Goal: Task Accomplishment & Management: Manage account settings

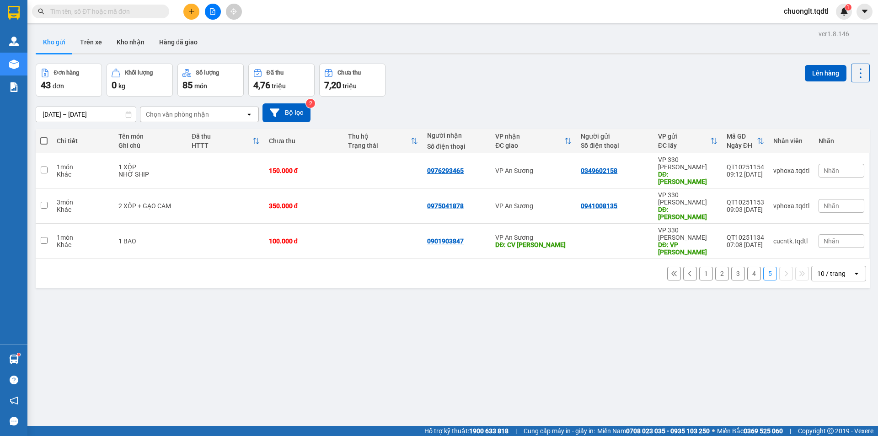
scroll to position [42, 0]
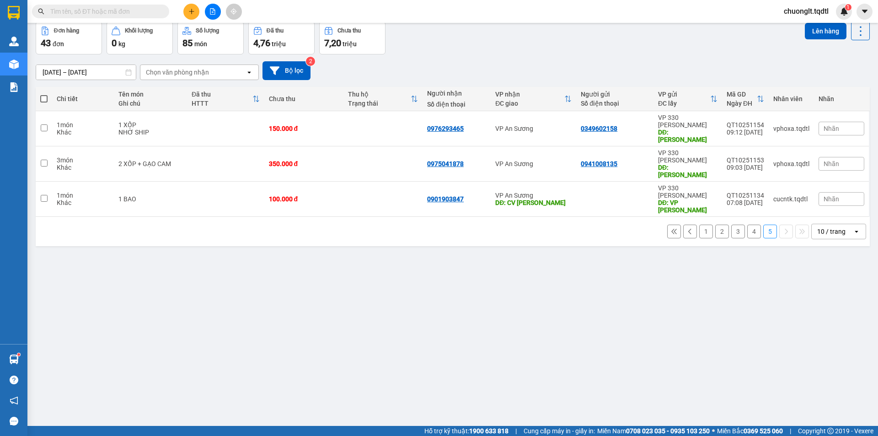
click at [191, 14] on icon "plus" at bounding box center [191, 11] width 6 height 6
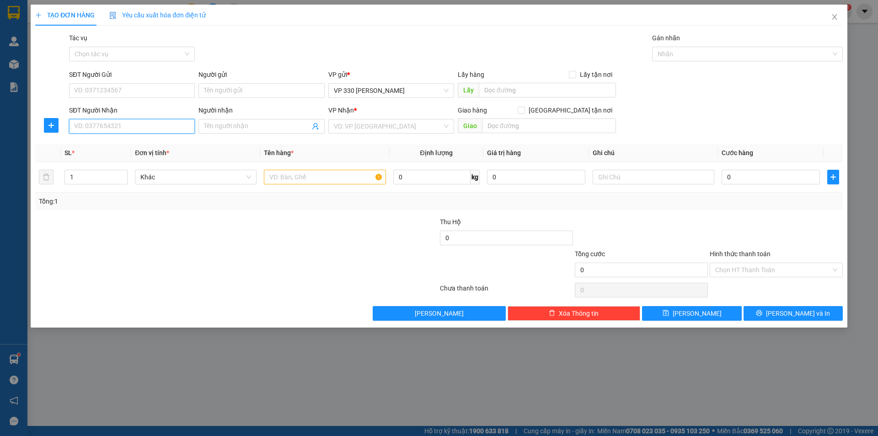
click at [123, 124] on input "SĐT Người Nhận" at bounding box center [132, 126] width 126 height 15
click at [507, 86] on input "text" at bounding box center [547, 90] width 137 height 15
type input "XE TAI B DUONG KHE SANH"
click at [293, 174] on input "text" at bounding box center [325, 177] width 122 height 15
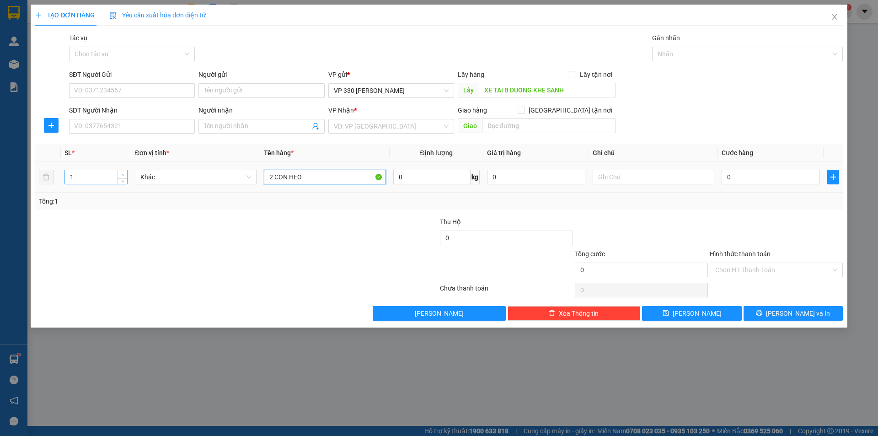
type input "2 CON HEO"
type input "2"
click at [121, 174] on icon "up" at bounding box center [122, 174] width 3 height 3
click at [761, 178] on input "0" at bounding box center [771, 177] width 98 height 15
type input "6"
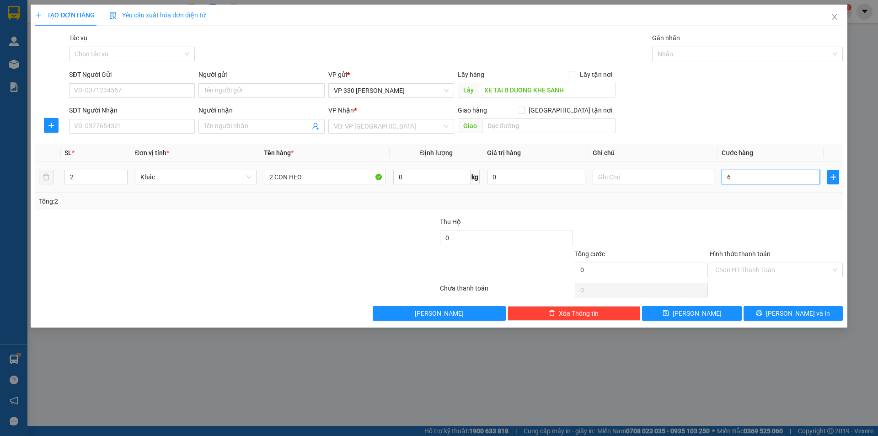
type input "6"
type input "60"
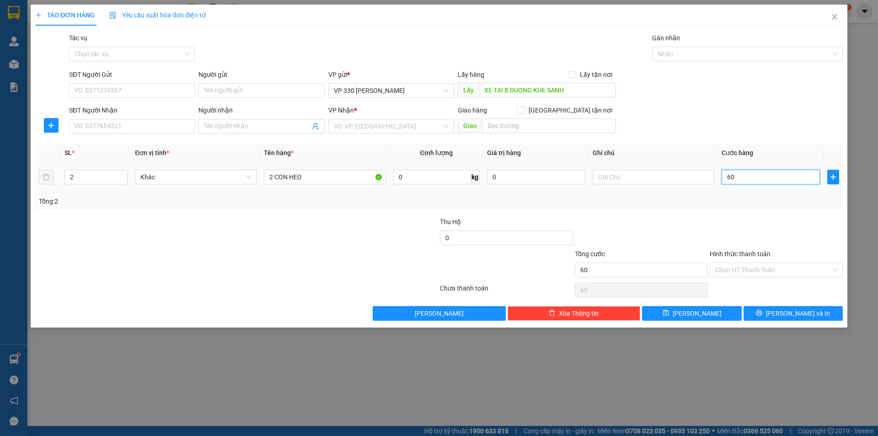
type input "600"
type input "6.000"
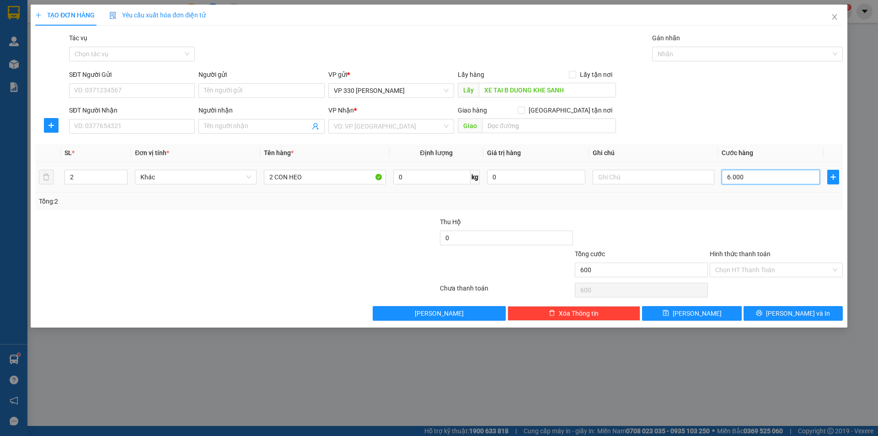
type input "6.000"
type input "60.000"
type input "600.000"
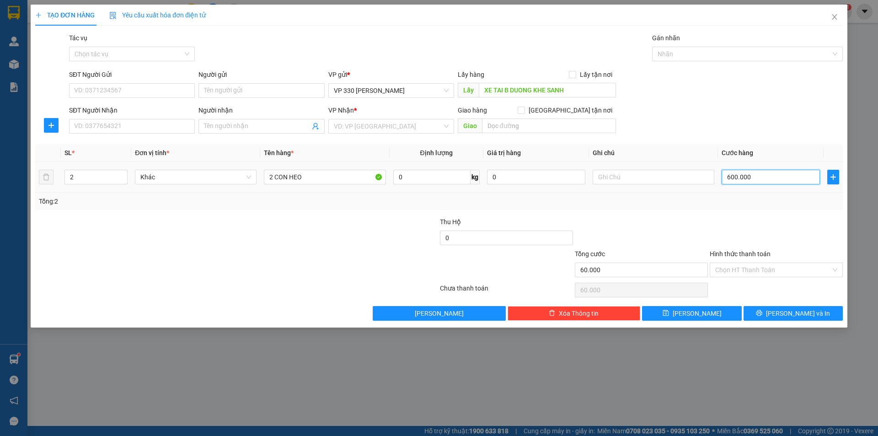
type input "600.000"
click at [615, 176] on input "text" at bounding box center [654, 177] width 122 height 15
type input "2597"
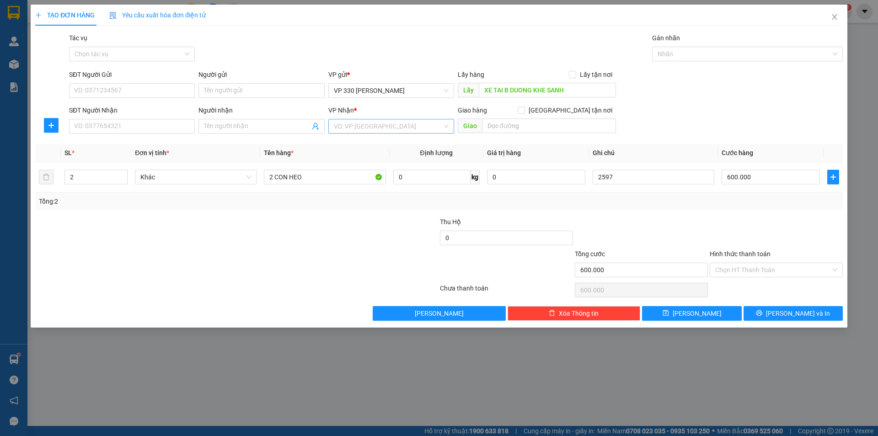
click at [390, 128] on input "search" at bounding box center [388, 126] width 108 height 14
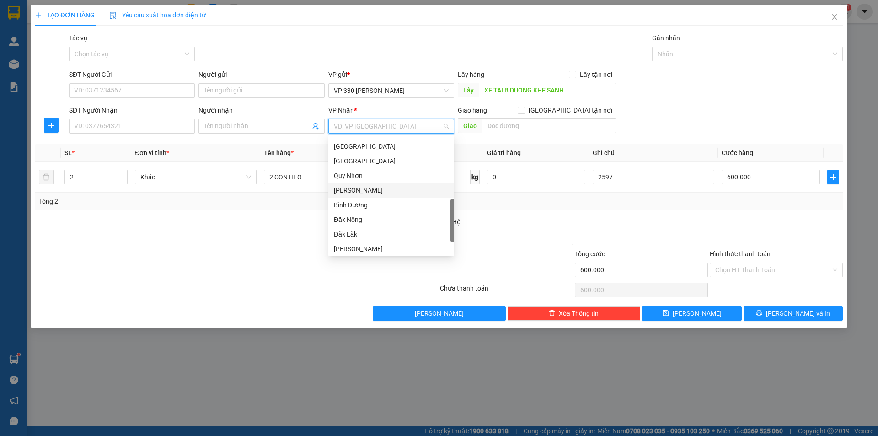
scroll to position [187, 0]
click at [380, 192] on div "[GEOGRAPHIC_DATA]" at bounding box center [391, 192] width 115 height 10
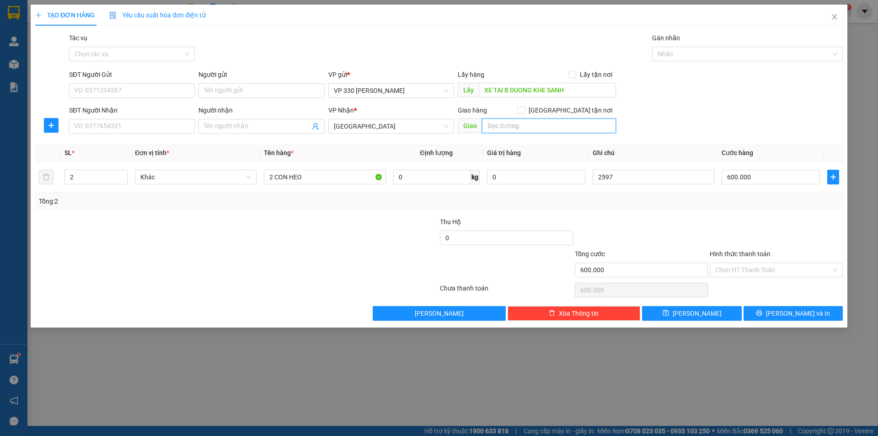
drag, startPoint x: 504, startPoint y: 128, endPoint x: 504, endPoint y: 140, distance: 11.9
click at [504, 128] on input "text" at bounding box center [549, 125] width 134 height 15
type input "NGA 3 THÀNH NHA TRANG"
click at [173, 129] on input "SĐT Người Nhận" at bounding box center [132, 126] width 126 height 15
type input "0393027064"
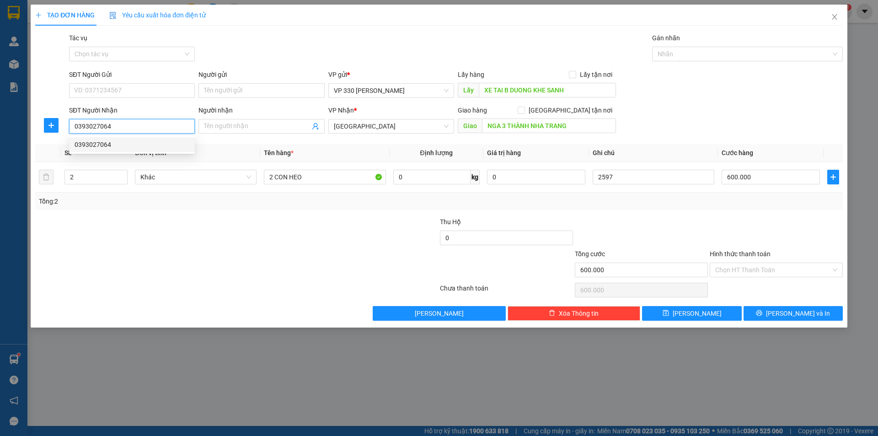
click at [126, 143] on div "0393027064" at bounding box center [132, 144] width 115 height 10
type input "N3 THÀNH"
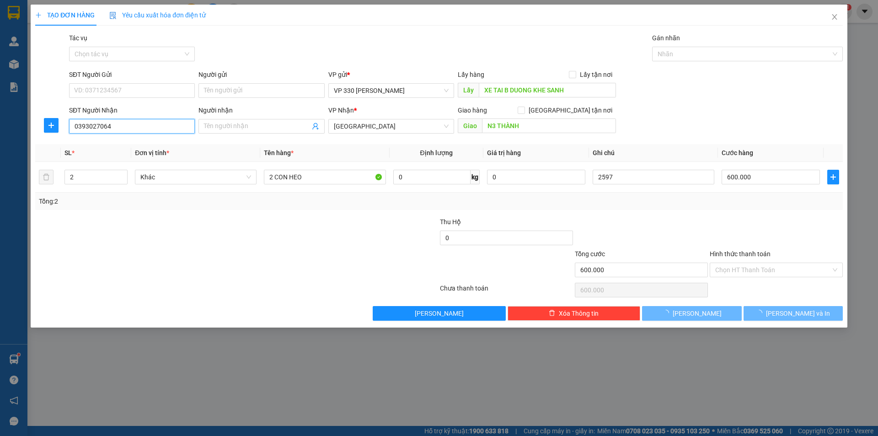
type input "300.000"
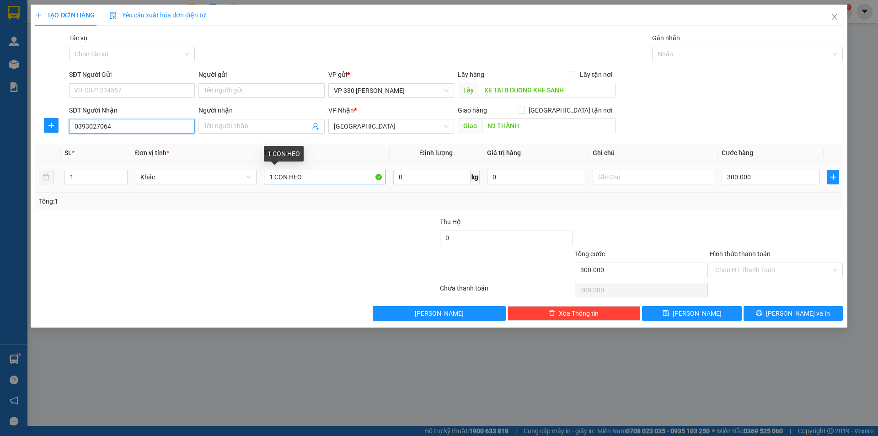
type input "0393027064"
drag, startPoint x: 273, startPoint y: 175, endPoint x: 268, endPoint y: 178, distance: 6.0
click at [268, 178] on input "1 CON HEO" at bounding box center [325, 177] width 122 height 15
click at [123, 178] on icon "down" at bounding box center [122, 179] width 3 height 3
type input "2 CON HEO"
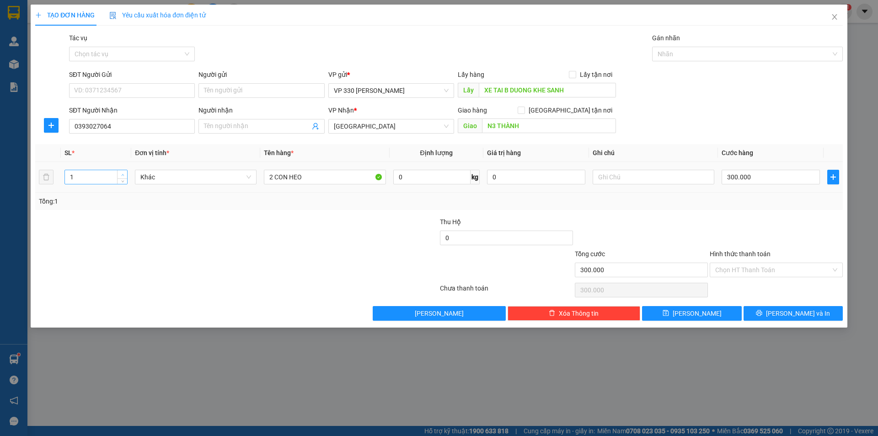
type input "2"
click at [123, 173] on icon "up" at bounding box center [122, 174] width 3 height 3
click at [764, 176] on input "300.000" at bounding box center [771, 177] width 98 height 15
type input "6"
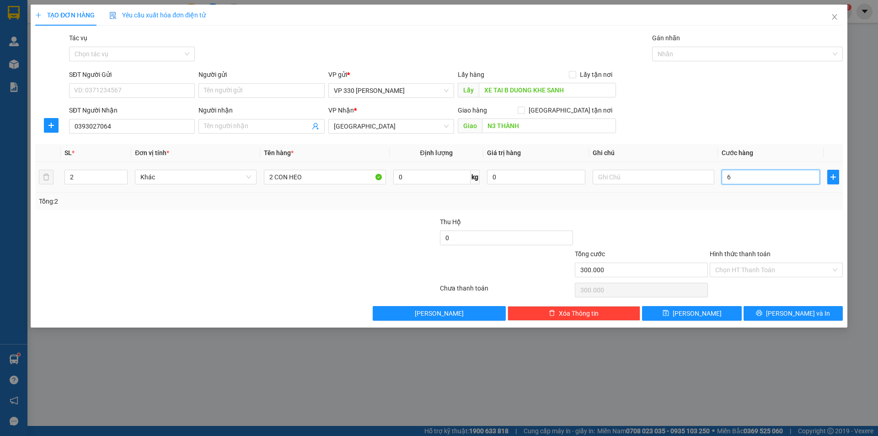
type input "6"
type input "60"
type input "600"
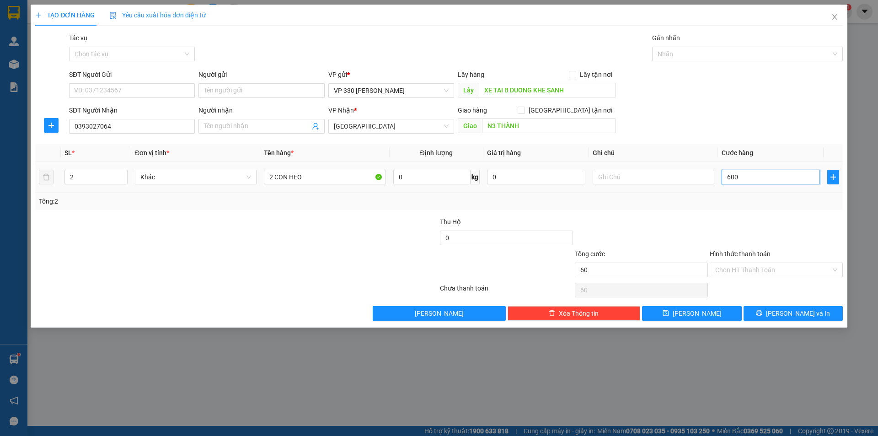
type input "600"
type input "6.000"
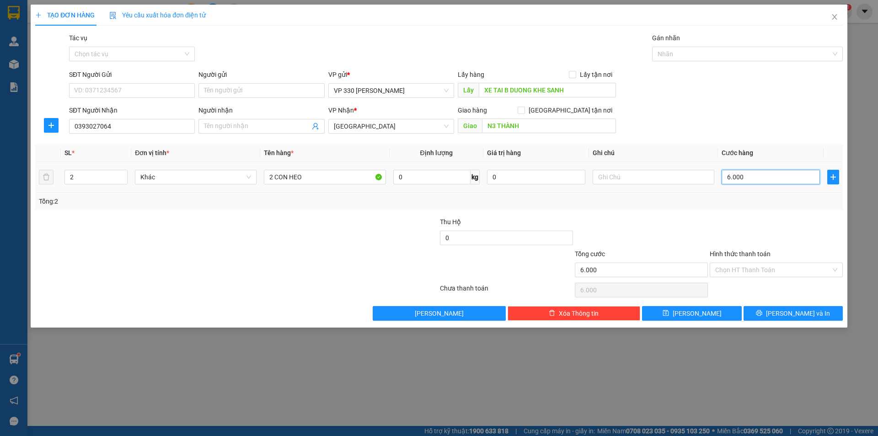
type input "60.000"
type input "600.000"
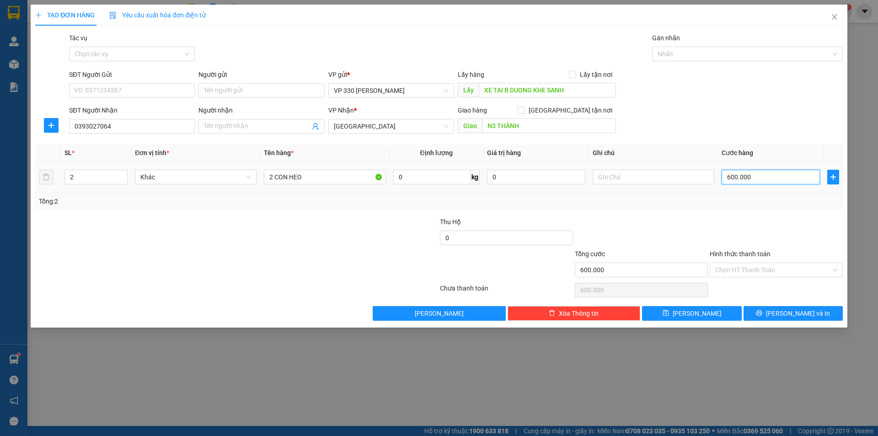
type input "600.000"
click at [633, 169] on div at bounding box center [654, 177] width 122 height 18
click at [631, 176] on input "text" at bounding box center [654, 177] width 122 height 15
type input "2597"
click at [714, 316] on button "Lưu" at bounding box center [691, 313] width 99 height 15
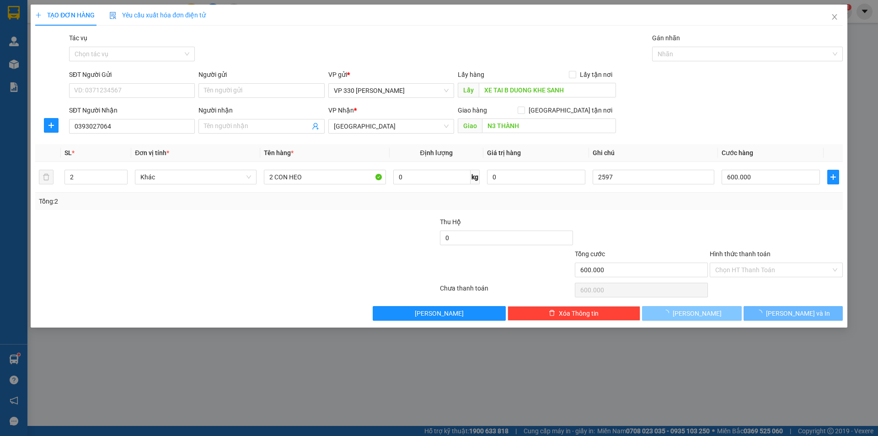
type input "0"
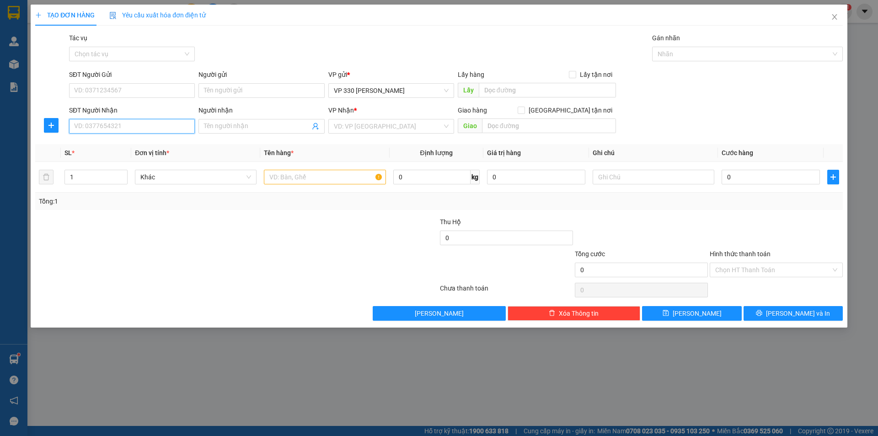
click at [138, 126] on input "SĐT Người Nhận" at bounding box center [132, 126] width 126 height 15
click at [118, 144] on div "0828602497" at bounding box center [132, 144] width 115 height 10
type input "0828602497"
type input "QUẢNG NAM"
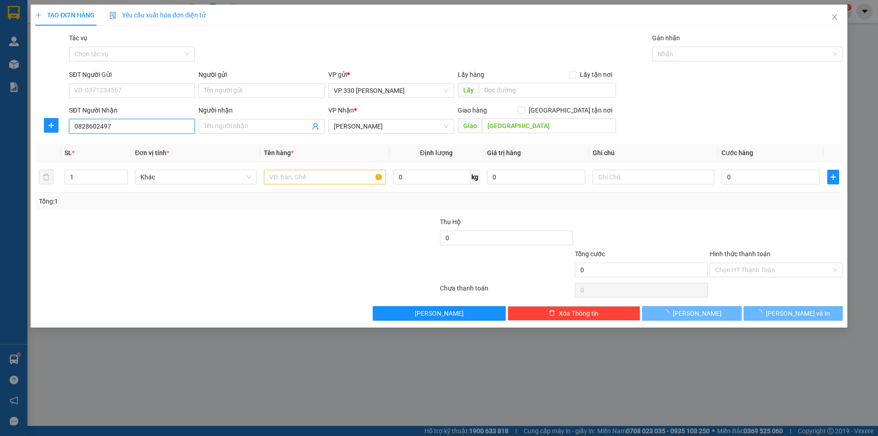
type input "200.000"
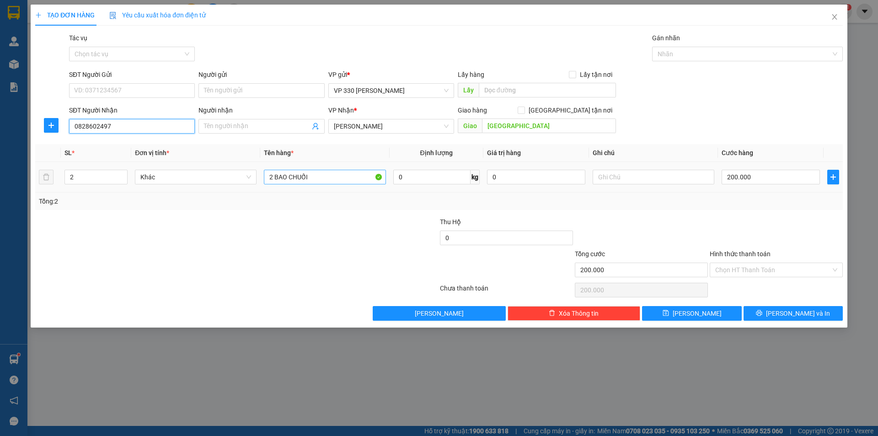
type input "0828602497"
click at [271, 176] on input "2 BAO CHUỐI" at bounding box center [325, 177] width 122 height 15
type input "3 BAO CHUỐI"
drag, startPoint x: 74, startPoint y: 181, endPoint x: 63, endPoint y: 183, distance: 11.6
click at [63, 183] on td "2" at bounding box center [96, 177] width 70 height 31
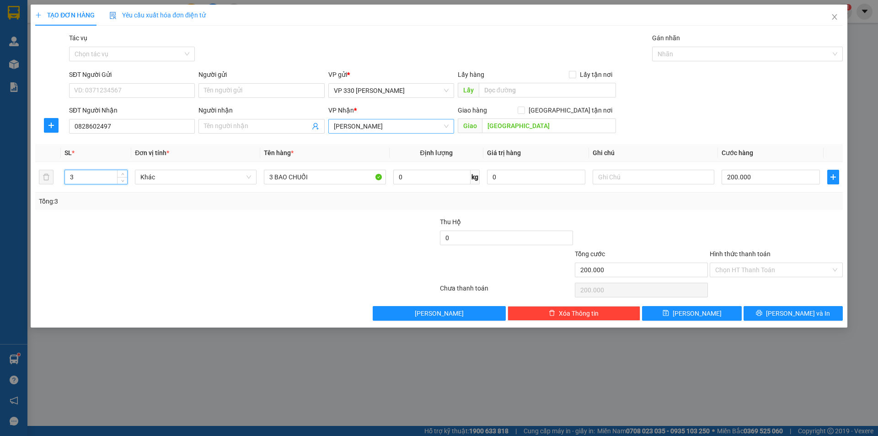
click at [442, 128] on span "Tam Kỳ" at bounding box center [391, 126] width 115 height 14
type input "3"
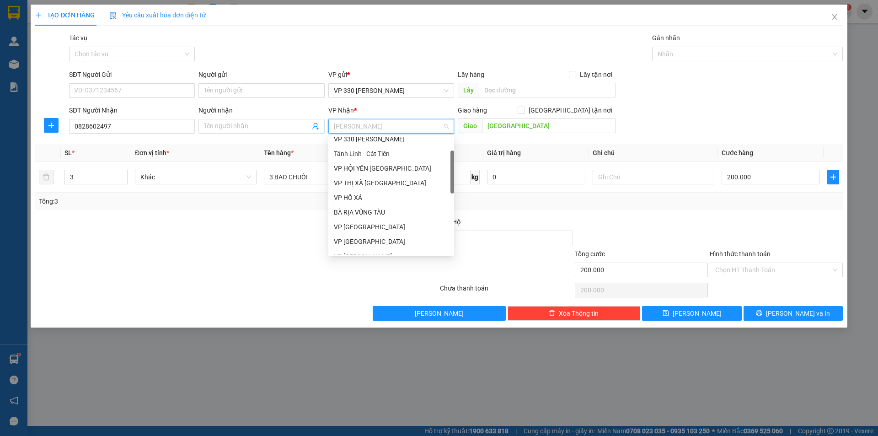
scroll to position [0, 0]
click at [400, 172] on div "VP An Sương" at bounding box center [391, 174] width 115 height 10
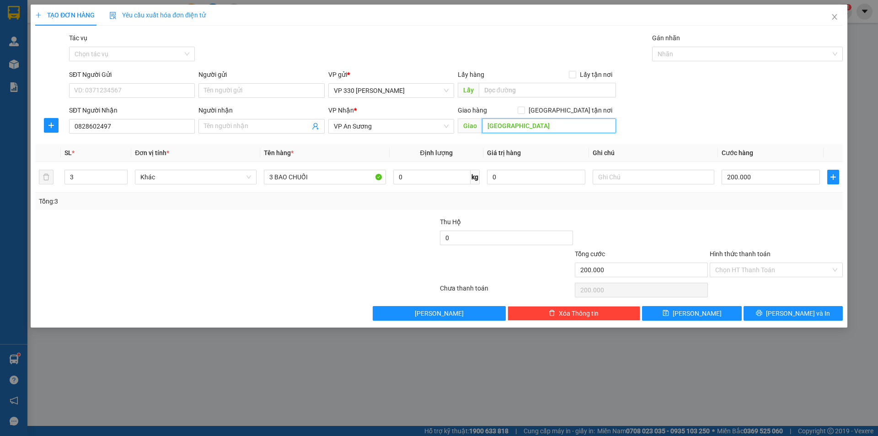
click at [539, 128] on input "QUẢNG NAM" at bounding box center [549, 125] width 134 height 15
click at [530, 90] on input "text" at bounding box center [547, 90] width 137 height 15
type input "XE TAI B"
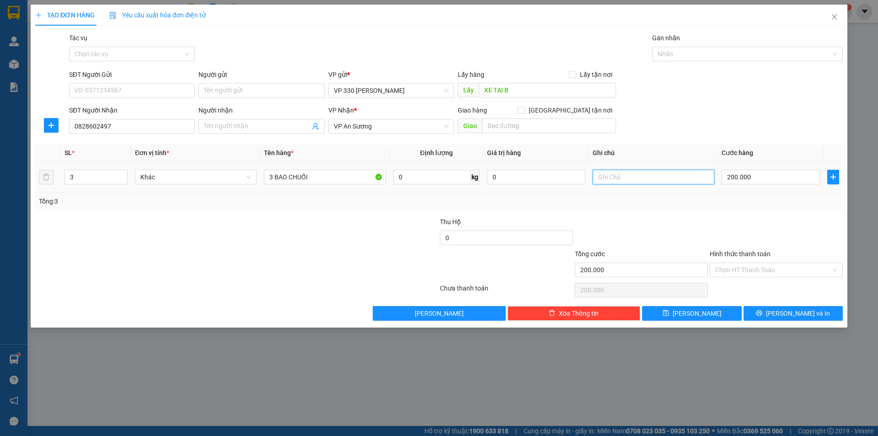
click at [649, 177] on input "text" at bounding box center [654, 177] width 122 height 15
type input "2597"
click at [765, 179] on input "200.000" at bounding box center [771, 177] width 98 height 15
type input "3"
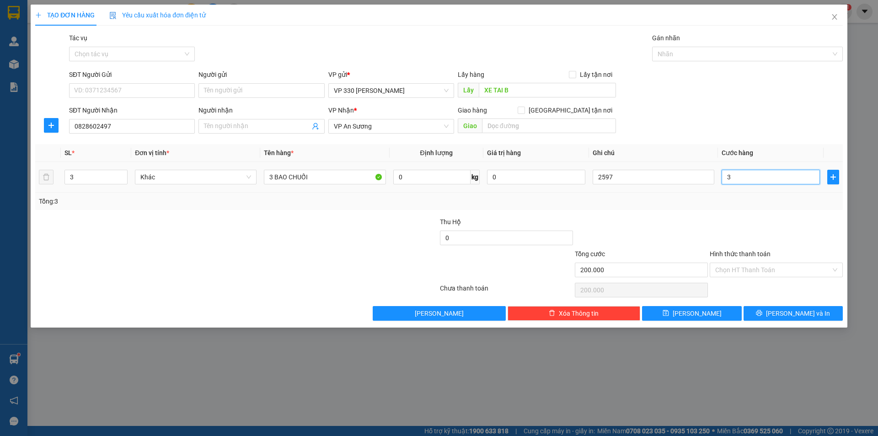
type input "3"
type input "30"
type input "300"
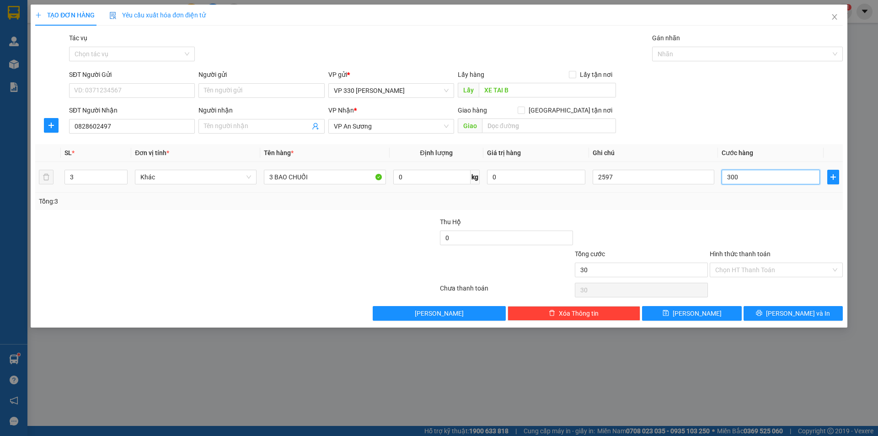
type input "300"
type input "3.000"
type input "30.000"
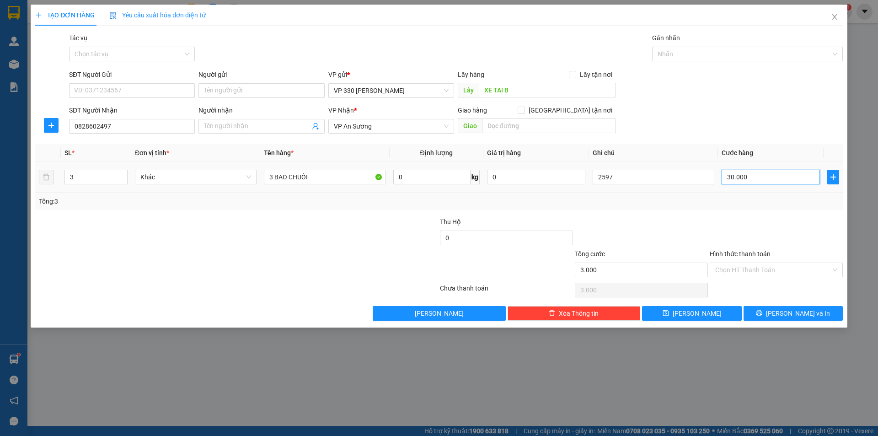
type input "30.000"
type input "300.000"
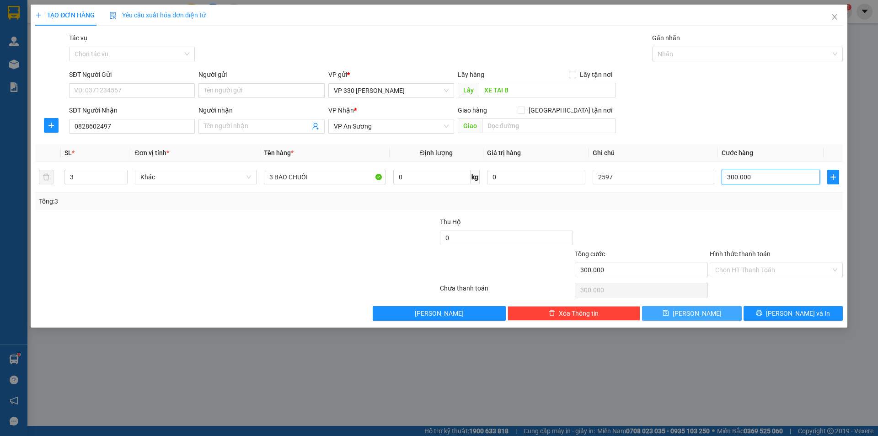
type input "300.000"
click at [723, 311] on button "Lưu" at bounding box center [691, 313] width 99 height 15
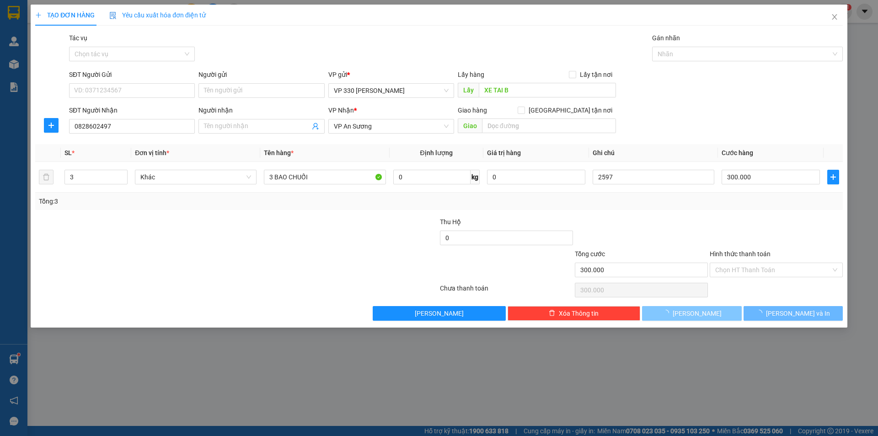
type input "0"
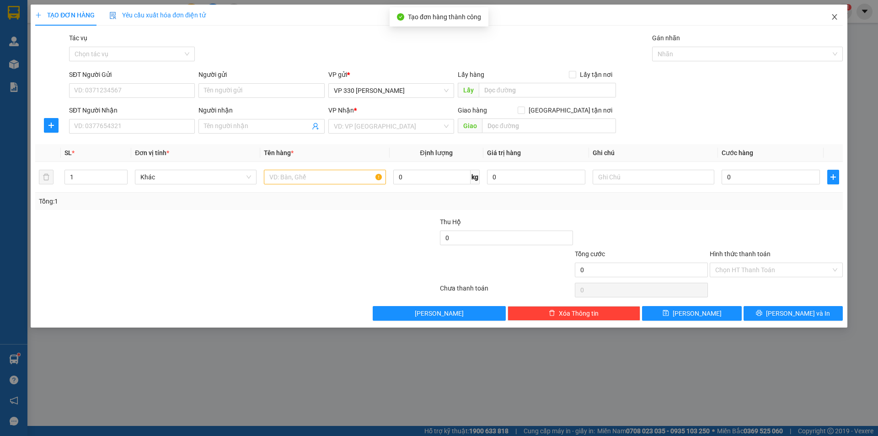
click at [835, 13] on span "Close" at bounding box center [835, 18] width 26 height 26
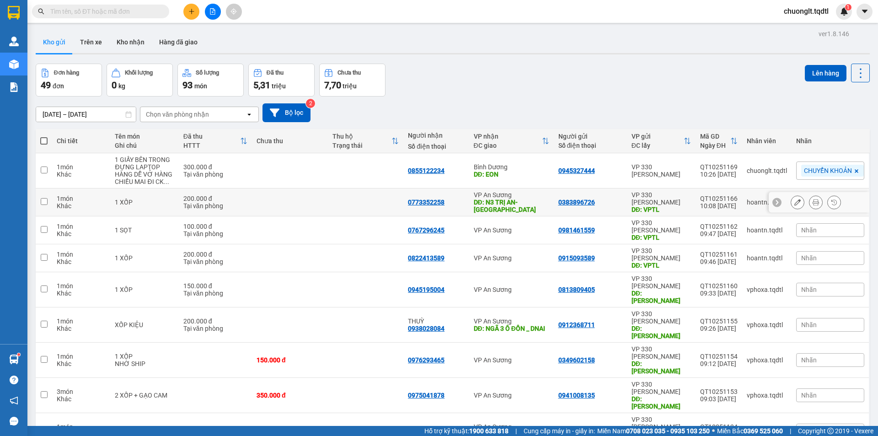
click at [329, 201] on td at bounding box center [366, 202] width 76 height 28
checkbox input "true"
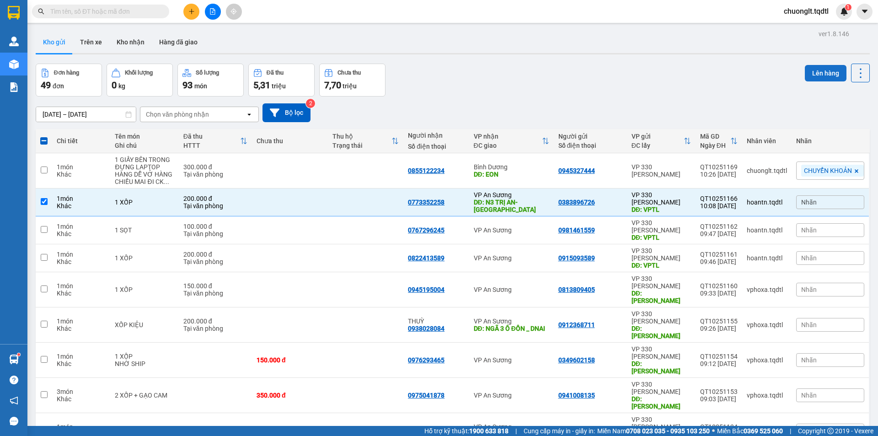
click at [812, 75] on button "Lên hàng" at bounding box center [826, 73] width 42 height 16
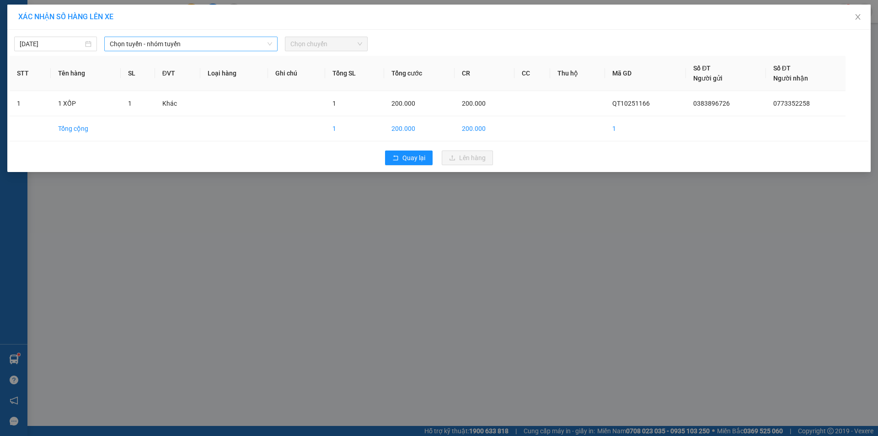
click at [222, 42] on span "Chọn tuyến - nhóm tuyến" at bounding box center [191, 44] width 162 height 14
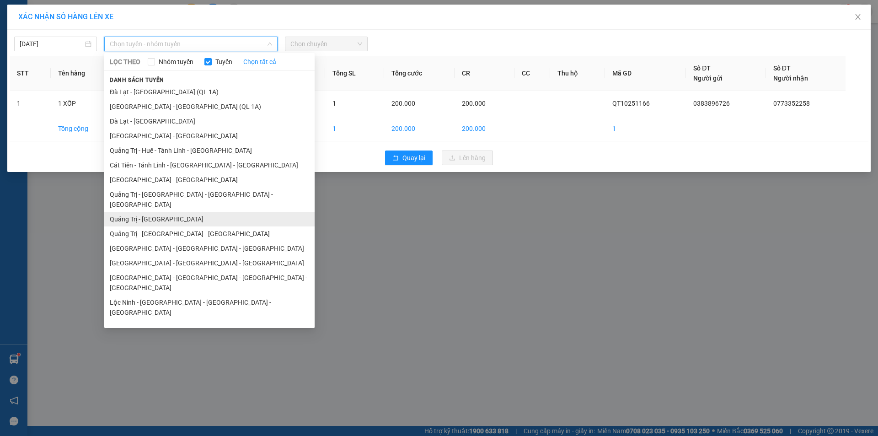
click at [174, 212] on li "Quảng Trị - [GEOGRAPHIC_DATA]" at bounding box center [209, 219] width 210 height 15
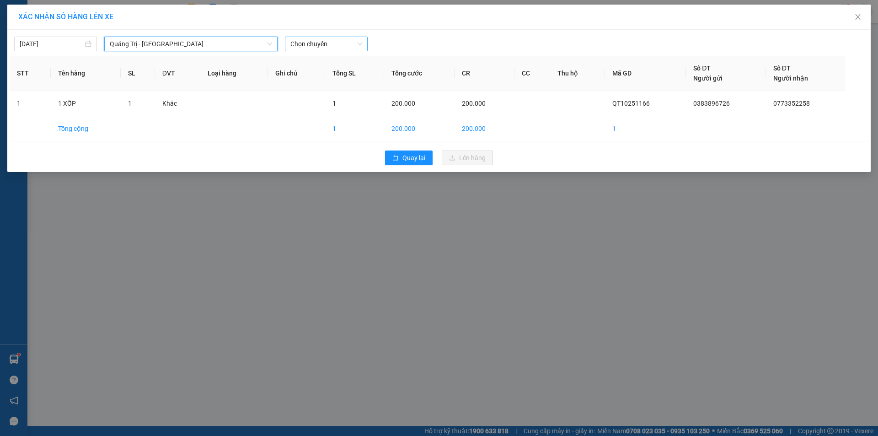
click at [327, 42] on span "Chọn chuyến" at bounding box center [326, 44] width 72 height 14
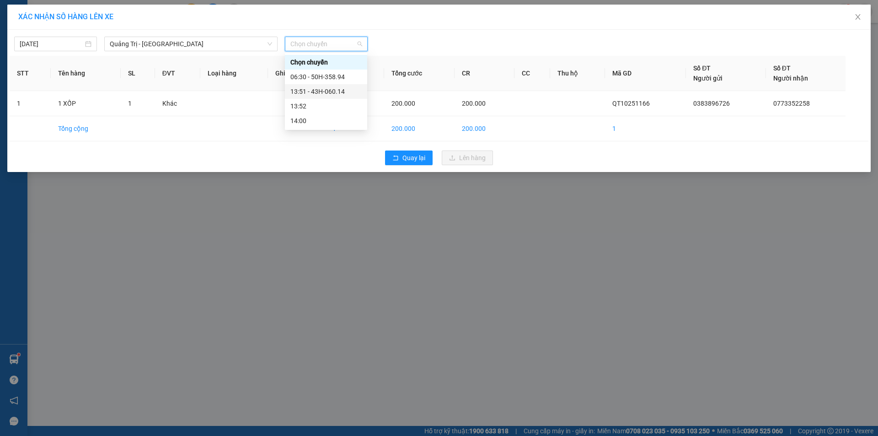
click at [321, 86] on div "13:51 - 43H-060.14" at bounding box center [326, 91] width 82 height 15
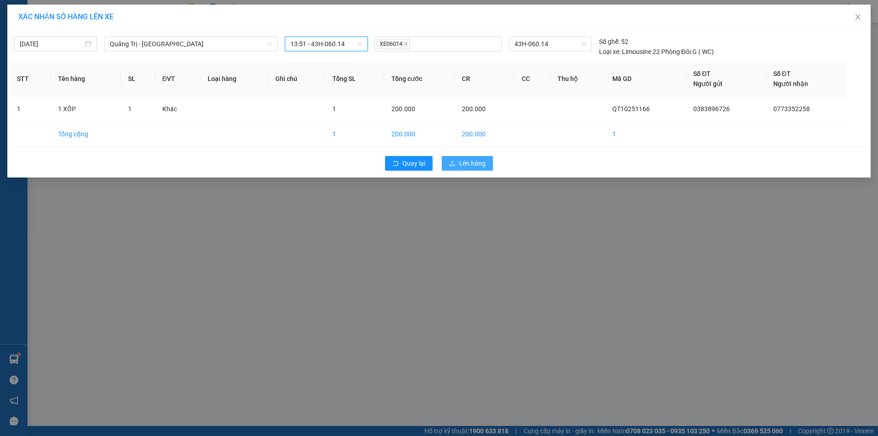
click at [474, 162] on span "Lên hàng" at bounding box center [472, 163] width 27 height 10
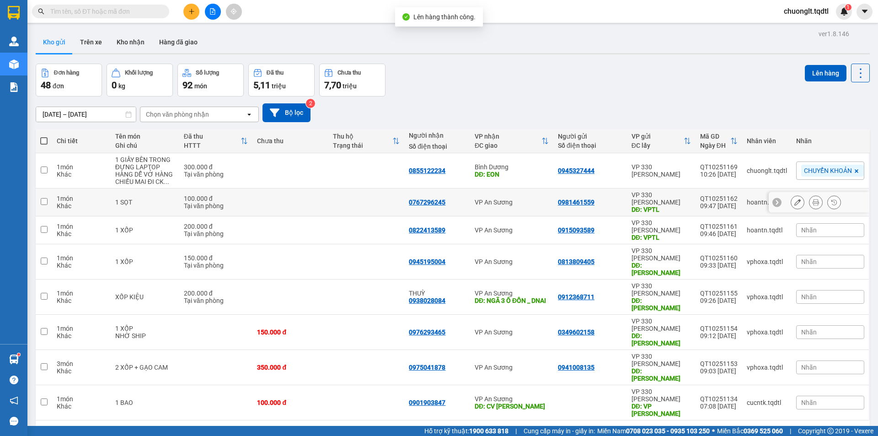
click at [239, 202] on div "Tại văn phòng" at bounding box center [216, 205] width 64 height 7
checkbox input "true"
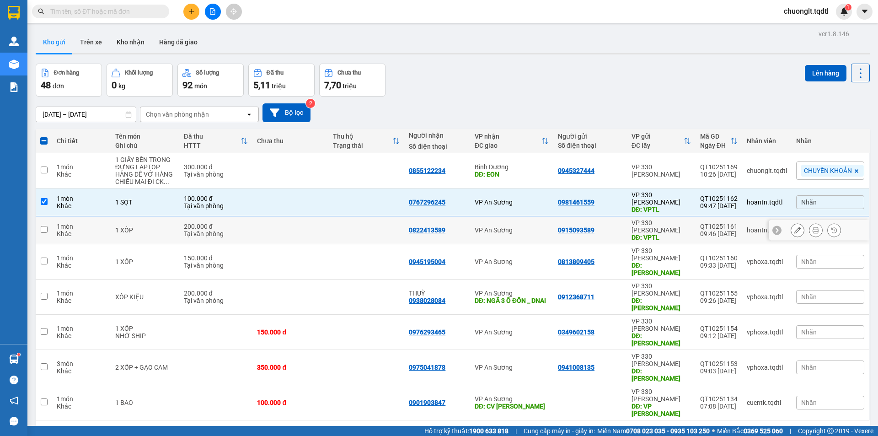
click at [238, 230] on div "Tại văn phòng" at bounding box center [216, 233] width 64 height 7
checkbox input "true"
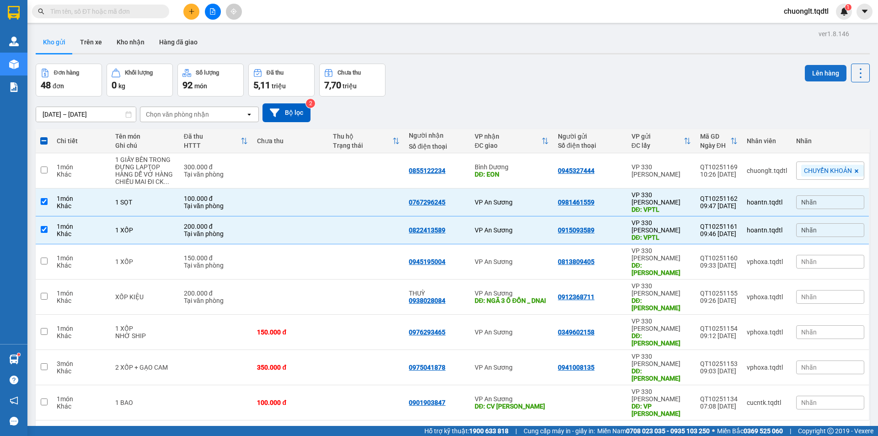
click at [821, 68] on button "Lên hàng" at bounding box center [826, 73] width 42 height 16
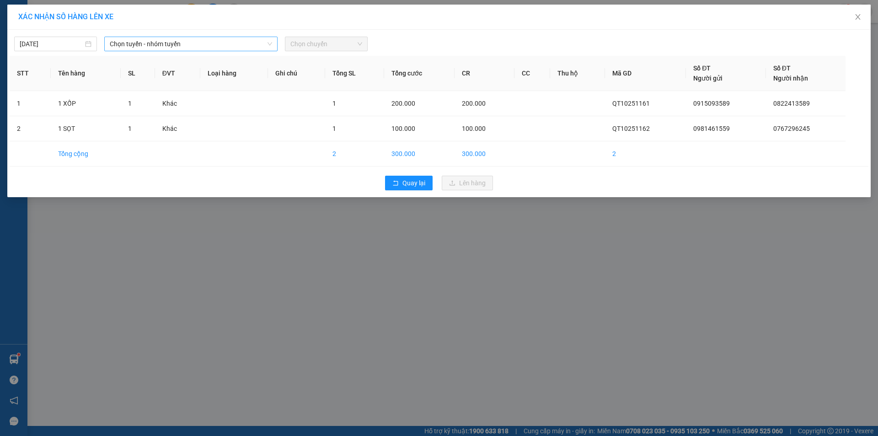
click at [227, 42] on span "Chọn tuyến - nhóm tuyến" at bounding box center [191, 44] width 162 height 14
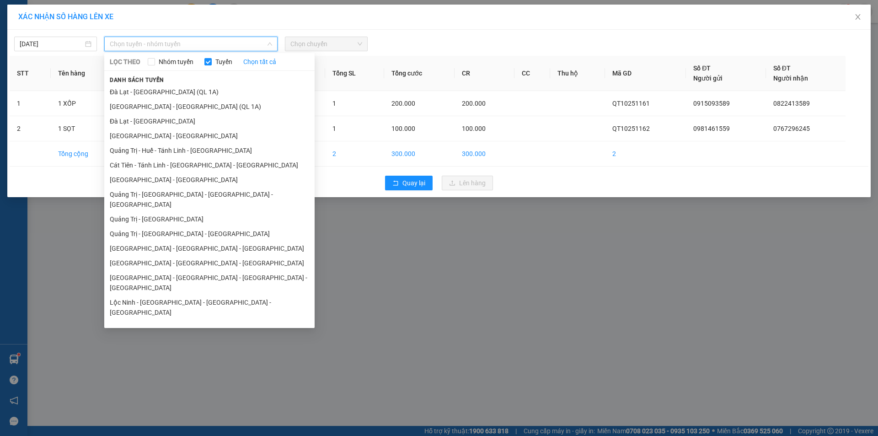
scroll to position [53, 0]
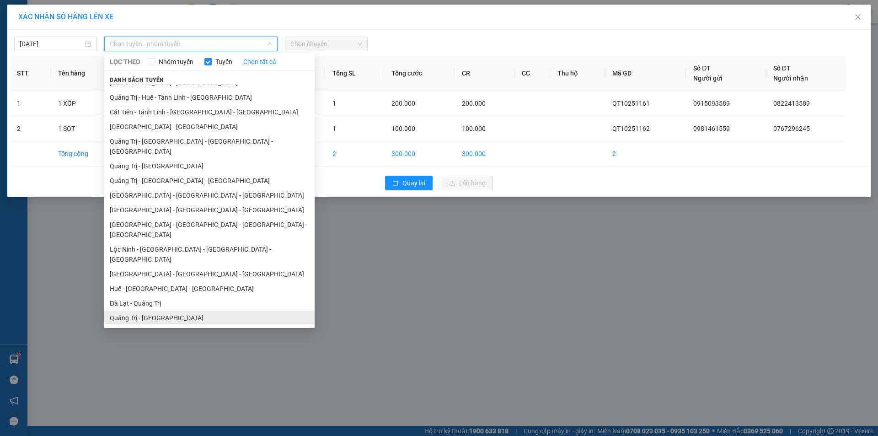
click at [163, 310] on li "Quảng Trị - [GEOGRAPHIC_DATA]" at bounding box center [209, 317] width 210 height 15
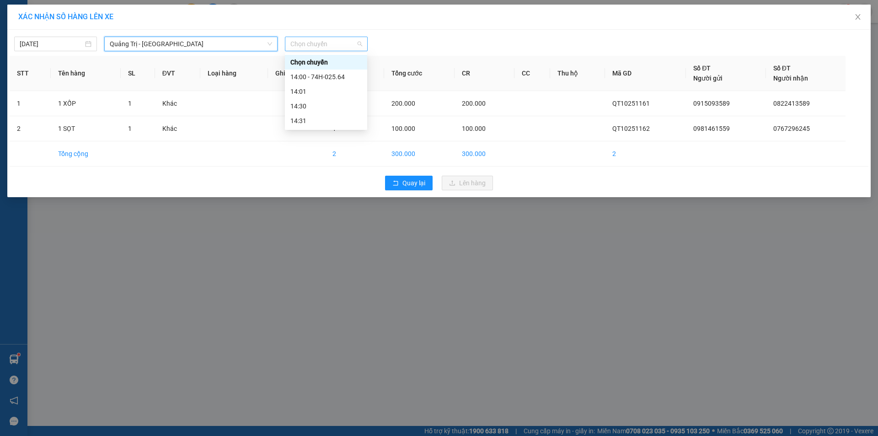
click at [331, 45] on span "Chọn chuyến" at bounding box center [326, 44] width 72 height 14
click at [335, 75] on div "14:00 - 74H-025.64" at bounding box center [325, 77] width 71 height 10
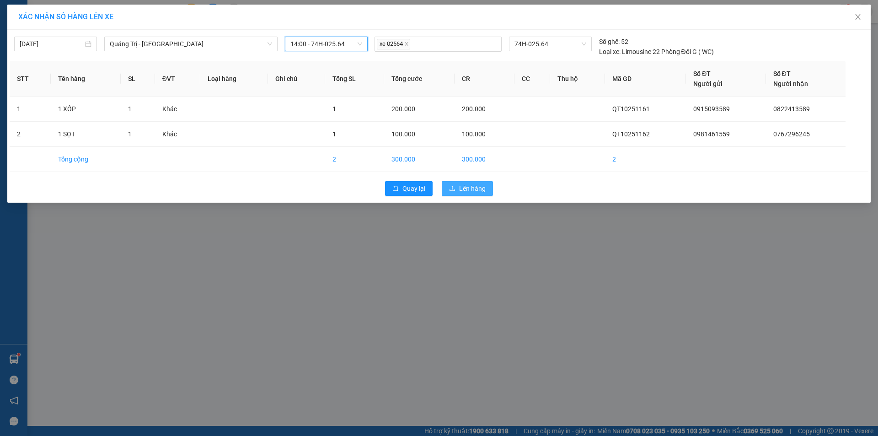
click at [458, 188] on button "Lên hàng" at bounding box center [467, 188] width 51 height 15
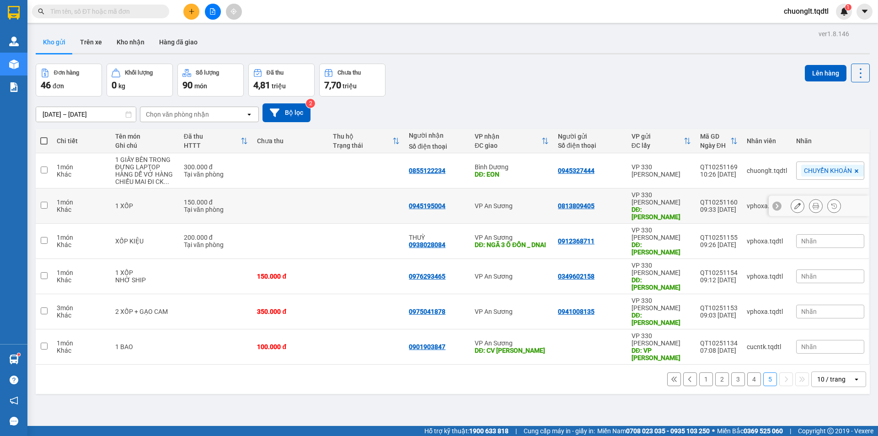
click at [350, 195] on td at bounding box center [366, 205] width 76 height 35
checkbox input "true"
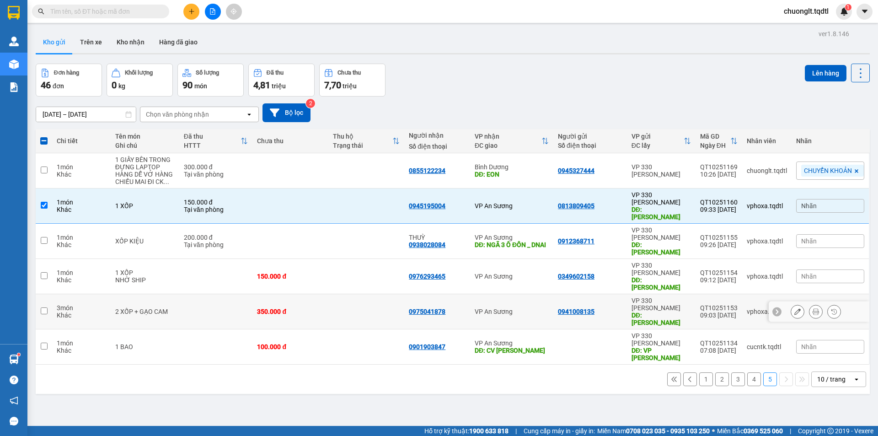
click at [196, 294] on td at bounding box center [216, 311] width 74 height 35
checkbox input "true"
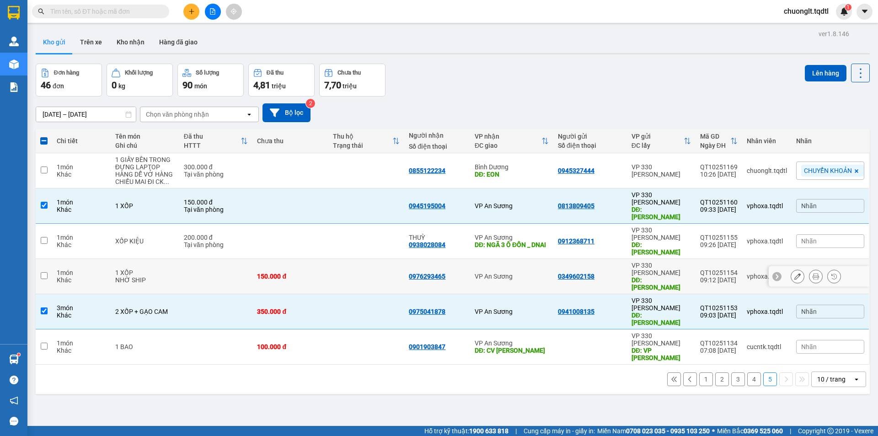
click at [189, 259] on td at bounding box center [216, 276] width 74 height 35
checkbox input "true"
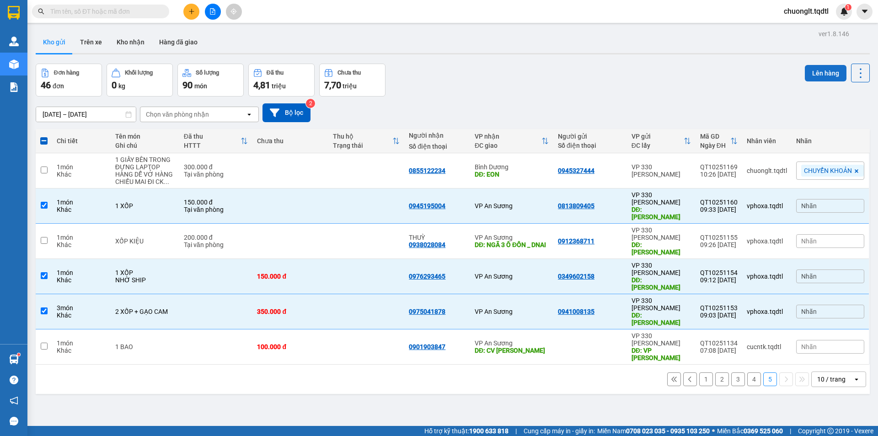
click at [806, 69] on button "Lên hàng" at bounding box center [826, 73] width 42 height 16
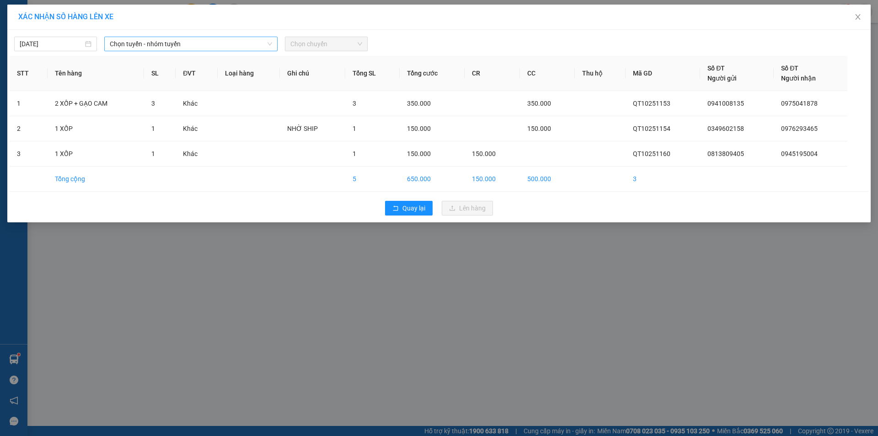
click at [245, 42] on span "Chọn tuyến - nhóm tuyến" at bounding box center [191, 44] width 162 height 14
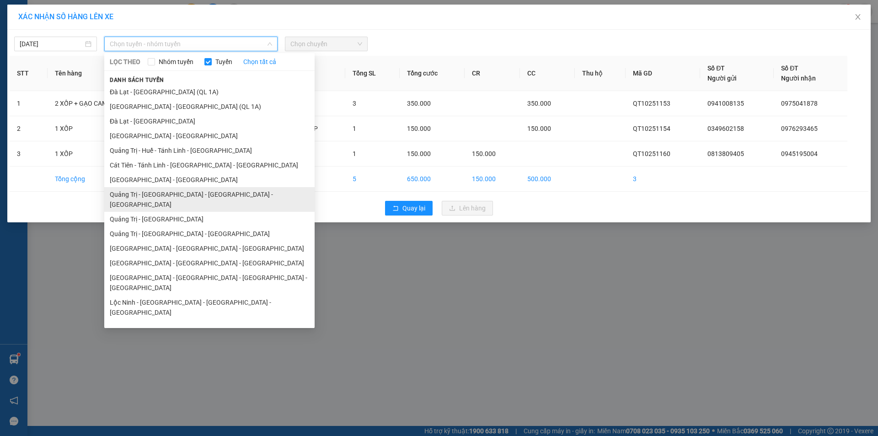
scroll to position [53, 0]
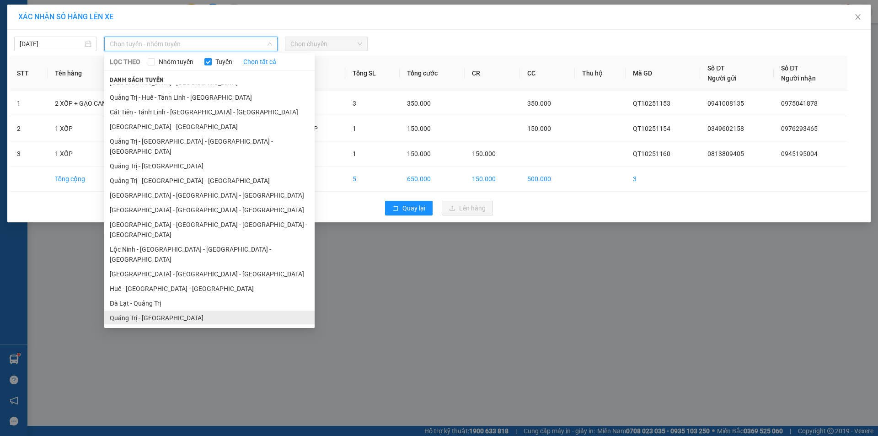
click at [151, 310] on li "Quảng Trị - [GEOGRAPHIC_DATA]" at bounding box center [209, 317] width 210 height 15
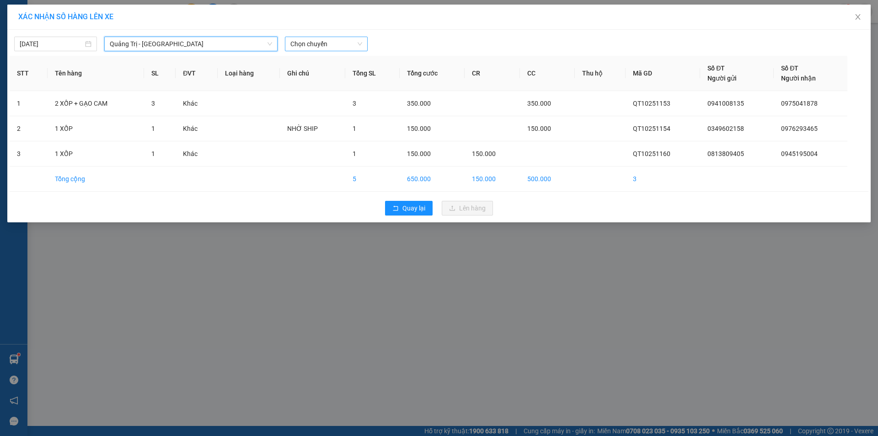
click at [343, 40] on span "Chọn chuyến" at bounding box center [326, 44] width 72 height 14
click at [332, 78] on div "14:00 - 74H-025.64" at bounding box center [325, 77] width 71 height 10
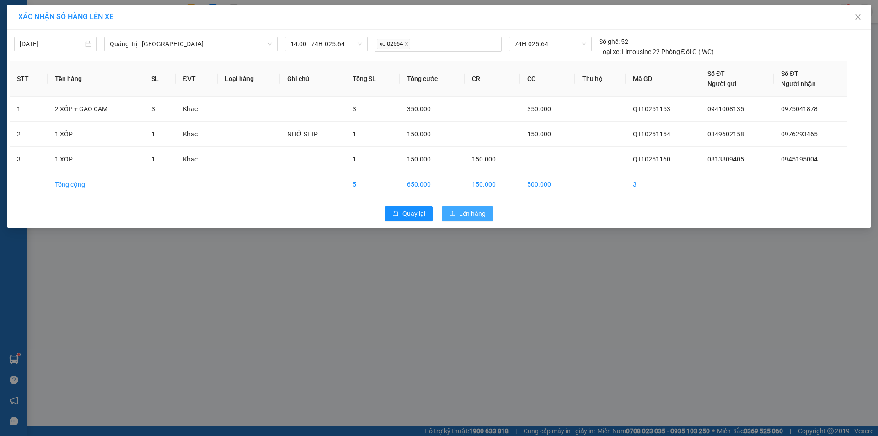
click at [463, 215] on span "Lên hàng" at bounding box center [472, 213] width 27 height 10
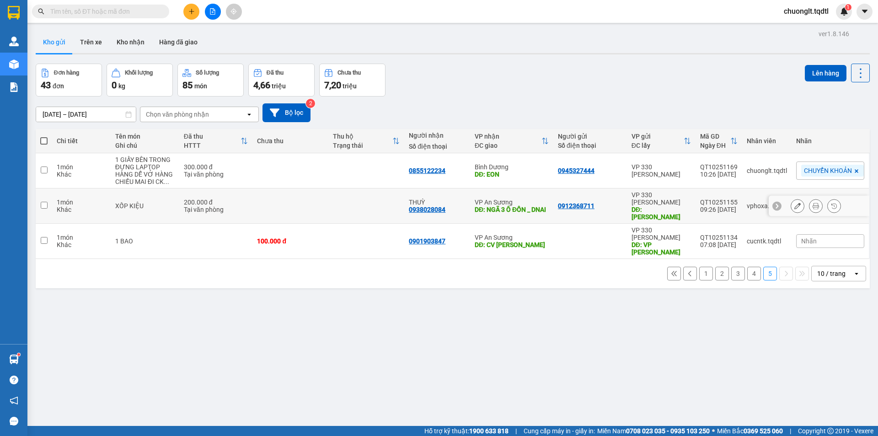
click at [349, 201] on td at bounding box center [366, 205] width 76 height 35
checkbox input "true"
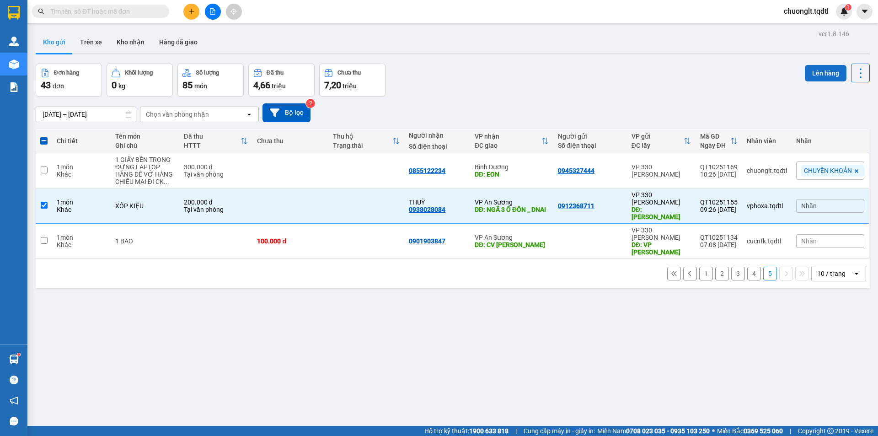
click at [815, 69] on button "Lên hàng" at bounding box center [826, 73] width 42 height 16
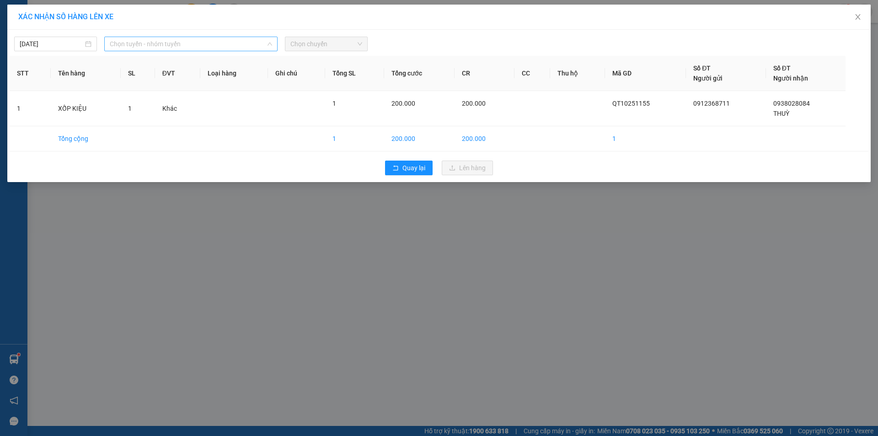
click at [254, 43] on span "Chọn tuyến - nhóm tuyến" at bounding box center [191, 44] width 162 height 14
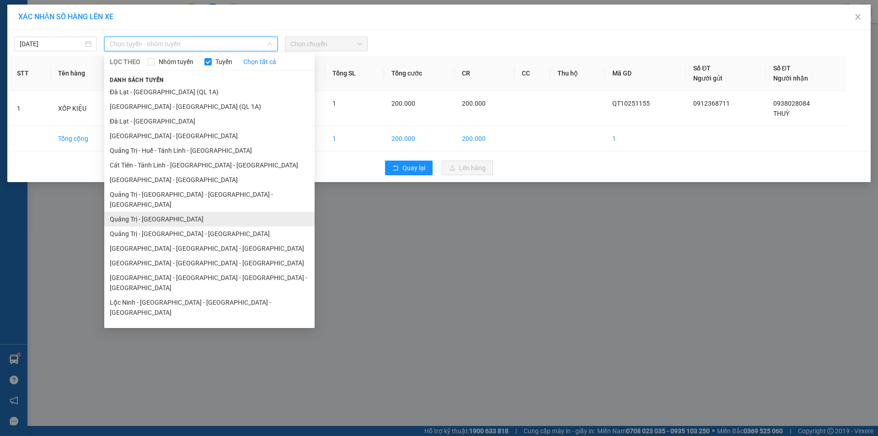
click at [164, 212] on li "Quảng Trị - [GEOGRAPHIC_DATA]" at bounding box center [209, 219] width 210 height 15
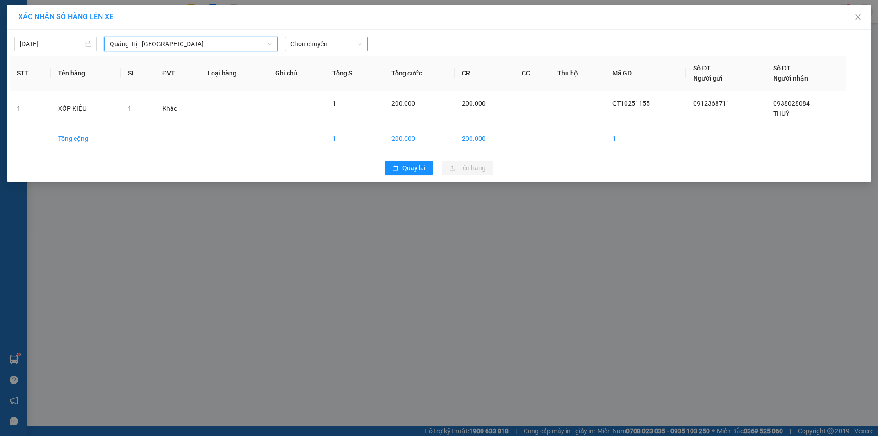
click at [329, 45] on span "Chọn chuyến" at bounding box center [326, 44] width 72 height 14
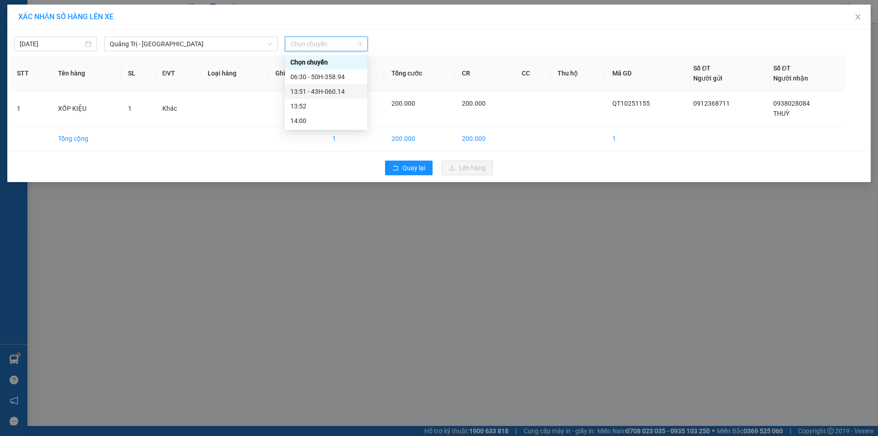
click at [321, 88] on div "13:51 - 43H-060.14" at bounding box center [325, 91] width 71 height 10
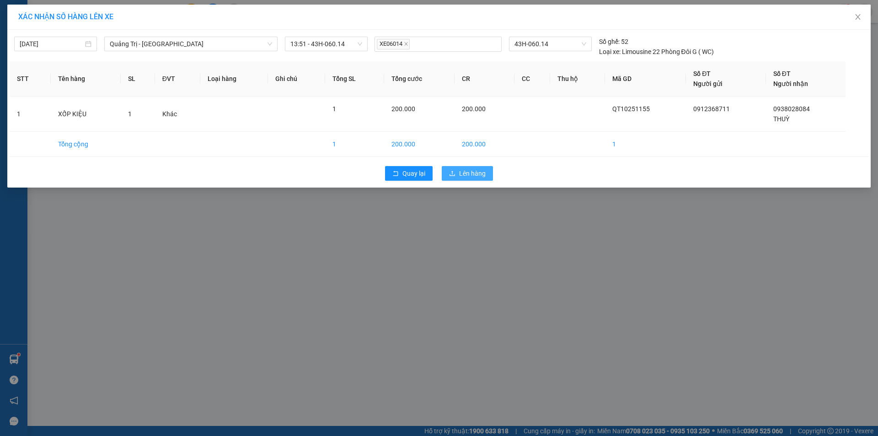
click at [463, 174] on span "Lên hàng" at bounding box center [472, 173] width 27 height 10
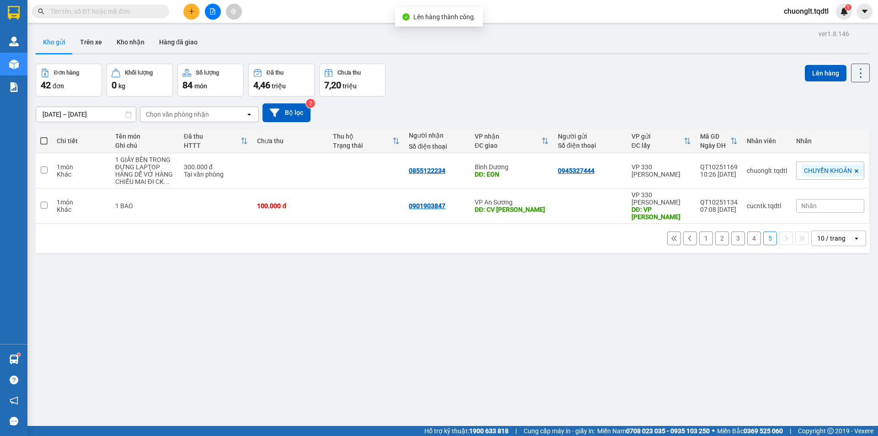
drag, startPoint x: 763, startPoint y: 229, endPoint x: 750, endPoint y: 233, distance: 13.6
click at [763, 231] on button "5" at bounding box center [770, 238] width 14 height 14
click at [747, 232] on button "4" at bounding box center [754, 238] width 14 height 14
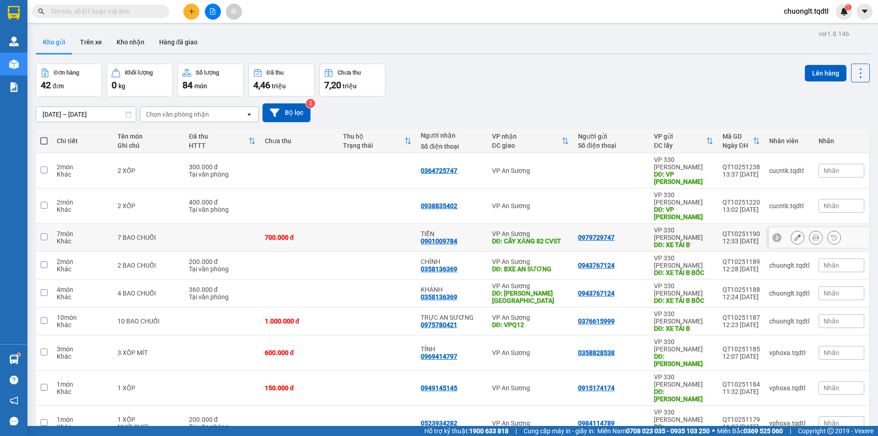
click at [363, 224] on td at bounding box center [377, 238] width 78 height 28
checkbox input "true"
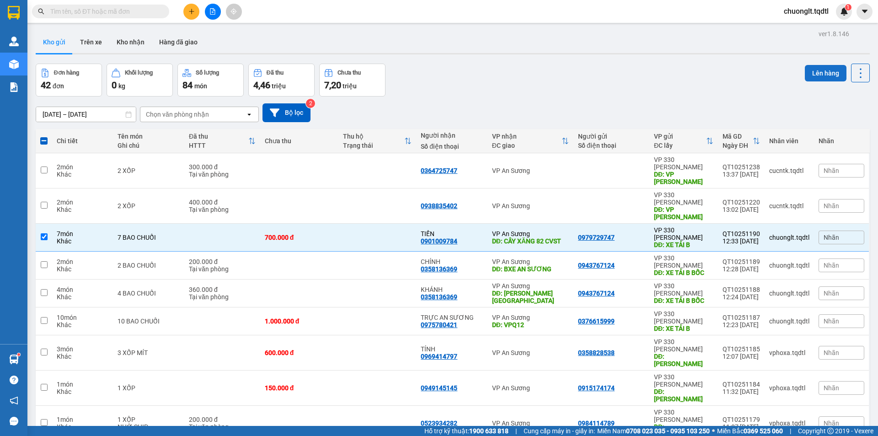
click at [808, 69] on button "Lên hàng" at bounding box center [826, 73] width 42 height 16
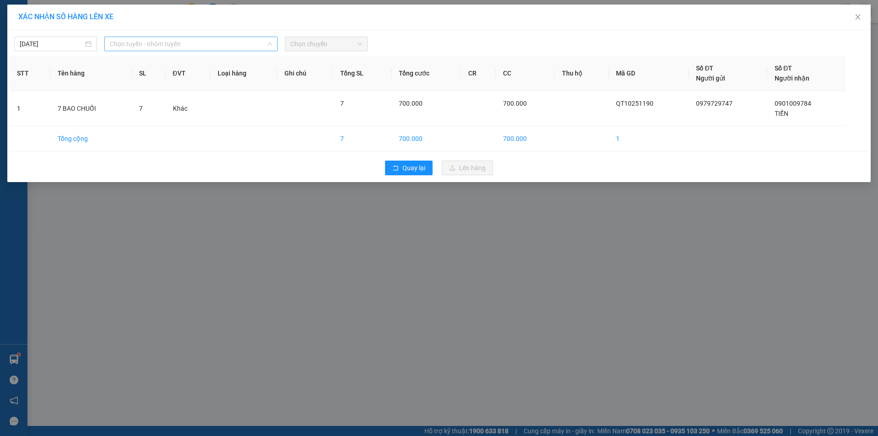
click at [243, 38] on span "Chọn tuyến - nhóm tuyến" at bounding box center [191, 44] width 162 height 14
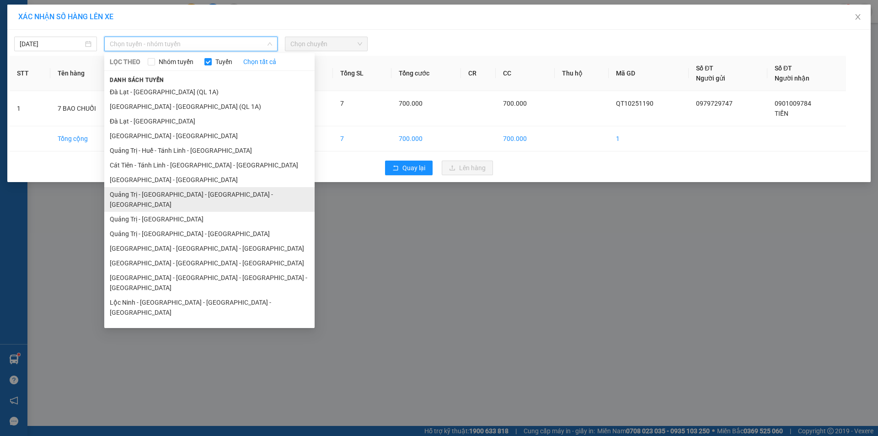
scroll to position [53, 0]
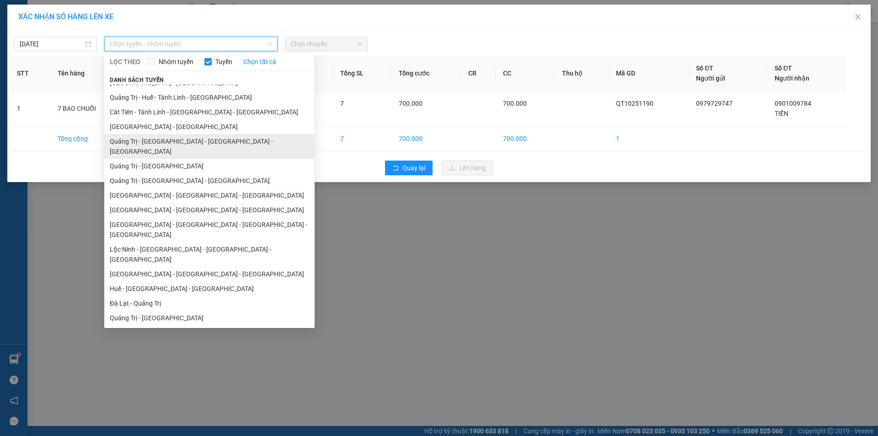
click at [190, 137] on li "Quảng Trị - [GEOGRAPHIC_DATA] - [GEOGRAPHIC_DATA] - [GEOGRAPHIC_DATA]" at bounding box center [209, 146] width 210 height 25
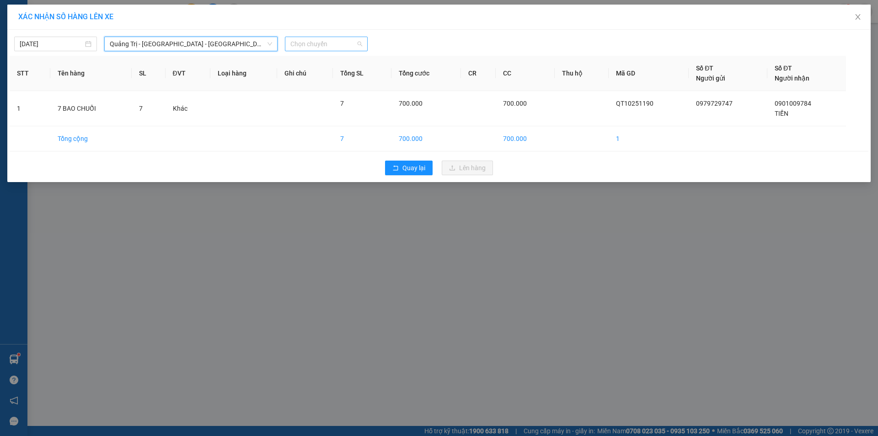
click at [346, 38] on span "Chọn chuyến" at bounding box center [326, 44] width 72 height 14
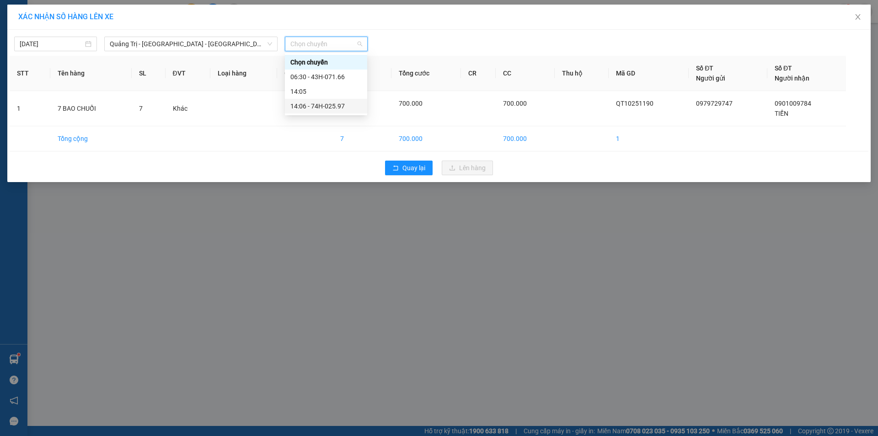
click at [332, 106] on div "14:06 - 74H-025.97" at bounding box center [325, 106] width 71 height 10
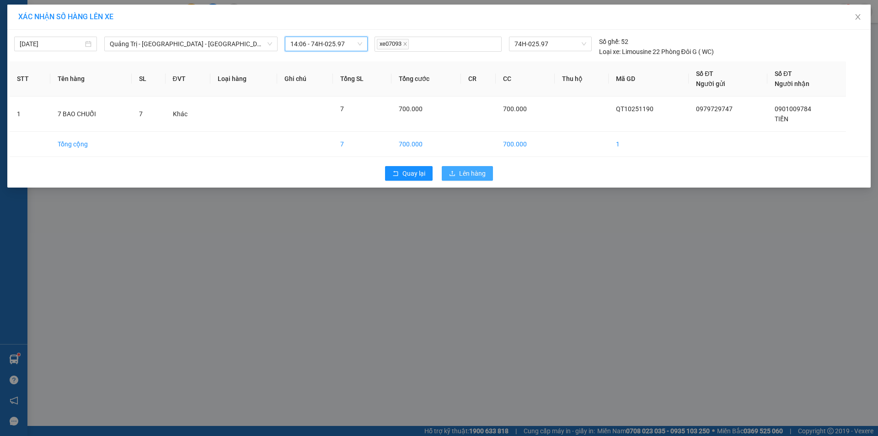
click at [456, 170] on button "Lên hàng" at bounding box center [467, 173] width 51 height 15
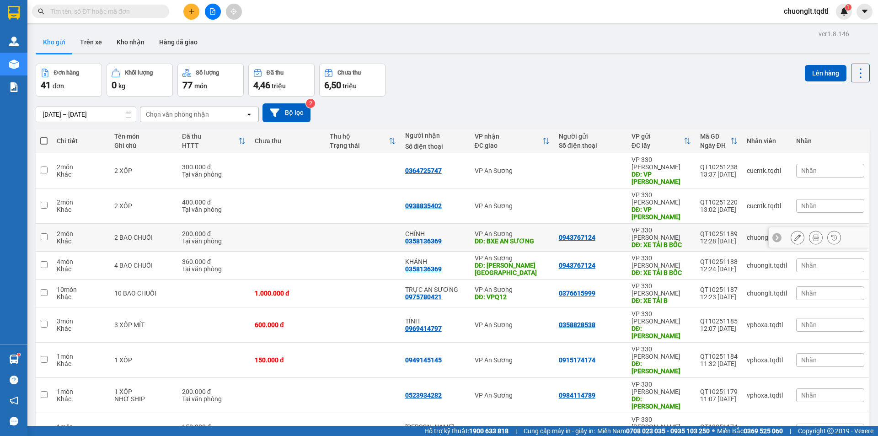
click at [315, 224] on td at bounding box center [287, 238] width 75 height 28
checkbox input "true"
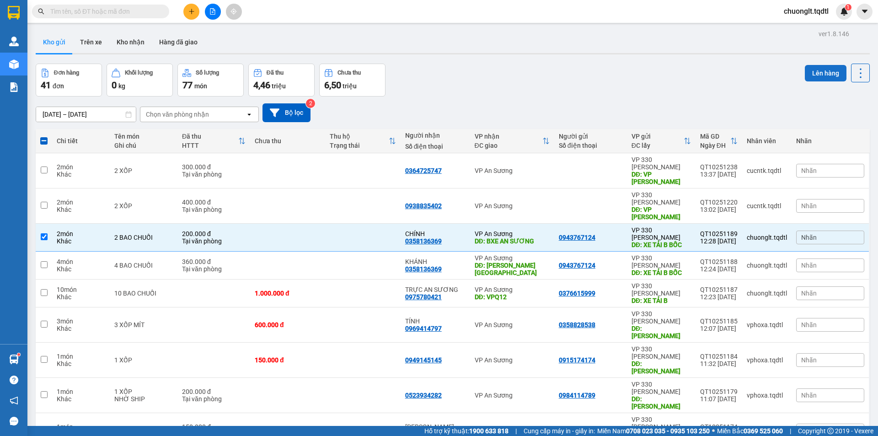
click at [813, 69] on button "Lên hàng" at bounding box center [826, 73] width 42 height 16
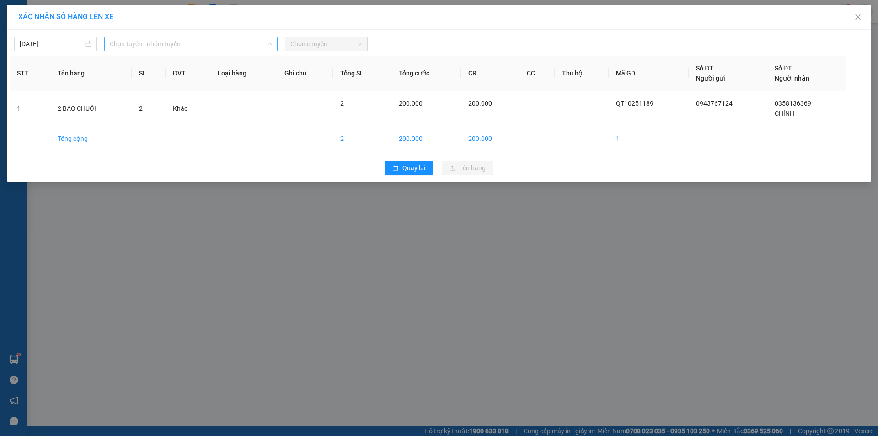
click at [216, 38] on span "Chọn tuyến - nhóm tuyến" at bounding box center [191, 44] width 162 height 14
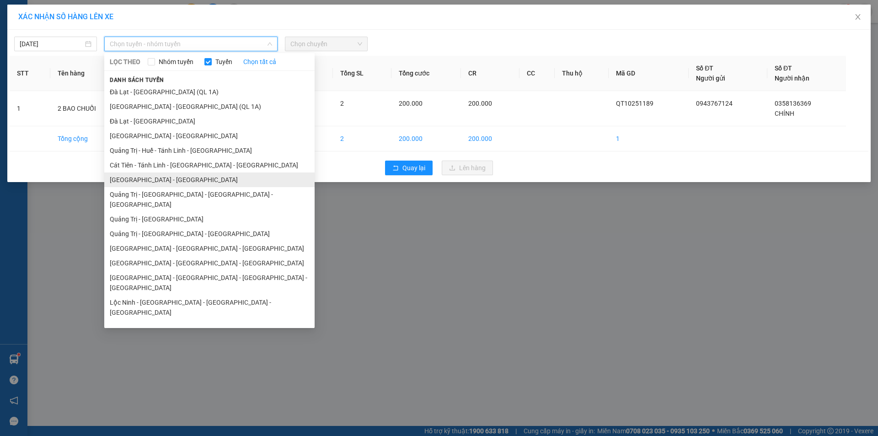
scroll to position [46, 0]
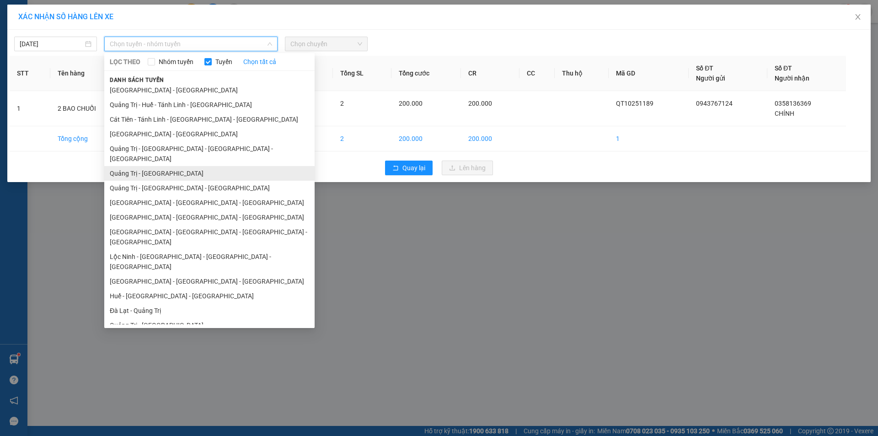
click at [173, 166] on li "Quảng Trị - [GEOGRAPHIC_DATA]" at bounding box center [209, 173] width 210 height 15
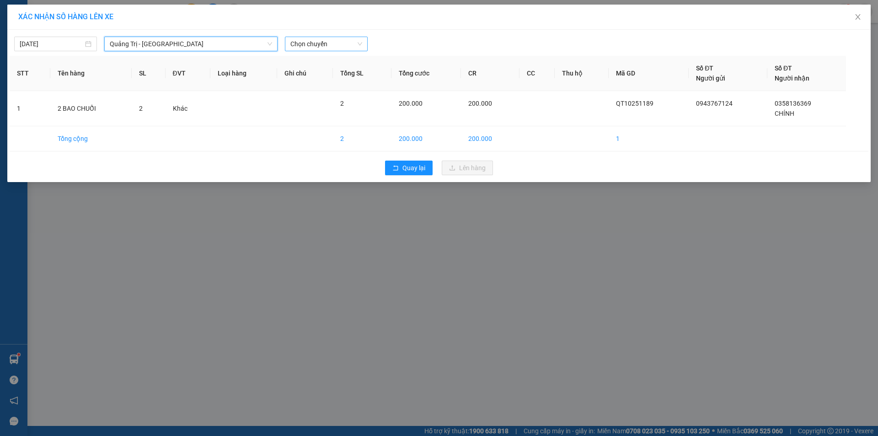
click at [340, 41] on span "Chọn chuyến" at bounding box center [326, 44] width 72 height 14
click at [214, 39] on span "Quảng Trị - [GEOGRAPHIC_DATA]" at bounding box center [191, 44] width 162 height 14
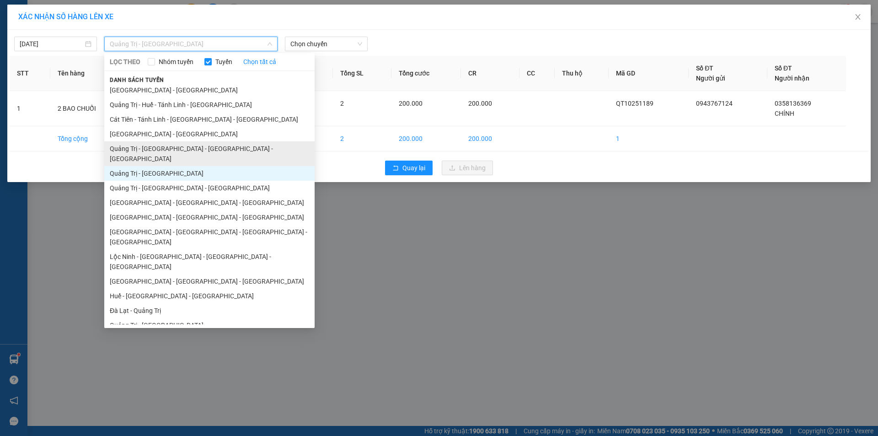
click at [202, 150] on li "Quảng Trị - [GEOGRAPHIC_DATA] - [GEOGRAPHIC_DATA] - [GEOGRAPHIC_DATA]" at bounding box center [209, 153] width 210 height 25
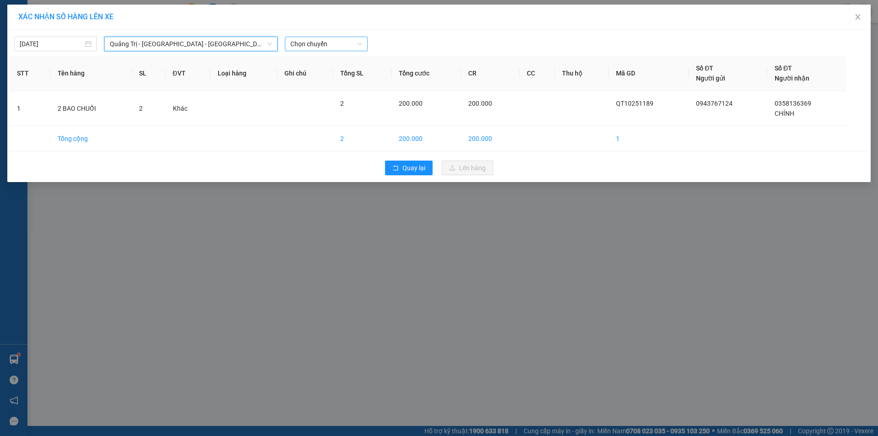
click at [346, 44] on span "Chọn chuyến" at bounding box center [326, 44] width 72 height 14
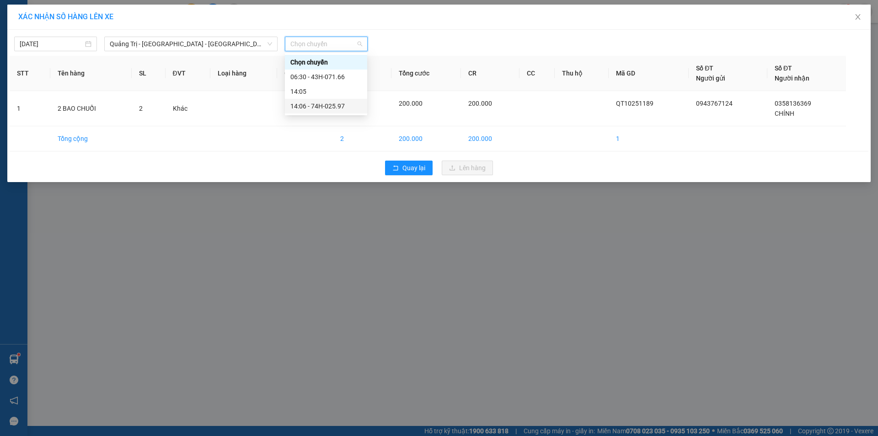
click at [338, 103] on div "14:06 - 74H-025.97" at bounding box center [325, 106] width 71 height 10
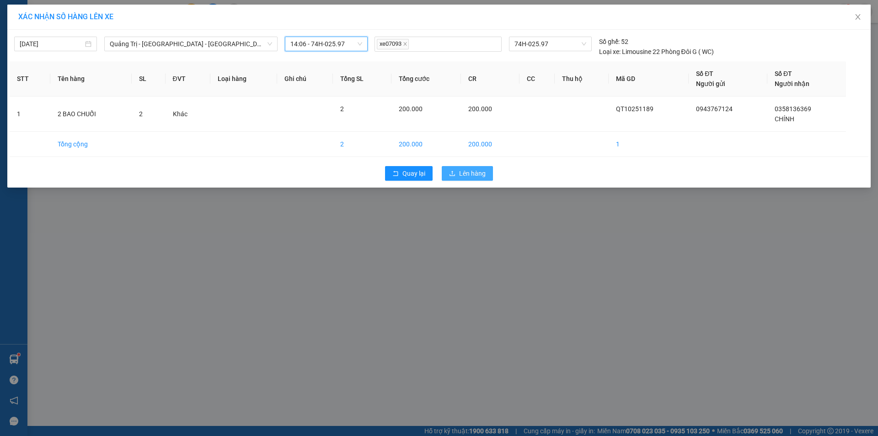
click at [463, 172] on span "Lên hàng" at bounding box center [472, 173] width 27 height 10
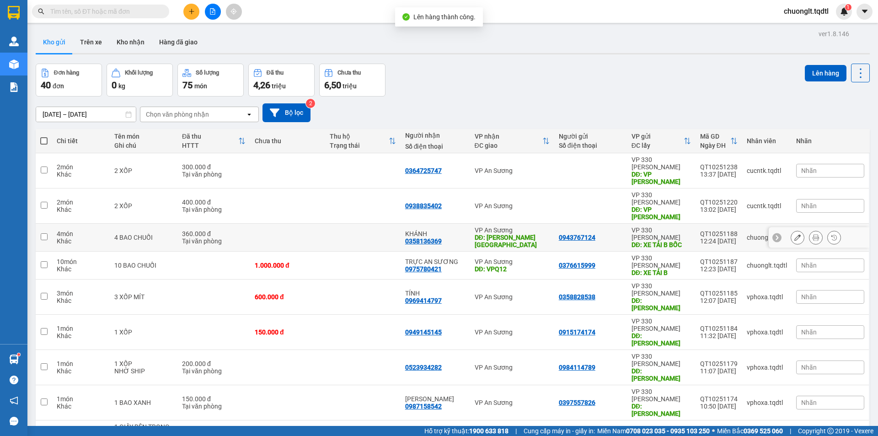
click at [314, 224] on td at bounding box center [287, 238] width 75 height 28
checkbox input "true"
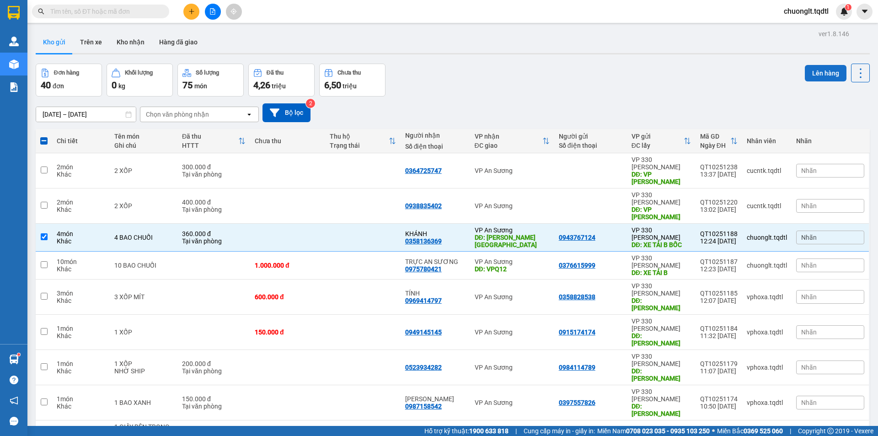
click at [808, 75] on button "Lên hàng" at bounding box center [826, 73] width 42 height 16
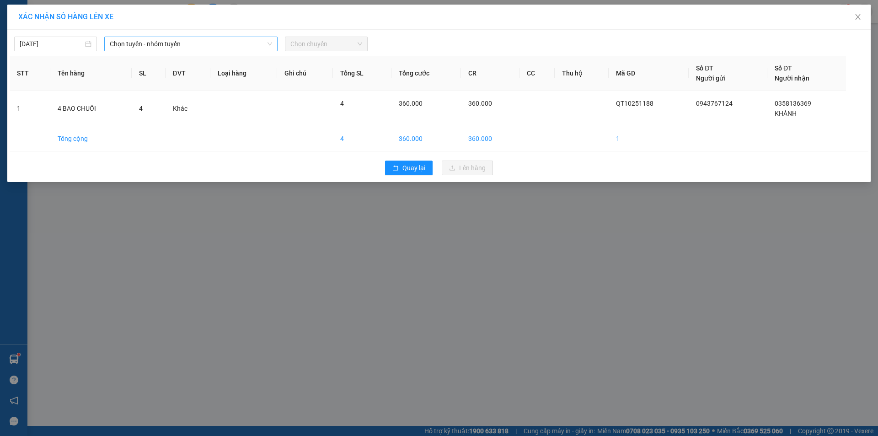
click at [217, 40] on span "Chọn tuyến - nhóm tuyến" at bounding box center [191, 44] width 162 height 14
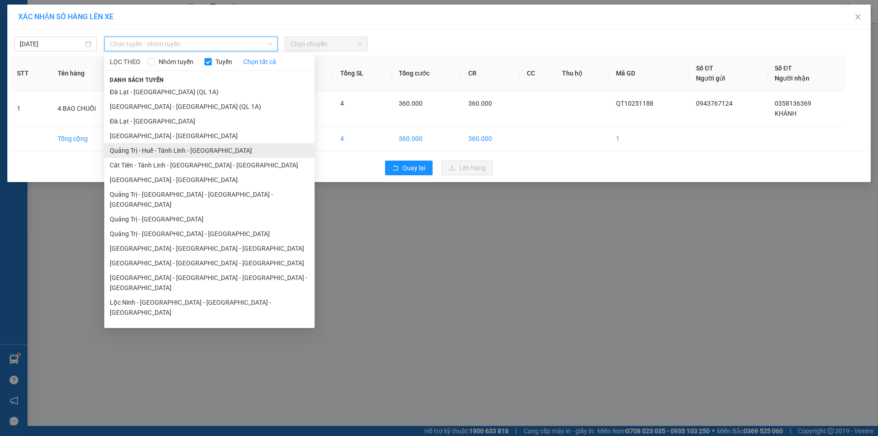
click at [181, 150] on li "Quảng Trị - Huế - Tánh Linh - [GEOGRAPHIC_DATA]" at bounding box center [209, 150] width 210 height 15
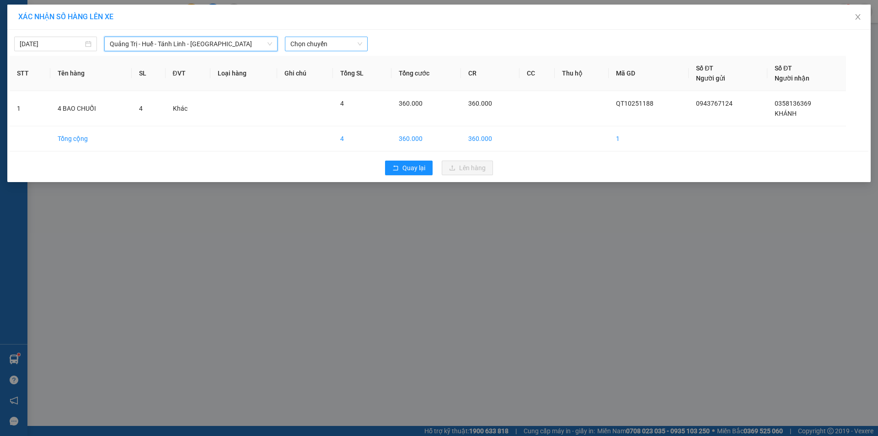
click at [317, 40] on span "Chọn chuyến" at bounding box center [326, 44] width 72 height 14
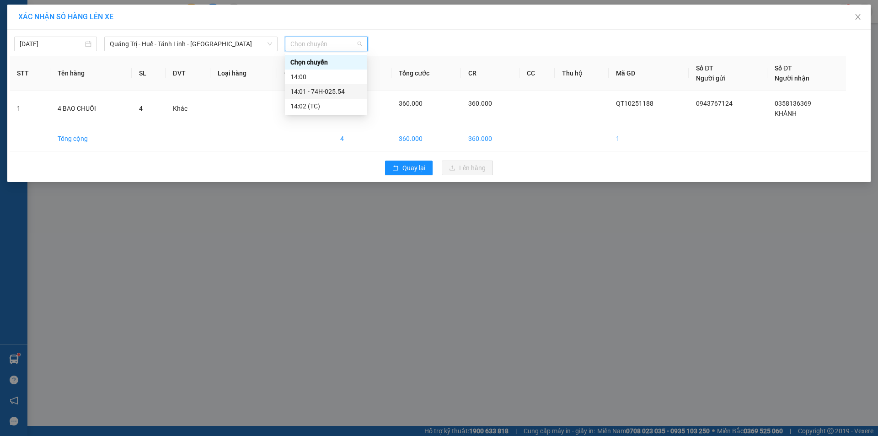
click at [325, 89] on div "14:01 - 74H-025.54" at bounding box center [325, 91] width 71 height 10
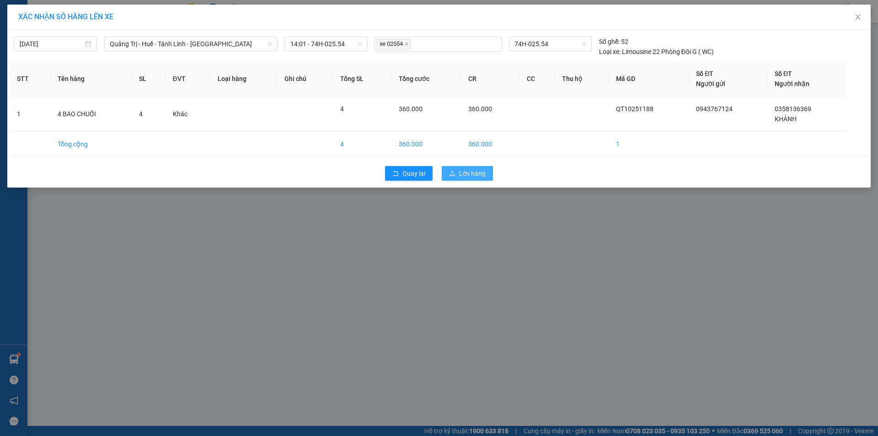
click at [473, 174] on span "Lên hàng" at bounding box center [472, 173] width 27 height 10
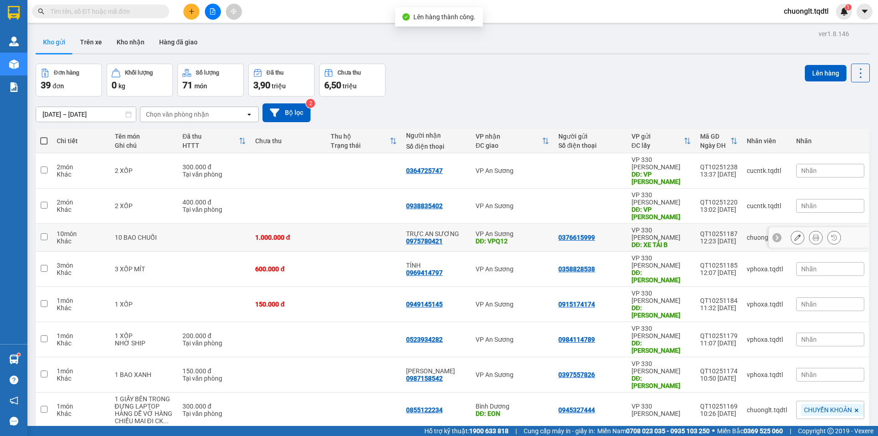
click at [334, 224] on td at bounding box center [363, 238] width 75 height 28
checkbox input "true"
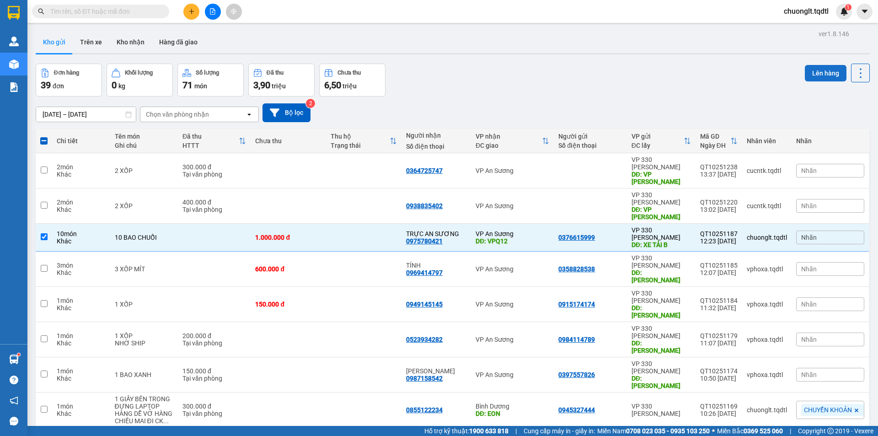
click at [826, 69] on button "Lên hàng" at bounding box center [826, 73] width 42 height 16
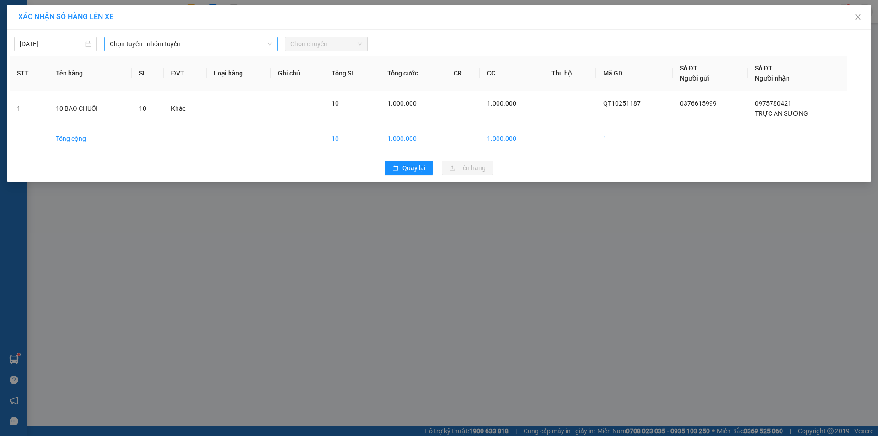
click at [228, 45] on span "Chọn tuyến - nhóm tuyến" at bounding box center [191, 44] width 162 height 14
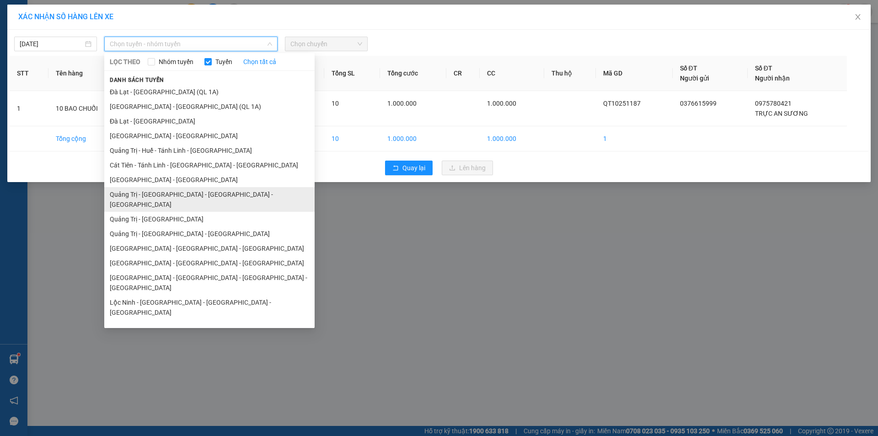
click at [173, 193] on li "Quảng Trị - [GEOGRAPHIC_DATA] - [GEOGRAPHIC_DATA] - [GEOGRAPHIC_DATA]" at bounding box center [209, 199] width 210 height 25
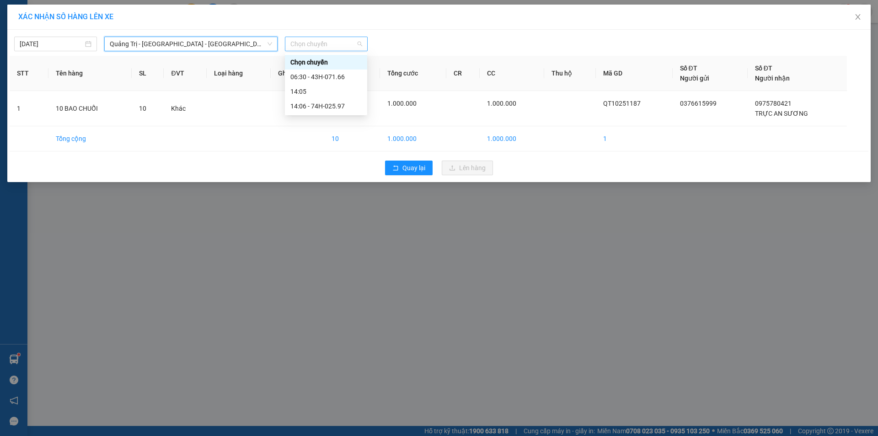
click at [345, 40] on span "Chọn chuyến" at bounding box center [326, 44] width 72 height 14
click at [333, 106] on div "14:06 - 74H-025.97" at bounding box center [325, 106] width 71 height 10
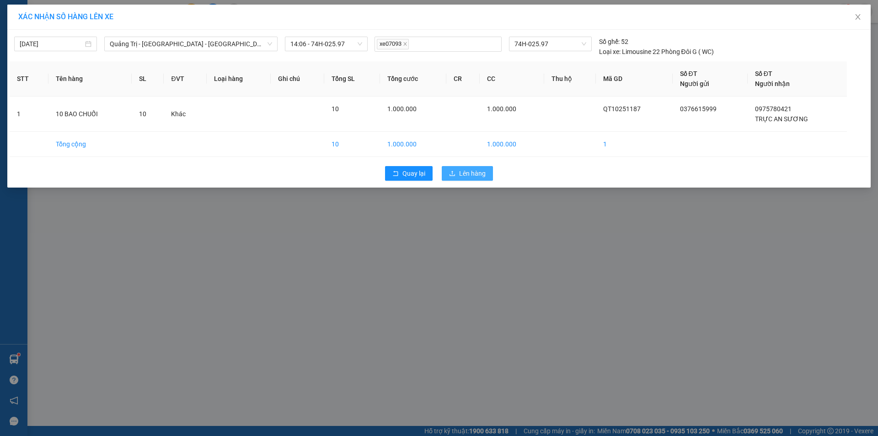
click at [460, 176] on span "Lên hàng" at bounding box center [472, 173] width 27 height 10
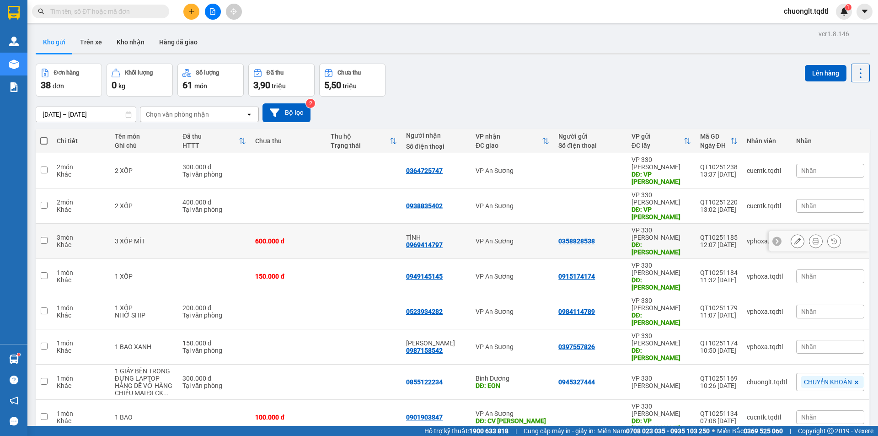
click at [199, 224] on td at bounding box center [214, 241] width 73 height 35
checkbox input "true"
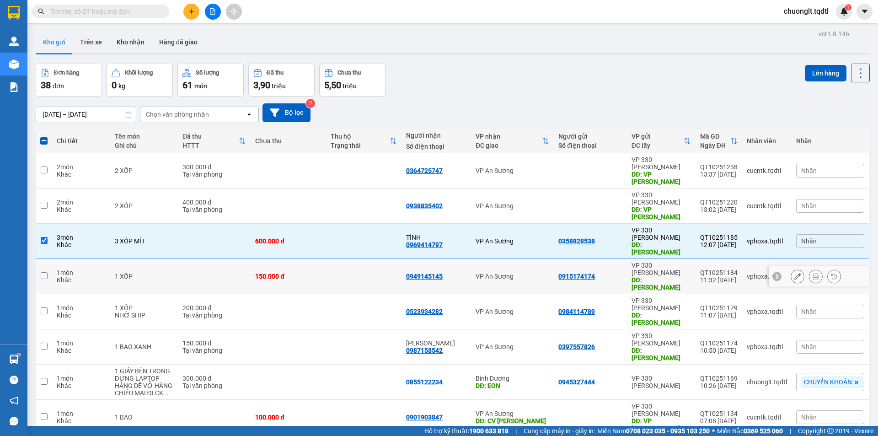
click at [197, 259] on td at bounding box center [214, 276] width 73 height 35
checkbox input "true"
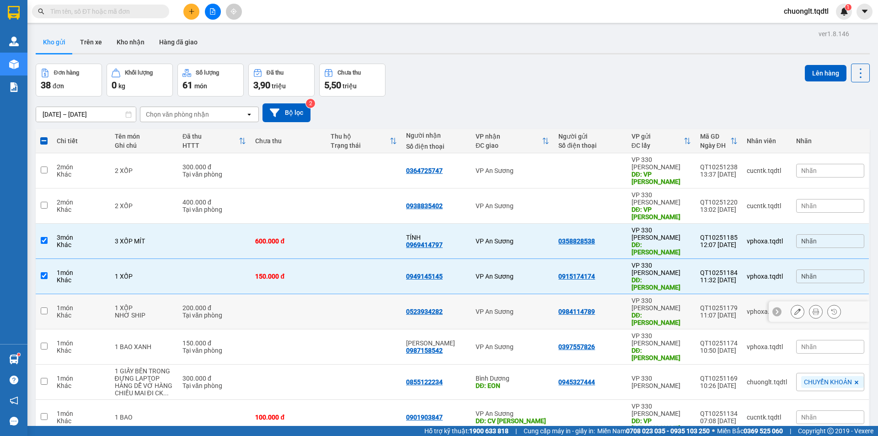
click at [246, 294] on td "200.000 đ Tại văn phòng" at bounding box center [214, 311] width 73 height 35
checkbox input "true"
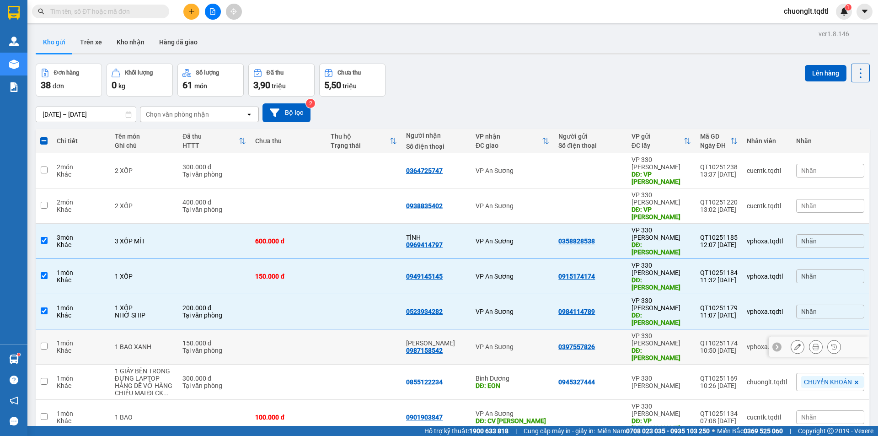
click at [258, 329] on td at bounding box center [288, 346] width 75 height 35
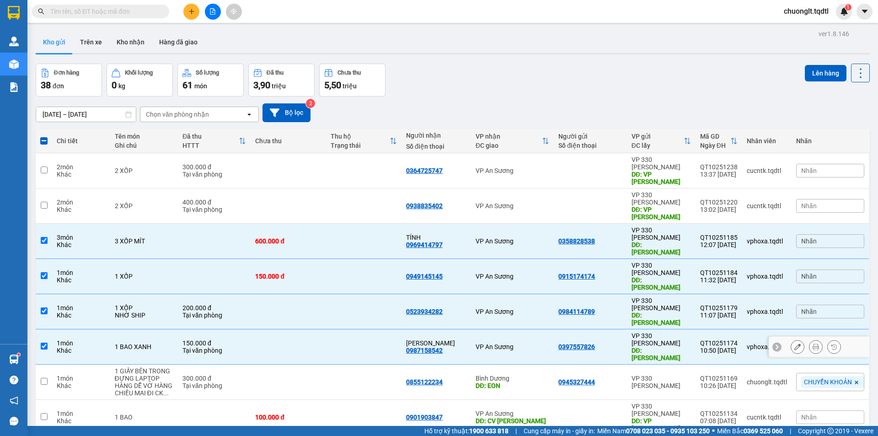
checkbox input "true"
click at [810, 71] on button "Lên hàng" at bounding box center [826, 73] width 42 height 16
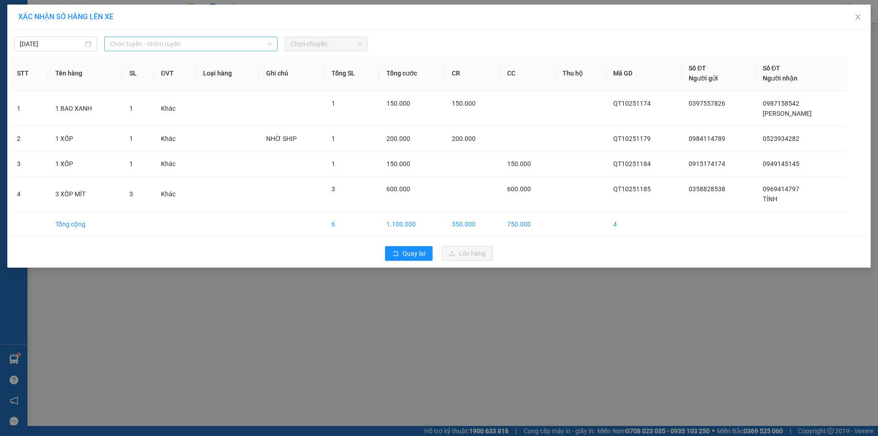
click at [236, 41] on span "Chọn tuyến - nhóm tuyến" at bounding box center [191, 44] width 162 height 14
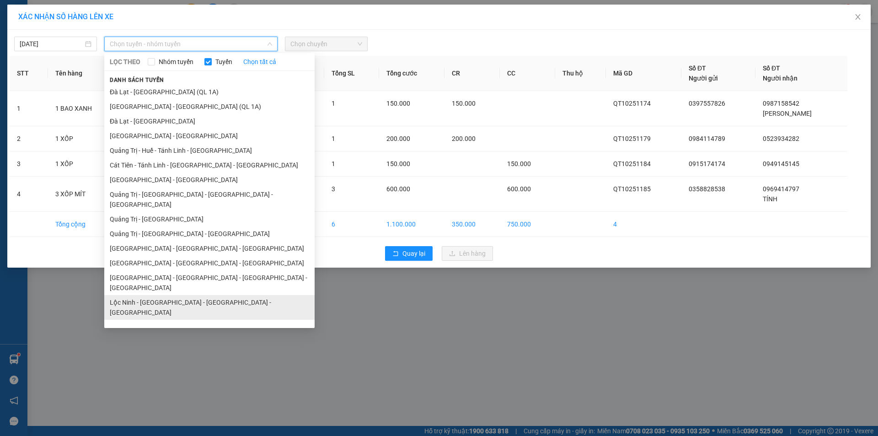
scroll to position [53, 0]
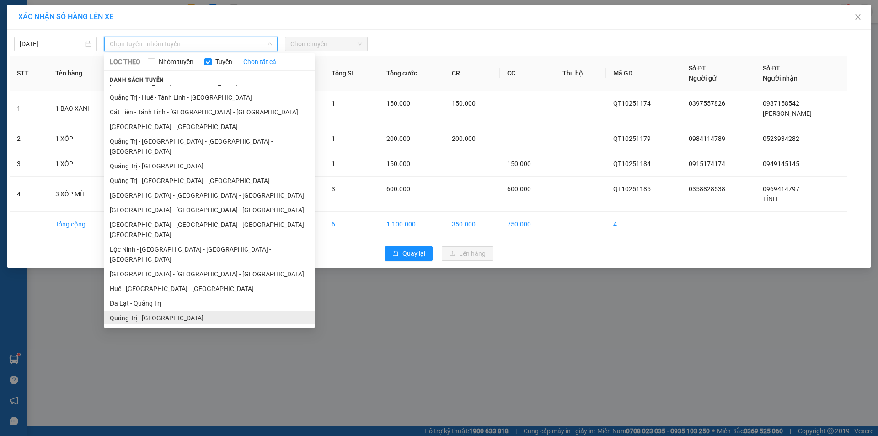
click at [167, 310] on li "Quảng Trị - [GEOGRAPHIC_DATA]" at bounding box center [209, 317] width 210 height 15
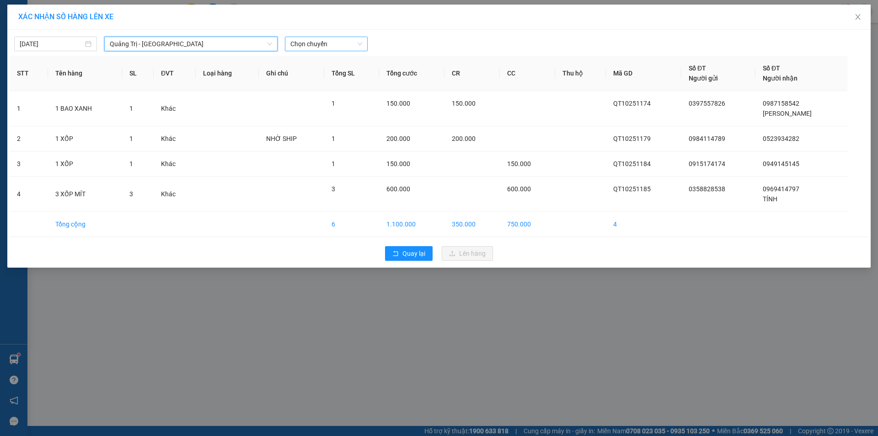
click at [337, 43] on span "Chọn chuyến" at bounding box center [326, 44] width 72 height 14
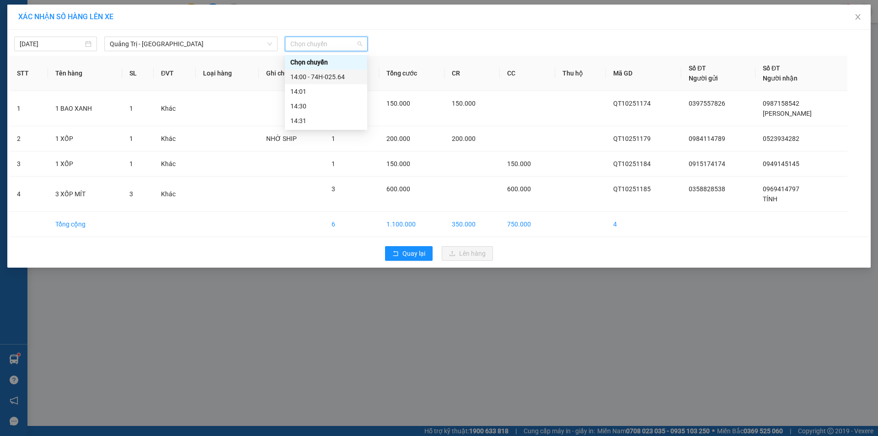
click at [329, 75] on div "14:00 - 74H-025.64" at bounding box center [325, 77] width 71 height 10
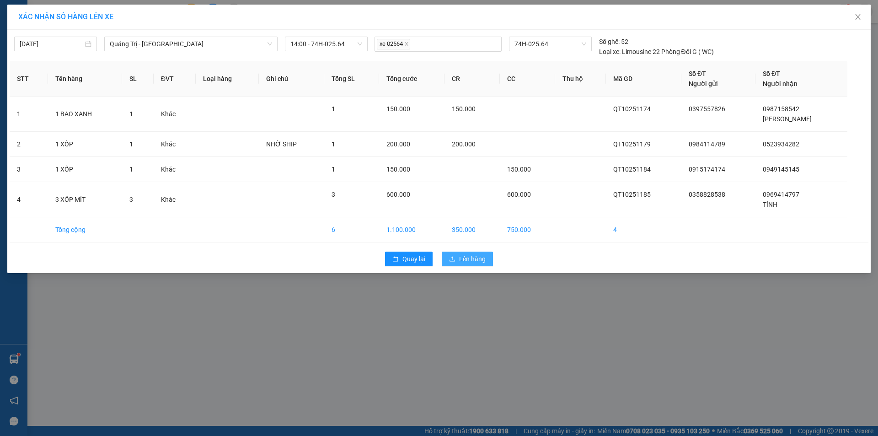
click at [464, 257] on span "Lên hàng" at bounding box center [472, 259] width 27 height 10
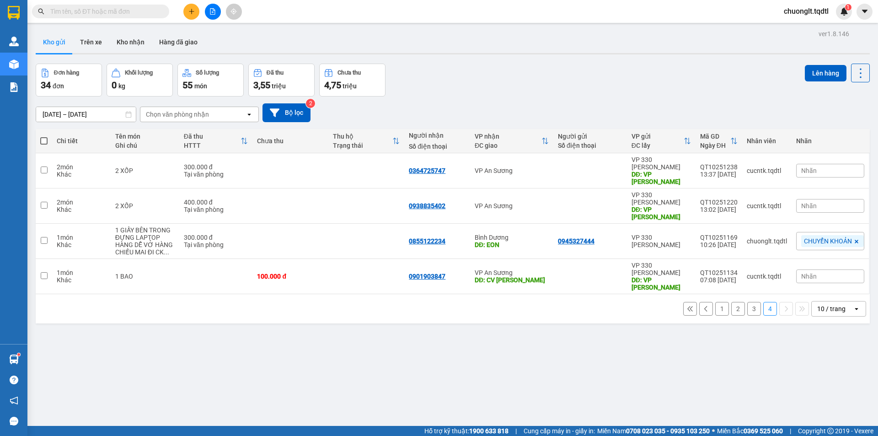
click at [748, 302] on button "3" at bounding box center [754, 309] width 14 height 14
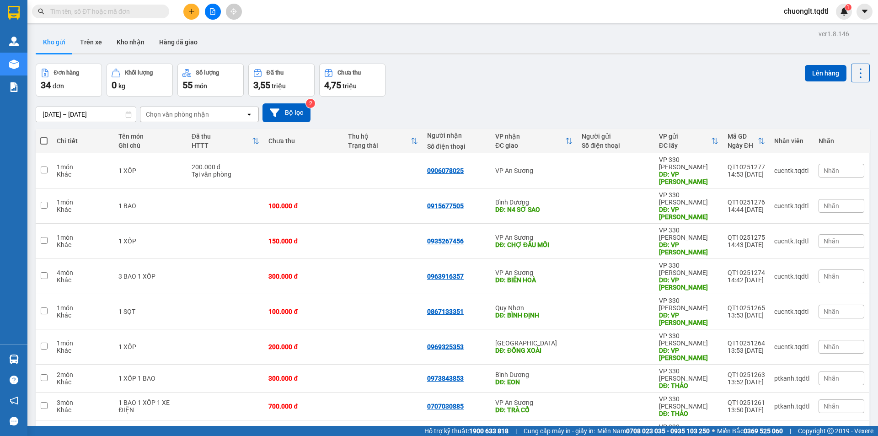
scroll to position [42, 0]
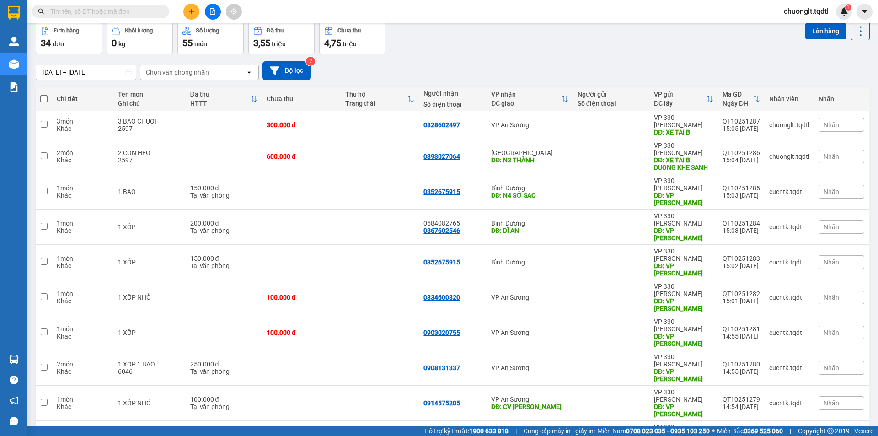
click at [211, 8] on icon "file-add" at bounding box center [212, 11] width 5 height 6
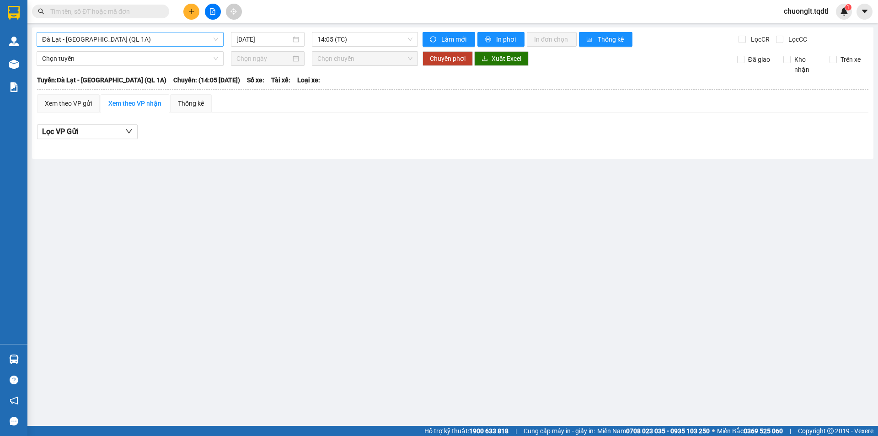
click at [179, 36] on span "Đà Lạt - [GEOGRAPHIC_DATA] (QL 1A)" at bounding box center [130, 39] width 176 height 14
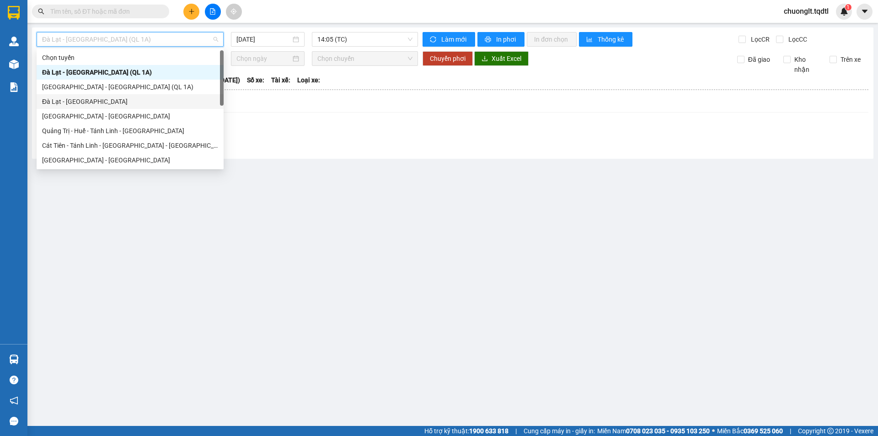
scroll to position [46, 0]
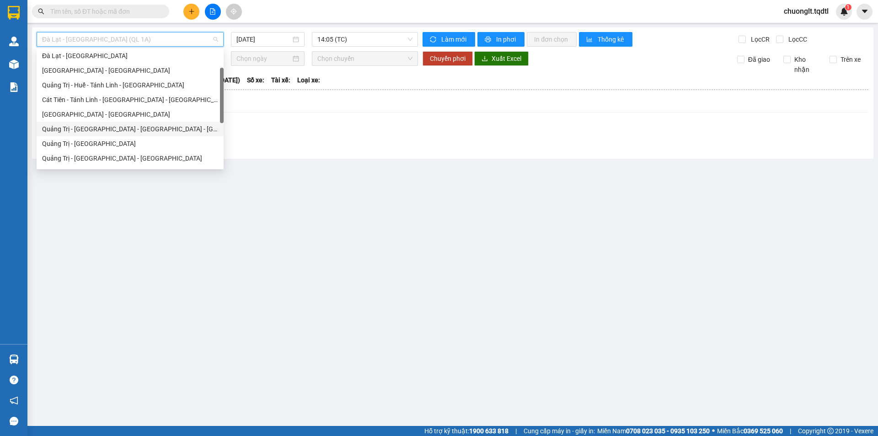
click at [130, 129] on div "Quảng Trị - [GEOGRAPHIC_DATA] - [GEOGRAPHIC_DATA] - [GEOGRAPHIC_DATA]" at bounding box center [130, 129] width 176 height 10
type input "[DATE]"
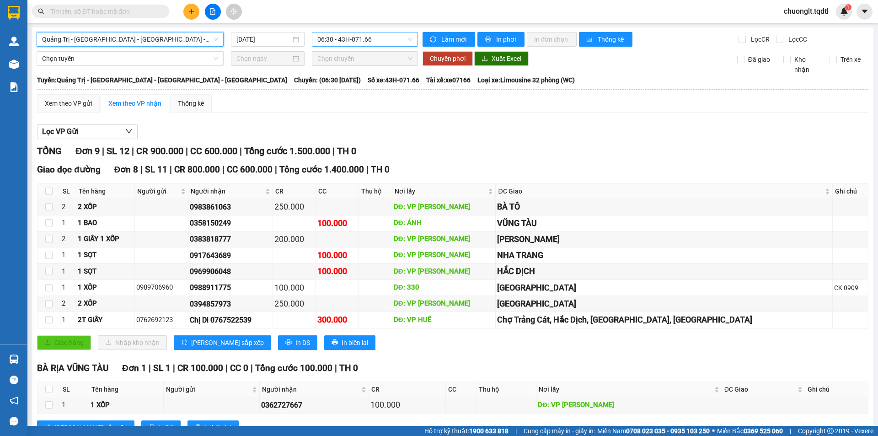
click at [391, 42] on span "06:30 - 43H-071.66" at bounding box center [364, 39] width 95 height 14
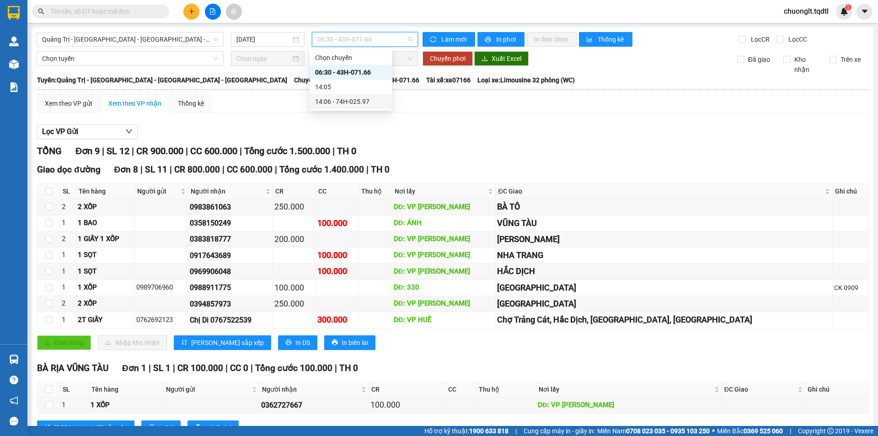
click at [363, 100] on div "14:06 - 74H-025.97" at bounding box center [350, 101] width 71 height 10
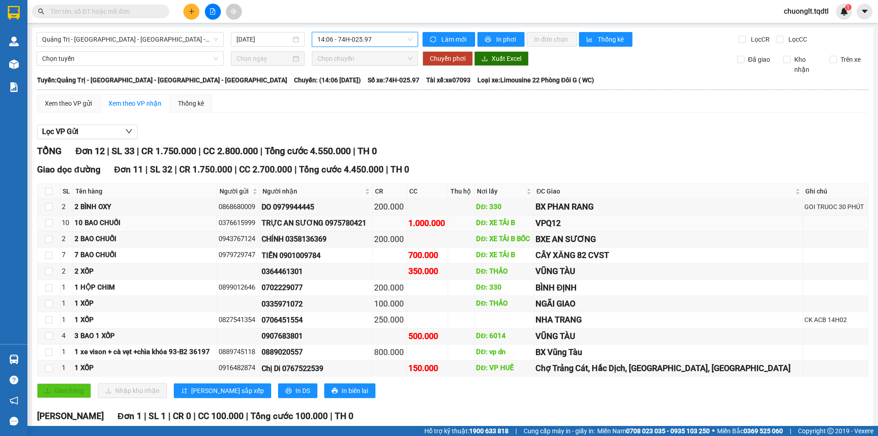
scroll to position [83, 0]
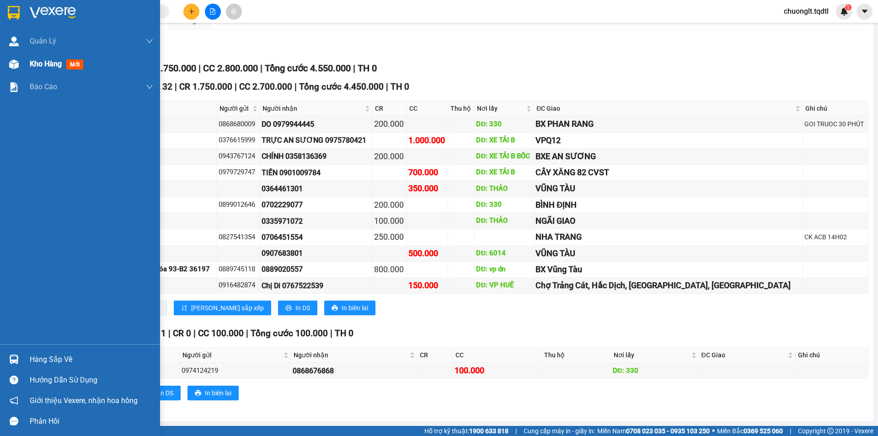
click at [30, 61] on span "Kho hàng" at bounding box center [46, 63] width 32 height 9
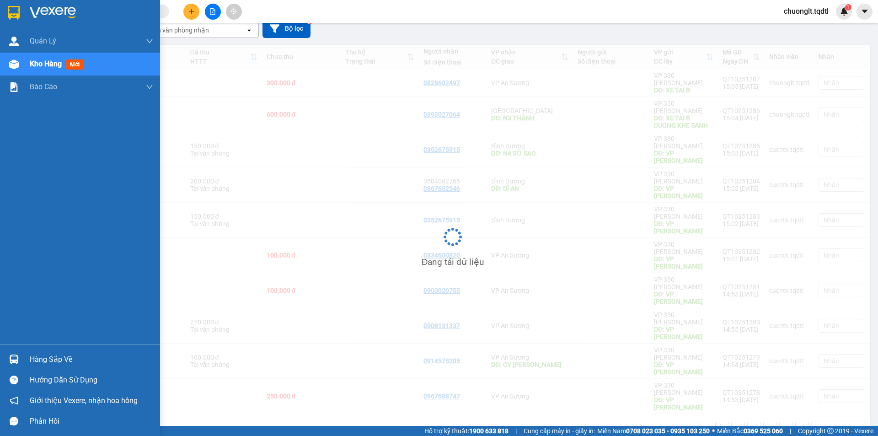
scroll to position [42, 0]
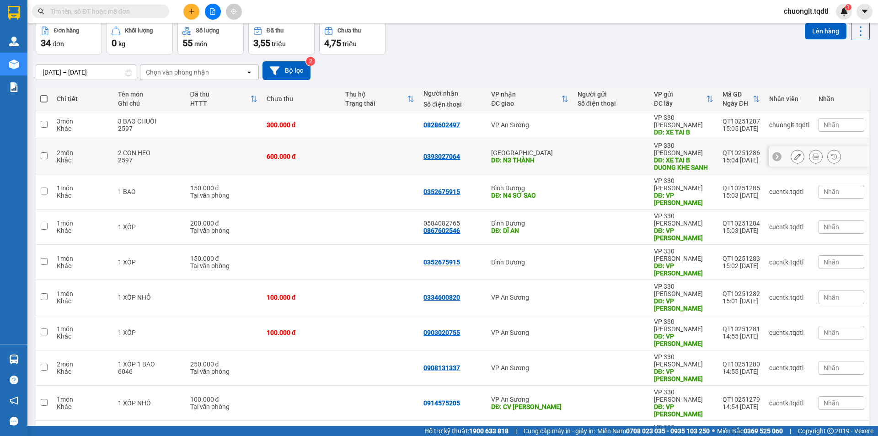
click at [148, 156] on div "2597" at bounding box center [149, 159] width 63 height 7
checkbox input "true"
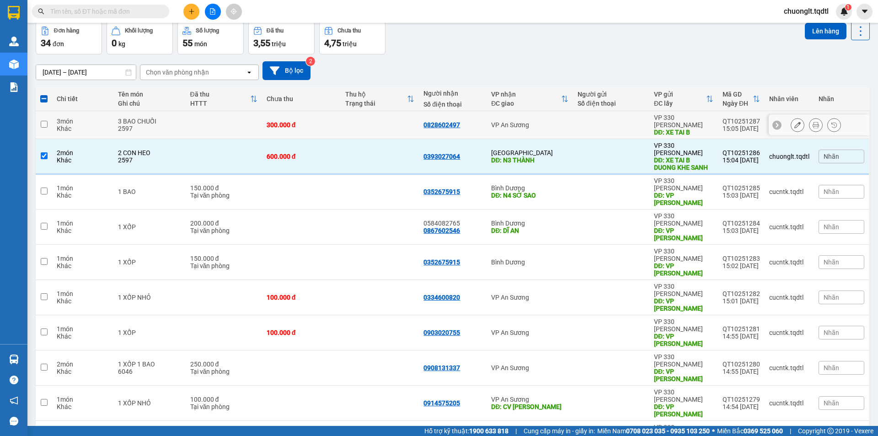
click at [87, 118] on div "3 món" at bounding box center [83, 121] width 52 height 7
checkbox input "true"
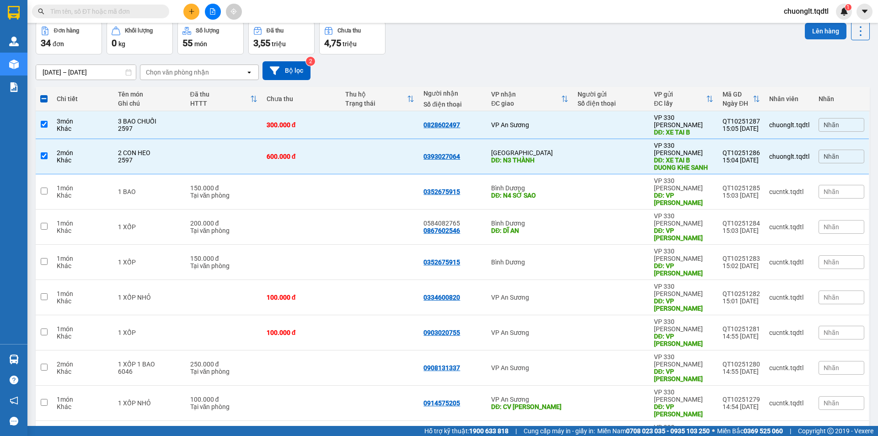
click at [813, 29] on button "Lên hàng" at bounding box center [826, 31] width 42 height 16
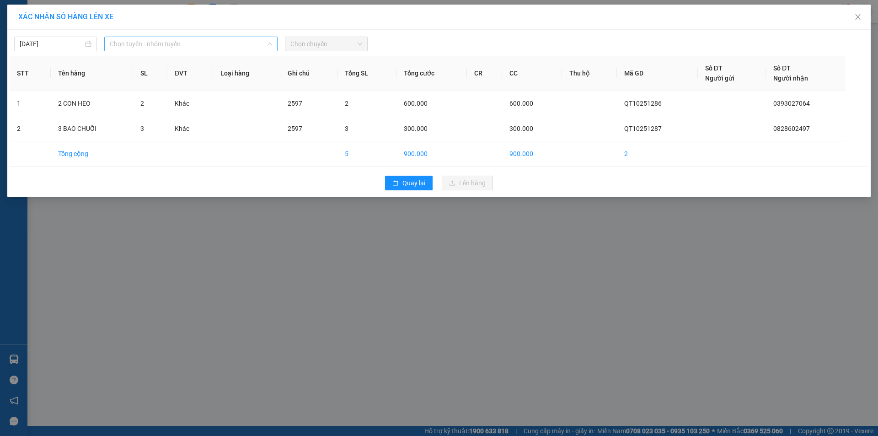
click at [220, 43] on span "Chọn tuyến - nhóm tuyến" at bounding box center [191, 44] width 162 height 14
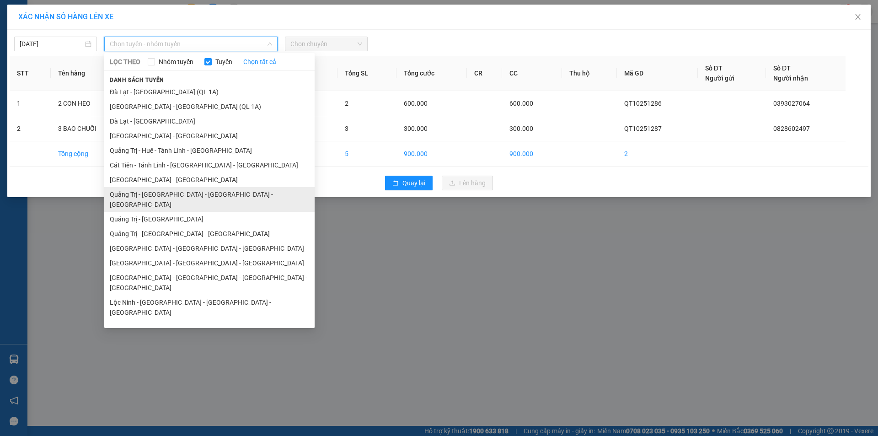
click at [178, 192] on li "Quảng Trị - [GEOGRAPHIC_DATA] - [GEOGRAPHIC_DATA] - [GEOGRAPHIC_DATA]" at bounding box center [209, 199] width 210 height 25
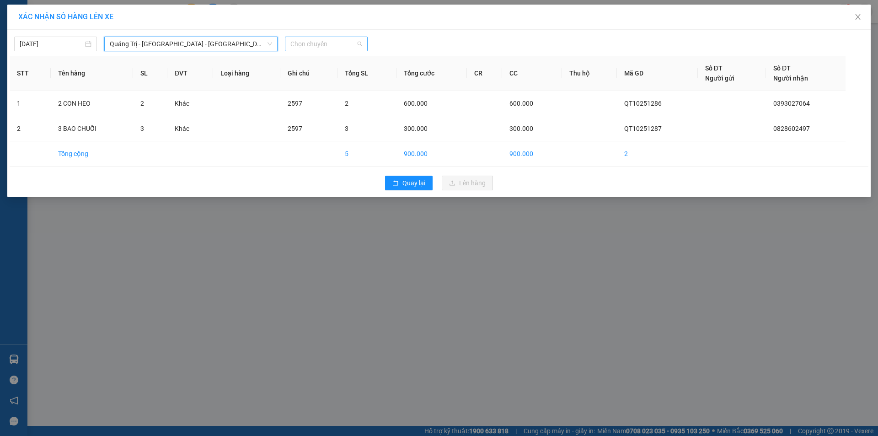
click at [346, 41] on span "Chọn chuyến" at bounding box center [326, 44] width 72 height 14
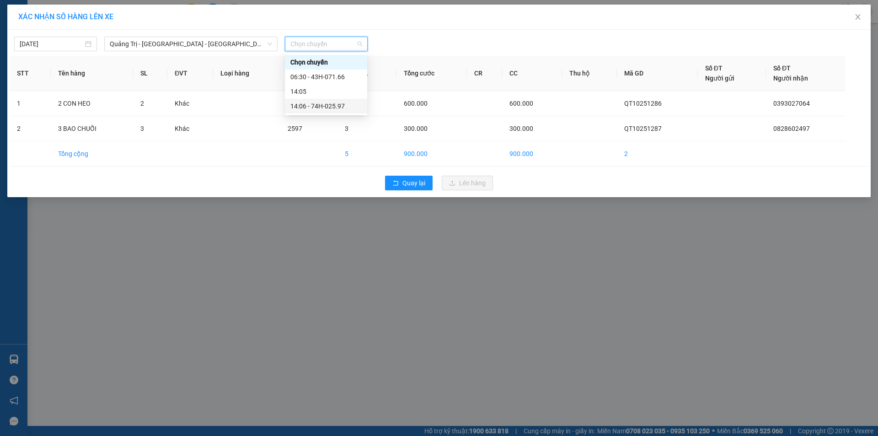
click at [331, 107] on div "14:06 - 74H-025.97" at bounding box center [325, 106] width 71 height 10
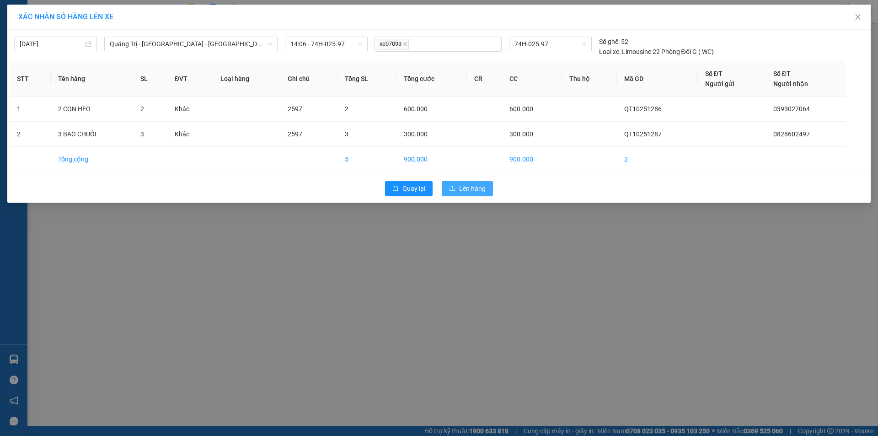
click at [476, 192] on span "Lên hàng" at bounding box center [472, 188] width 27 height 10
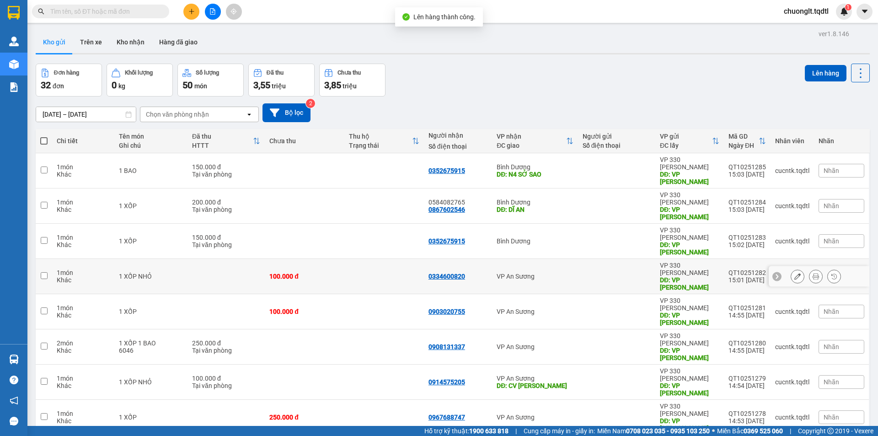
scroll to position [44, 0]
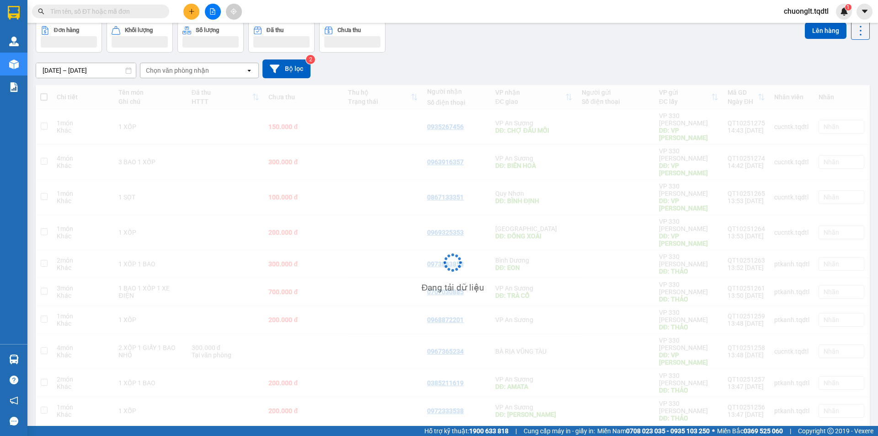
scroll to position [42, 0]
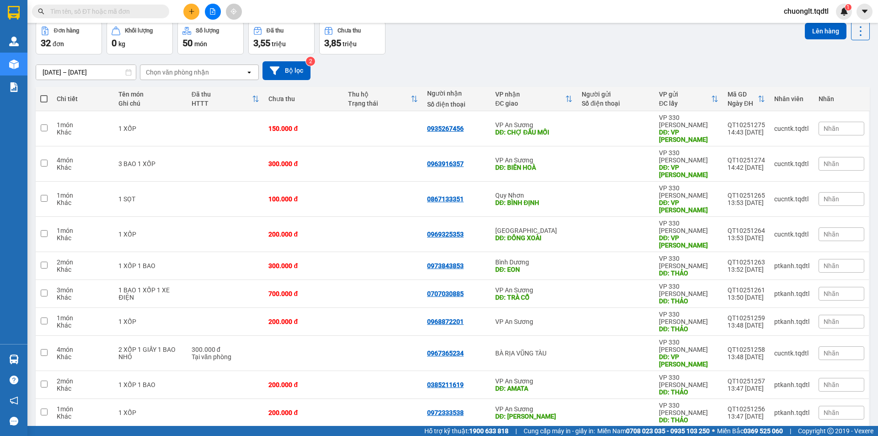
click at [748, 434] on button "3" at bounding box center [754, 441] width 14 height 14
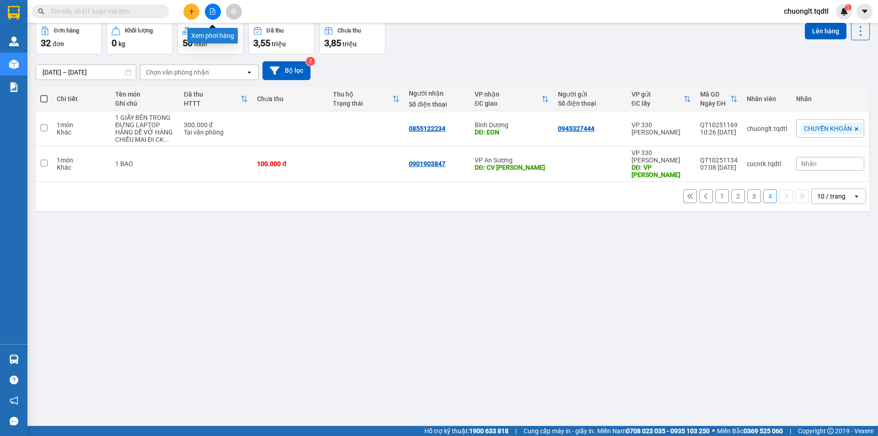
click at [211, 6] on button at bounding box center [213, 12] width 16 height 16
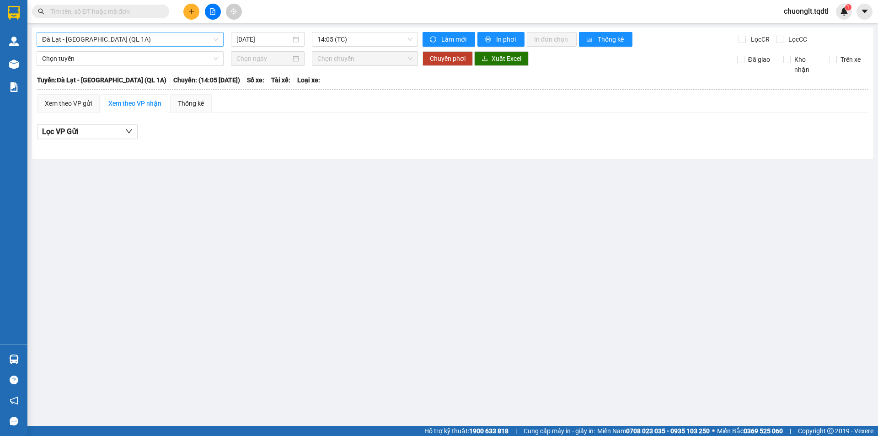
click at [175, 38] on span "Đà Lạt - [GEOGRAPHIC_DATA] (QL 1A)" at bounding box center [130, 39] width 176 height 14
click at [275, 243] on main "[GEOGRAPHIC_DATA] - [GEOGRAPHIC_DATA] (QL 1A) [DATE] 14:05 (TC) Làm mới In phơi…" at bounding box center [439, 213] width 878 height 426
click at [205, 39] on span "Đà Lạt - [GEOGRAPHIC_DATA] (QL 1A)" at bounding box center [130, 39] width 176 height 14
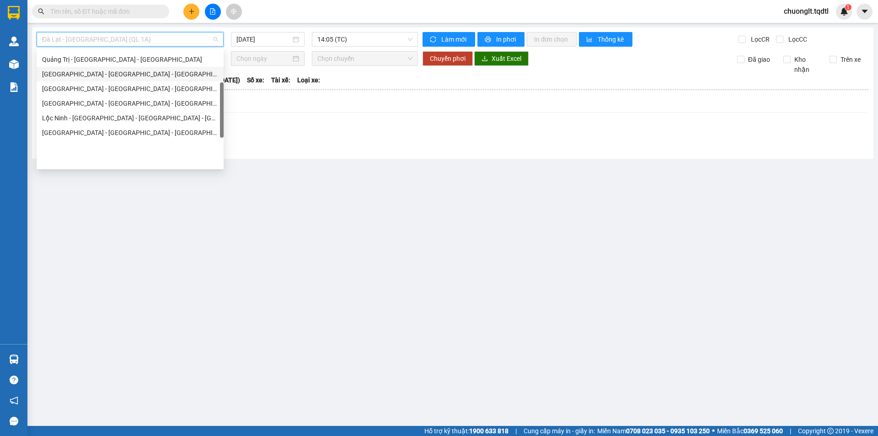
scroll to position [99, 0]
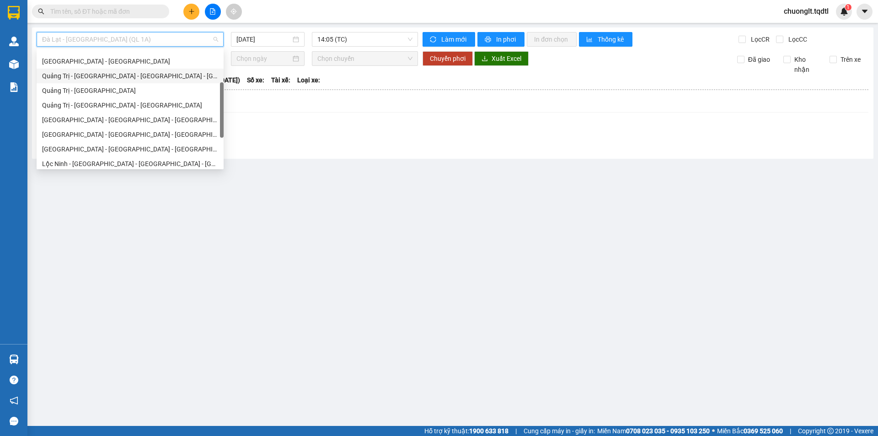
click at [138, 75] on div "Quảng Trị - [GEOGRAPHIC_DATA] - [GEOGRAPHIC_DATA] - [GEOGRAPHIC_DATA]" at bounding box center [130, 76] width 176 height 10
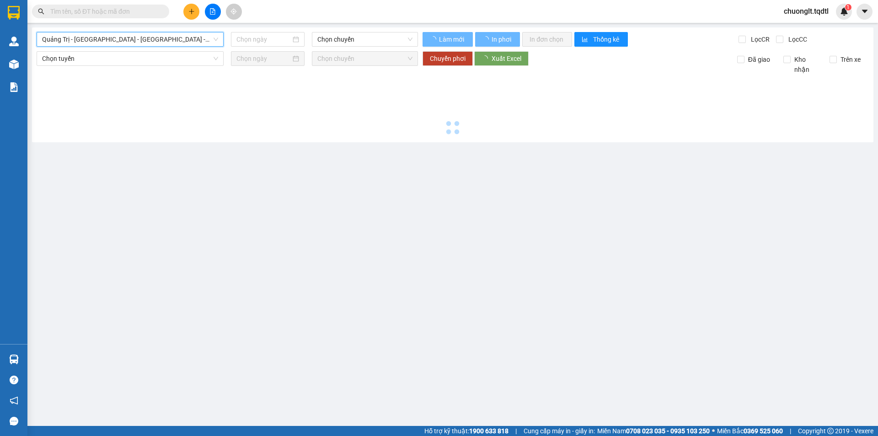
type input "[DATE]"
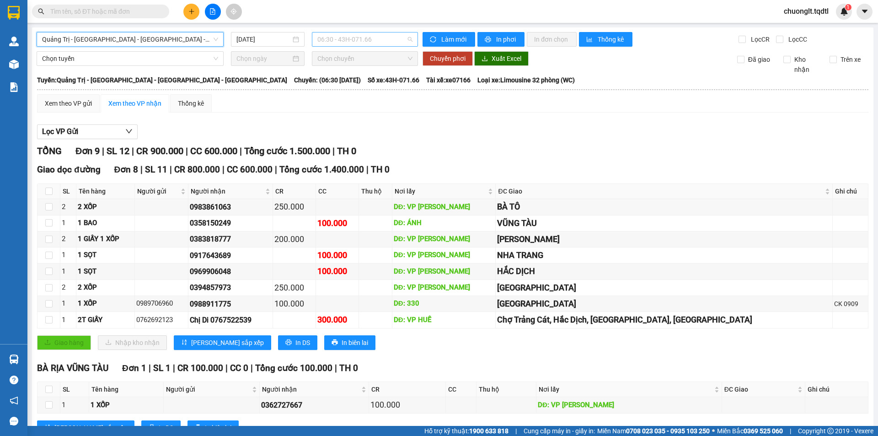
click at [380, 35] on span "06:30 - 43H-071.66" at bounding box center [364, 39] width 95 height 14
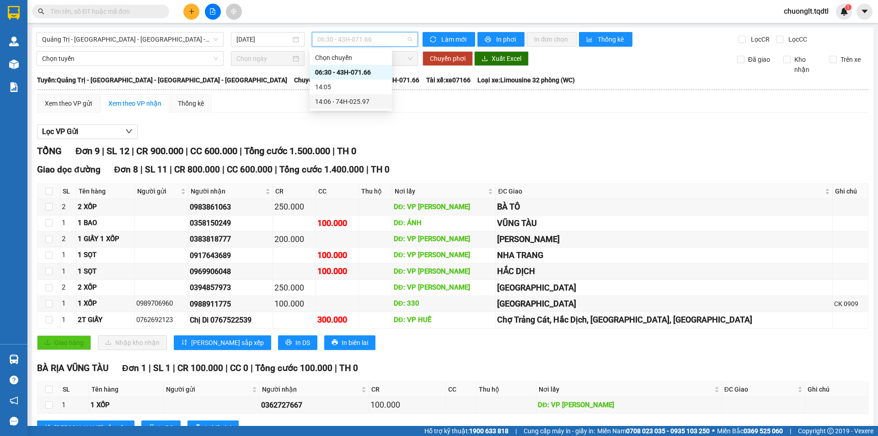
click at [356, 97] on div "14:06 - 74H-025.97" at bounding box center [350, 101] width 71 height 10
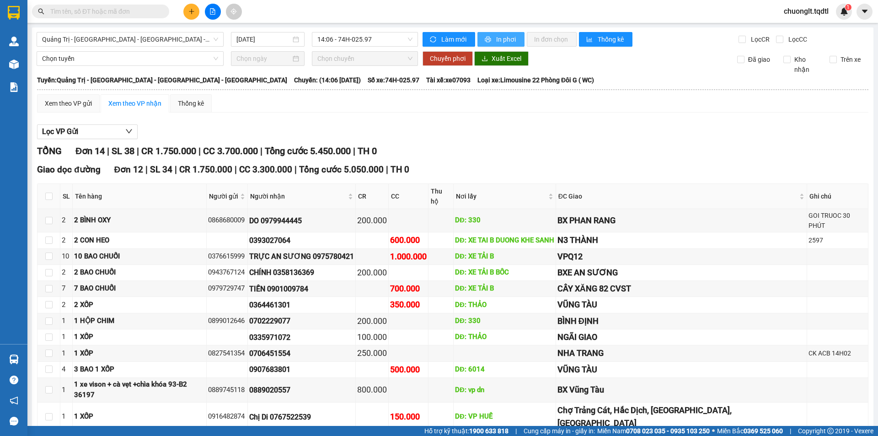
click at [496, 37] on span "In phơi" at bounding box center [506, 39] width 21 height 10
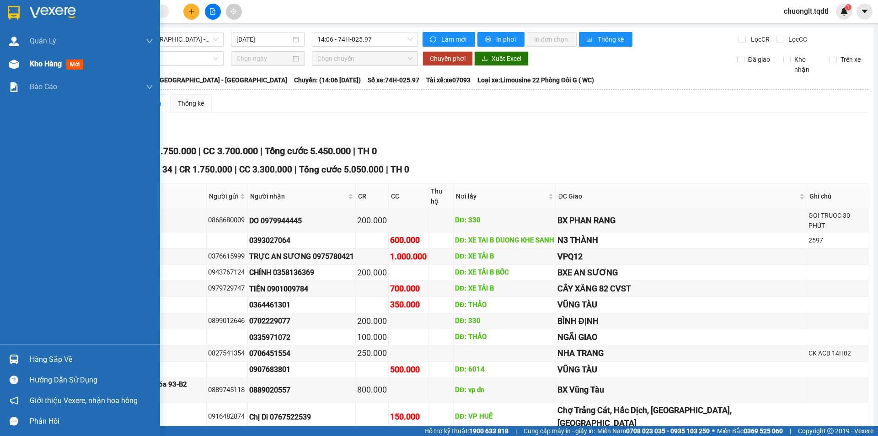
click at [37, 64] on span "Kho hàng" at bounding box center [46, 63] width 32 height 9
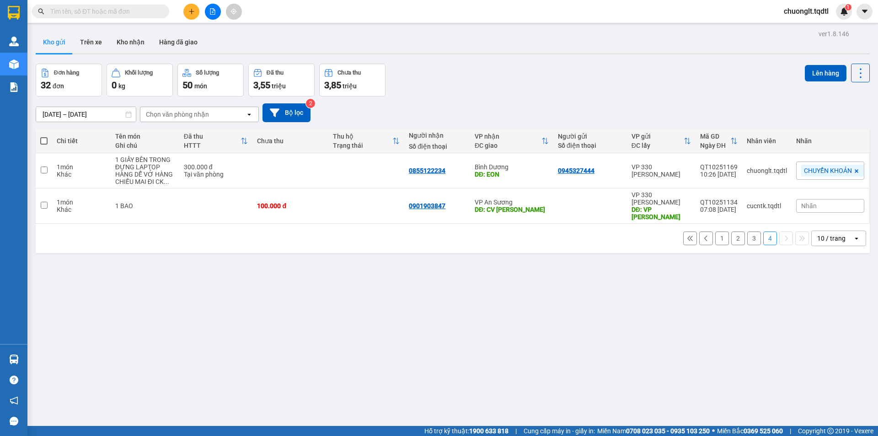
click at [715, 231] on button "1" at bounding box center [722, 238] width 14 height 14
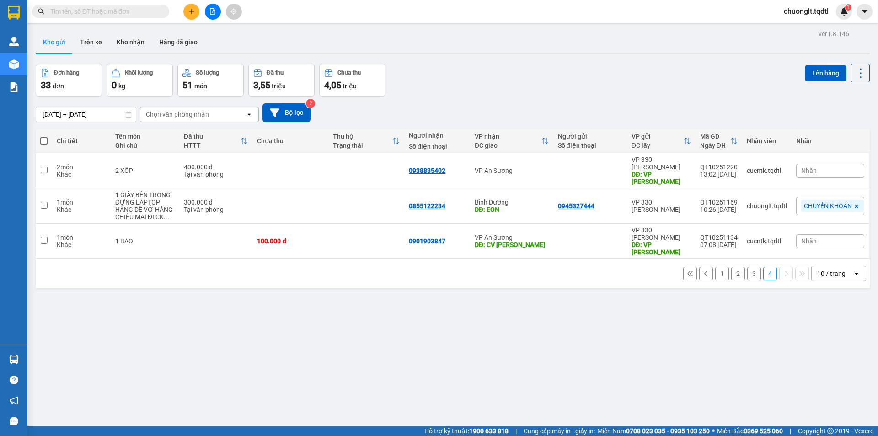
click at [213, 12] on icon "file-add" at bounding box center [212, 11] width 5 height 6
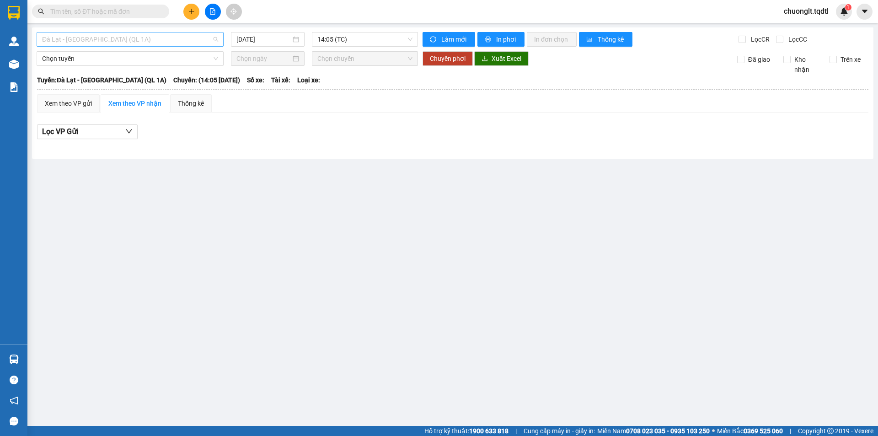
click at [174, 36] on span "Đà Lạt - [GEOGRAPHIC_DATA] (QL 1A)" at bounding box center [130, 39] width 176 height 14
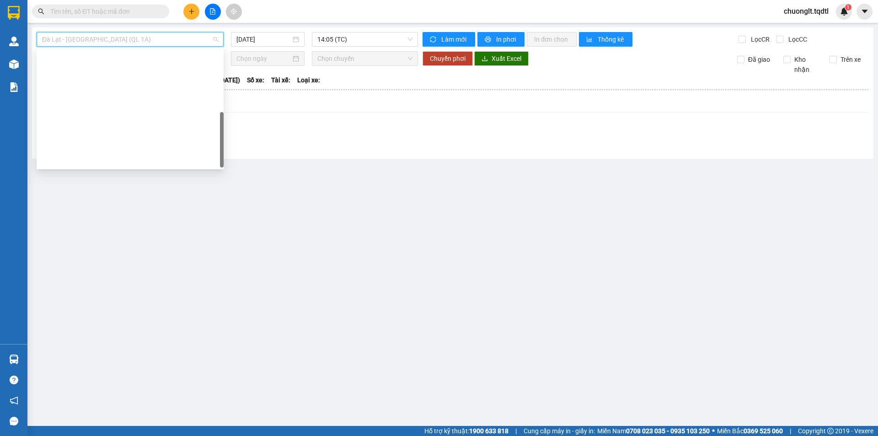
click at [113, 316] on div "Quảng Trị - [GEOGRAPHIC_DATA]" at bounding box center [130, 321] width 176 height 10
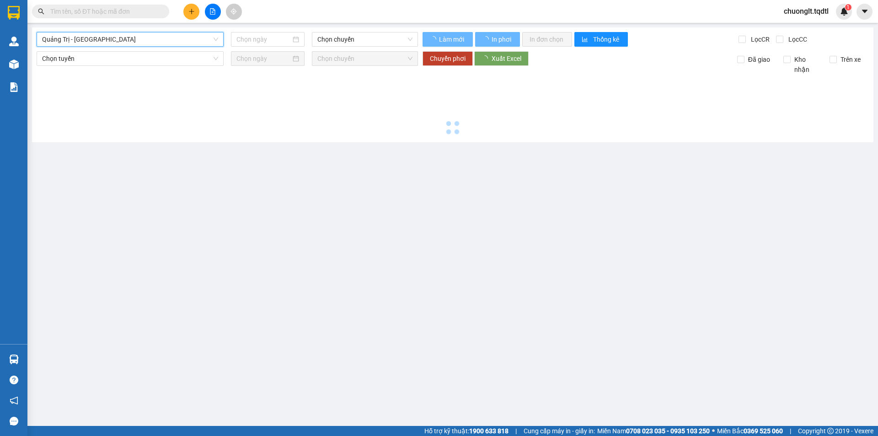
type input "[DATE]"
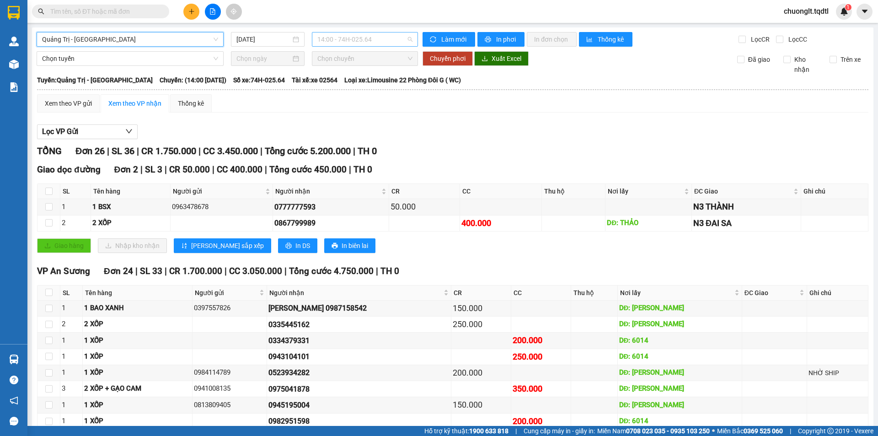
click at [399, 39] on span "14:00 - 74H-025.64" at bounding box center [364, 39] width 95 height 14
click at [425, 89] on th at bounding box center [453, 90] width 832 height 8
click at [186, 37] on span "Quảng Trị - [GEOGRAPHIC_DATA]" at bounding box center [130, 39] width 176 height 14
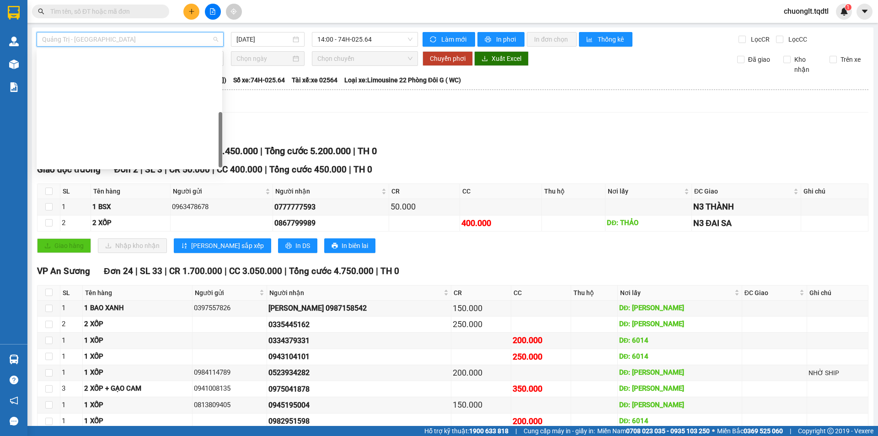
click at [291, 105] on div "Xem theo VP gửi Xem theo VP nhận Thống kê" at bounding box center [452, 103] width 831 height 18
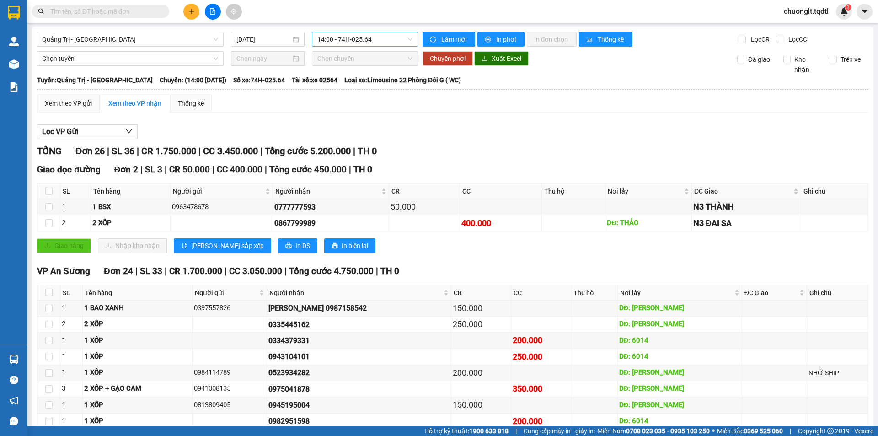
click at [387, 39] on span "14:00 - 74H-025.64" at bounding box center [364, 39] width 95 height 14
click at [411, 106] on div "Xem theo VP gửi Xem theo VP nhận Thống kê" at bounding box center [452, 103] width 831 height 18
click at [199, 39] on span "Quảng Trị - [GEOGRAPHIC_DATA]" at bounding box center [130, 39] width 176 height 14
click at [290, 130] on div "Lọc VP Gửi" at bounding box center [452, 131] width 831 height 15
click at [187, 37] on span "Quảng Trị - [GEOGRAPHIC_DATA]" at bounding box center [130, 39] width 176 height 14
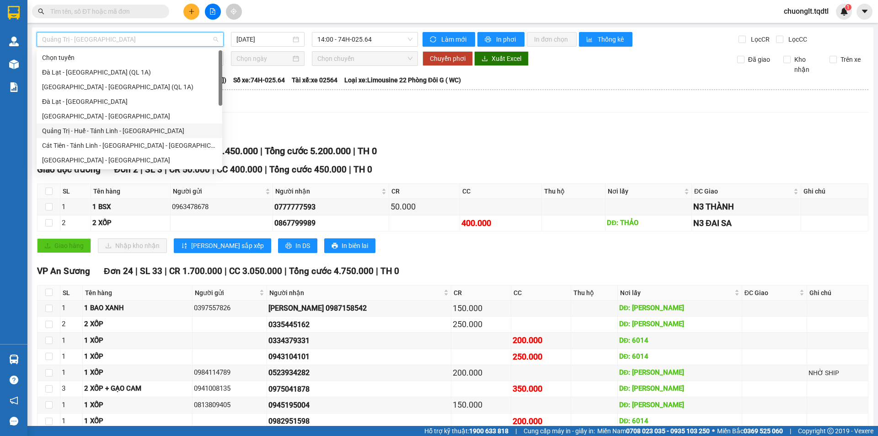
click at [135, 127] on div "Quảng Trị - Huế - Tánh Linh - [GEOGRAPHIC_DATA]" at bounding box center [129, 131] width 175 height 10
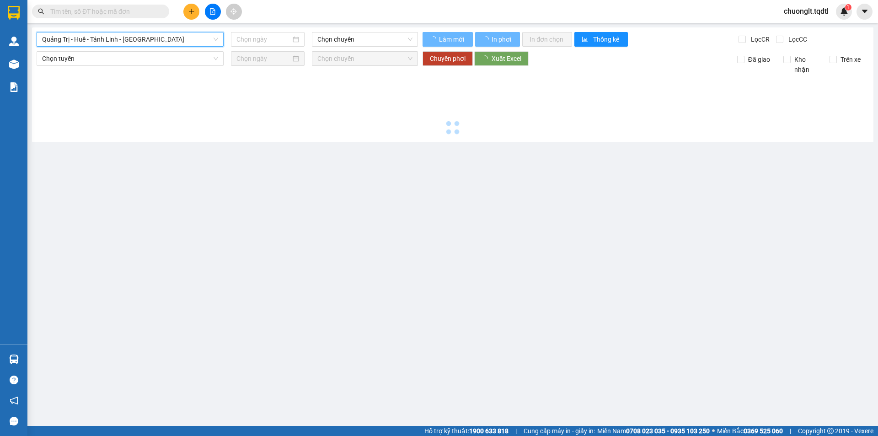
type input "[DATE]"
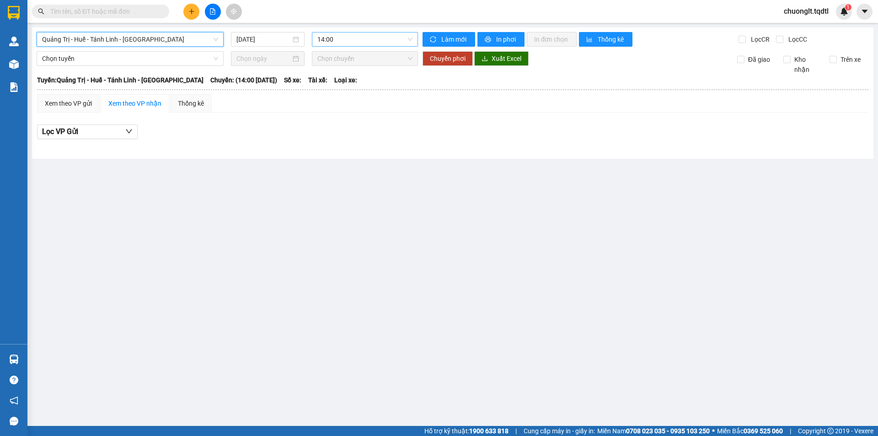
click at [374, 40] on span "14:00" at bounding box center [364, 39] width 95 height 14
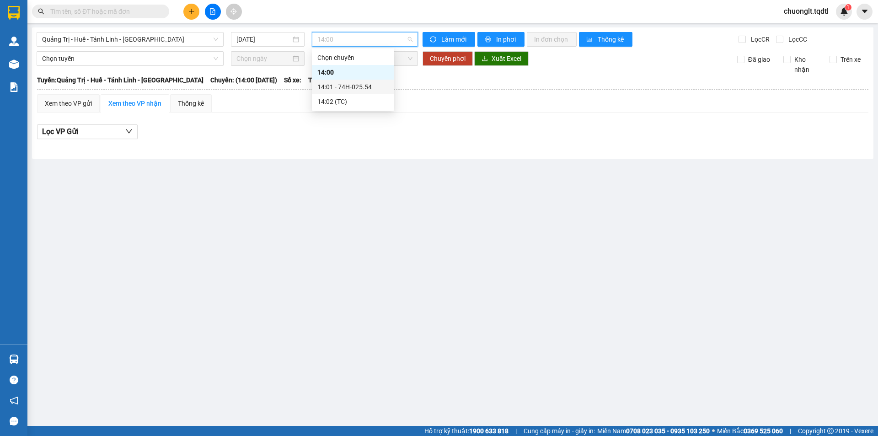
click at [359, 87] on div "14:01 - 74H-025.54" at bounding box center [352, 87] width 71 height 10
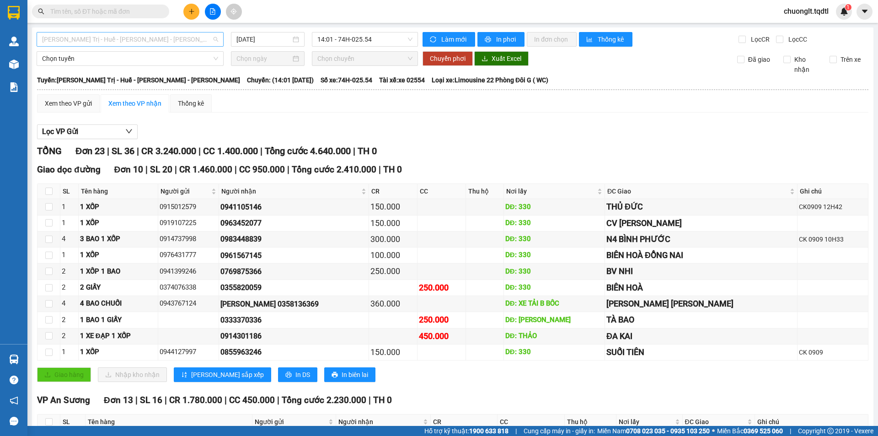
drag, startPoint x: 163, startPoint y: 42, endPoint x: 171, endPoint y: 39, distance: 9.0
click at [163, 41] on span "Quảng Trị - Huế - Tánh Linh - [GEOGRAPHIC_DATA]" at bounding box center [130, 39] width 176 height 14
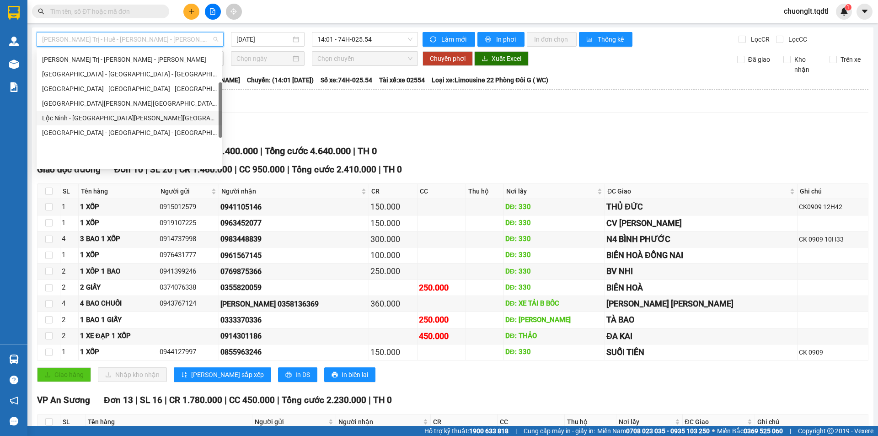
scroll to position [99, 0]
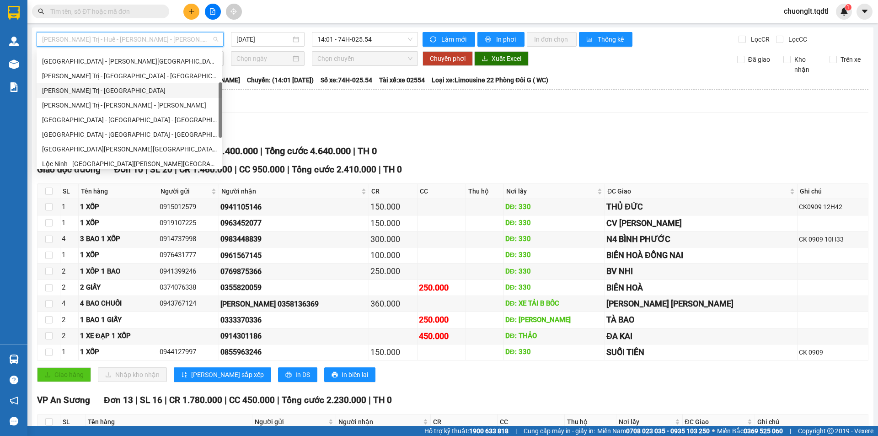
click at [114, 89] on div "Quảng Trị - [GEOGRAPHIC_DATA]" at bounding box center [129, 91] width 175 height 10
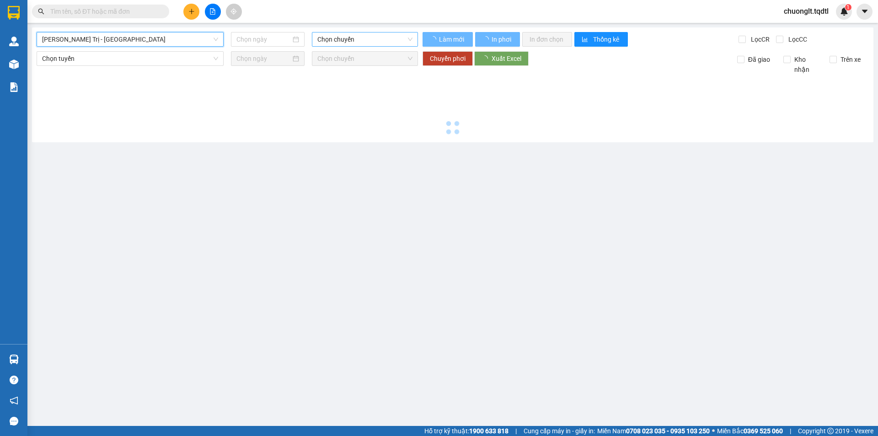
type input "[DATE]"
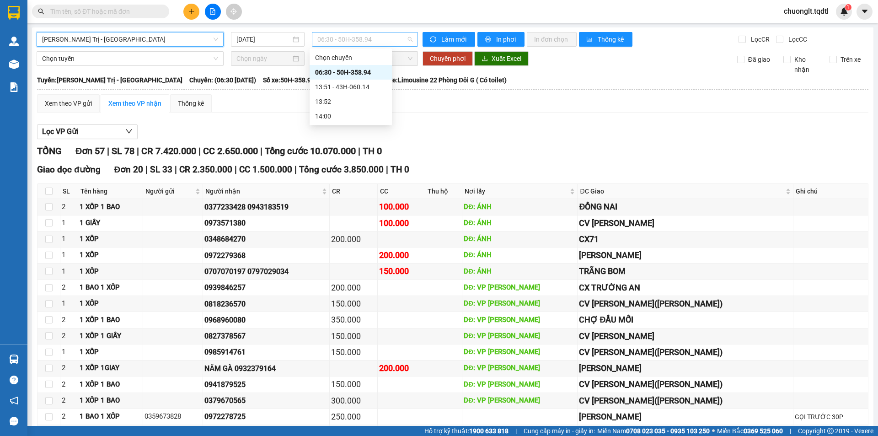
click at [393, 40] on span "06:30 - 50H-358.94" at bounding box center [364, 39] width 95 height 14
click at [358, 86] on div "13:51 - 43H-060.14" at bounding box center [350, 87] width 71 height 10
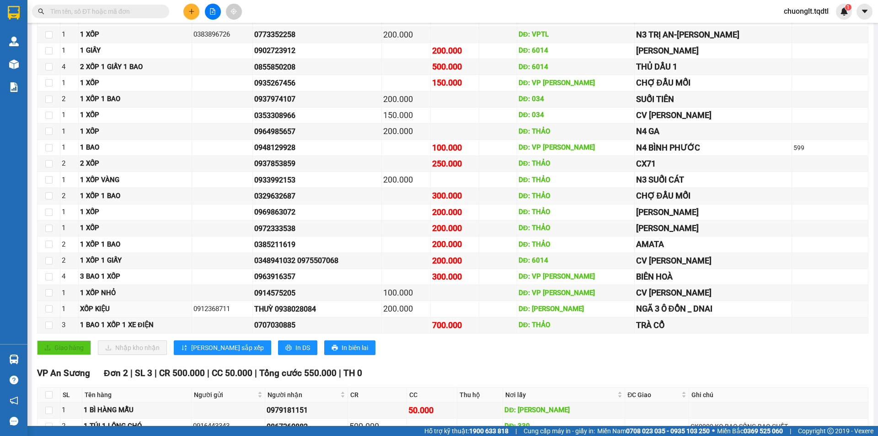
scroll to position [422, 0]
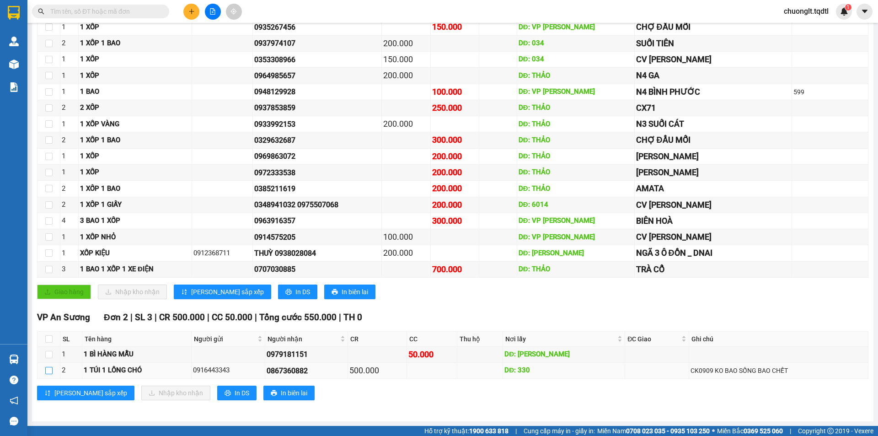
click at [47, 371] on input "checkbox" at bounding box center [48, 370] width 7 height 7
checkbox input "true"
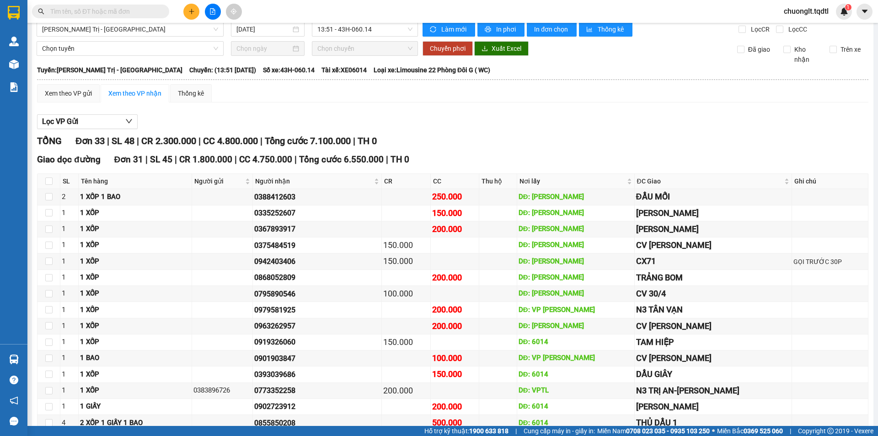
scroll to position [0, 0]
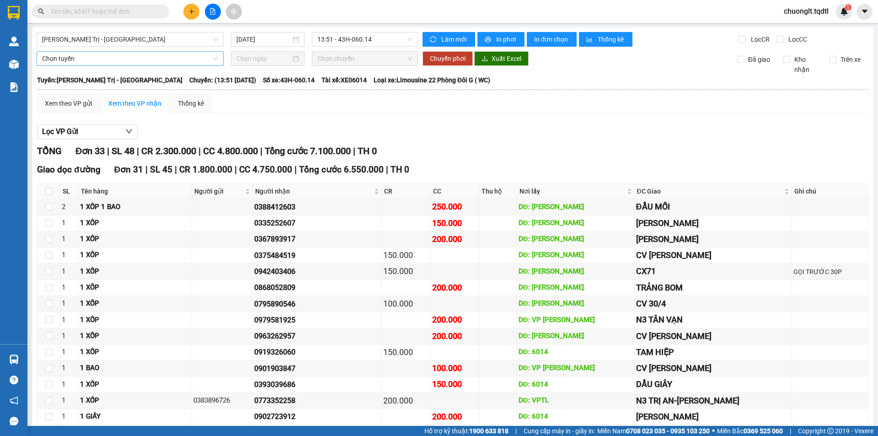
click at [136, 60] on span "Chọn tuyến" at bounding box center [130, 59] width 176 height 14
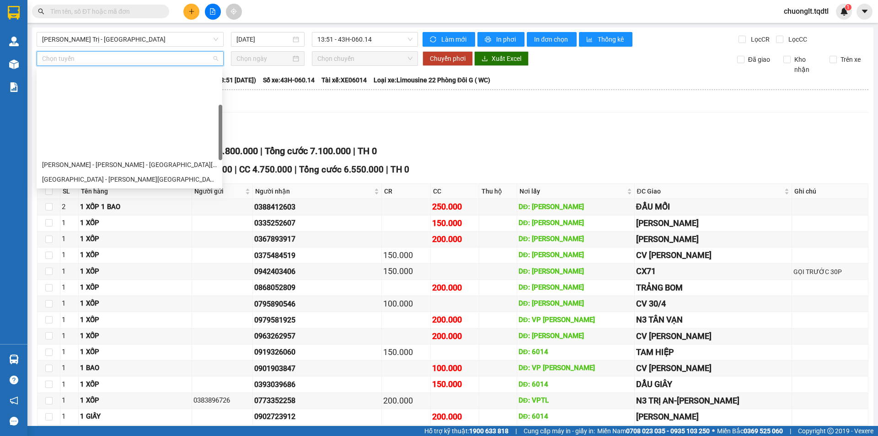
scroll to position [190, 0]
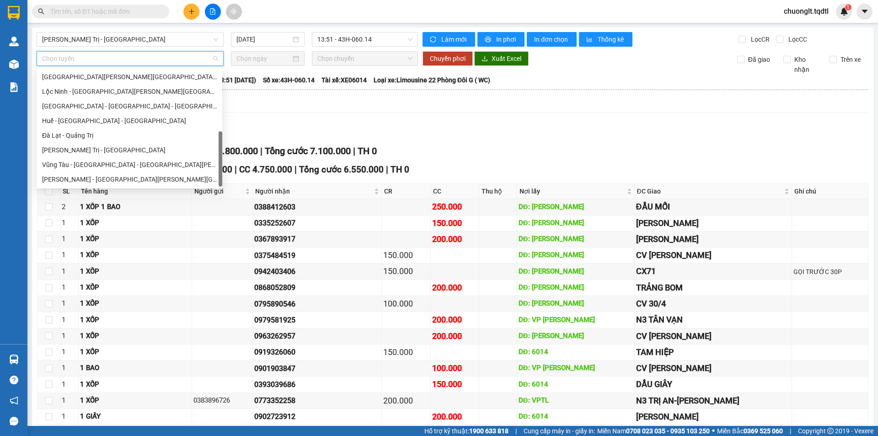
click at [141, 149] on div "Quảng Trị - [GEOGRAPHIC_DATA]" at bounding box center [129, 150] width 175 height 10
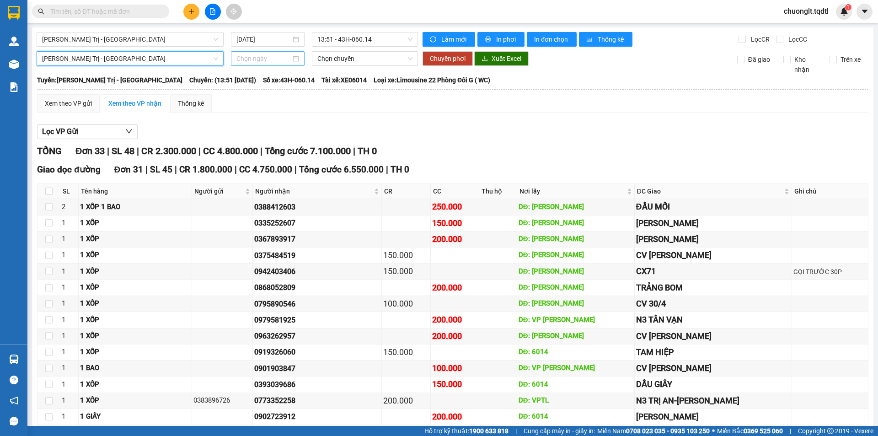
click at [295, 60] on div at bounding box center [267, 58] width 63 height 10
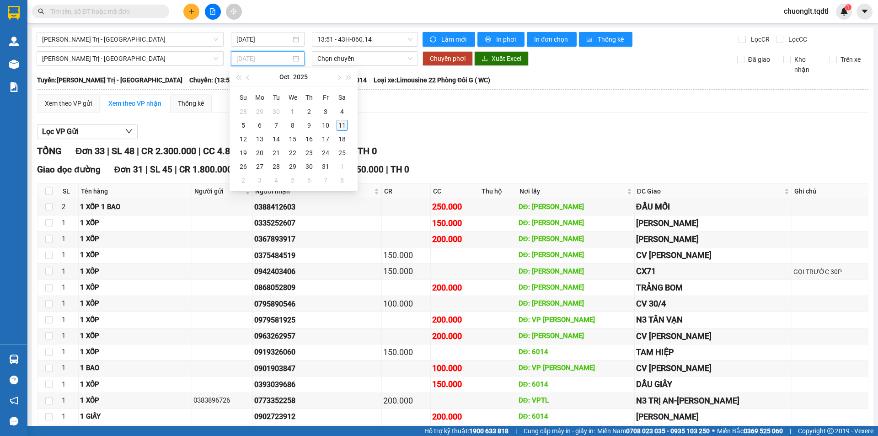
type input "[DATE]"
click at [342, 124] on div "11" at bounding box center [342, 125] width 11 height 11
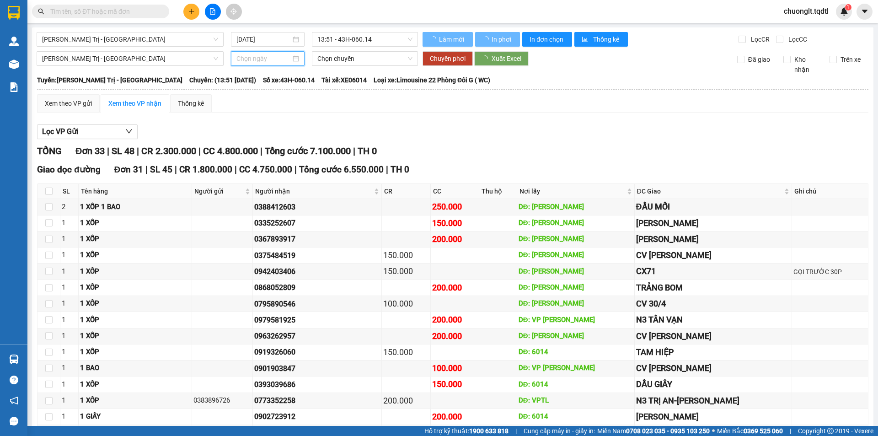
type input "[DATE]"
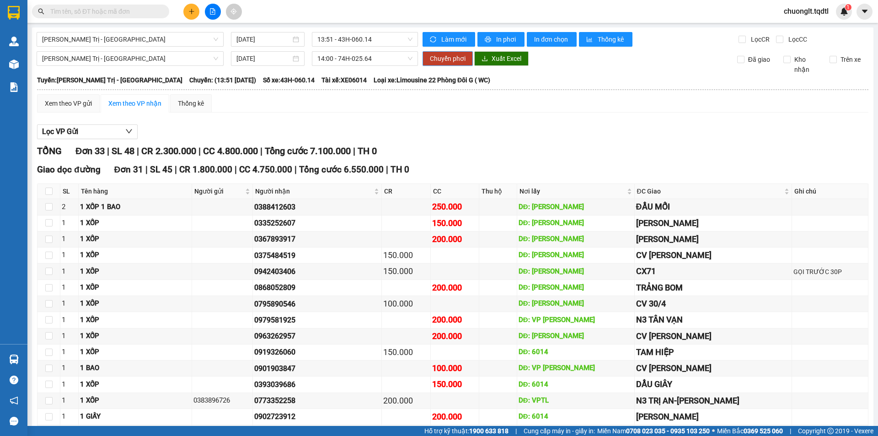
click at [440, 56] on span "Chuyển phơi" at bounding box center [448, 58] width 36 height 10
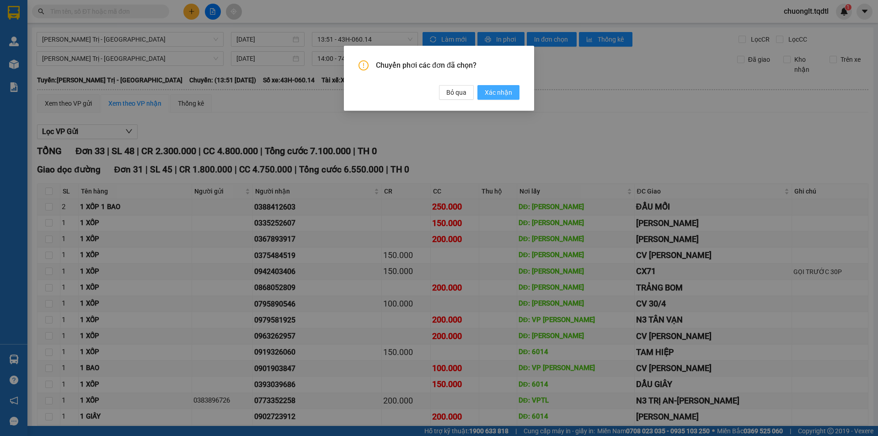
click at [488, 91] on span "Xác nhận" at bounding box center [498, 92] width 27 height 10
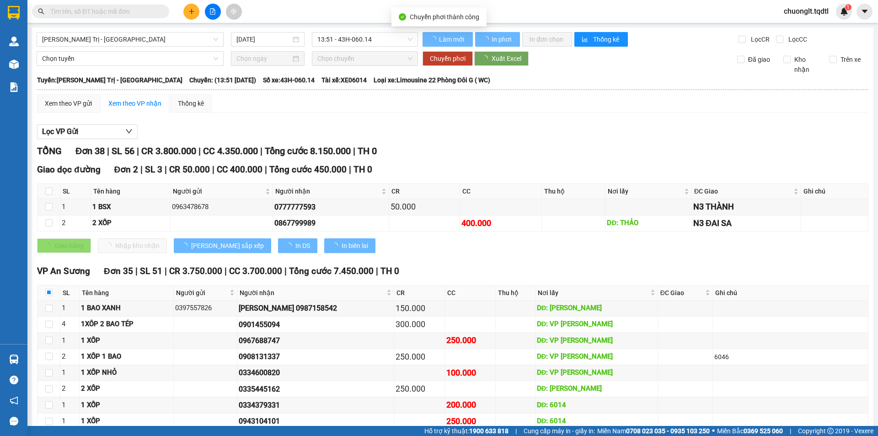
checkbox input "false"
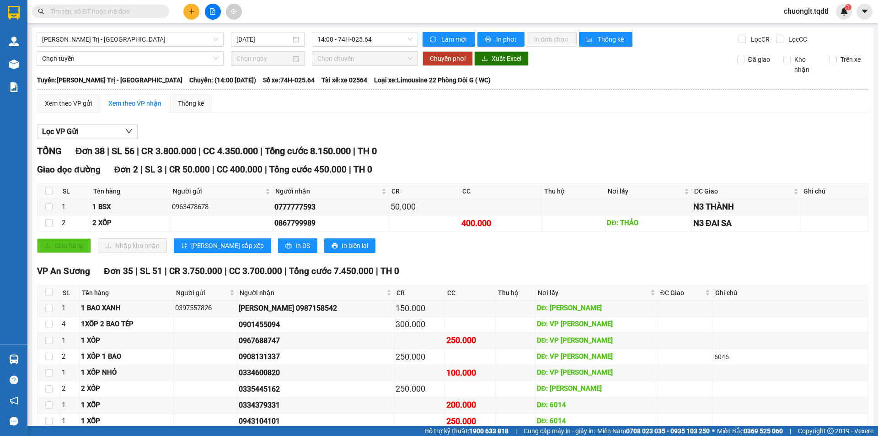
click at [170, 37] on span "Quảng Trị - [GEOGRAPHIC_DATA]" at bounding box center [130, 39] width 176 height 14
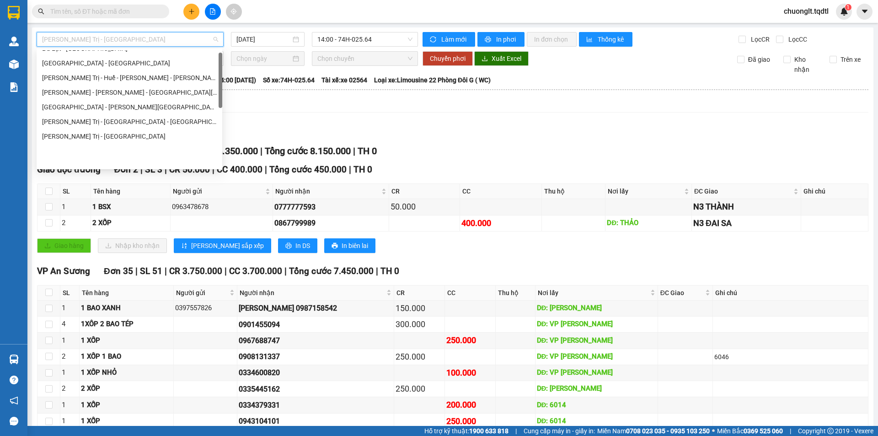
scroll to position [7, 0]
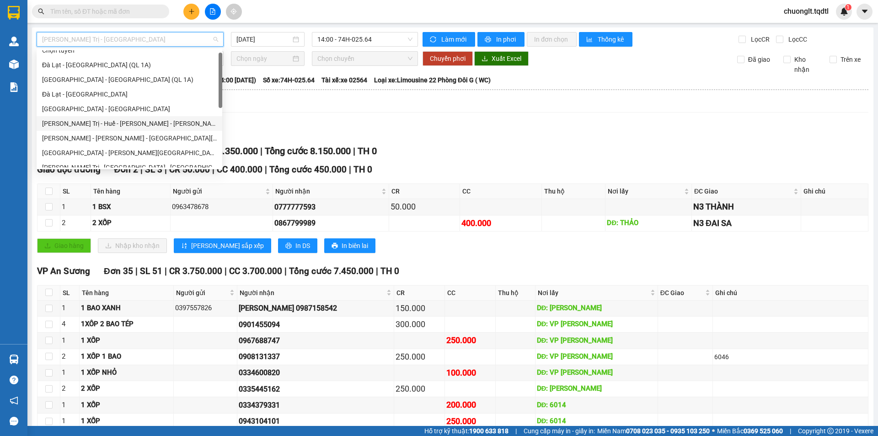
click at [126, 119] on div "Quảng Trị - Huế - Tánh Linh - [GEOGRAPHIC_DATA]" at bounding box center [129, 123] width 175 height 10
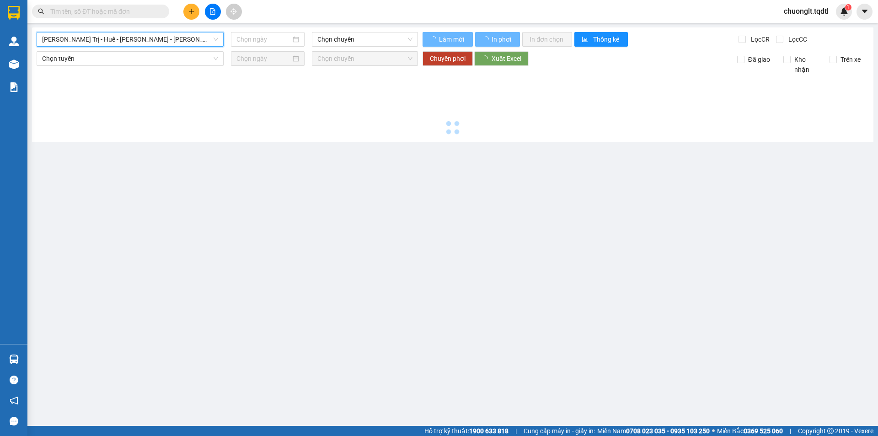
type input "[DATE]"
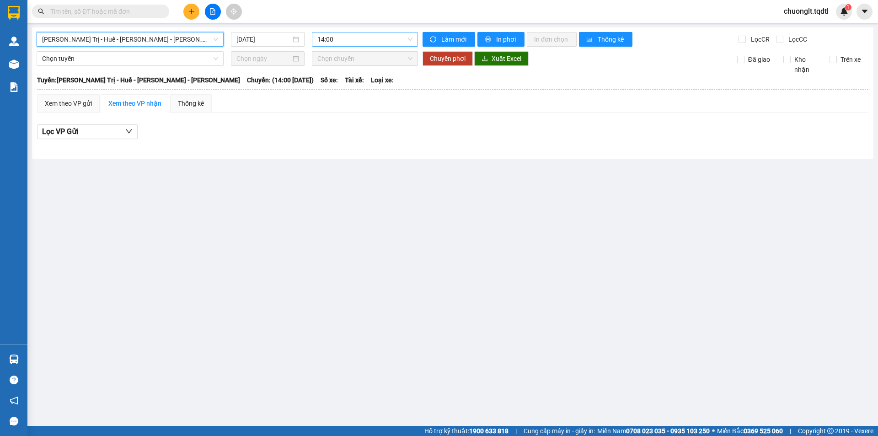
click at [377, 39] on span "14:00" at bounding box center [364, 39] width 95 height 14
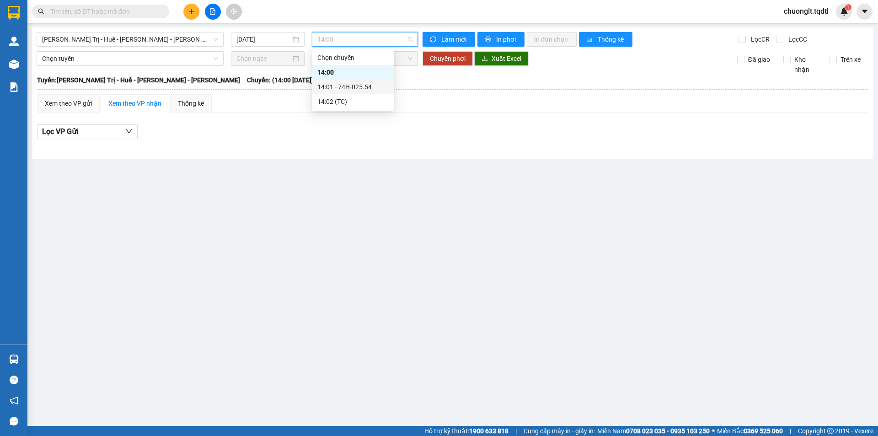
click at [358, 84] on div "14:01 - 74H-025.54" at bounding box center [352, 87] width 71 height 10
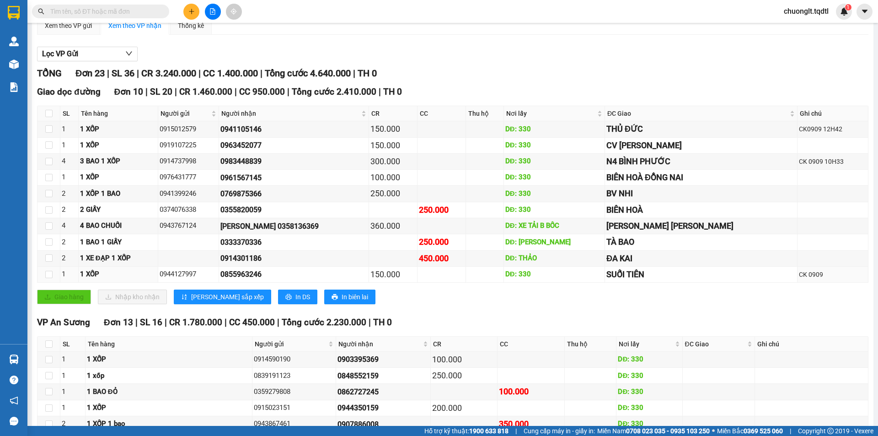
scroll to position [32, 0]
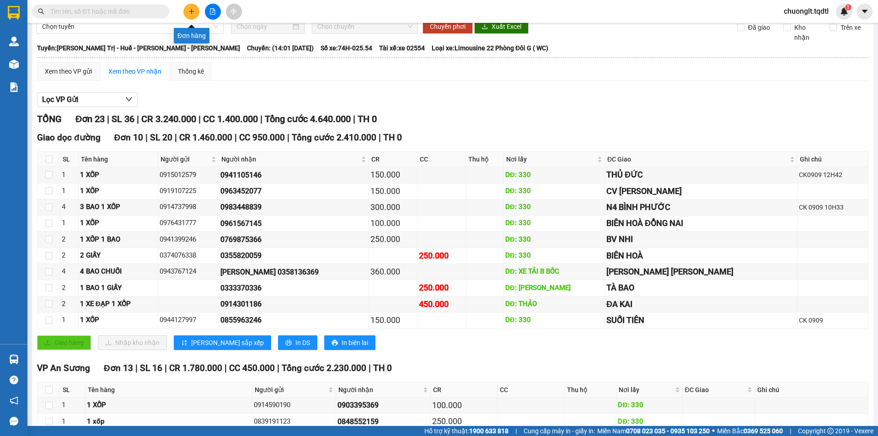
click at [185, 11] on button at bounding box center [191, 12] width 16 height 16
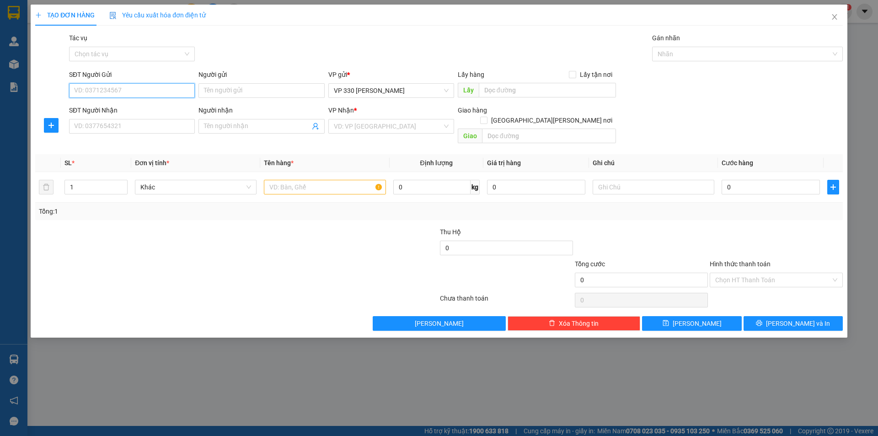
click at [131, 87] on input "SĐT Người Gửi" at bounding box center [132, 90] width 126 height 15
click at [101, 124] on div "0842131009" at bounding box center [132, 123] width 115 height 10
type input "0842131009"
type input "XE TẢI B"
type input "0935206397"
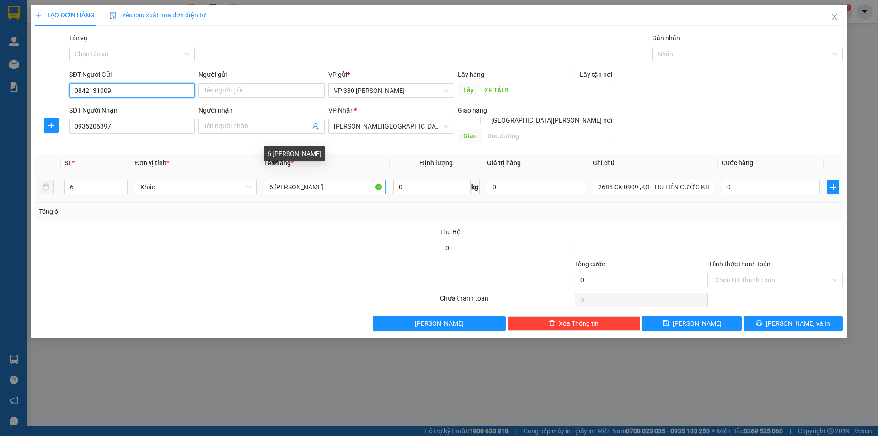
type input "0842131009"
click at [332, 180] on input "6 BAO RIỀNG" at bounding box center [325, 187] width 122 height 15
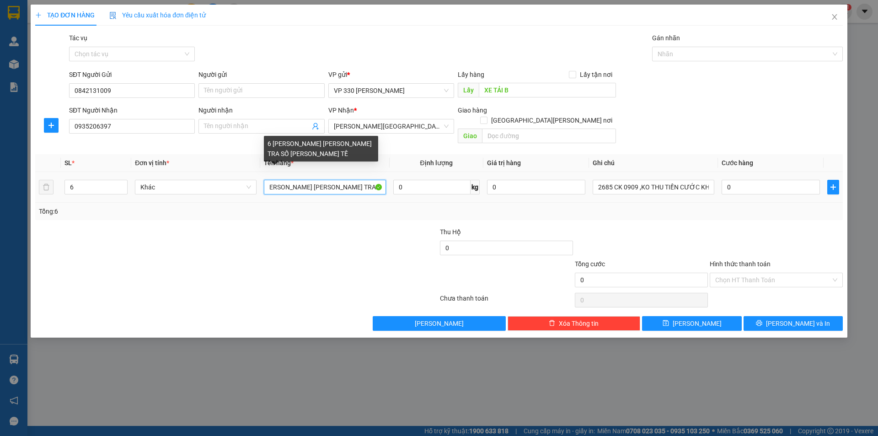
click at [364, 180] on input "6 BAO RIỀNG KIỂM TRA SỐ LƯỢNG TỰC TẾ" at bounding box center [325, 187] width 122 height 15
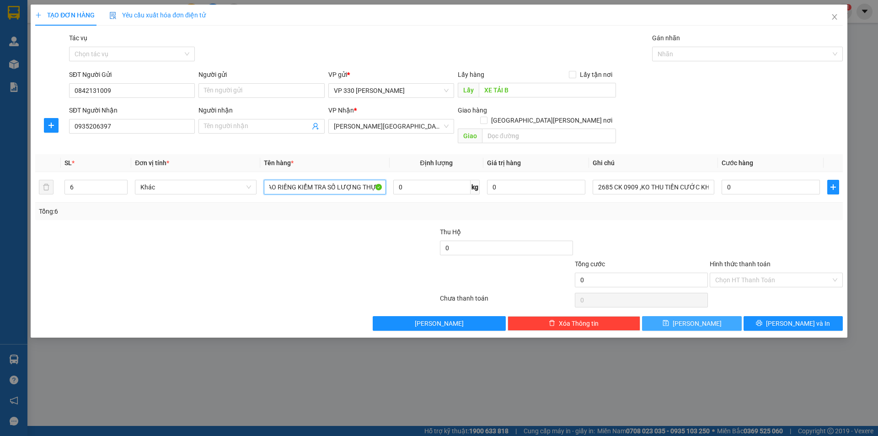
type input "6 BAO RIỀNG KIỂM TRA SỐ LƯỢNG THỰC TẾ"
click at [689, 316] on button "Lưu" at bounding box center [691, 323] width 99 height 15
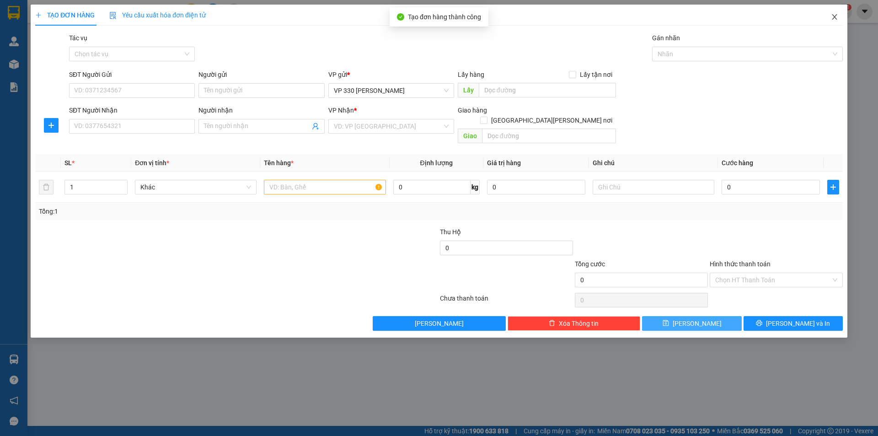
click at [835, 15] on icon "close" at bounding box center [834, 16] width 7 height 7
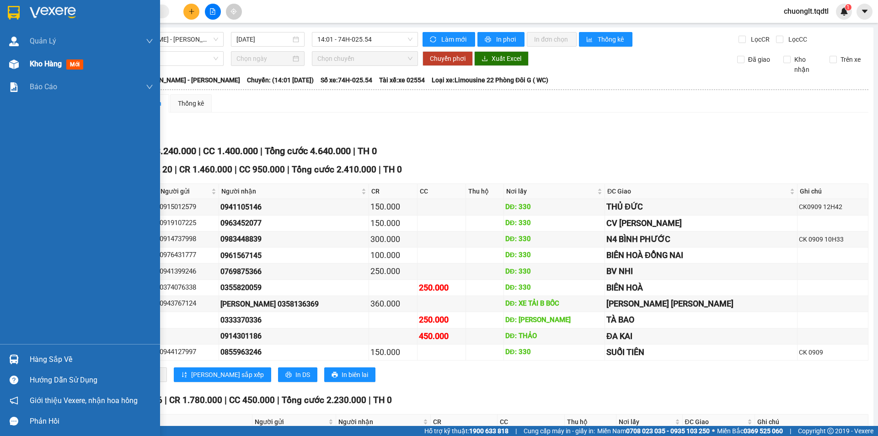
click at [43, 58] on div "Kho hàng mới" at bounding box center [58, 63] width 57 height 11
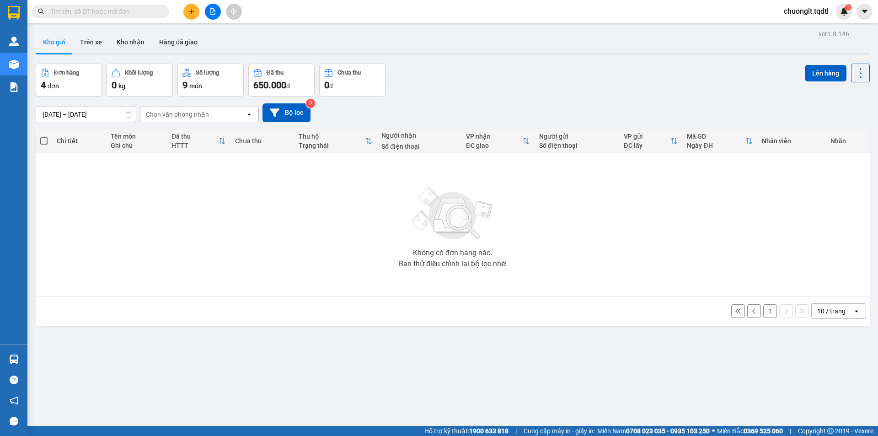
click at [763, 309] on button "1" at bounding box center [770, 311] width 14 height 14
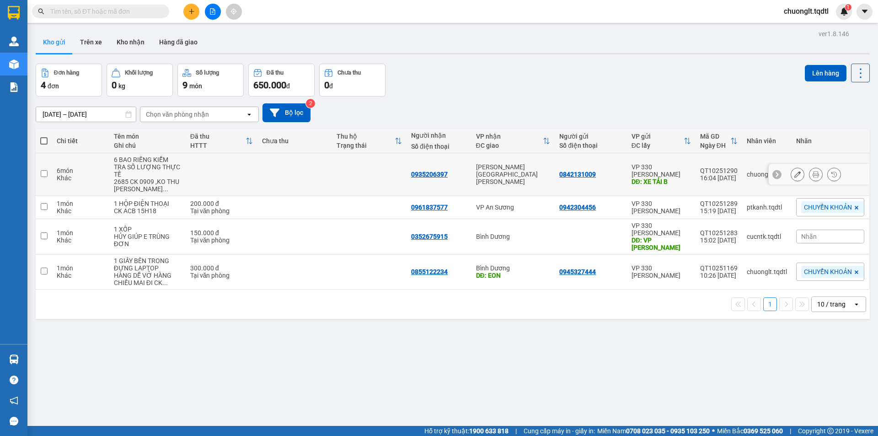
click at [95, 171] on div "6 món" at bounding box center [81, 170] width 48 height 7
checkbox input "true"
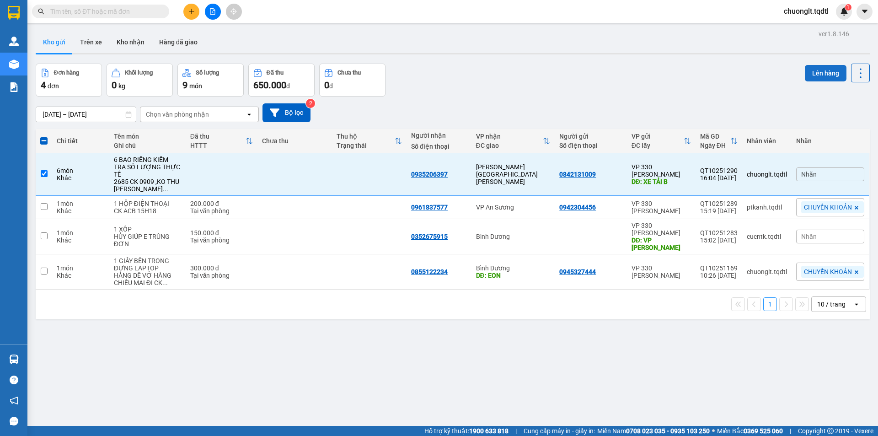
click at [829, 71] on button "Lên hàng" at bounding box center [826, 73] width 42 height 16
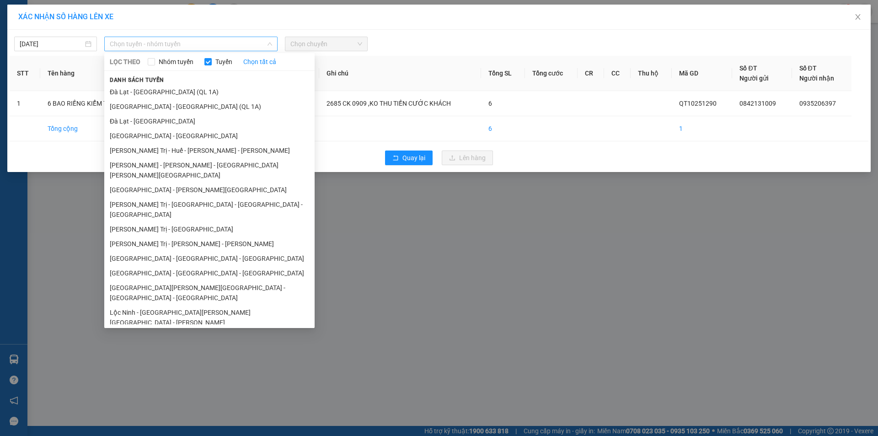
click at [220, 38] on span "Chọn tuyến - nhóm tuyến" at bounding box center [191, 44] width 162 height 14
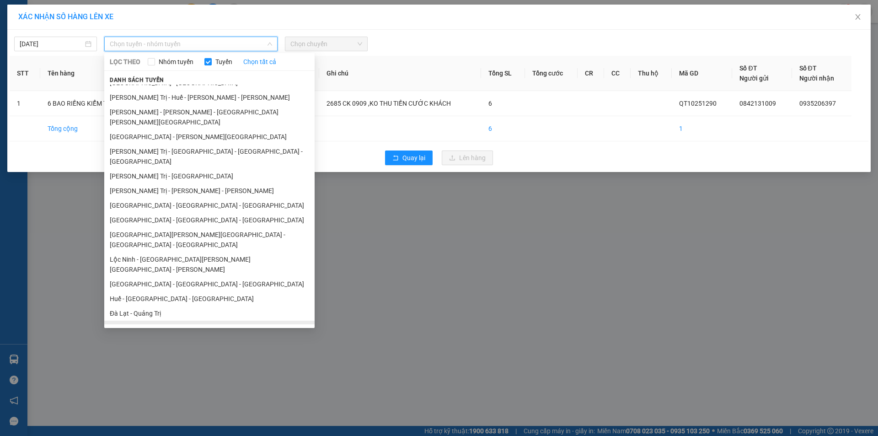
click at [163, 321] on li "Quảng Trị - [GEOGRAPHIC_DATA]" at bounding box center [209, 328] width 210 height 15
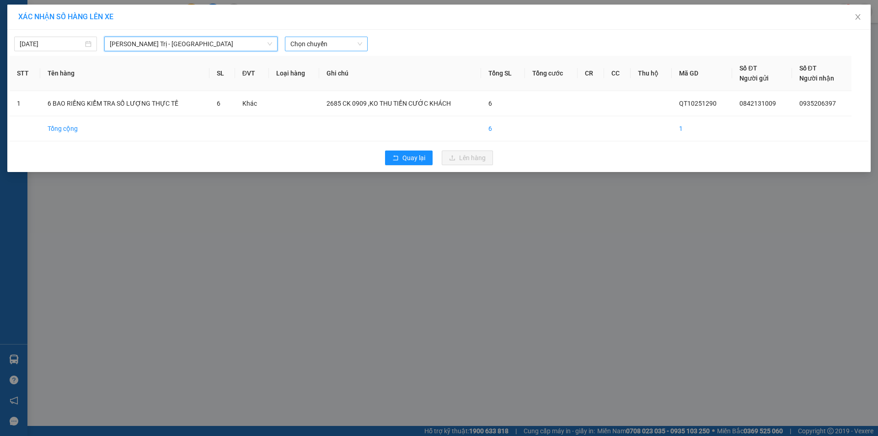
click at [331, 45] on span "Chọn chuyến" at bounding box center [326, 44] width 72 height 14
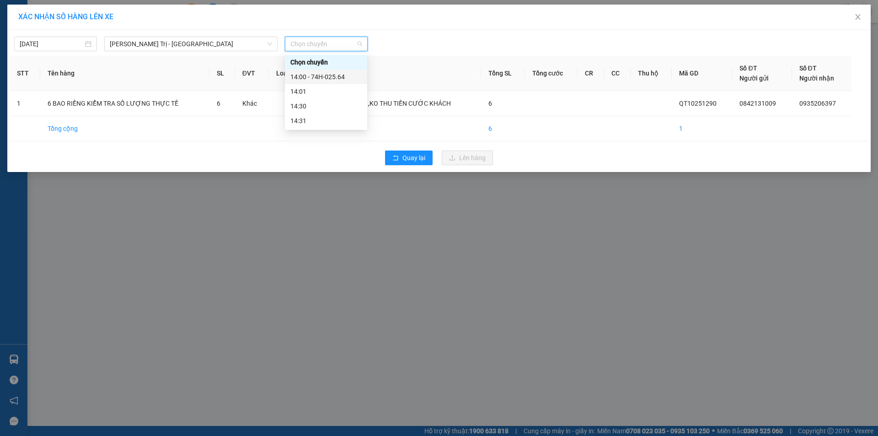
click at [338, 75] on div "14:00 - 74H-025.64" at bounding box center [325, 77] width 71 height 10
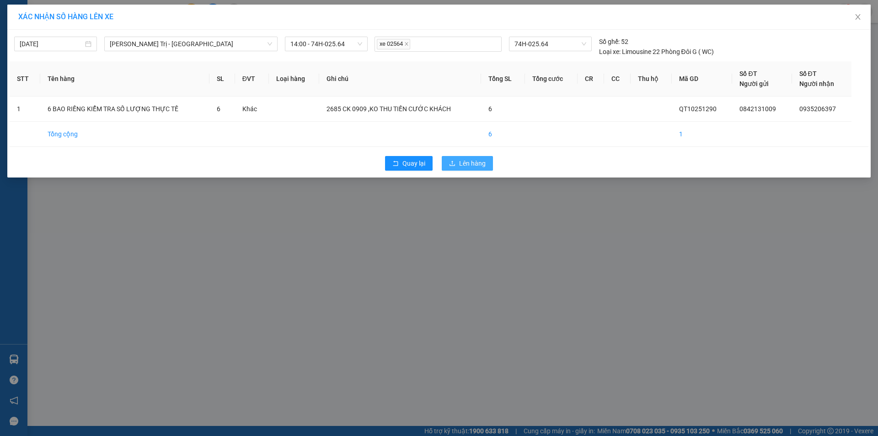
click at [465, 160] on span "Lên hàng" at bounding box center [472, 163] width 27 height 10
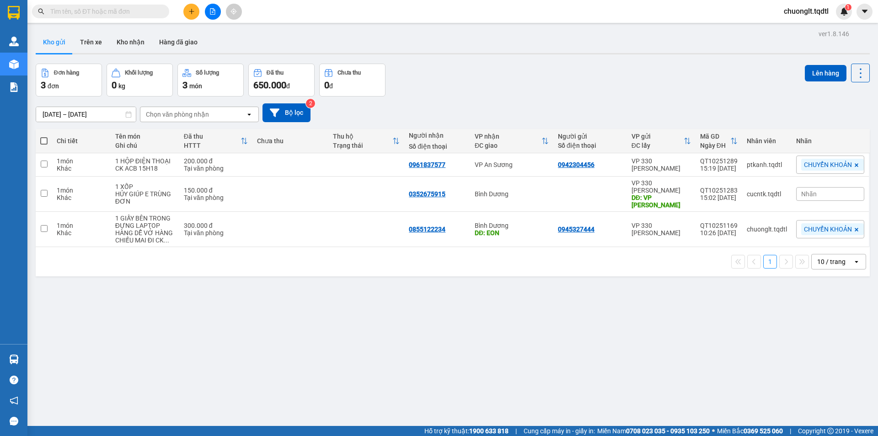
click at [186, 10] on button at bounding box center [191, 12] width 16 height 16
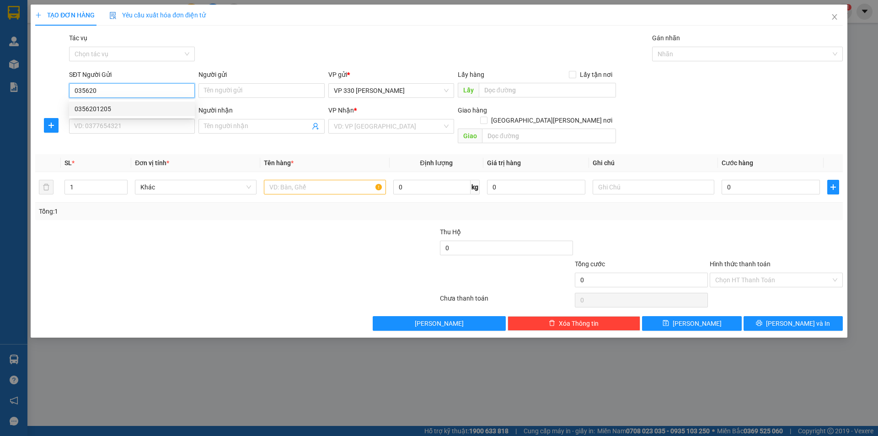
click at [88, 107] on div "0356201205" at bounding box center [132, 109] width 115 height 10
type input "0356201205"
type input "XE TAI B"
type input "0919075696"
type input "TRÃNG BOM"
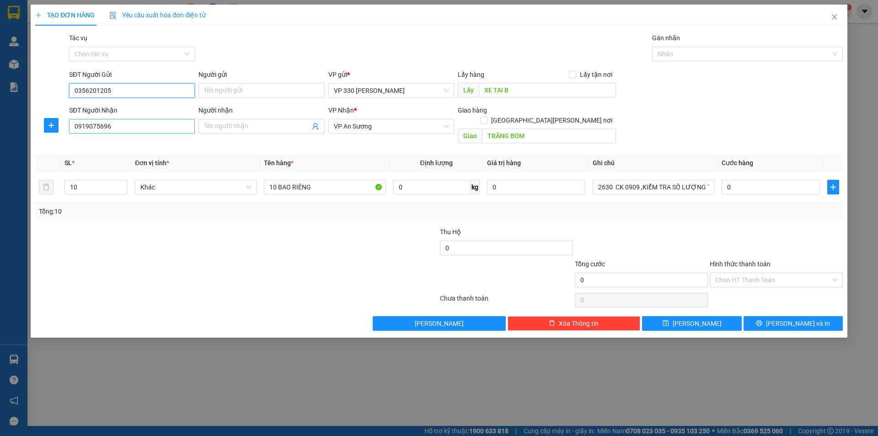
type input "0356201205"
click at [147, 128] on input "0919075696" at bounding box center [132, 126] width 126 height 15
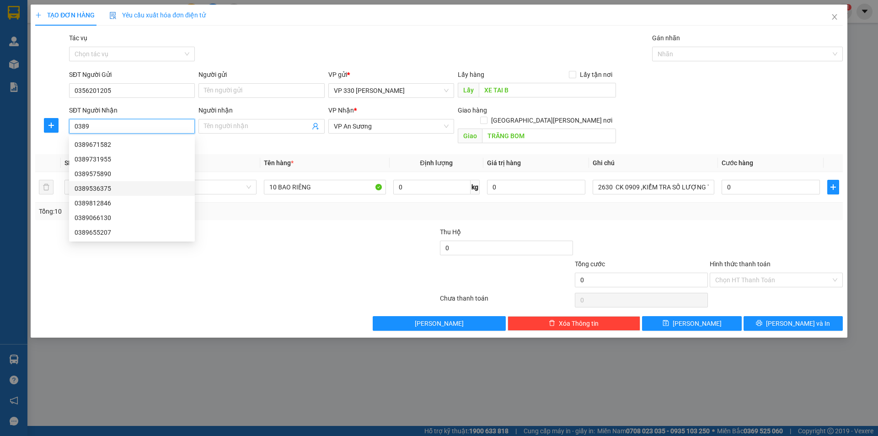
click at [116, 189] on div "0389536375" at bounding box center [132, 188] width 115 height 10
type input "0389536375"
type input "DẦU DÂY"
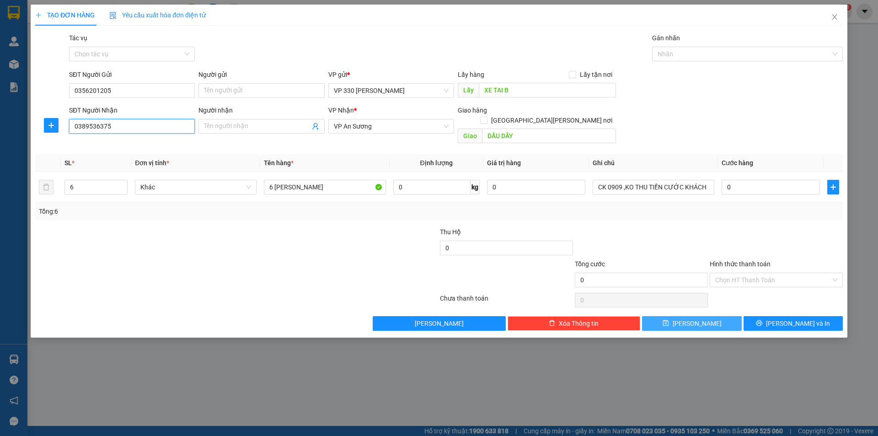
type input "0389536375"
click at [695, 318] on span "Lưu" at bounding box center [697, 323] width 49 height 10
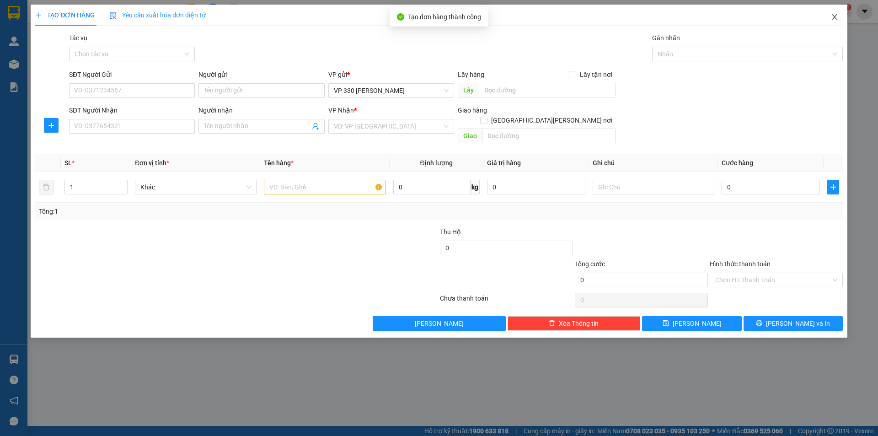
click at [835, 17] on icon "close" at bounding box center [834, 16] width 7 height 7
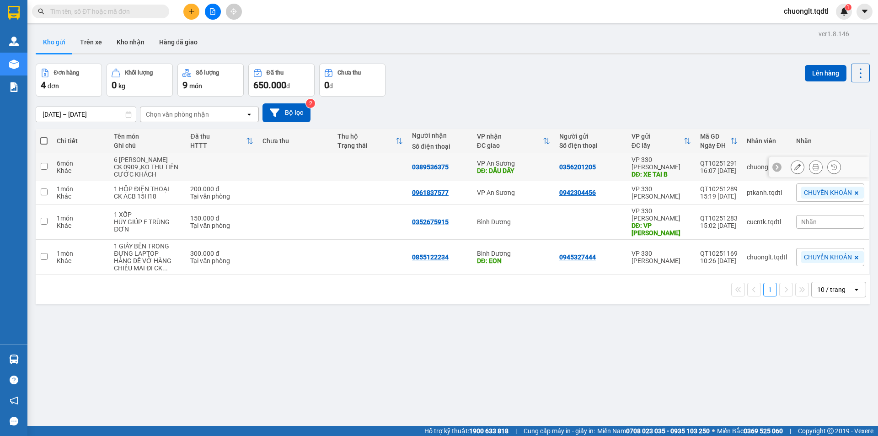
click at [81, 165] on div "6 món" at bounding box center [81, 163] width 48 height 7
checkbox input "true"
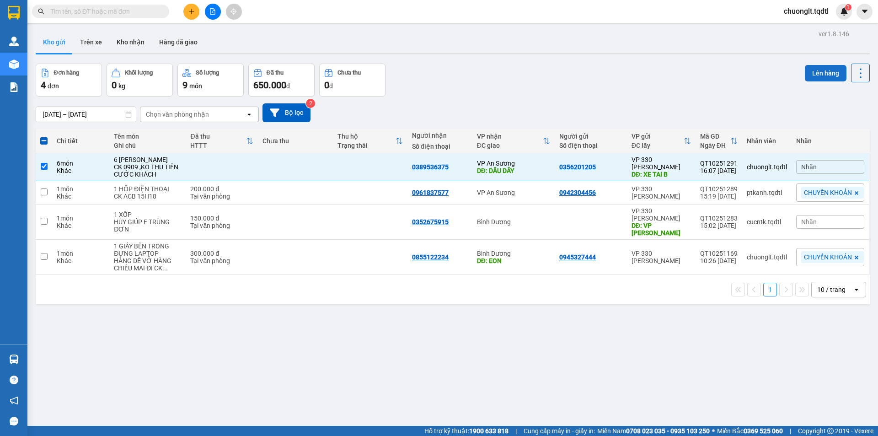
click at [815, 76] on button "Lên hàng" at bounding box center [826, 73] width 42 height 16
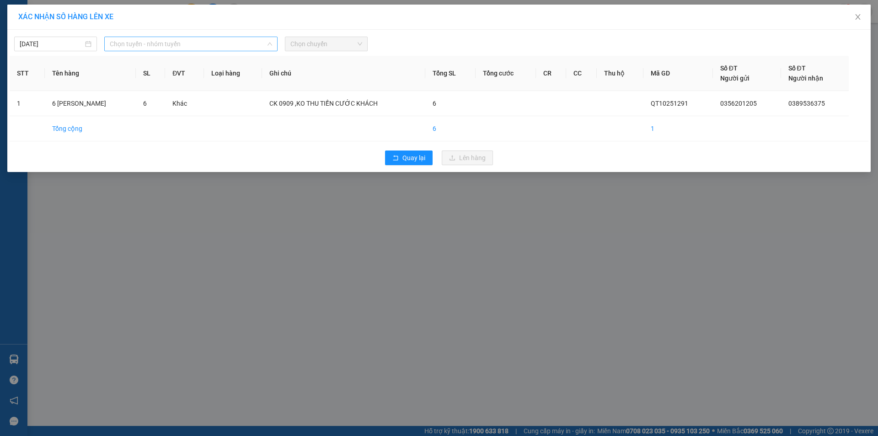
click at [224, 49] on span "Chọn tuyến - nhóm tuyến" at bounding box center [191, 44] width 162 height 14
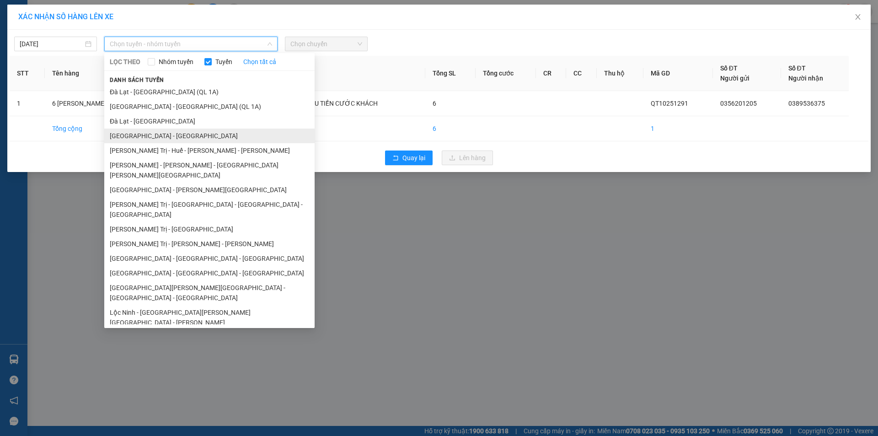
scroll to position [53, 0]
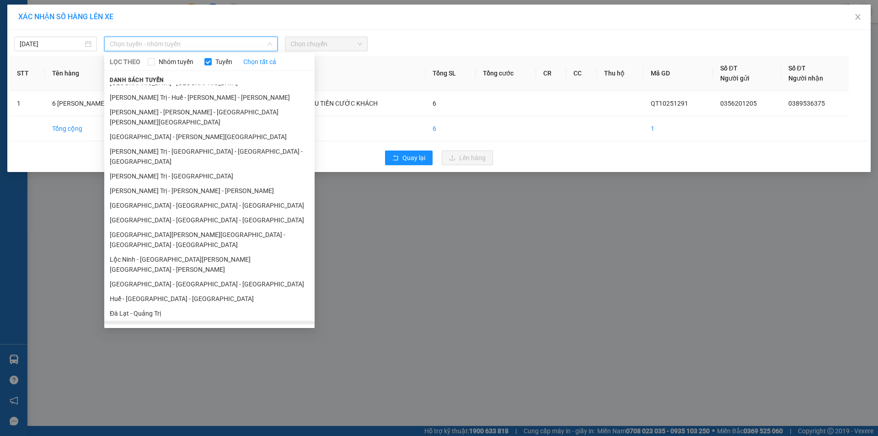
click at [159, 321] on li "Quảng Trị - [GEOGRAPHIC_DATA]" at bounding box center [209, 328] width 210 height 15
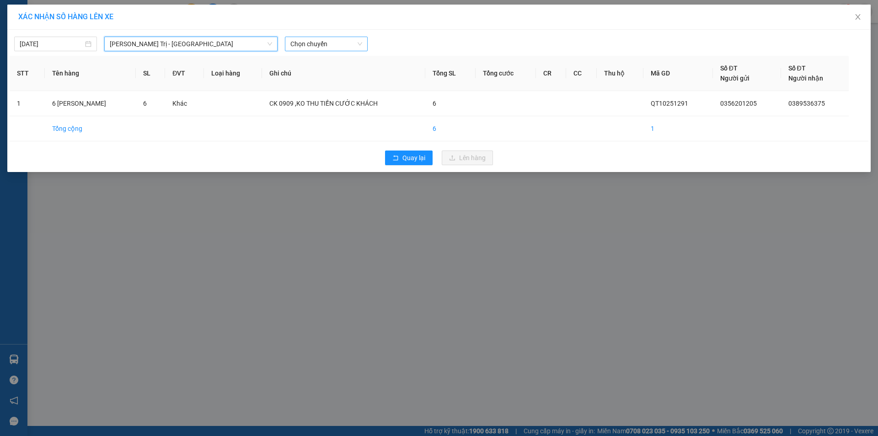
click at [344, 40] on span "Chọn chuyến" at bounding box center [326, 44] width 72 height 14
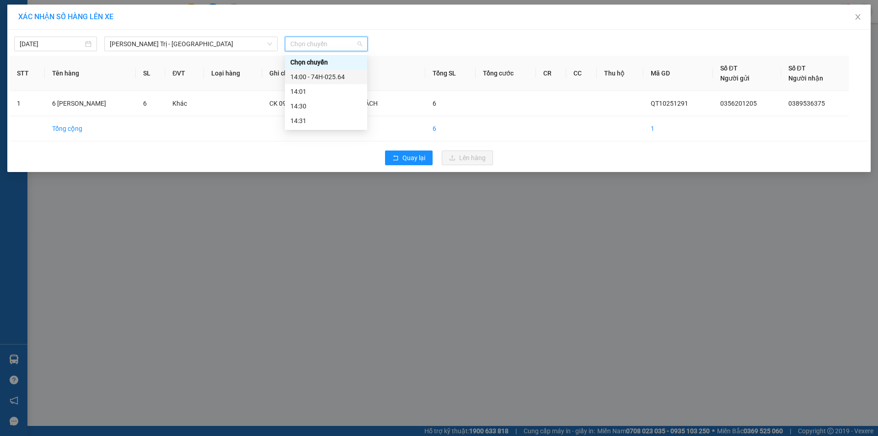
click at [331, 74] on div "14:00 - 74H-025.64" at bounding box center [325, 77] width 71 height 10
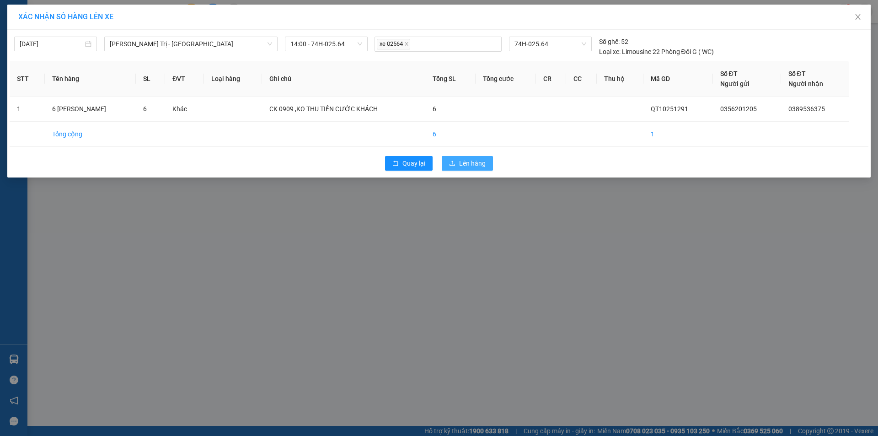
click at [462, 165] on span "Lên hàng" at bounding box center [472, 163] width 27 height 10
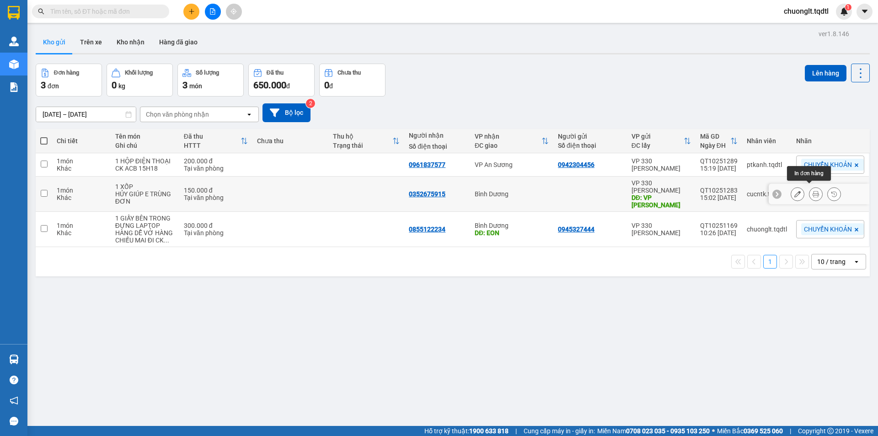
click at [809, 186] on button at bounding box center [815, 194] width 13 height 16
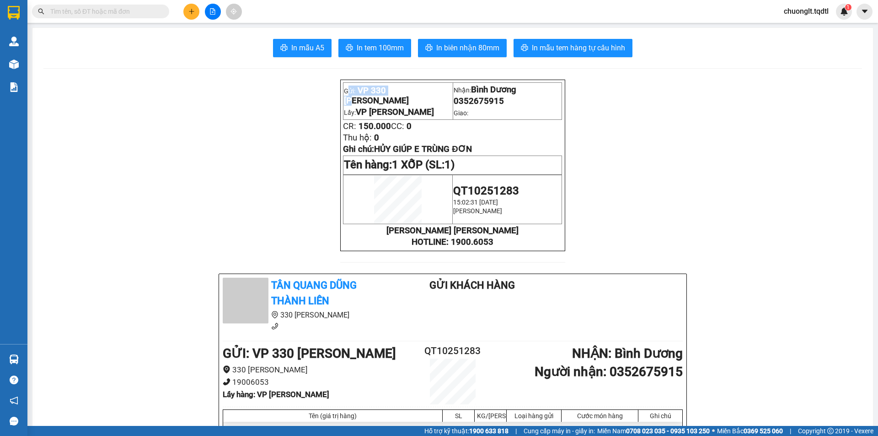
drag, startPoint x: 393, startPoint y: 96, endPoint x: 345, endPoint y: 101, distance: 48.2
click at [345, 101] on p "Gửi: VP 330 Lê Duẫn" at bounding box center [398, 96] width 108 height 20
click at [114, 11] on input "text" at bounding box center [104, 11] width 108 height 10
drag, startPoint x: 383, startPoint y: 97, endPoint x: 310, endPoint y: 93, distance: 73.3
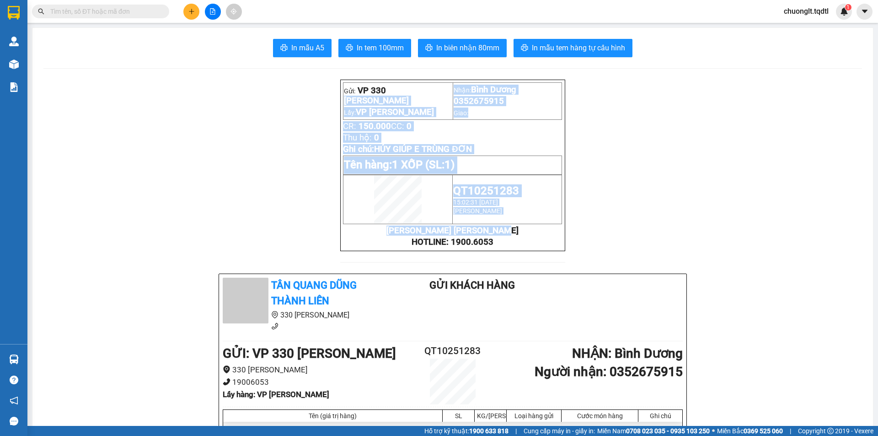
click at [524, 235] on p "TÂN QUANG DŨNG THÀNH LIÊN" at bounding box center [452, 230] width 219 height 10
copy div "Lê Duẫn Lấy: VP LONG HƯNG Nhận: Bình Dương 0352675915 Giao: CR: 150.000 CC: 0 T…"
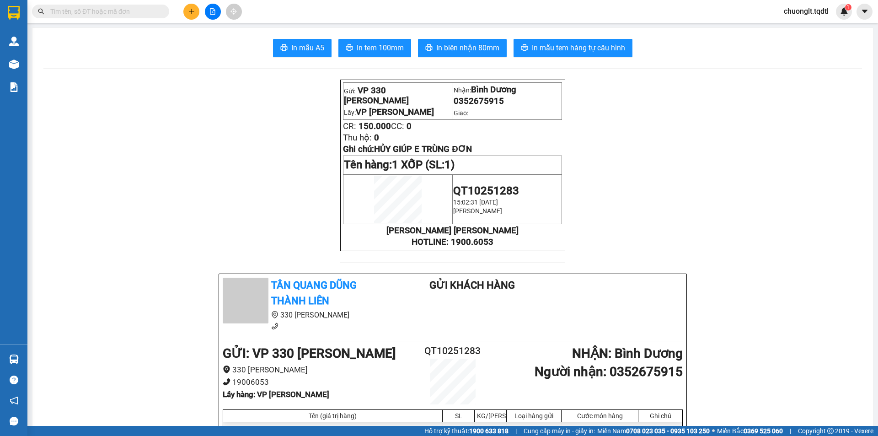
click at [134, 14] on input "text" at bounding box center [104, 11] width 108 height 10
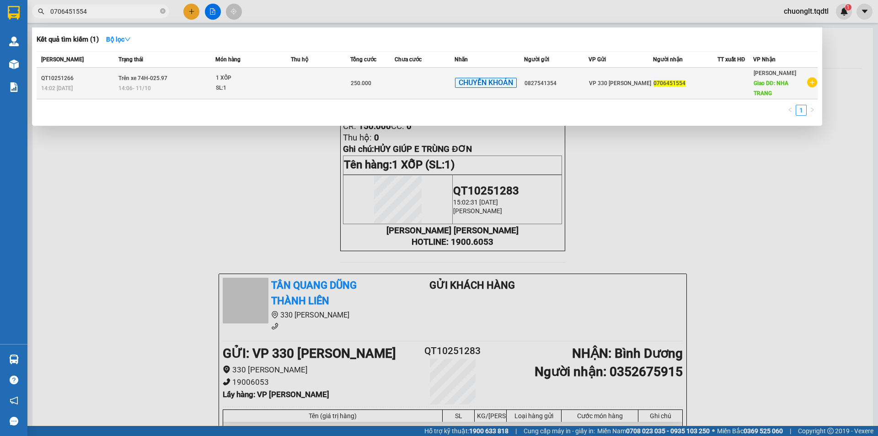
type input "0706451554"
click at [284, 80] on span "1 XỐP SL: 1" at bounding box center [253, 83] width 75 height 20
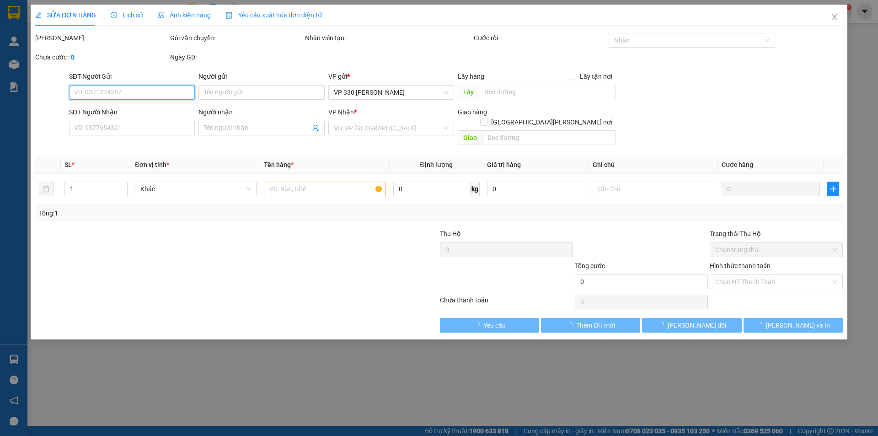
type input "0827541354"
type input "0706451554"
type input "NHA TRANG"
type input "250.000"
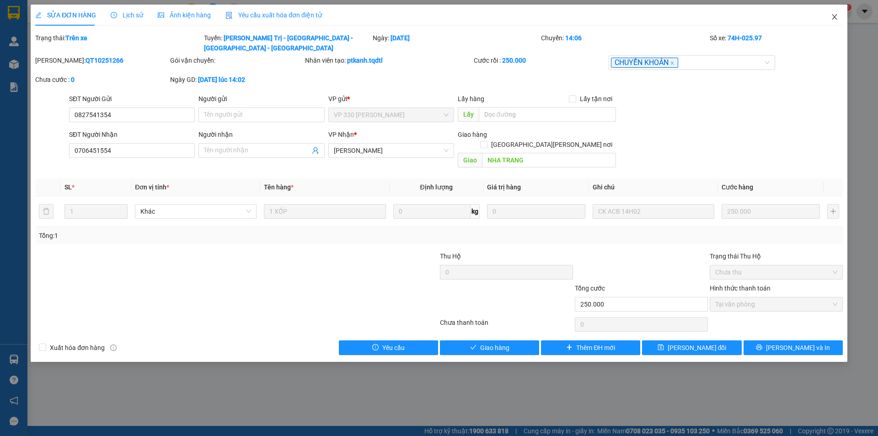
click at [836, 19] on icon "close" at bounding box center [834, 16] width 5 height 5
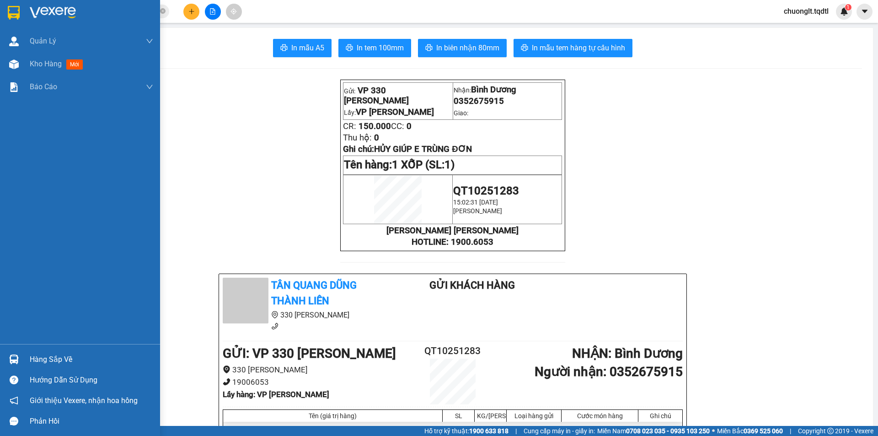
click at [30, 59] on span "Kho hàng" at bounding box center [46, 63] width 32 height 9
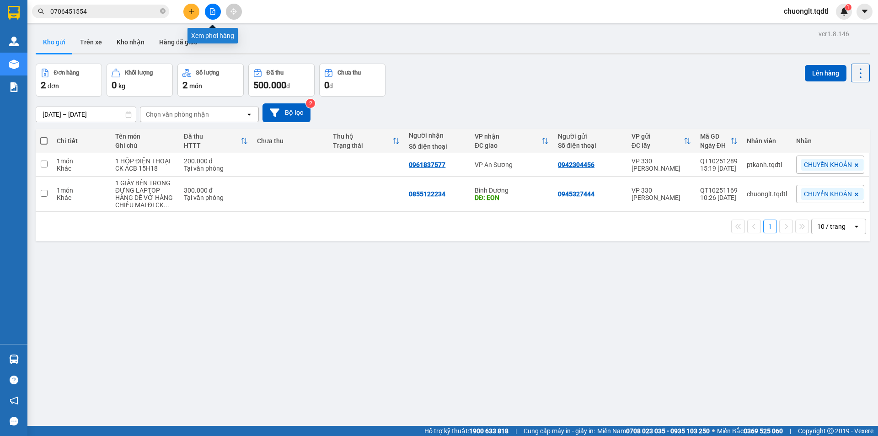
click at [212, 11] on icon "file-add" at bounding box center [212, 11] width 6 height 6
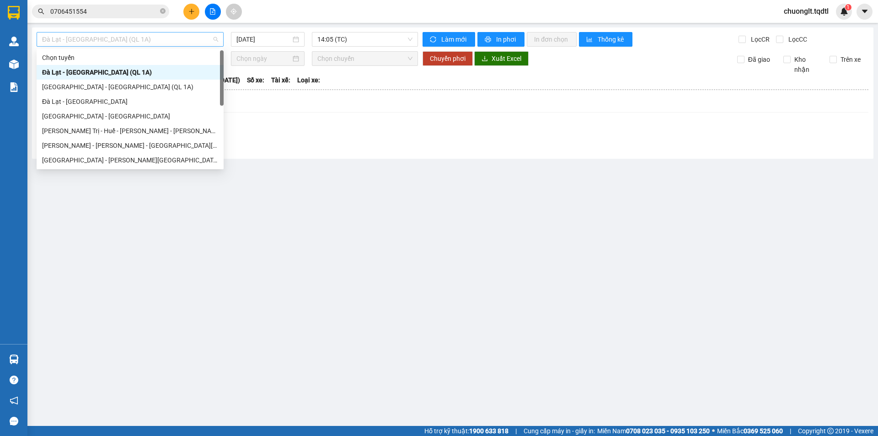
click at [169, 35] on span "Đà Lạt - [GEOGRAPHIC_DATA] (QL 1A)" at bounding box center [130, 39] width 176 height 14
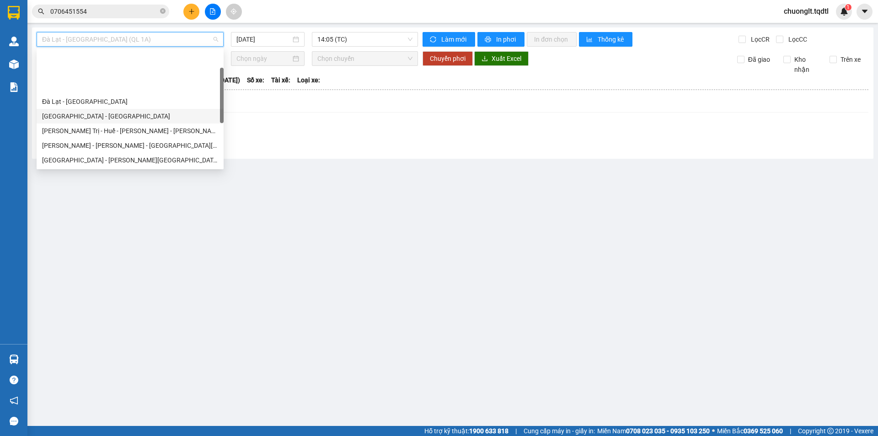
scroll to position [91, 0]
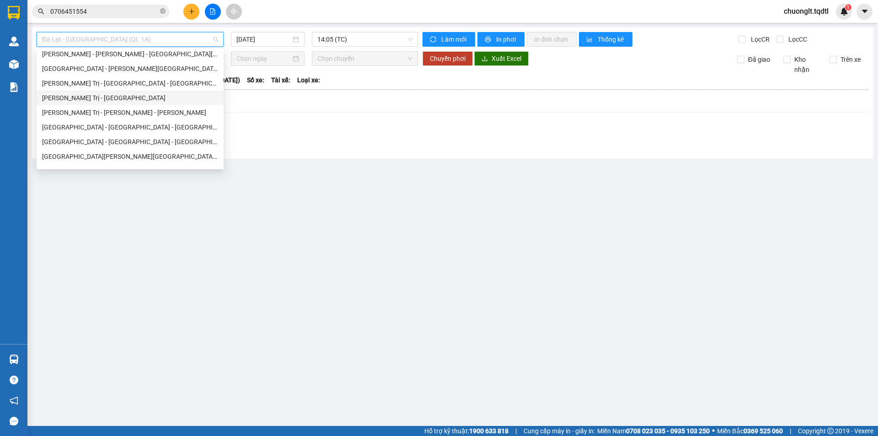
click at [116, 96] on div "Quảng Trị - [GEOGRAPHIC_DATA]" at bounding box center [130, 98] width 176 height 10
type input "[DATE]"
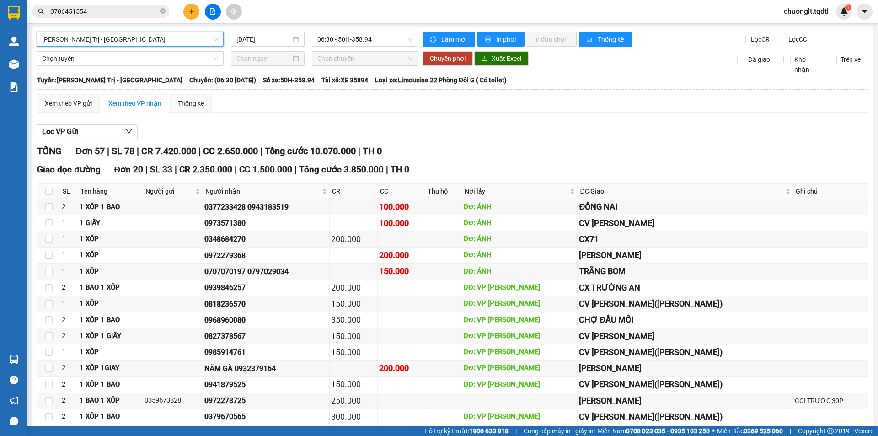
click at [197, 37] on span "Quảng Trị - [GEOGRAPHIC_DATA]" at bounding box center [130, 39] width 176 height 14
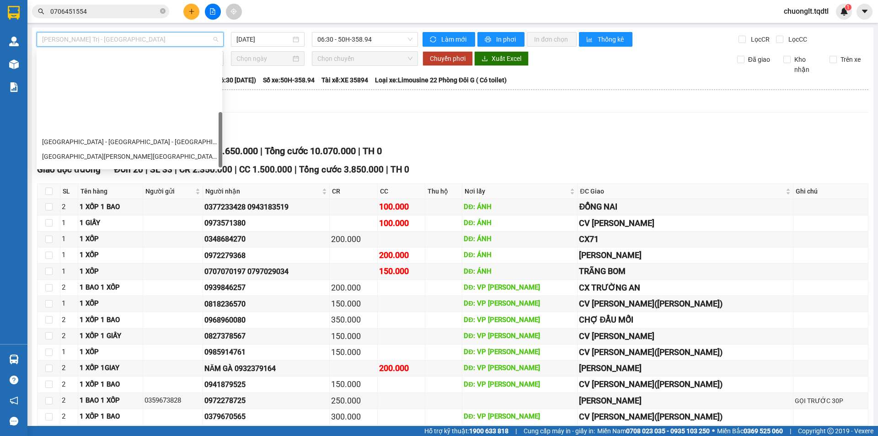
scroll to position [190, 0]
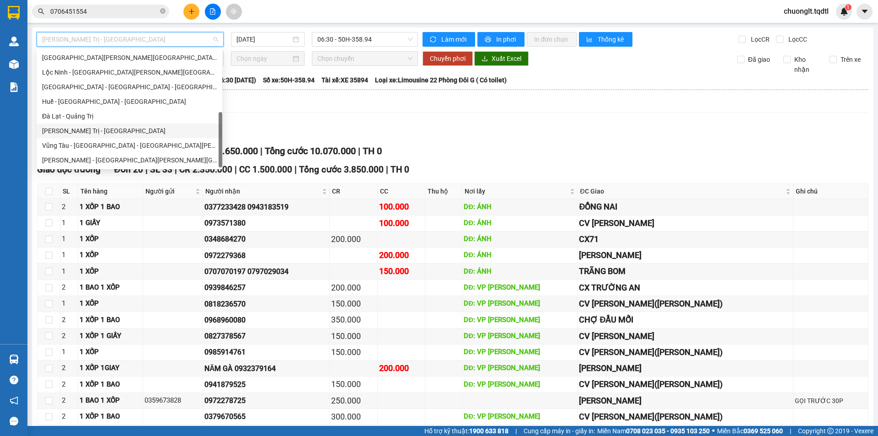
click at [118, 132] on div "Quảng Trị - [GEOGRAPHIC_DATA]" at bounding box center [129, 131] width 175 height 10
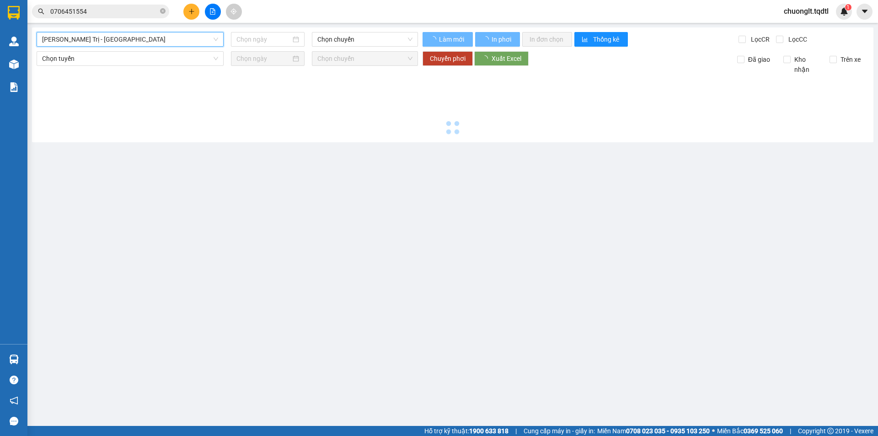
type input "[DATE]"
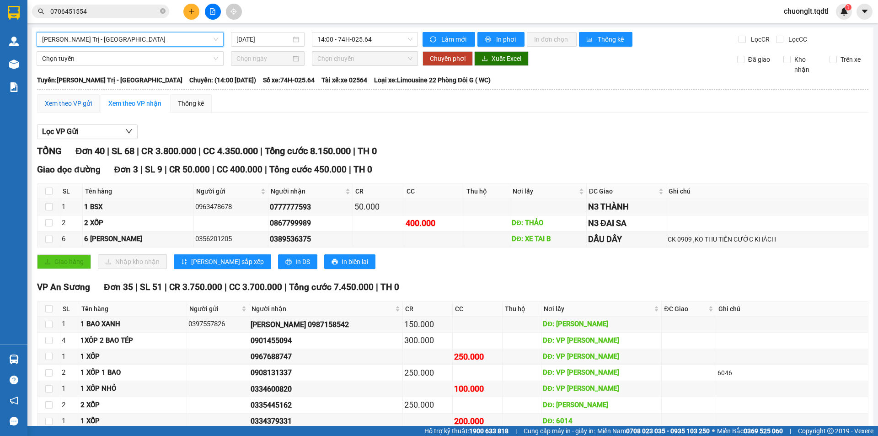
click at [68, 100] on div "Xem theo VP gửi" at bounding box center [68, 103] width 47 height 10
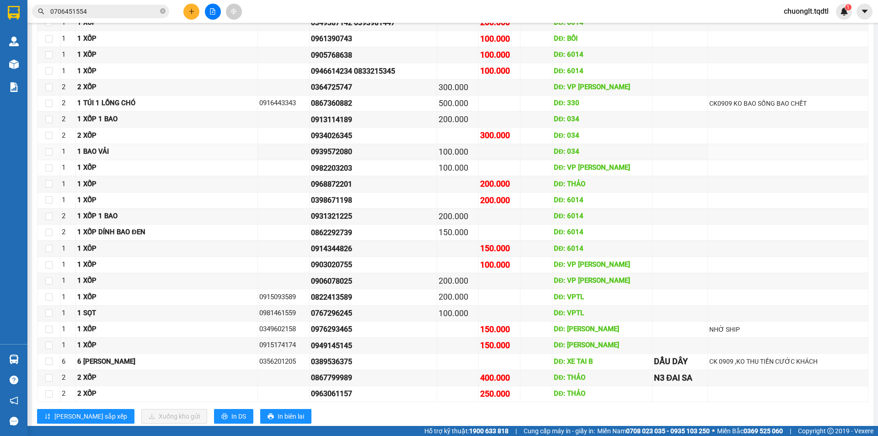
scroll to position [1166, 0]
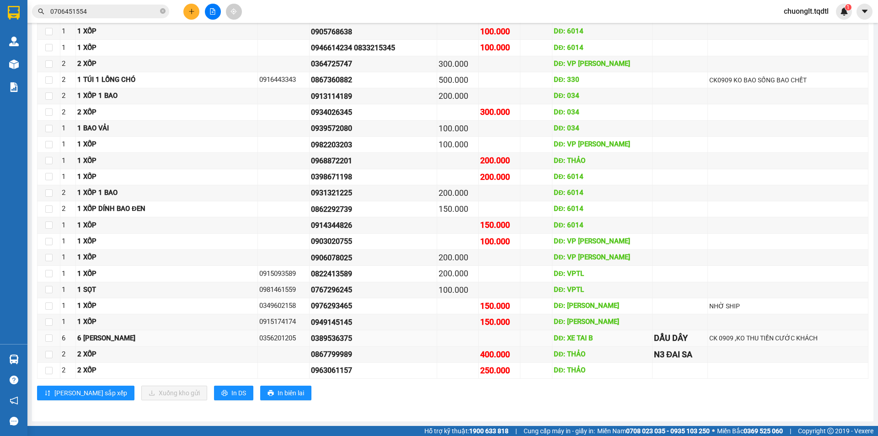
click at [126, 343] on div "6 BAO RIỀNG" at bounding box center [166, 338] width 179 height 11
click at [126, 340] on div "6 BAO RIỀNG" at bounding box center [166, 338] width 179 height 11
click at [52, 337] on input "checkbox" at bounding box center [48, 337] width 7 height 7
checkbox input "true"
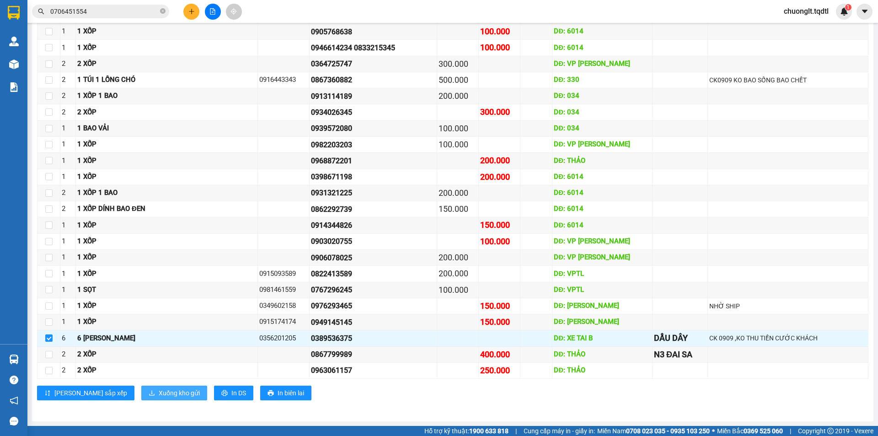
click at [159, 396] on span "Xuống kho gửi" at bounding box center [179, 393] width 41 height 10
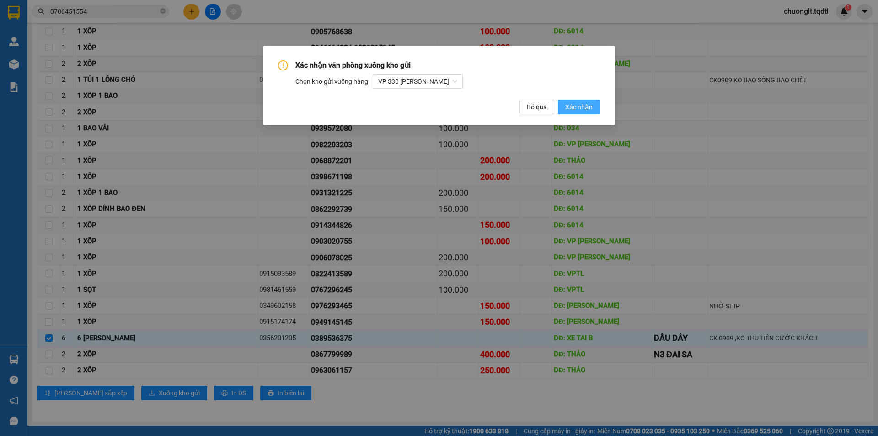
click at [572, 101] on button "Xác nhận" at bounding box center [579, 107] width 42 height 15
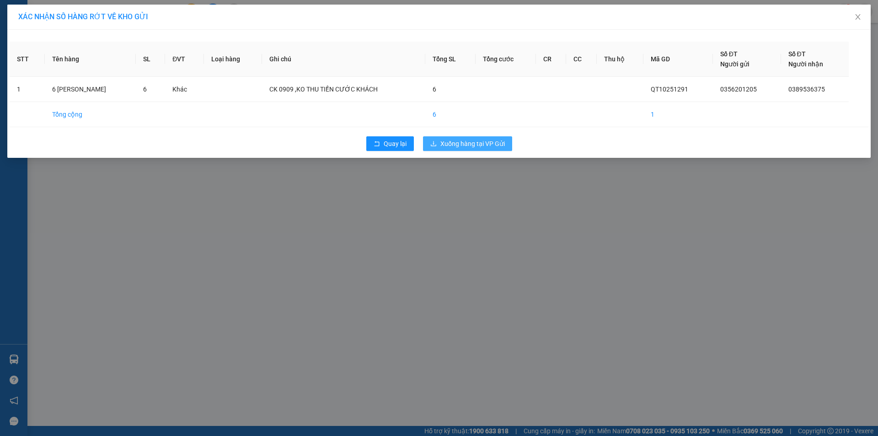
click at [467, 140] on span "Xuống hàng tại VP Gửi" at bounding box center [472, 144] width 64 height 10
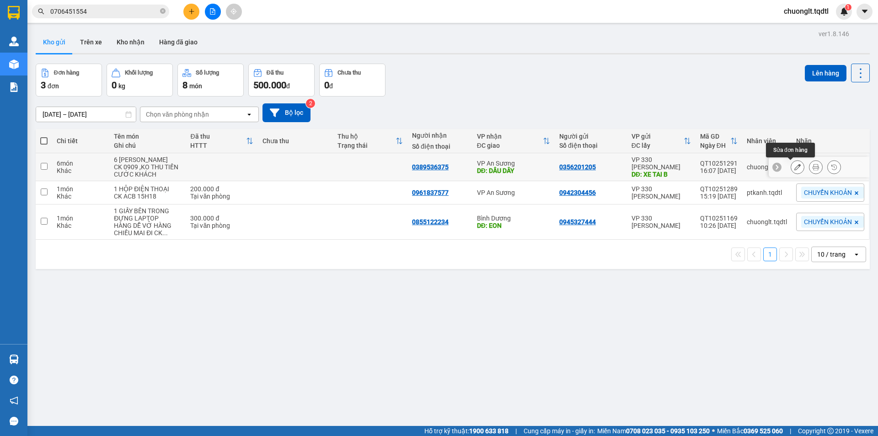
click at [794, 164] on icon at bounding box center [797, 167] width 6 height 6
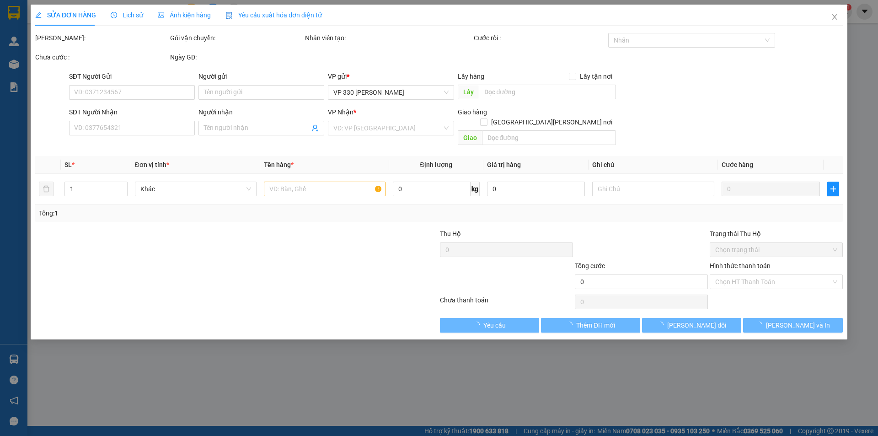
type input "0356201205"
type input "XE TAI B"
type input "0389536375"
type input "DẦU DÂY"
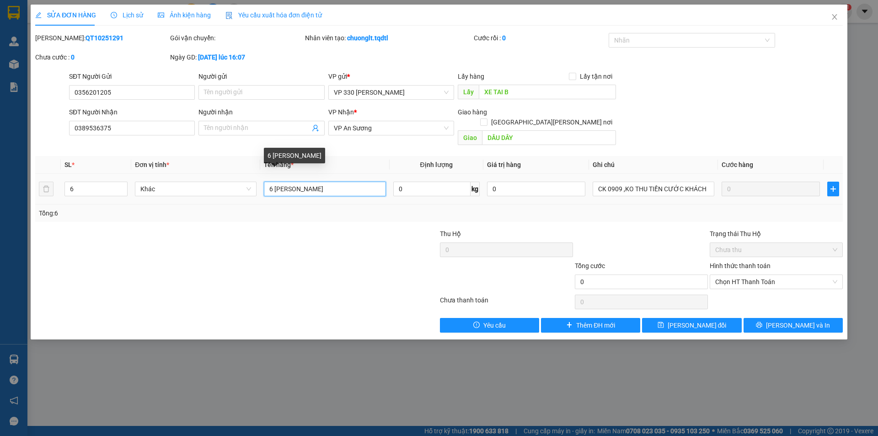
click at [273, 182] on input "6 BAO RIỀNG" at bounding box center [325, 189] width 122 height 15
type input "2 BAO RIỀNG"
click at [123, 190] on icon "down" at bounding box center [122, 191] width 3 height 3
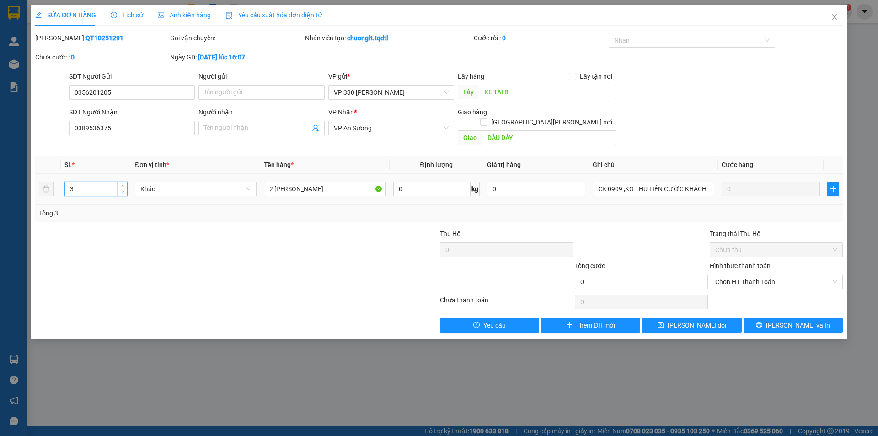
type input "2"
click at [123, 190] on icon "down" at bounding box center [122, 191] width 3 height 3
click at [707, 320] on span "Lưu thay đổi" at bounding box center [697, 325] width 59 height 10
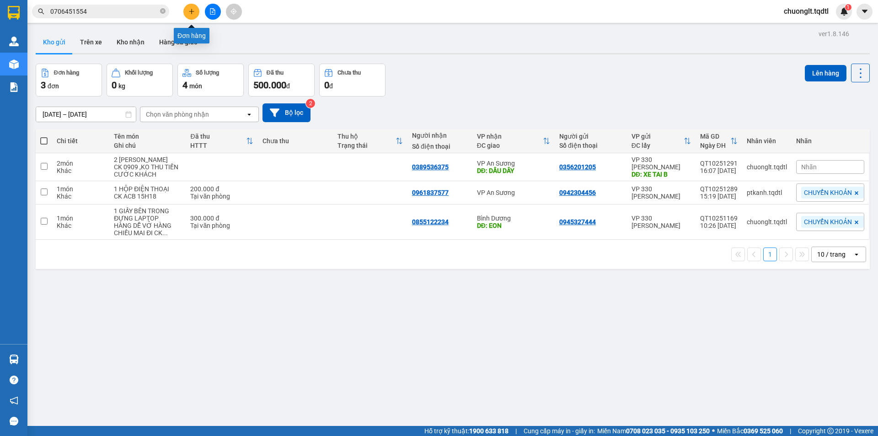
click at [187, 5] on button at bounding box center [191, 12] width 16 height 16
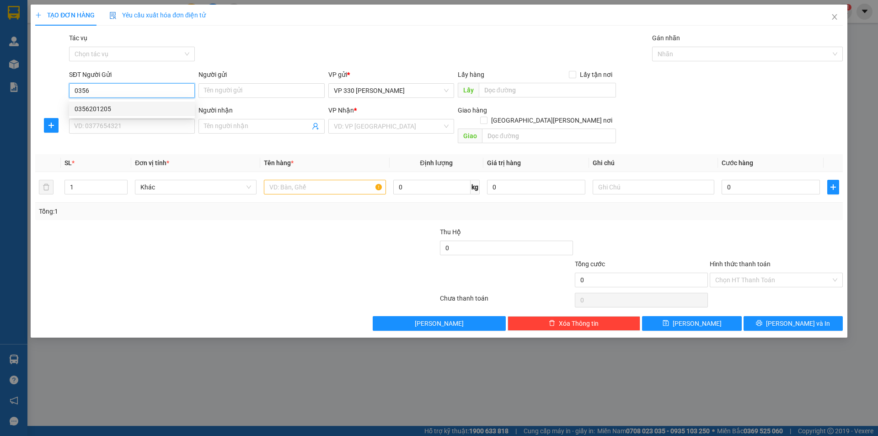
click at [123, 106] on div "0356201205" at bounding box center [132, 109] width 115 height 10
type input "0356201205"
type input "XE TAI B"
type input "0389536375"
type input "DẦU DÂY"
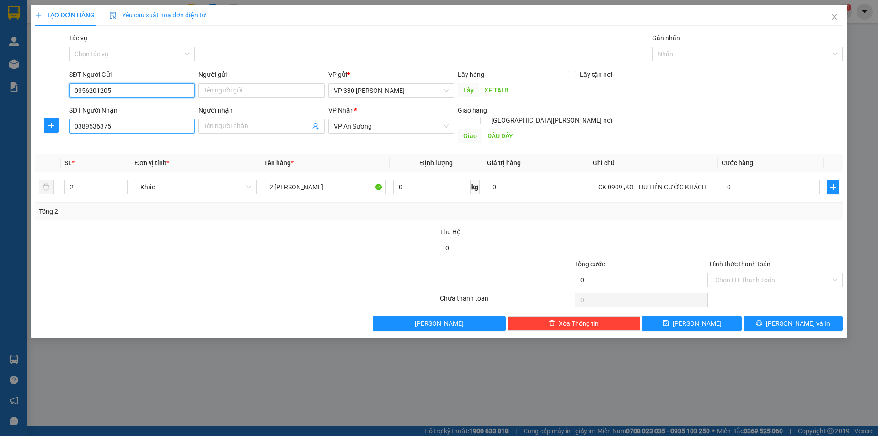
type input "0356201205"
click at [136, 125] on input "0389536375" at bounding box center [132, 126] width 126 height 15
click at [114, 159] on div "0919075696" at bounding box center [132, 159] width 115 height 10
type input "0919075696"
type input "TRÃNG BOM"
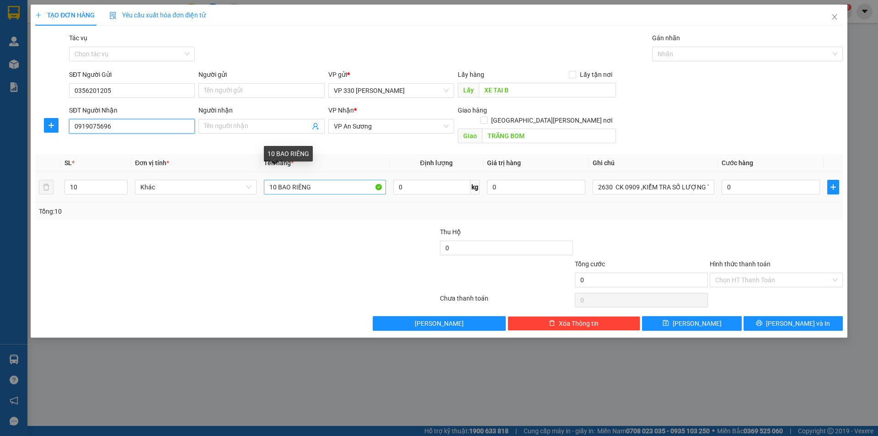
type input "0919075696"
drag, startPoint x: 275, startPoint y: 178, endPoint x: 266, endPoint y: 179, distance: 9.6
click at [266, 180] on input "10 BAO RIÊNG" at bounding box center [325, 187] width 122 height 15
type input "4 BAO RIÊNG"
click at [124, 188] on icon "down" at bounding box center [122, 189] width 3 height 3
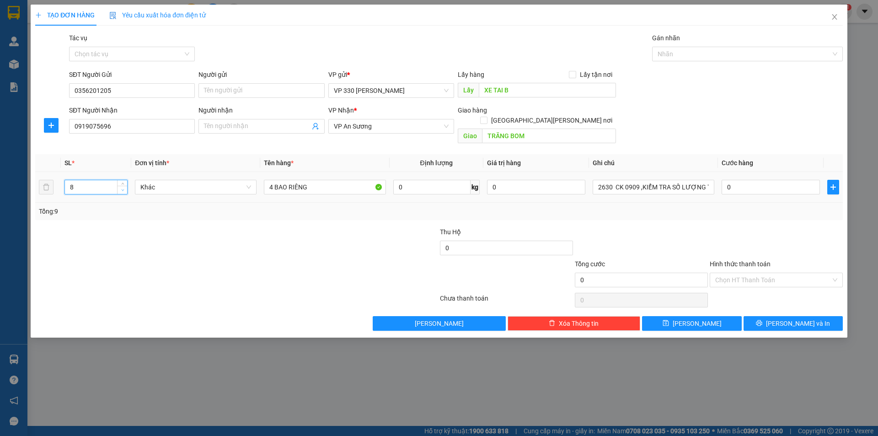
click at [124, 188] on icon "down" at bounding box center [122, 189] width 3 height 3
type input "4"
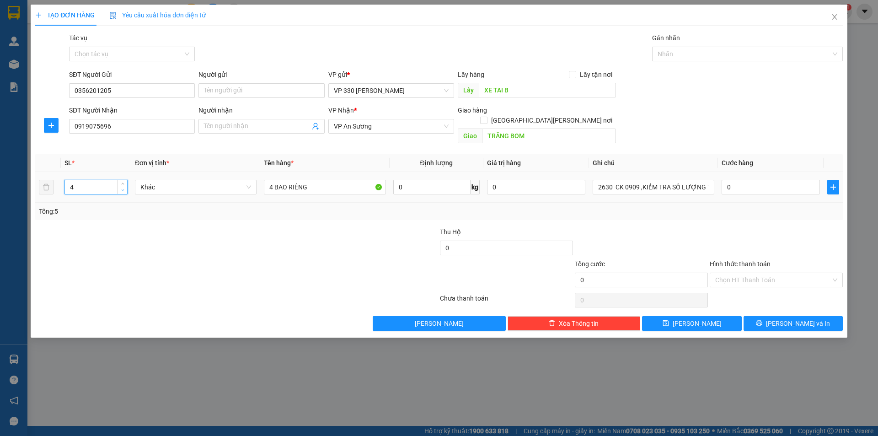
click at [124, 188] on icon "down" at bounding box center [122, 189] width 3 height 3
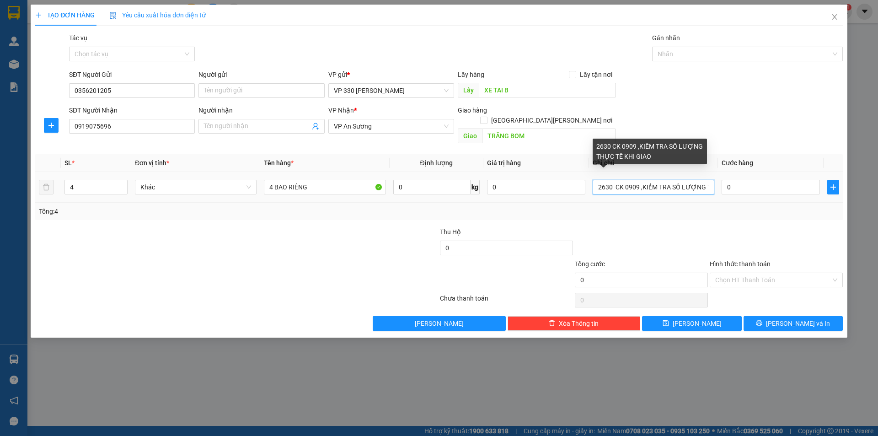
drag, startPoint x: 612, startPoint y: 175, endPoint x: 599, endPoint y: 176, distance: 13.3
click at [599, 180] on input "2630 CK 0909 ,KIỂM TRA SỐ LƯỢNG THỰC TẾ KHI GIAO" at bounding box center [654, 187] width 122 height 15
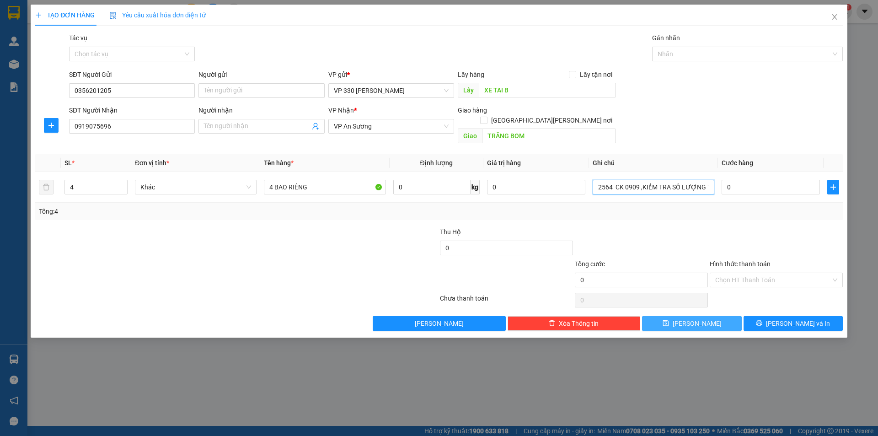
type input "2564 CK 0909 ,KIỂM TRA SỐ LƯỢNG THỰC TẾ KHI GIAO"
click at [696, 318] on span "Lưu" at bounding box center [697, 323] width 49 height 10
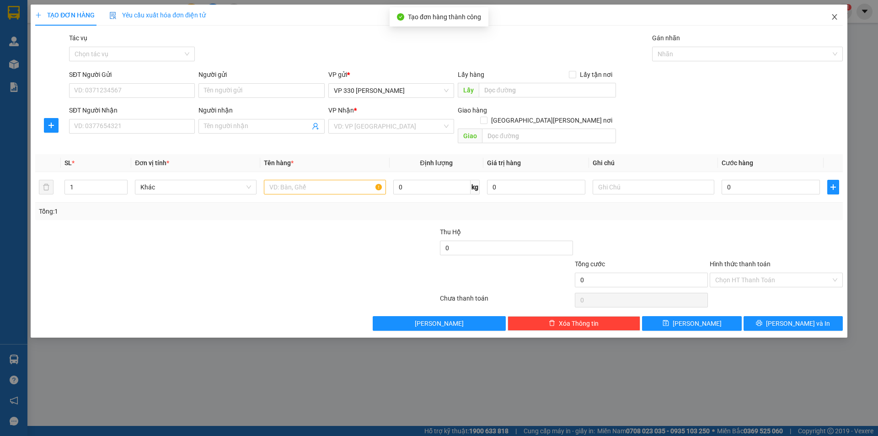
click at [833, 13] on span "Close" at bounding box center [835, 18] width 26 height 26
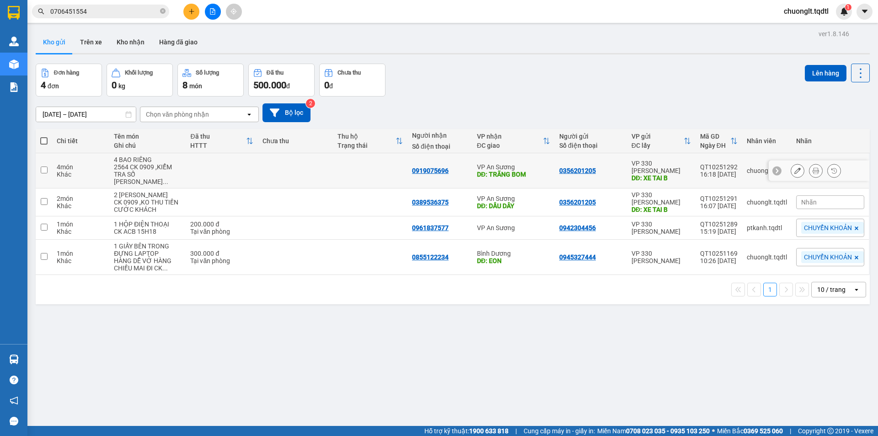
click at [100, 164] on div "4 món" at bounding box center [81, 166] width 48 height 7
checkbox input "true"
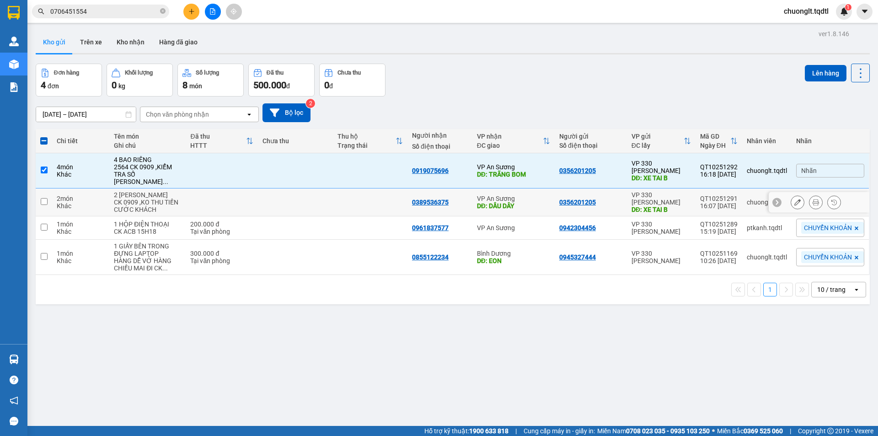
click at [93, 195] on div "2 món" at bounding box center [81, 198] width 48 height 7
checkbox input "true"
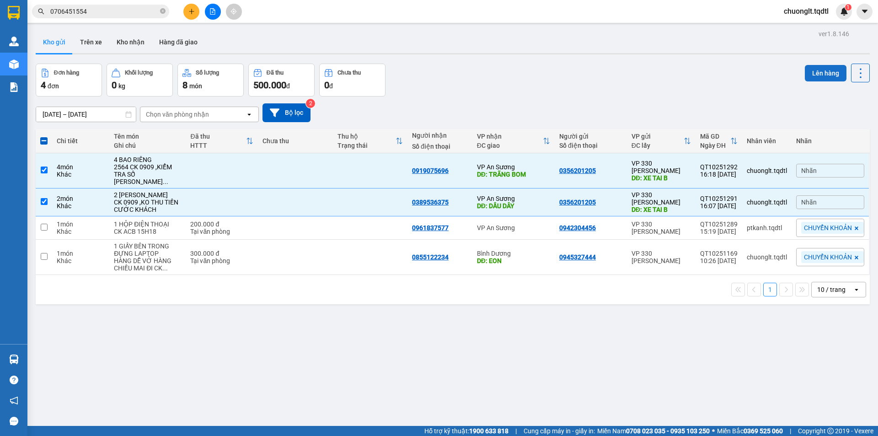
click at [819, 71] on button "Lên hàng" at bounding box center [826, 73] width 42 height 16
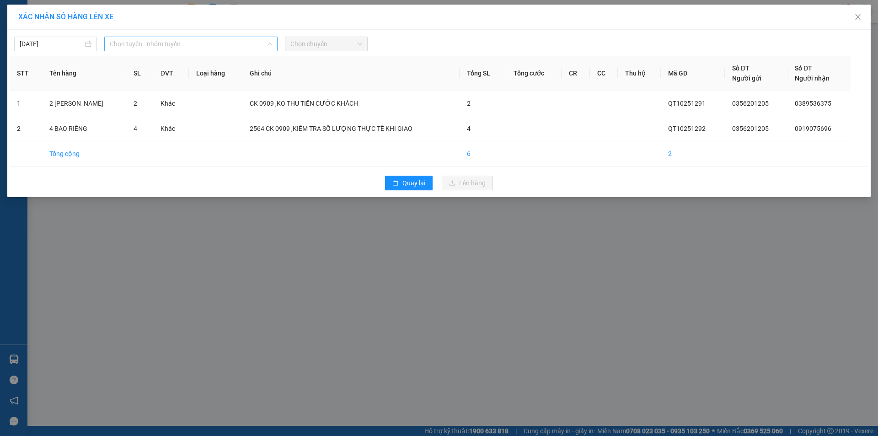
click at [225, 44] on span "Chọn tuyến - nhóm tuyến" at bounding box center [191, 44] width 162 height 14
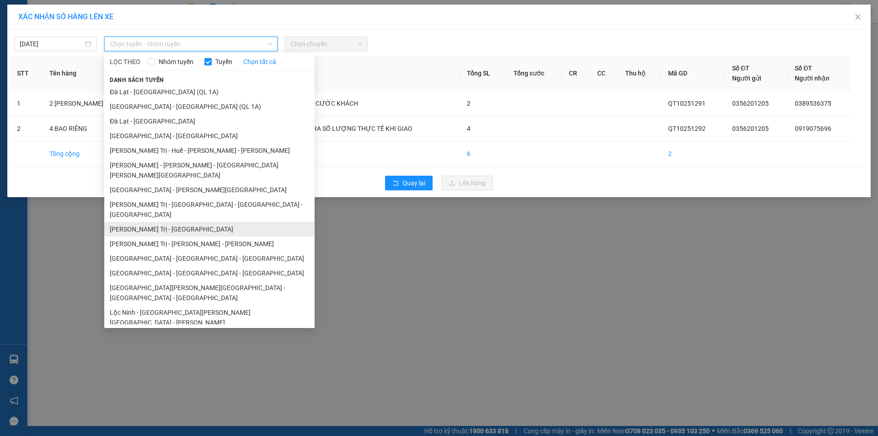
scroll to position [53, 0]
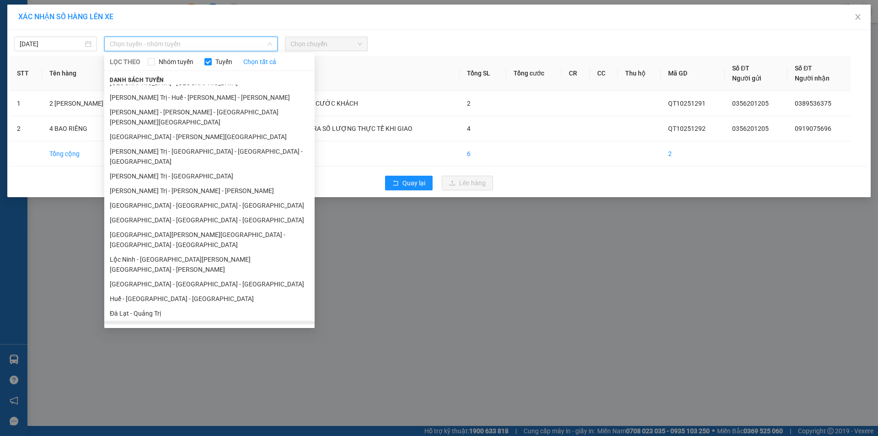
click at [161, 321] on li "Quảng Trị - [GEOGRAPHIC_DATA]" at bounding box center [209, 328] width 210 height 15
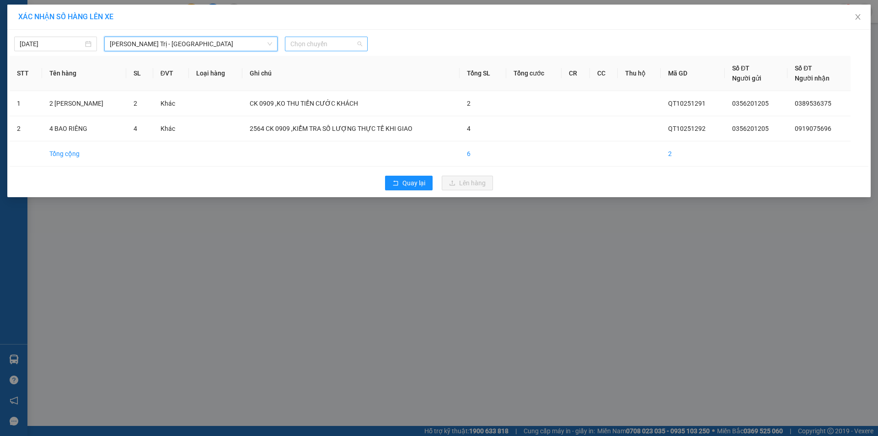
click at [345, 42] on span "Chọn chuyến" at bounding box center [326, 44] width 72 height 14
click at [335, 78] on div "14:00 - 74H-025.64" at bounding box center [325, 77] width 71 height 10
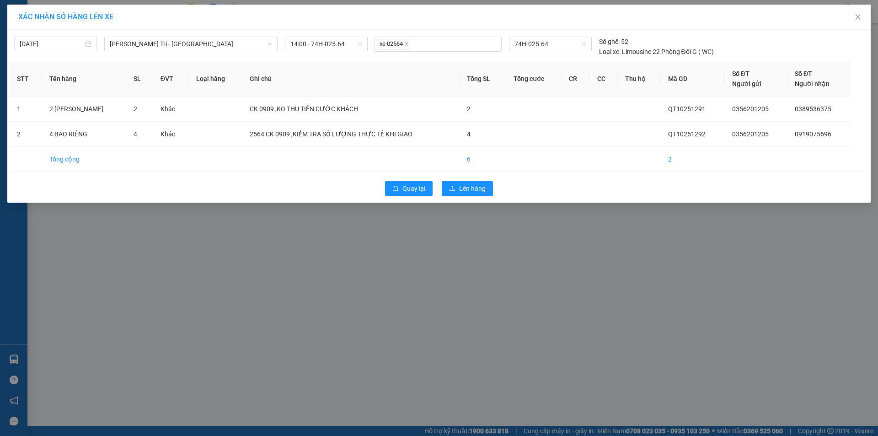
click at [480, 196] on div "Quay lại Lên hàng" at bounding box center [439, 188] width 859 height 24
click at [473, 191] on span "Lên hàng" at bounding box center [472, 188] width 27 height 10
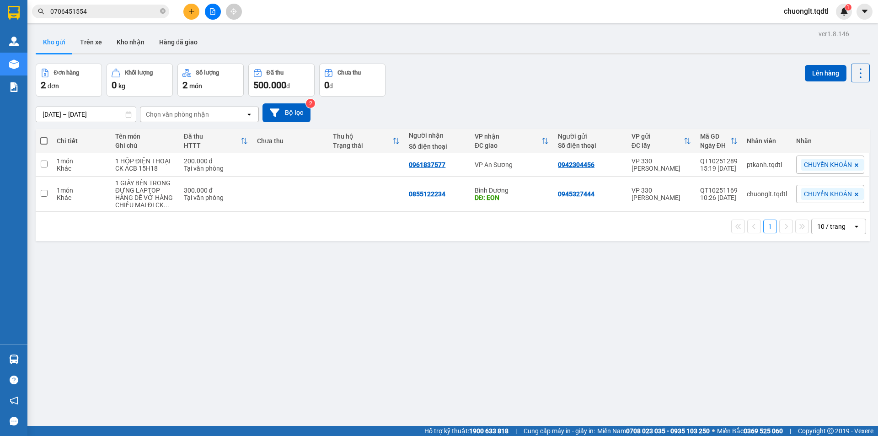
click at [188, 12] on icon "plus" at bounding box center [191, 11] width 6 height 6
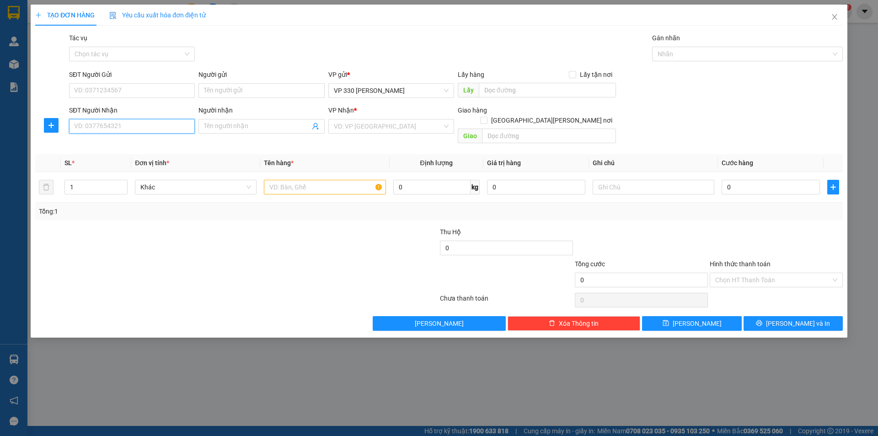
click at [111, 121] on input "SĐT Người Nhận" at bounding box center [132, 126] width 126 height 15
type input "0336226327"
click at [535, 85] on input "text" at bounding box center [547, 90] width 137 height 15
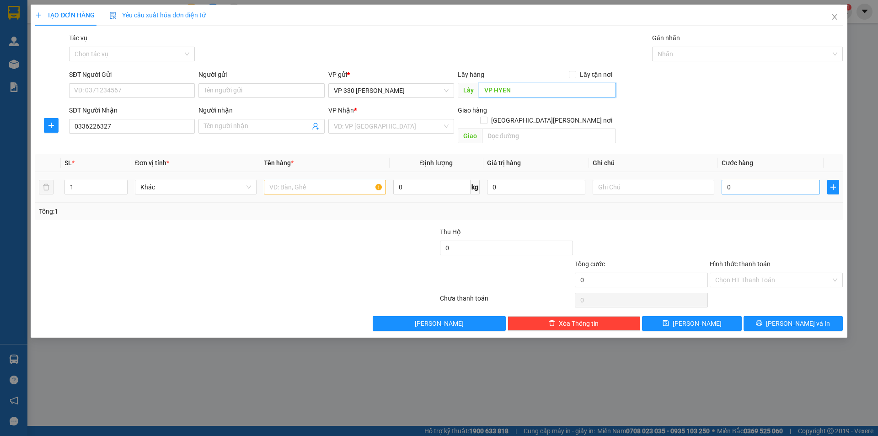
type input "VP HYEN"
click at [753, 180] on input "0" at bounding box center [771, 187] width 98 height 15
type input "2"
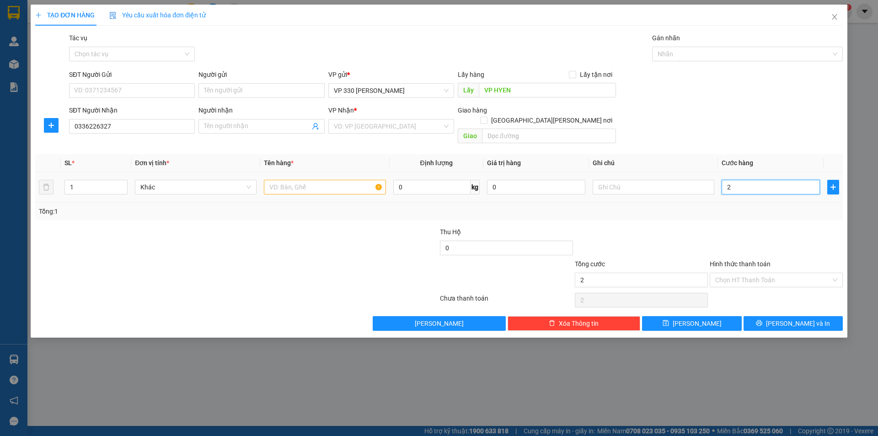
type input "20"
type input "200"
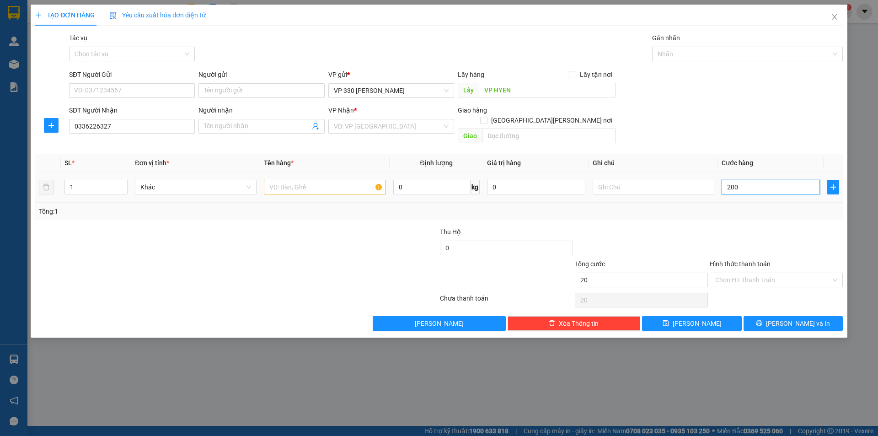
type input "200"
type input "2.000"
type input "20.000"
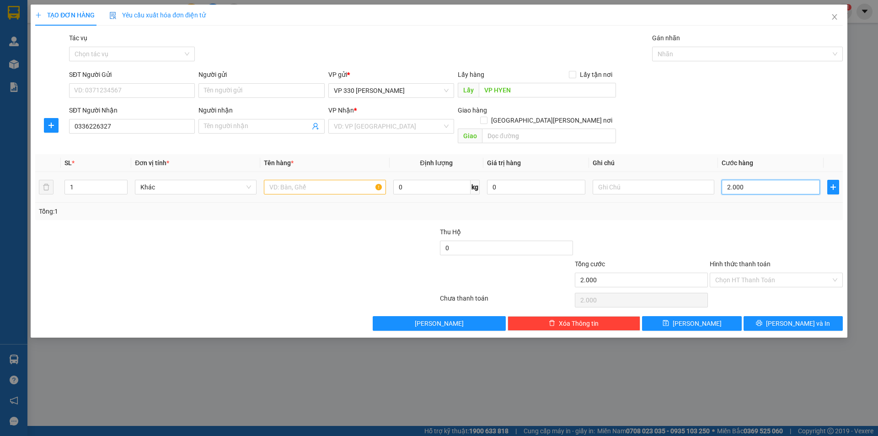
type input "20.000"
type input "200.000"
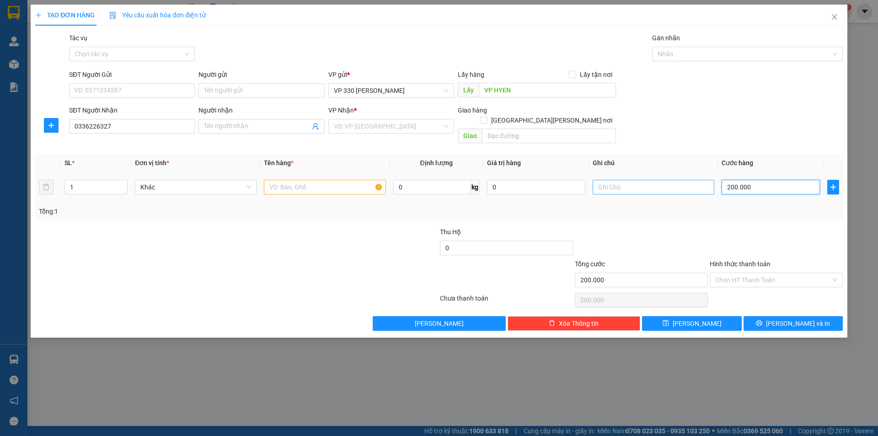
type input "200.000"
click at [647, 181] on input "text" at bounding box center [654, 187] width 122 height 15
click at [389, 127] on input "search" at bounding box center [388, 126] width 108 height 14
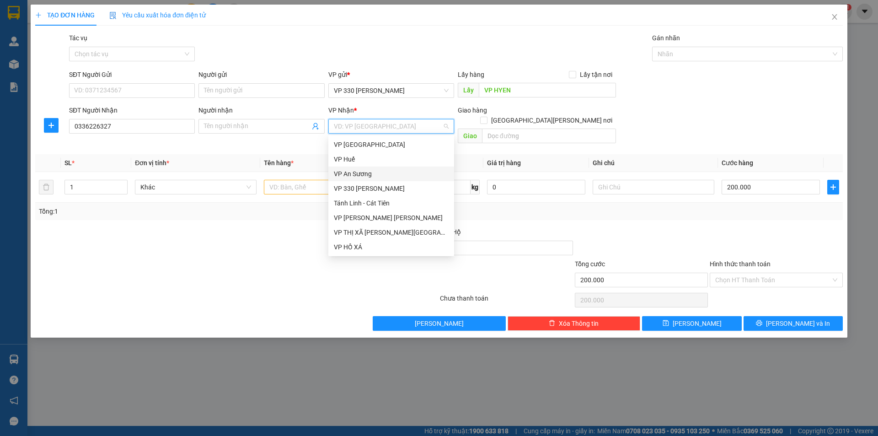
click at [380, 175] on div "VP An Sương" at bounding box center [391, 174] width 115 height 10
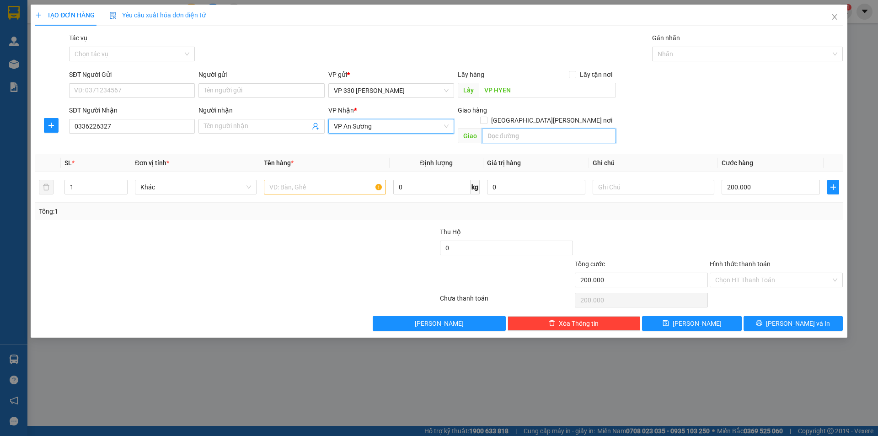
click at [519, 128] on input "text" at bounding box center [549, 135] width 134 height 15
click at [288, 180] on input "text" at bounding box center [325, 187] width 122 height 15
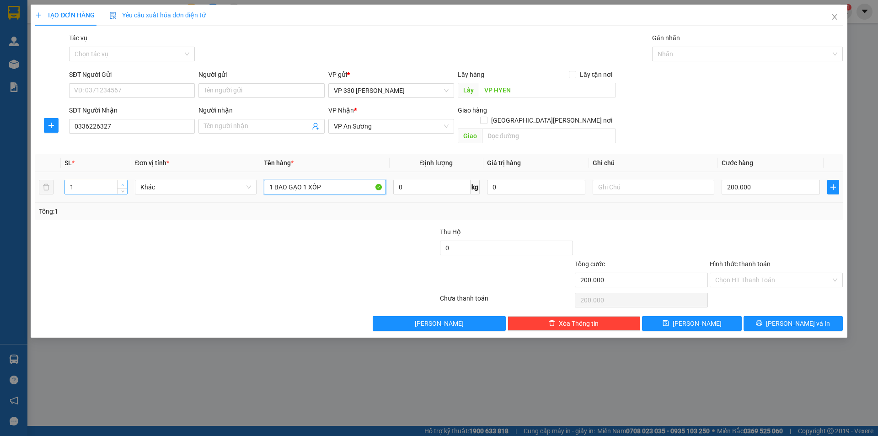
type input "1 BAO GẠO 1 XỐP"
type input "2"
click at [126, 180] on span "Increase Value" at bounding box center [122, 184] width 10 height 8
click at [629, 183] on input "text" at bounding box center [654, 187] width 122 height 15
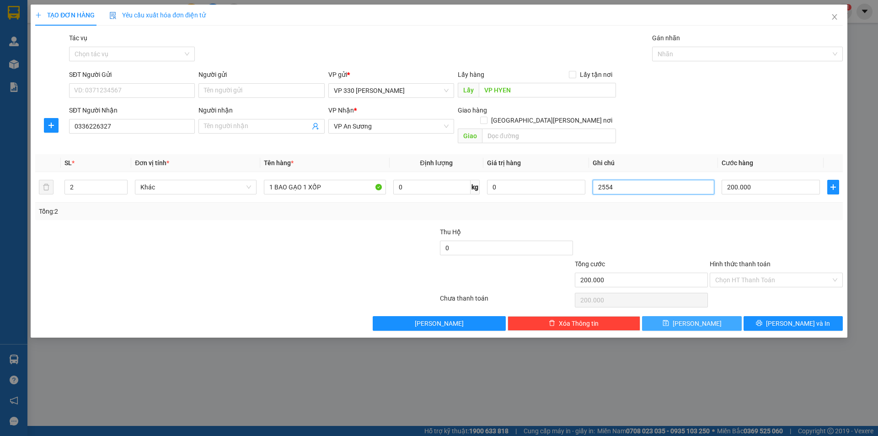
type input "2554"
click at [668, 320] on icon "save" at bounding box center [666, 323] width 6 height 6
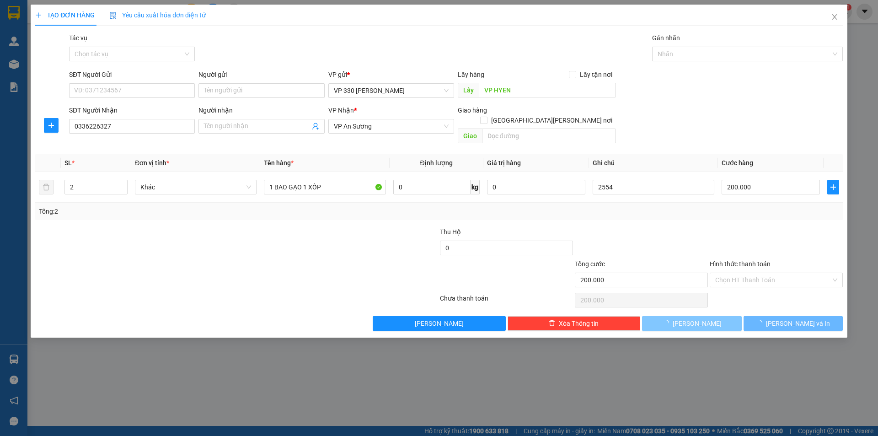
type input "1"
type input "0"
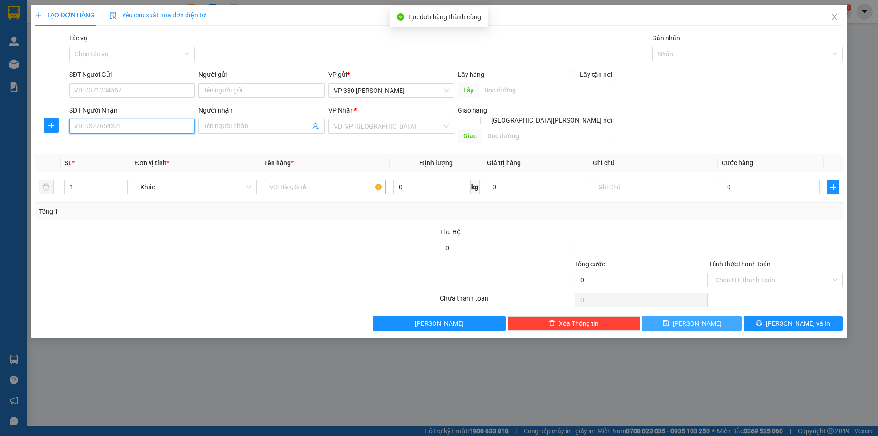
click at [134, 129] on input "SĐT Người Nhận" at bounding box center [132, 126] width 126 height 15
type input "0973948856"
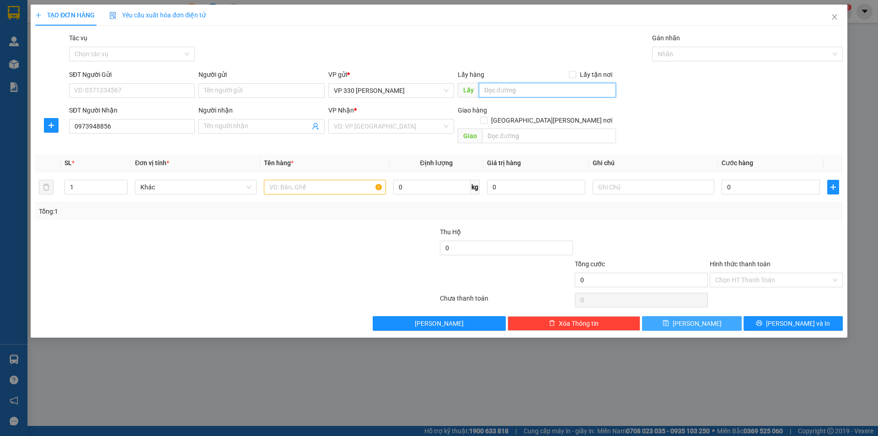
click at [535, 87] on input "text" at bounding box center [547, 90] width 137 height 15
type input "VP HYEN"
click at [379, 126] on input "search" at bounding box center [388, 126] width 108 height 14
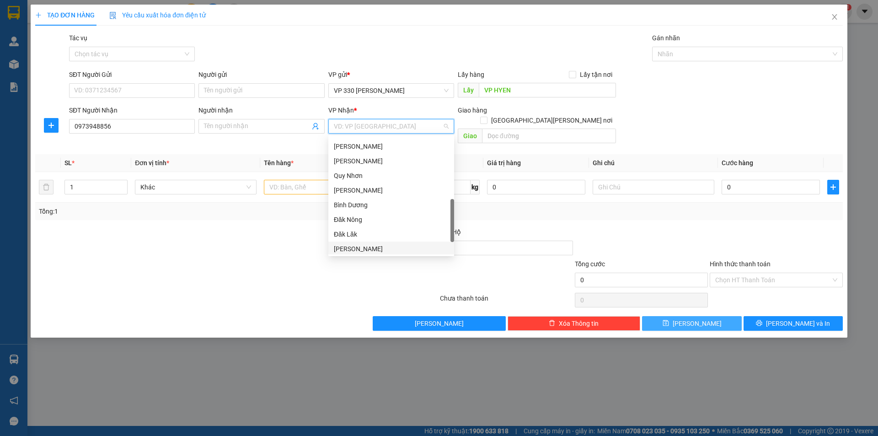
scroll to position [141, 0]
click at [376, 176] on div "Bảo Lộc" at bounding box center [391, 179] width 115 height 10
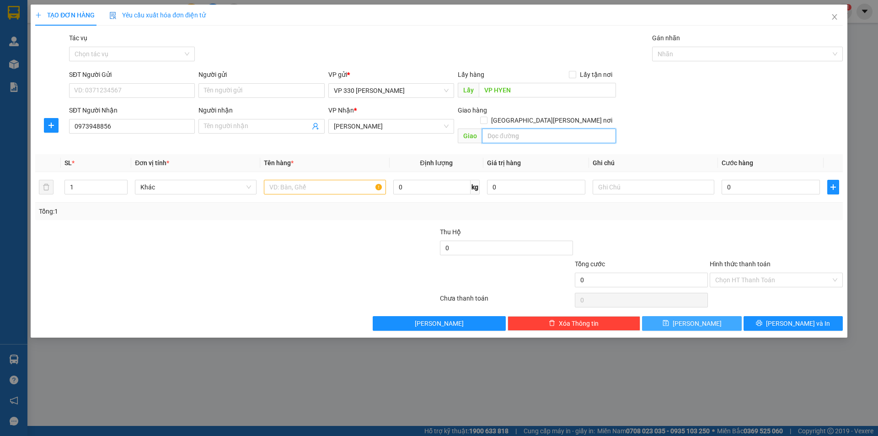
click at [548, 129] on input "text" at bounding box center [549, 135] width 134 height 15
type input "LÂM ĐỒNG"
click at [815, 185] on div "0" at bounding box center [771, 187] width 98 height 18
click at [792, 180] on input "0" at bounding box center [771, 187] width 98 height 15
type input "1"
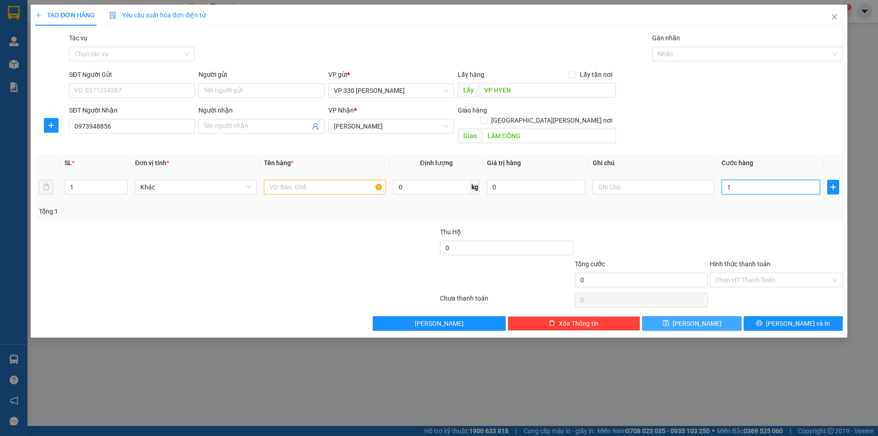
type input "1"
type input "10"
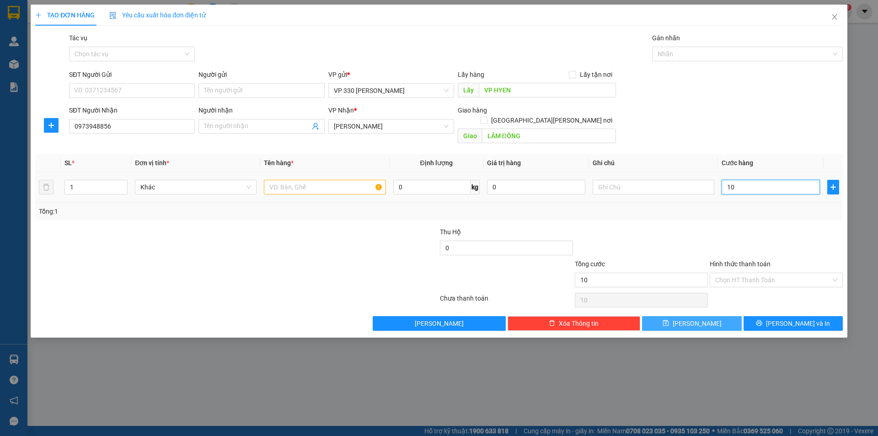
type input "100"
type input "1.000"
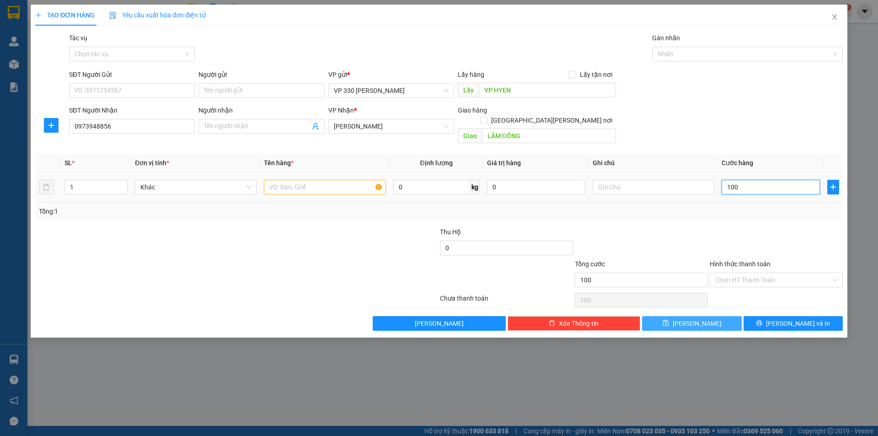
type input "1.000"
type input "10.000"
type input "100.000"
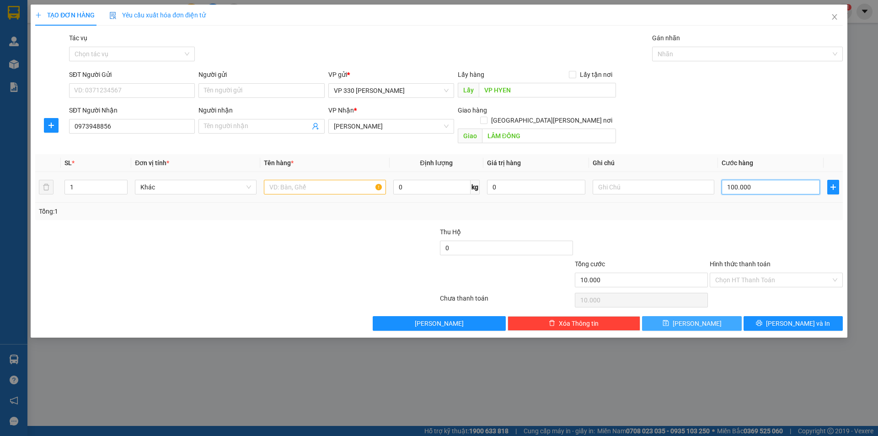
type input "100.000"
click at [309, 181] on input "text" at bounding box center [325, 187] width 122 height 15
type input "1 BAO GẠO"
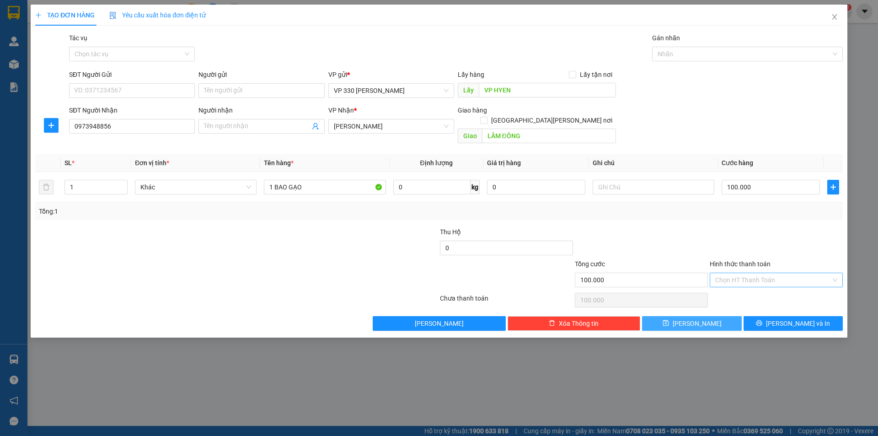
click at [811, 273] on input "Hình thức thanh toán" at bounding box center [773, 280] width 116 height 14
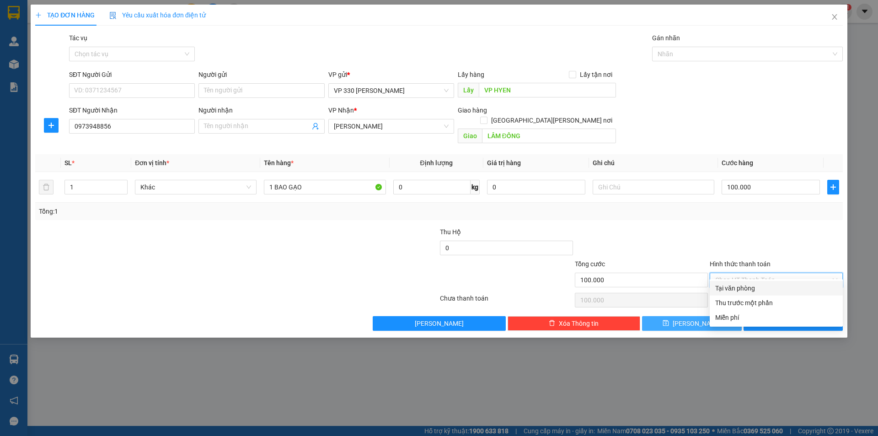
click at [763, 286] on div "Tại văn phòng" at bounding box center [776, 288] width 122 height 10
type input "0"
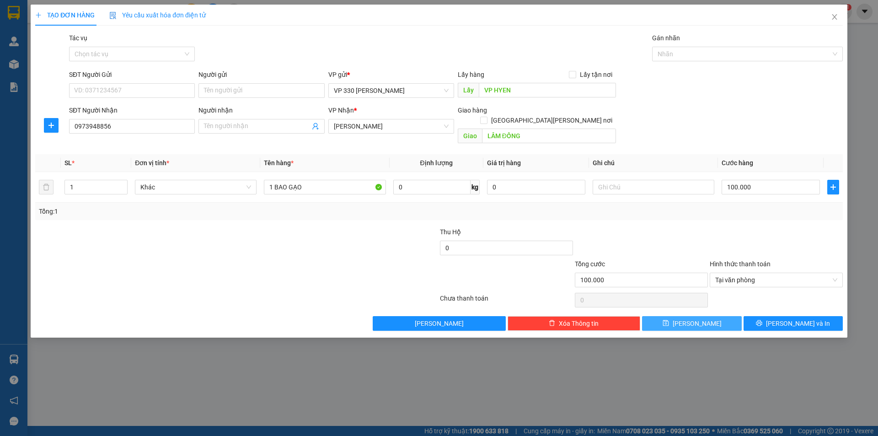
click at [669, 320] on icon "save" at bounding box center [666, 323] width 6 height 6
type input "0"
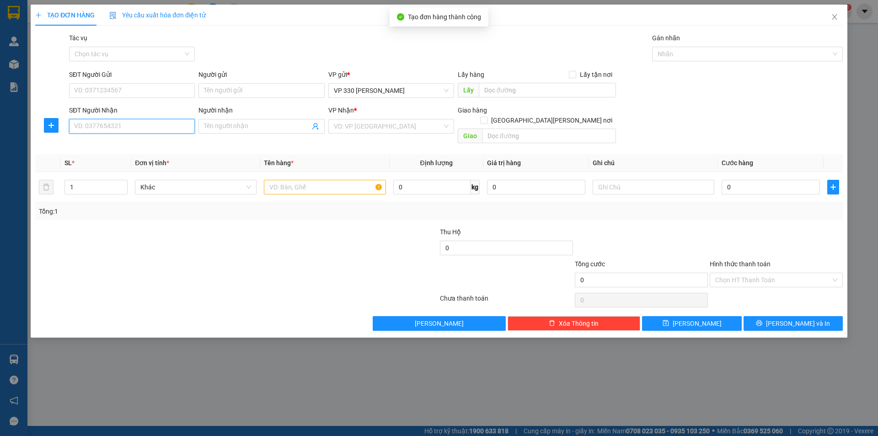
click at [158, 124] on input "SĐT Người Nhận" at bounding box center [132, 126] width 126 height 15
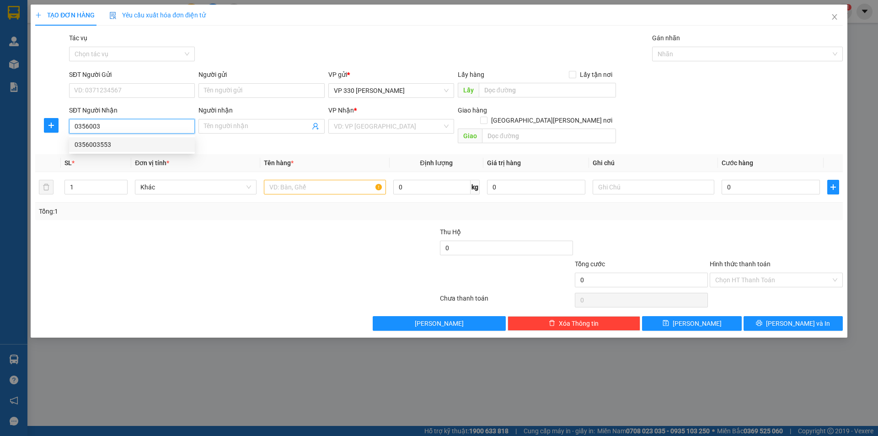
click at [97, 142] on div "0356003553" at bounding box center [132, 144] width 115 height 10
type input "0356003553"
type input "200.000"
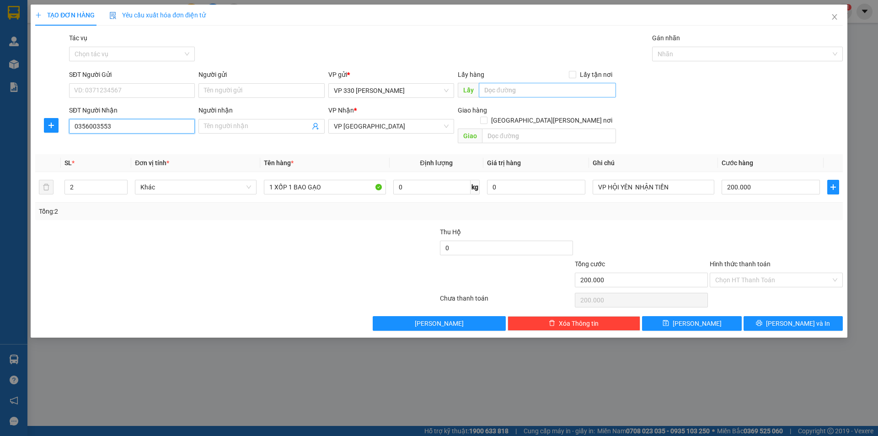
type input "0356003553"
click at [503, 94] on input "text" at bounding box center [547, 90] width 137 height 15
type input "VPHYEN"
click at [782, 273] on input "Hình thức thanh toán" at bounding box center [773, 280] width 116 height 14
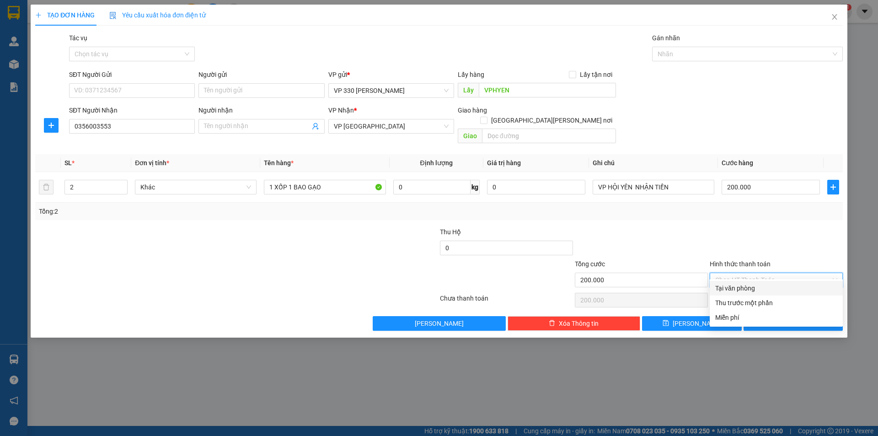
click at [752, 286] on div "Tại văn phòng" at bounding box center [776, 288] width 122 height 10
type input "0"
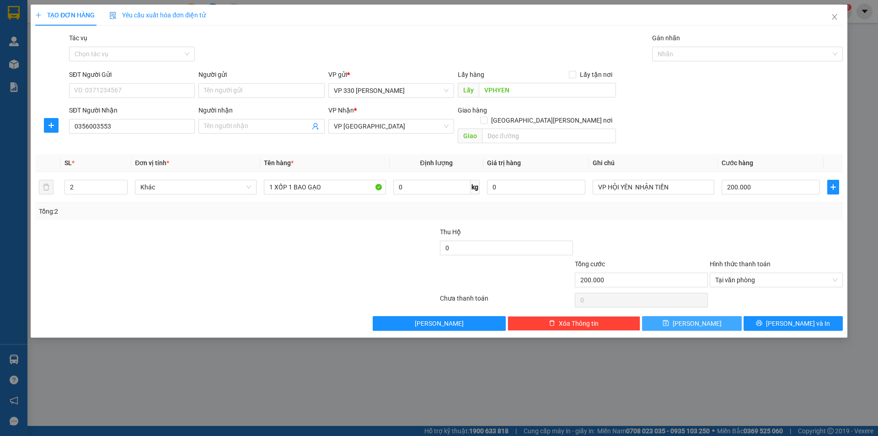
click at [678, 316] on button "Lưu" at bounding box center [691, 323] width 99 height 15
type input "0"
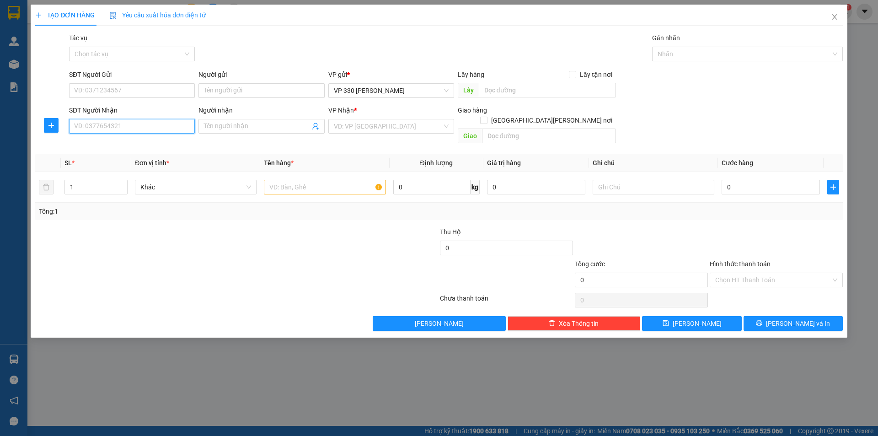
click at [148, 127] on input "SĐT Người Nhận" at bounding box center [132, 126] width 126 height 15
type input "0943464003"
click at [515, 89] on input "text" at bounding box center [547, 90] width 137 height 15
type input "VP HYEN"
click at [374, 129] on input "search" at bounding box center [388, 126] width 108 height 14
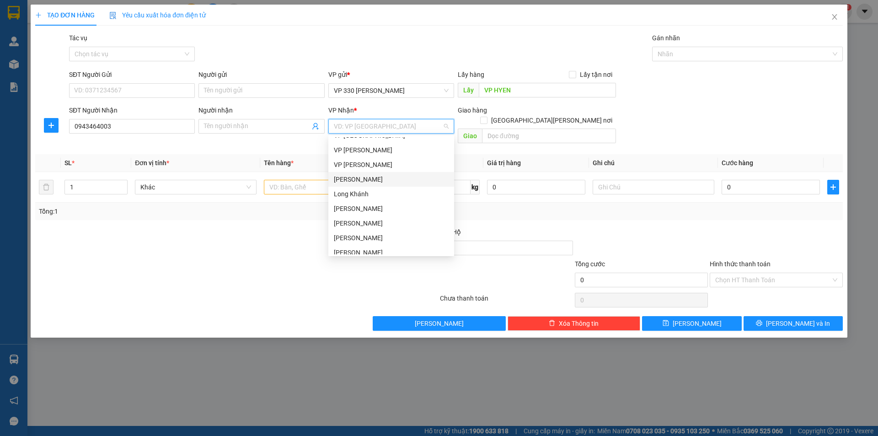
scroll to position [232, 0]
click at [376, 206] on div "Bình Dương" at bounding box center [391, 205] width 115 height 10
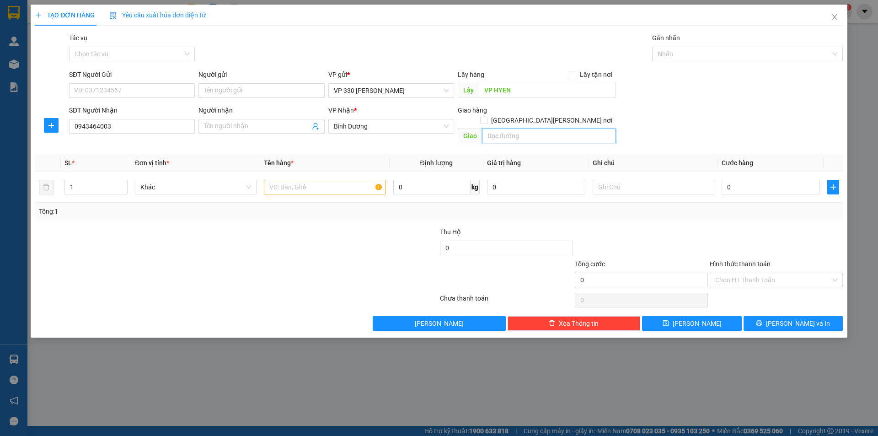
click at [527, 129] on input "text" at bounding box center [549, 135] width 134 height 15
type input "NGA 4 HOÀ LÂN"
click at [295, 180] on input "text" at bounding box center [325, 187] width 122 height 15
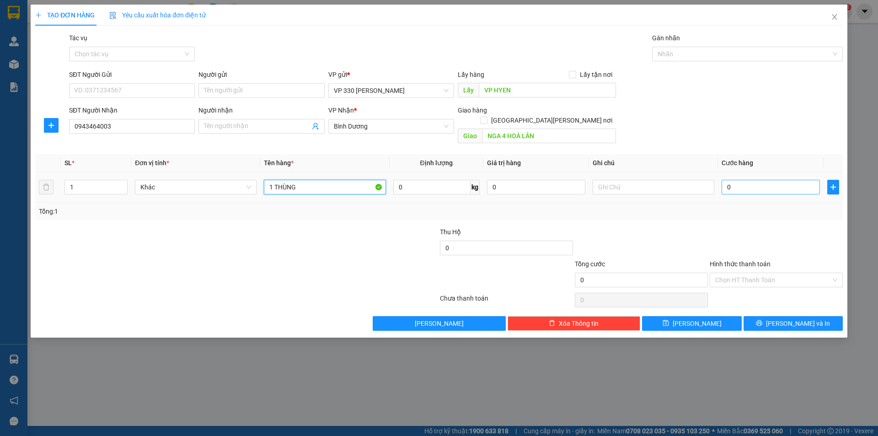
type input "1 THÙNG"
click at [772, 180] on input "0" at bounding box center [771, 187] width 98 height 15
type input "2"
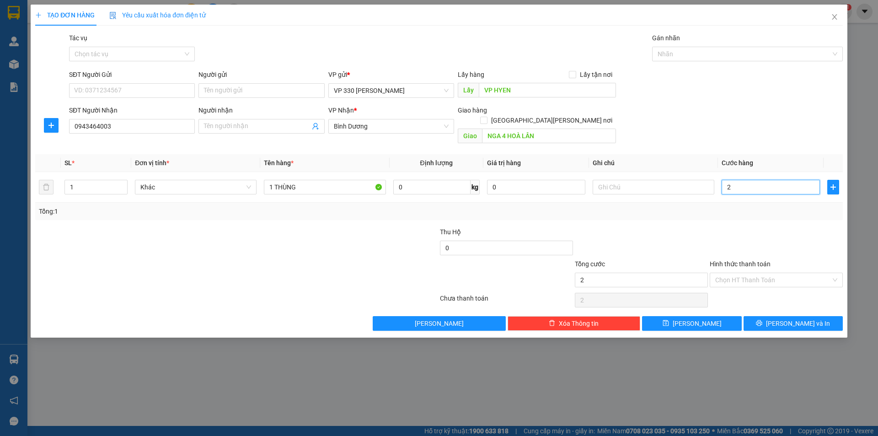
type input "20"
type input "200"
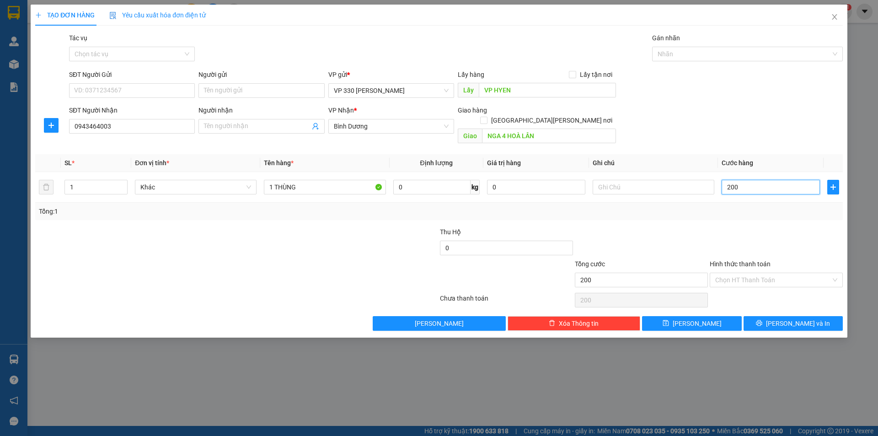
type input "2.000"
type input "20.000"
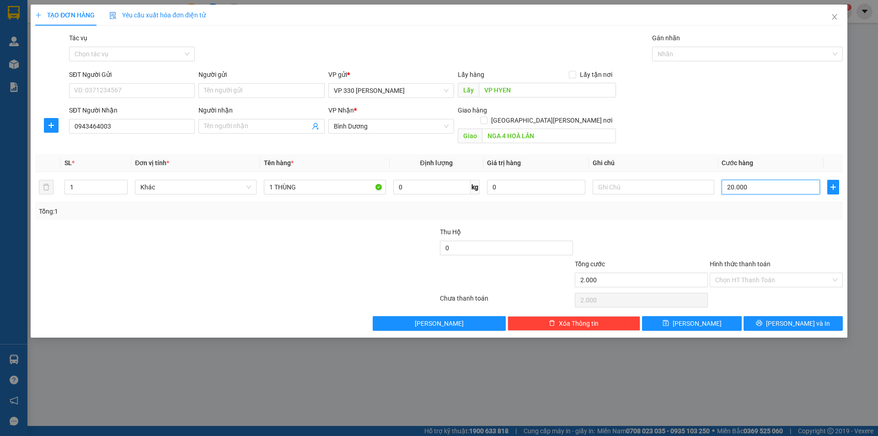
type input "20.000"
type input "200.000"
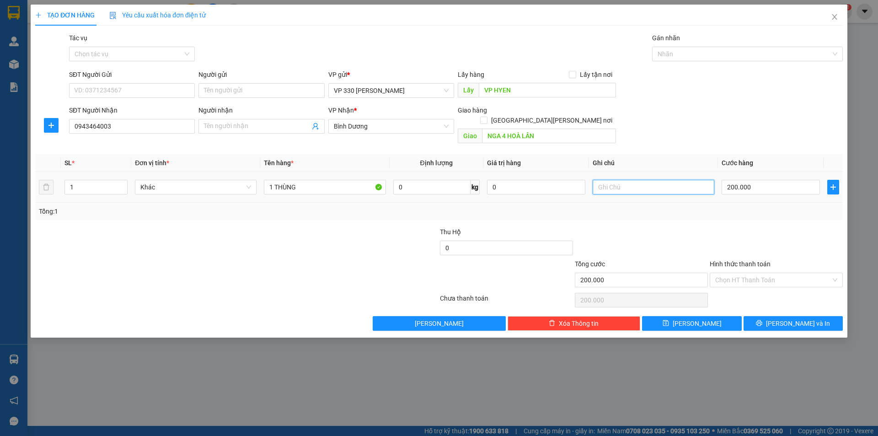
click at [653, 180] on input "text" at bounding box center [654, 187] width 122 height 15
click at [691, 316] on button "Lưu" at bounding box center [691, 323] width 99 height 15
type input "0"
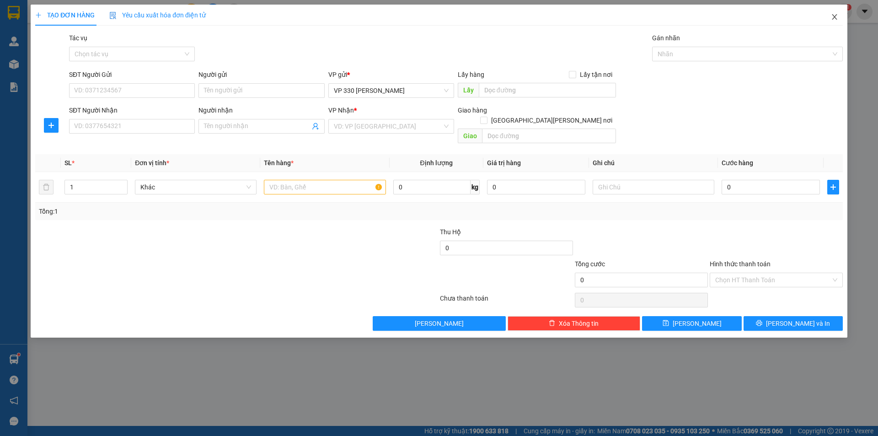
click at [834, 17] on icon "close" at bounding box center [834, 16] width 7 height 7
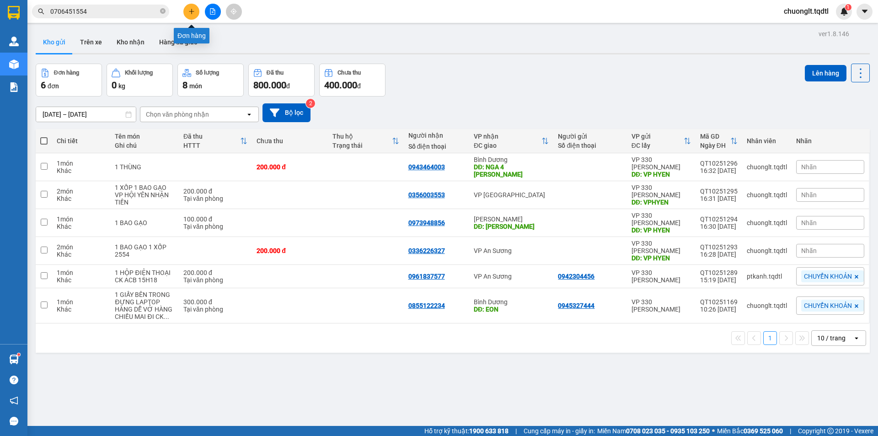
click at [187, 9] on button at bounding box center [191, 12] width 16 height 16
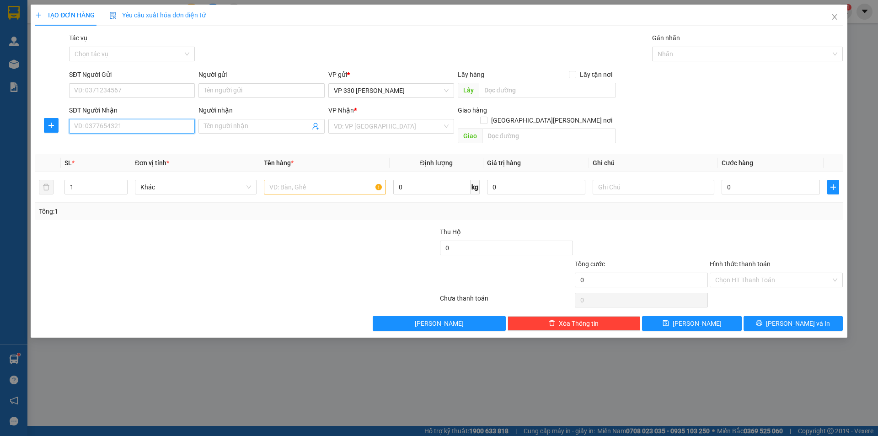
click at [127, 122] on input "SĐT Người Nhận" at bounding box center [132, 126] width 126 height 15
type input "0968884674"
click at [508, 94] on input "text" at bounding box center [547, 90] width 137 height 15
type input "VP HYEN"
click at [393, 123] on input "search" at bounding box center [388, 126] width 108 height 14
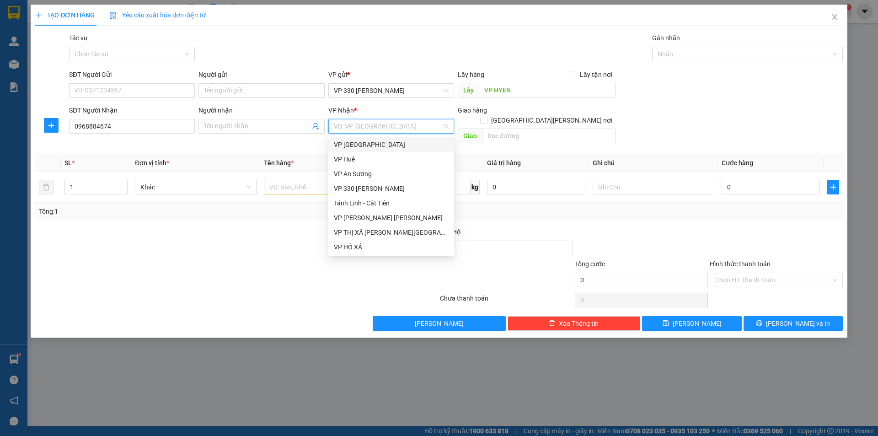
click at [373, 143] on div "VP [GEOGRAPHIC_DATA]" at bounding box center [391, 144] width 115 height 10
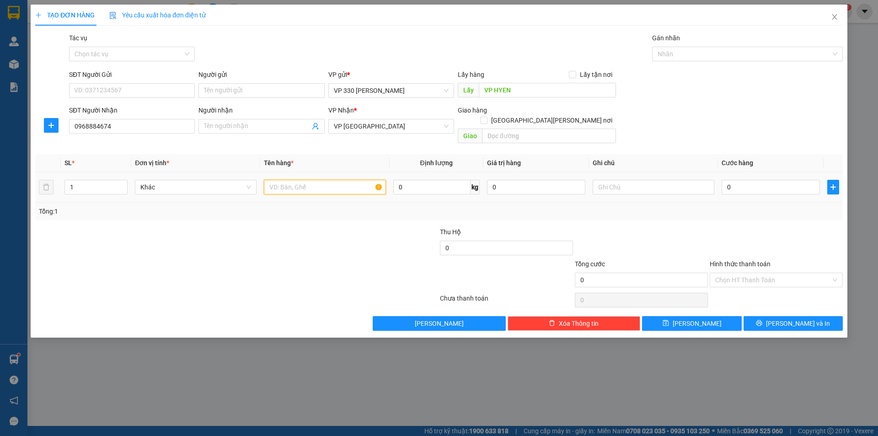
click at [311, 180] on input "text" at bounding box center [325, 187] width 122 height 15
type input "NỮA BAO LÁ"
click at [754, 180] on input "0" at bounding box center [771, 187] width 98 height 15
type input "5"
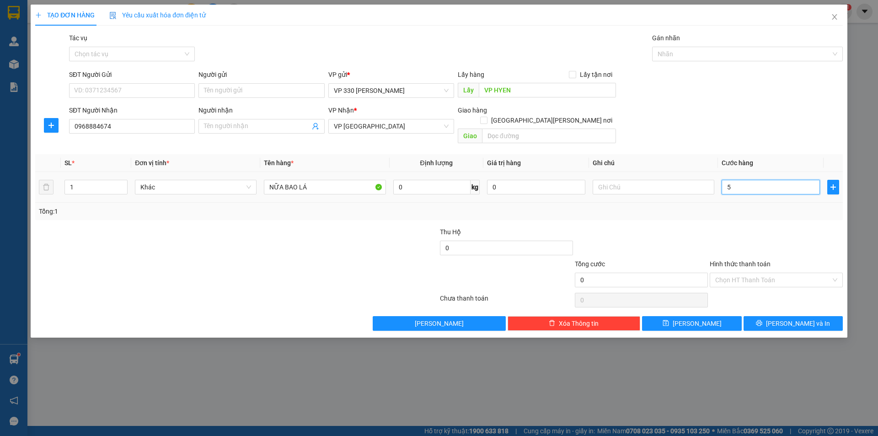
type input "5"
type input "50"
type input "500"
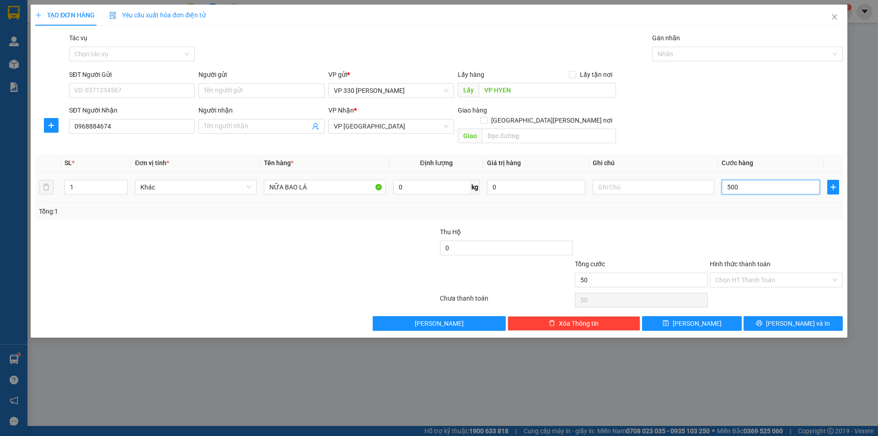
type input "500"
type input "5.000"
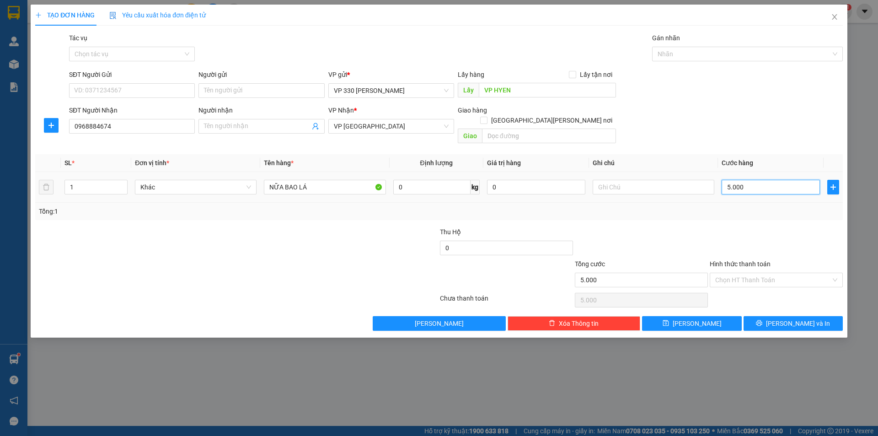
type input "50.000"
click at [624, 181] on input "text" at bounding box center [654, 187] width 122 height 15
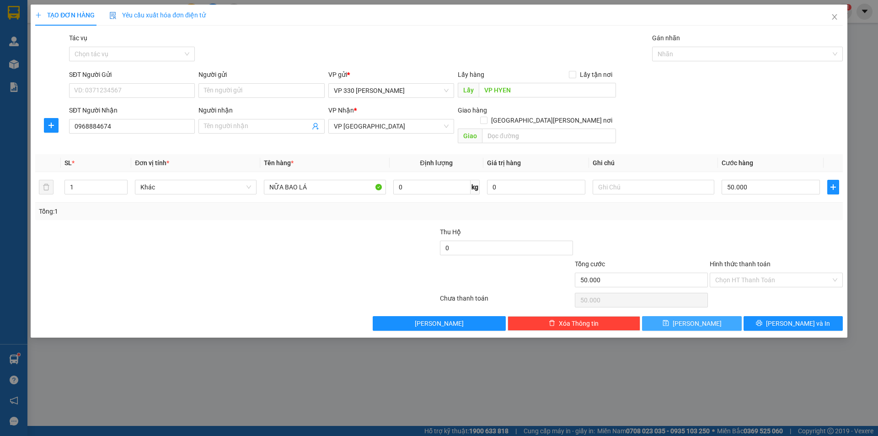
click at [683, 319] on button "Lưu" at bounding box center [691, 323] width 99 height 15
type input "0"
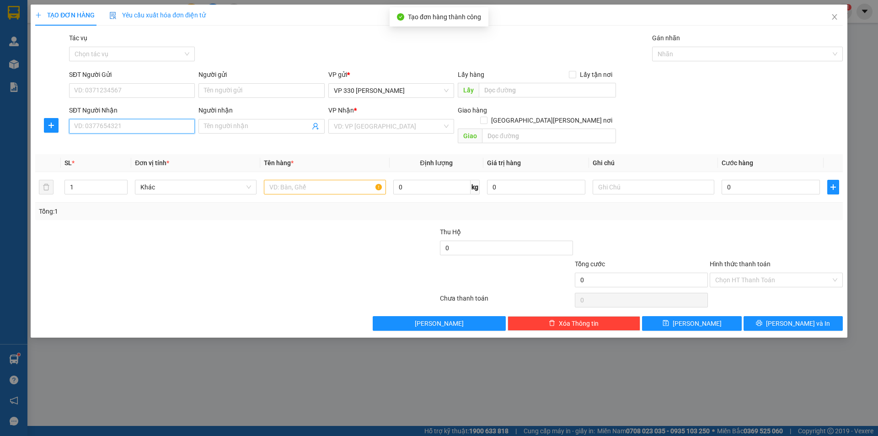
click at [133, 123] on input "SĐT Người Nhận" at bounding box center [132, 126] width 126 height 15
type input "0983775905"
click at [314, 180] on input "text" at bounding box center [325, 187] width 122 height 15
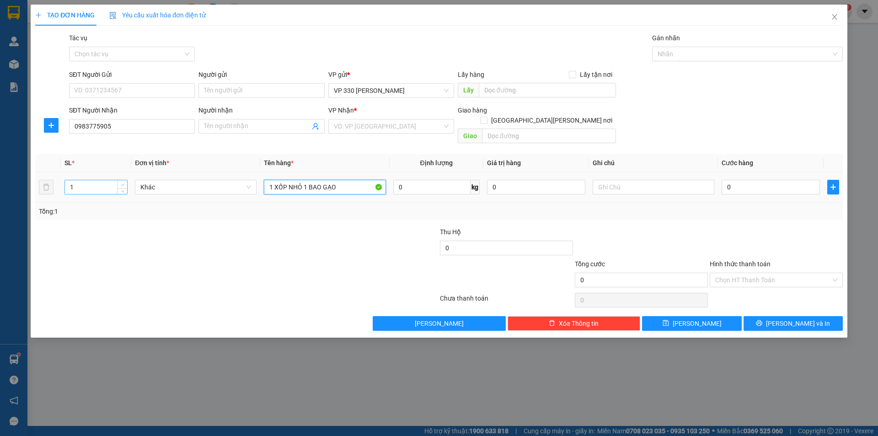
type input "1 XỐP NHỎ 1 BAO GẠO"
type input "2"
click at [123, 183] on icon "up" at bounding box center [122, 184] width 3 height 3
click at [434, 122] on input "search" at bounding box center [388, 126] width 108 height 14
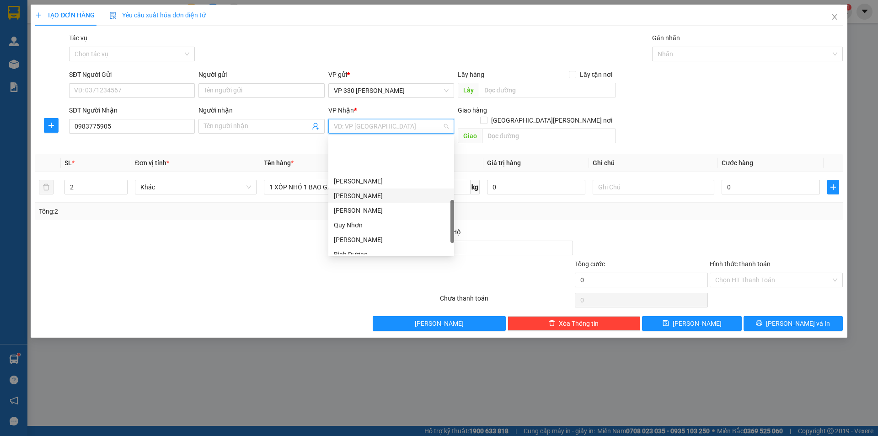
scroll to position [271, 0]
click at [377, 166] on div "Bình Dương" at bounding box center [391, 166] width 115 height 10
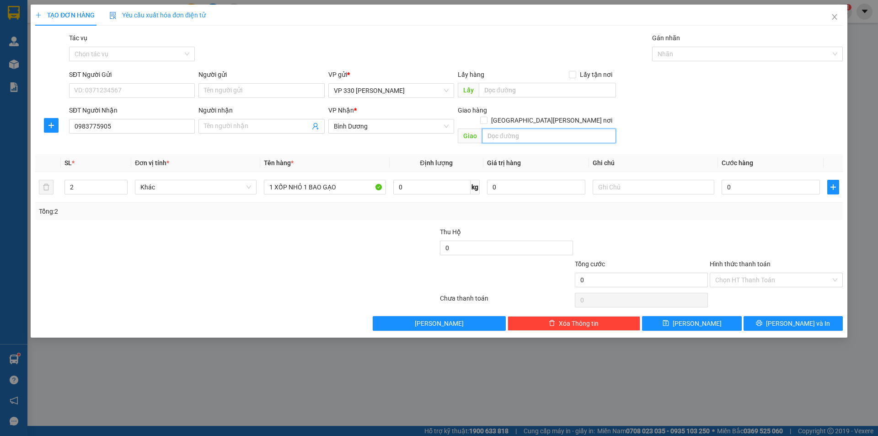
click at [499, 128] on input "text" at bounding box center [549, 135] width 134 height 15
type input "BẾN CÁT"
click at [500, 93] on input "text" at bounding box center [547, 90] width 137 height 15
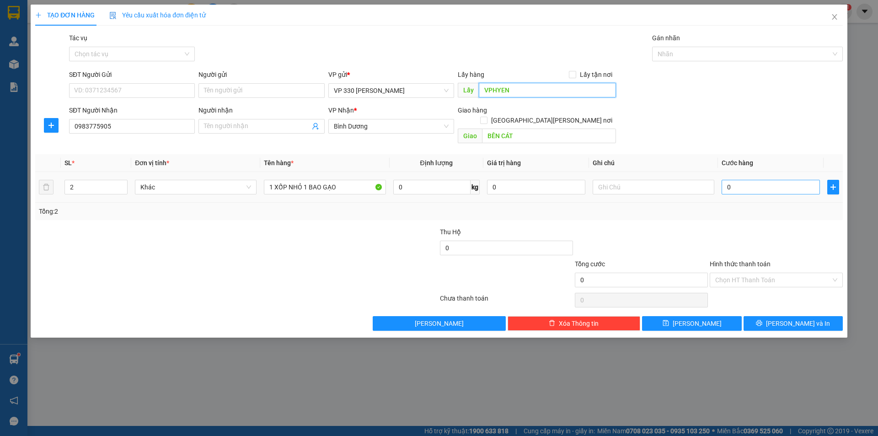
type input "VPHYEN"
click at [759, 181] on input "0" at bounding box center [771, 187] width 98 height 15
type input "1"
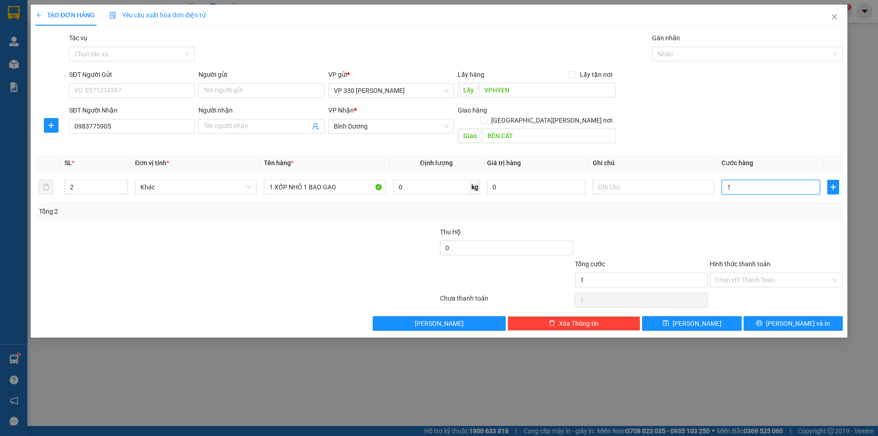
type input "15"
type input "150"
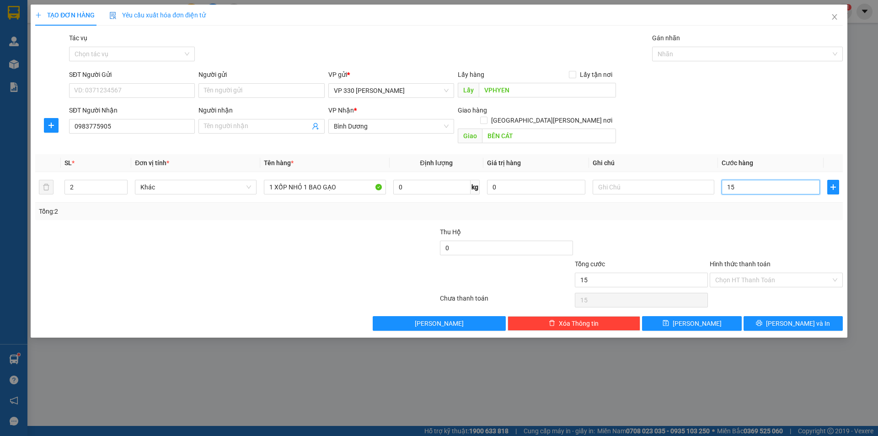
type input "150"
type input "1.500"
click at [633, 181] on input "text" at bounding box center [654, 187] width 122 height 15
click at [752, 273] on input "Hình thức thanh toán" at bounding box center [773, 280] width 116 height 14
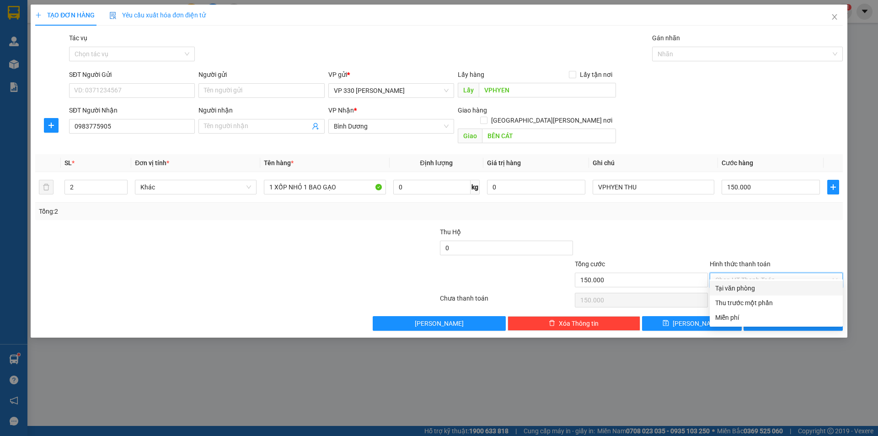
click at [744, 291] on div "Tại văn phòng" at bounding box center [776, 288] width 122 height 10
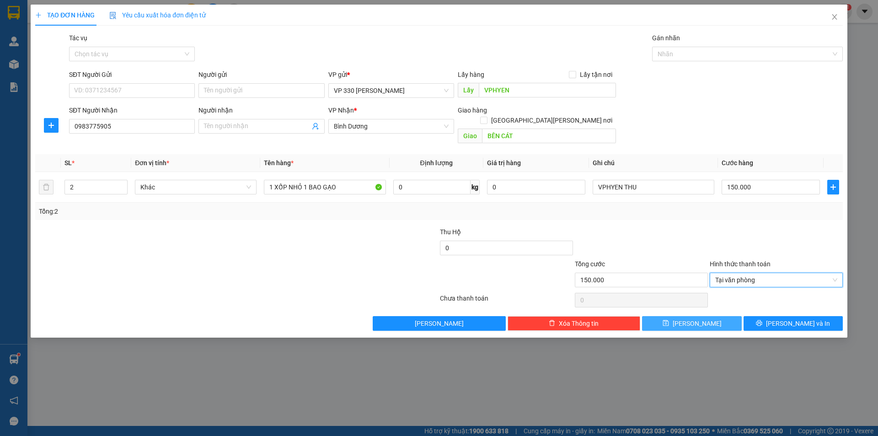
click at [707, 316] on button "Lưu" at bounding box center [691, 323] width 99 height 15
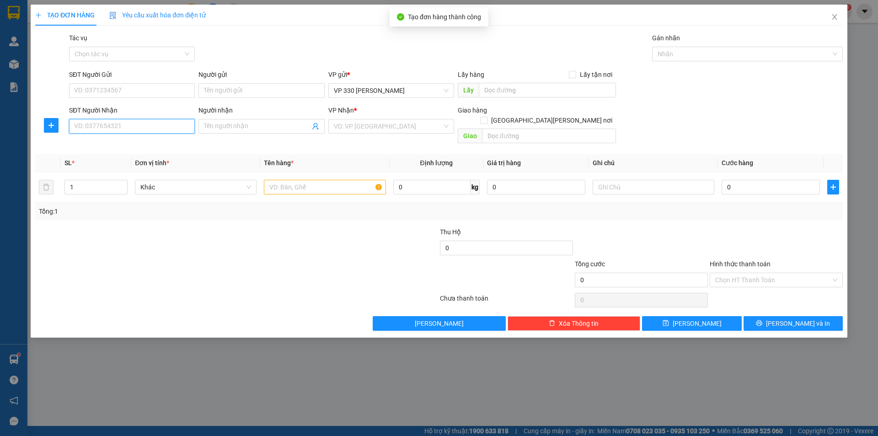
click at [118, 128] on input "SĐT Người Nhận" at bounding box center [132, 126] width 126 height 15
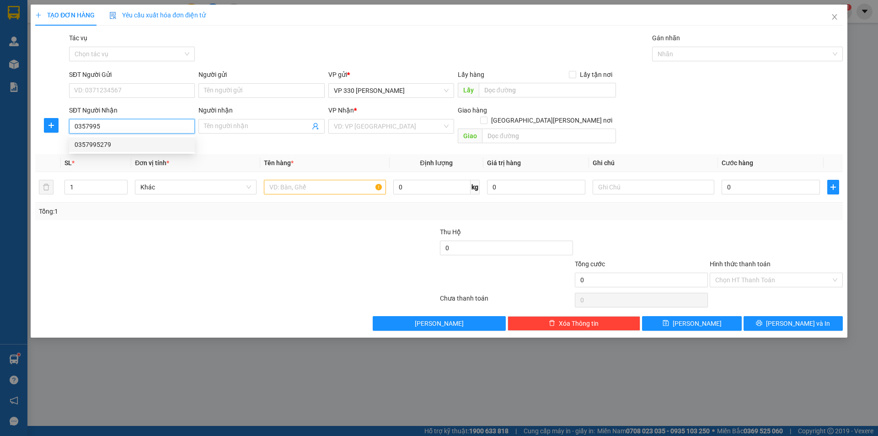
click at [100, 143] on div "0357995279" at bounding box center [132, 144] width 115 height 10
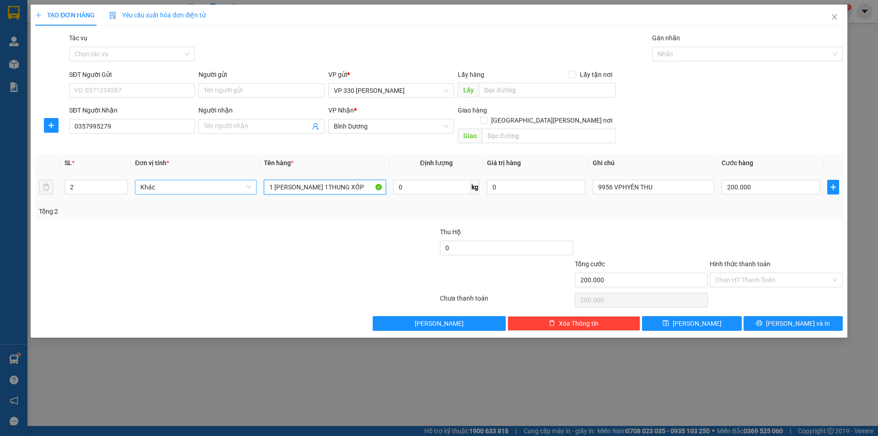
drag, startPoint x: 355, startPoint y: 180, endPoint x: 250, endPoint y: 179, distance: 105.2
click at [253, 181] on tr "2 Khác 1 BAO GẠO 1THUNG XỐP 0 kg 0 9956 VPHYÊN THU 200.000" at bounding box center [438, 187] width 807 height 31
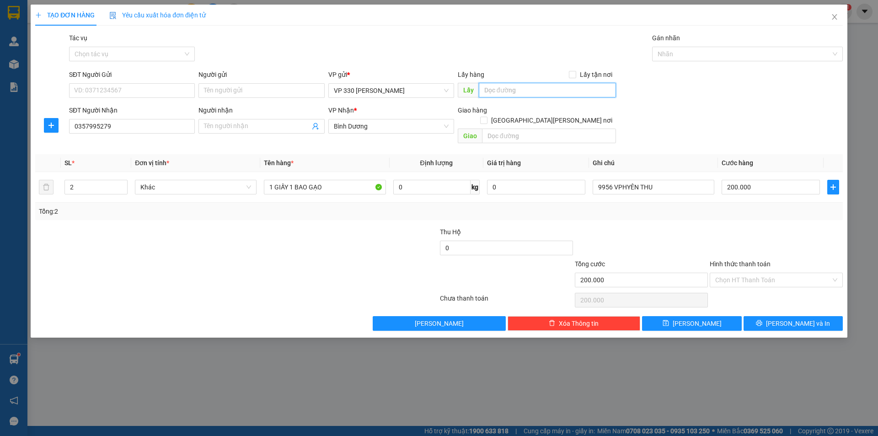
click at [507, 90] on input "text" at bounding box center [547, 90] width 137 height 15
click at [511, 128] on input "text" at bounding box center [549, 135] width 134 height 15
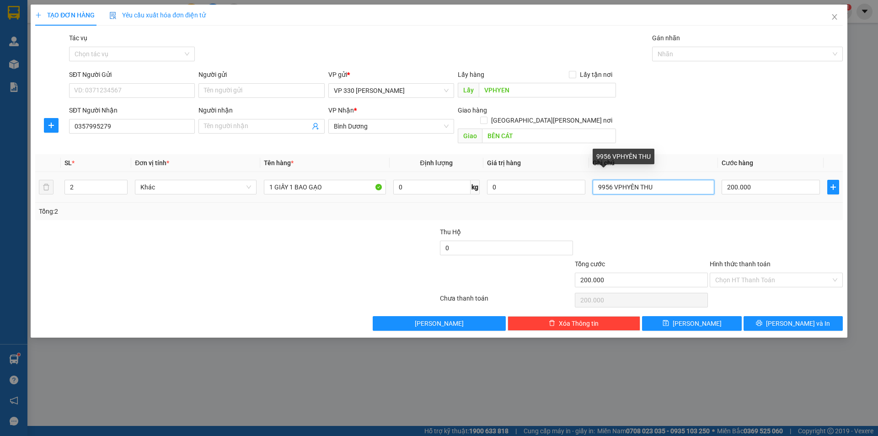
drag, startPoint x: 654, startPoint y: 178, endPoint x: 647, endPoint y: 180, distance: 7.4
click at [646, 182] on input "9956 VPHYÊN THU" at bounding box center [654, 187] width 122 height 15
drag, startPoint x: 611, startPoint y: 174, endPoint x: 589, endPoint y: 177, distance: 22.2
click at [589, 177] on td "9956 VPHYÊN THU" at bounding box center [653, 187] width 129 height 31
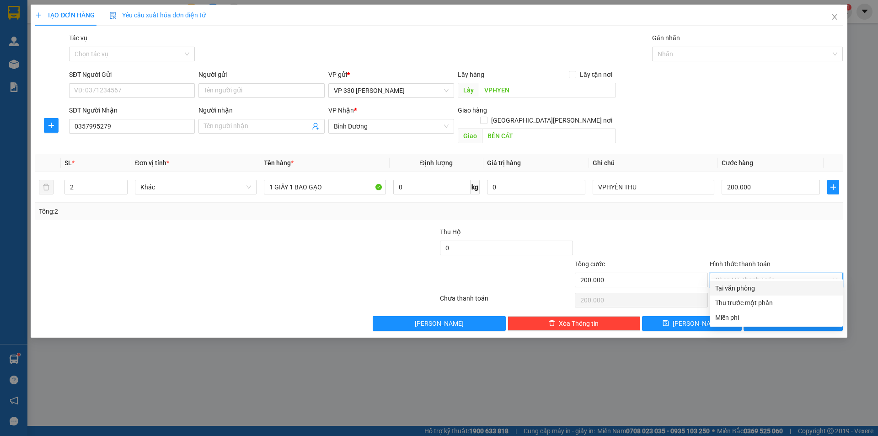
click at [759, 273] on input "Hình thức thanh toán" at bounding box center [773, 280] width 116 height 14
click at [742, 288] on div "Tại văn phòng" at bounding box center [776, 288] width 122 height 10
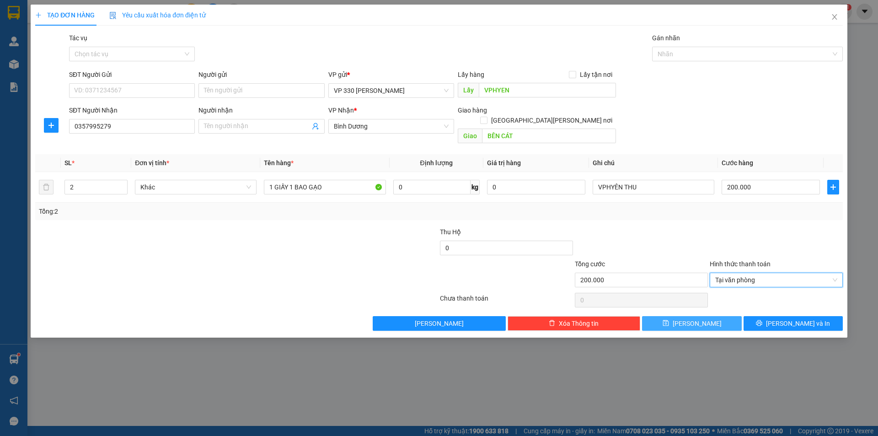
click at [701, 318] on span "Lưu" at bounding box center [697, 323] width 49 height 10
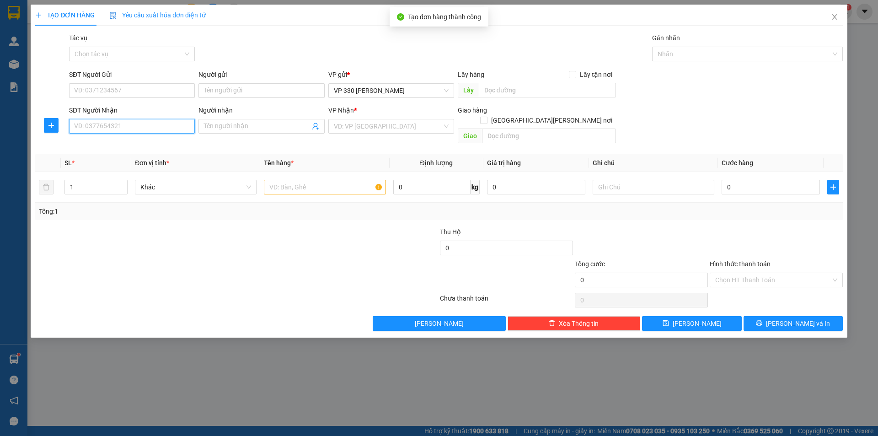
click at [159, 131] on input "SĐT Người Nhận" at bounding box center [132, 126] width 126 height 15
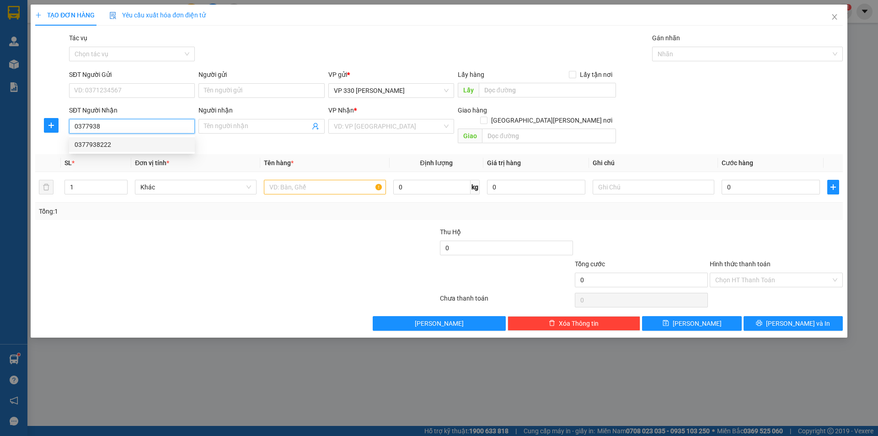
click at [149, 144] on div "0377938222" at bounding box center [132, 144] width 115 height 10
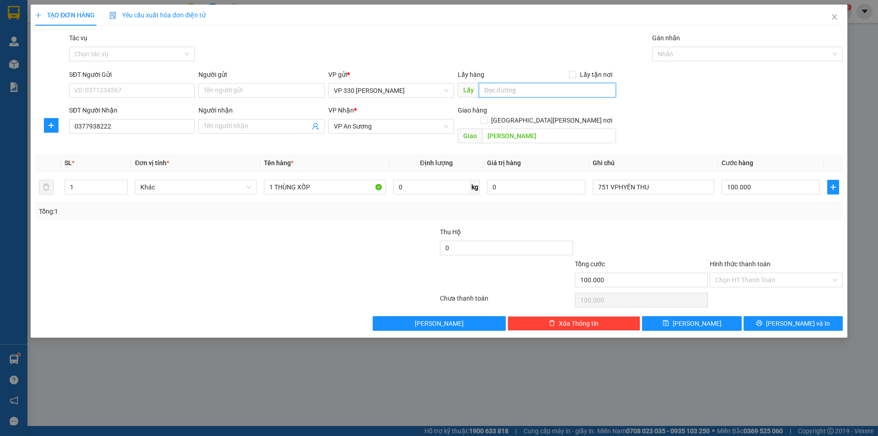
click at [499, 92] on input "text" at bounding box center [547, 90] width 137 height 15
drag, startPoint x: 608, startPoint y: 174, endPoint x: 594, endPoint y: 142, distance: 34.8
click at [589, 178] on td "751 VPHYÊN THU" at bounding box center [653, 187] width 129 height 31
click at [791, 273] on input "Hình thức thanh toán" at bounding box center [773, 280] width 116 height 14
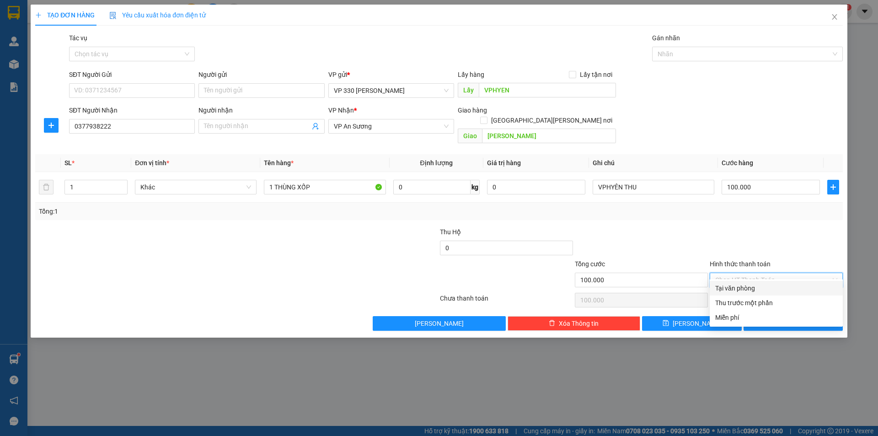
click at [773, 289] on div "Tại văn phòng" at bounding box center [776, 288] width 122 height 10
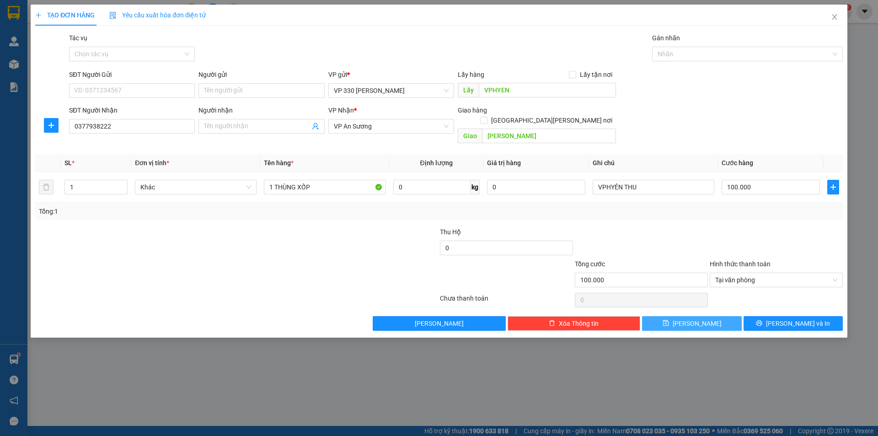
click at [709, 316] on button "Lưu" at bounding box center [691, 323] width 99 height 15
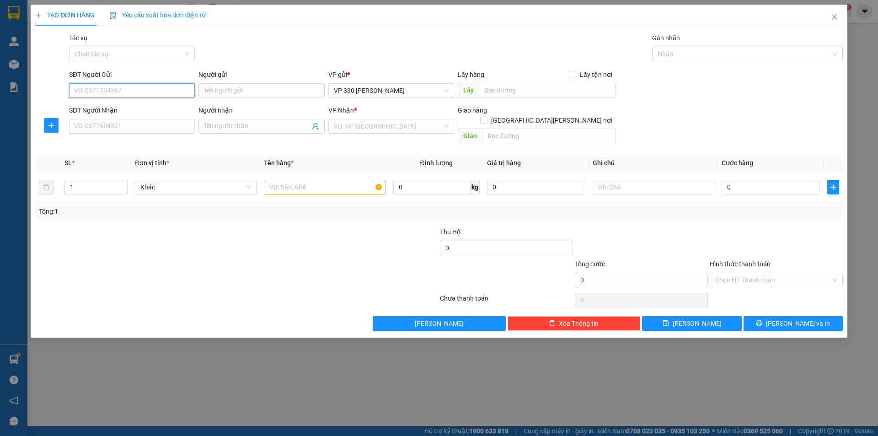
click at [130, 89] on input "SĐT Người Gửi" at bounding box center [132, 90] width 126 height 15
click at [123, 128] on input "SĐT Người Nhận" at bounding box center [132, 126] width 126 height 15
click at [568, 93] on input "text" at bounding box center [547, 90] width 137 height 15
click at [421, 123] on input "search" at bounding box center [388, 126] width 108 height 14
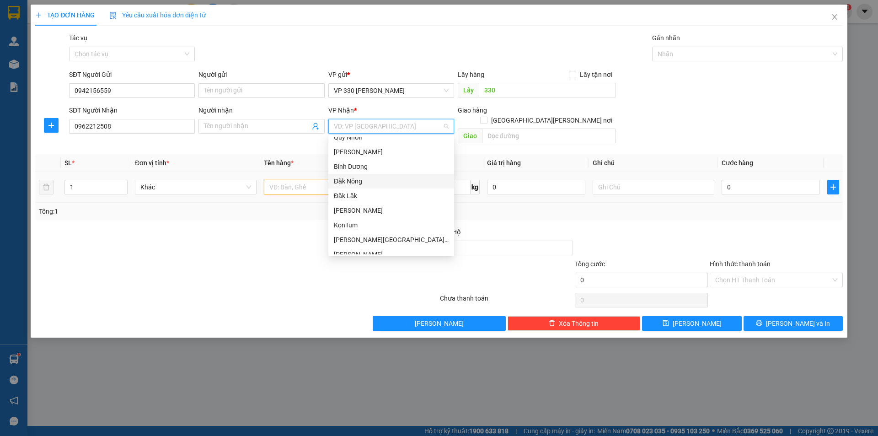
click at [318, 180] on input "text" at bounding box center [325, 187] width 122 height 15
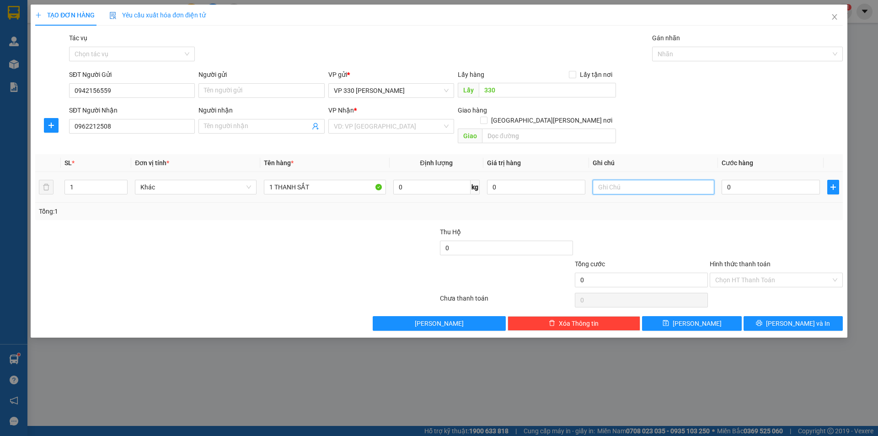
click at [634, 180] on input "text" at bounding box center [654, 187] width 122 height 15
click at [737, 180] on input "0" at bounding box center [771, 187] width 98 height 15
click at [622, 180] on input "text" at bounding box center [654, 187] width 122 height 15
click at [424, 125] on input "search" at bounding box center [388, 126] width 108 height 14
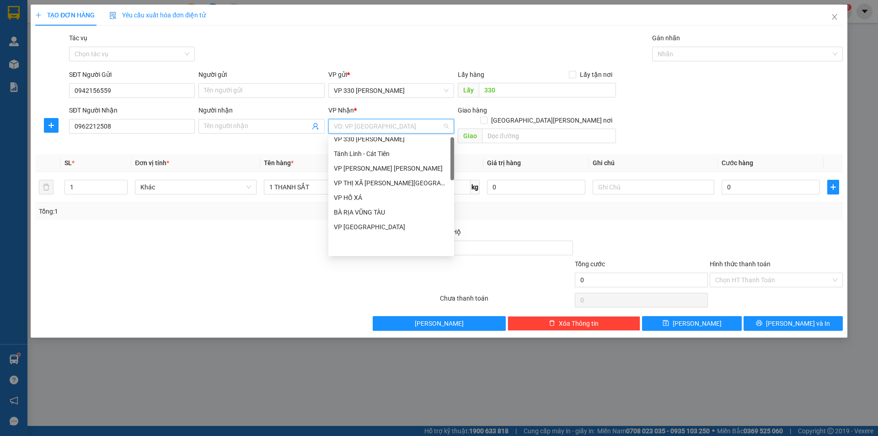
scroll to position [0, 0]
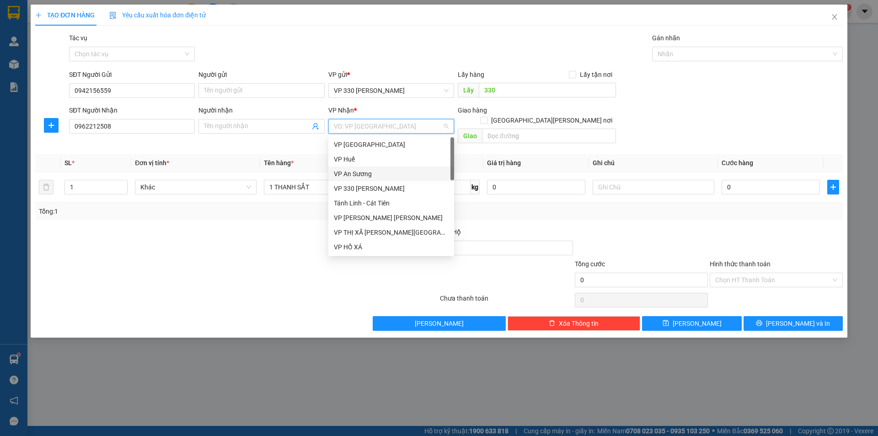
click at [375, 171] on div "VP An Sương" at bounding box center [391, 174] width 115 height 10
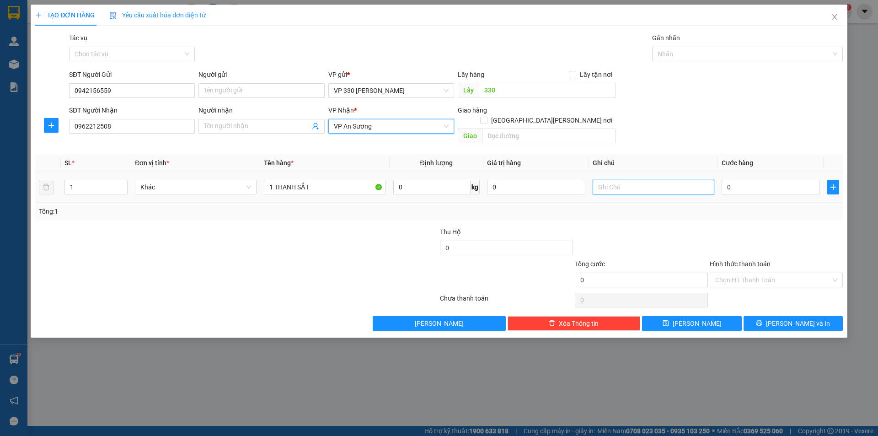
click at [615, 180] on input "text" at bounding box center [654, 187] width 122 height 15
click at [758, 182] on input "0" at bounding box center [771, 187] width 98 height 15
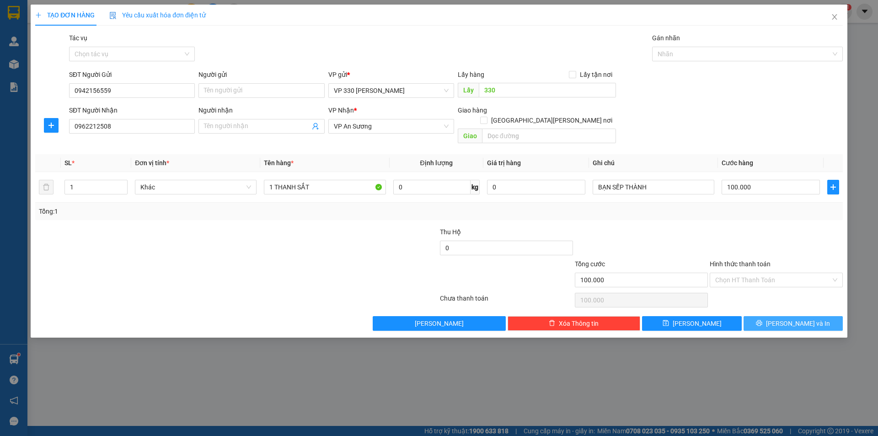
click at [804, 318] on span "Lưu và In" at bounding box center [798, 323] width 64 height 10
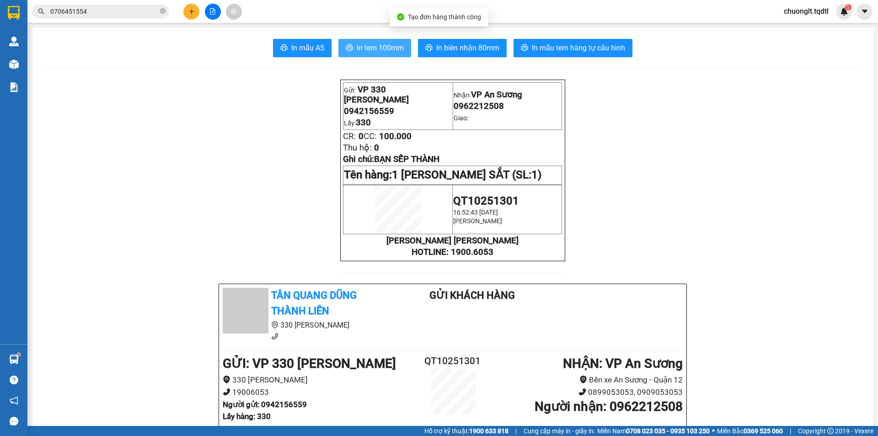
click at [361, 48] on span "In tem 100mm" at bounding box center [380, 47] width 47 height 11
click at [194, 14] on icon "plus" at bounding box center [191, 11] width 6 height 6
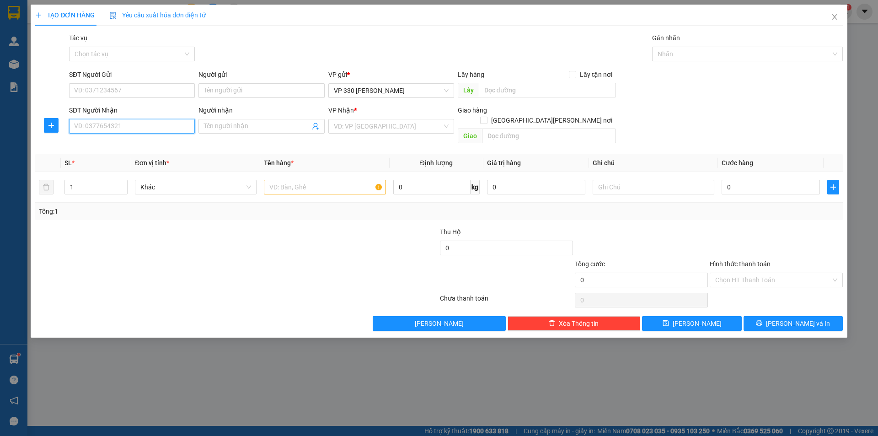
click at [144, 120] on input "SĐT Người Nhận" at bounding box center [132, 126] width 126 height 15
click at [524, 90] on input "text" at bounding box center [547, 90] width 137 height 15
click at [396, 128] on input "search" at bounding box center [388, 126] width 108 height 14
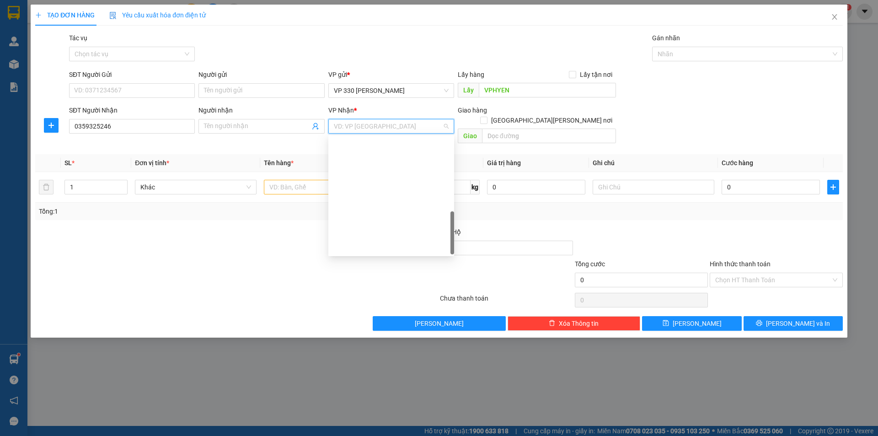
click at [377, 432] on div "Bình Dương" at bounding box center [391, 437] width 115 height 10
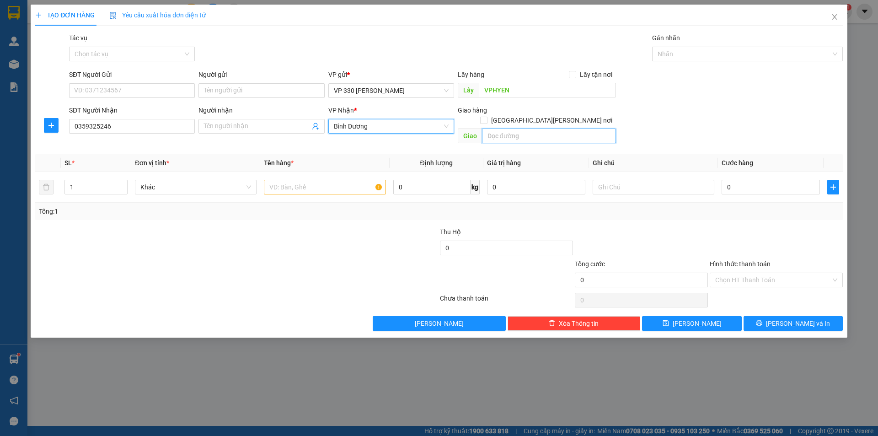
click at [513, 128] on input "text" at bounding box center [549, 135] width 134 height 15
click at [310, 182] on input "text" at bounding box center [325, 187] width 122 height 15
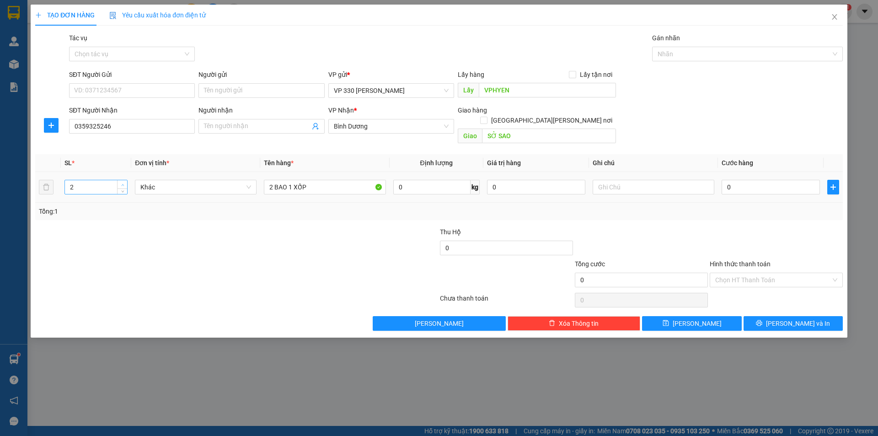
click at [123, 183] on icon "up" at bounding box center [122, 184] width 3 height 3
click at [759, 180] on input "0" at bounding box center [771, 187] width 98 height 15
click at [643, 180] on input "text" at bounding box center [654, 187] width 122 height 15
click at [779, 273] on input "Hình thức thanh toán" at bounding box center [773, 280] width 116 height 14
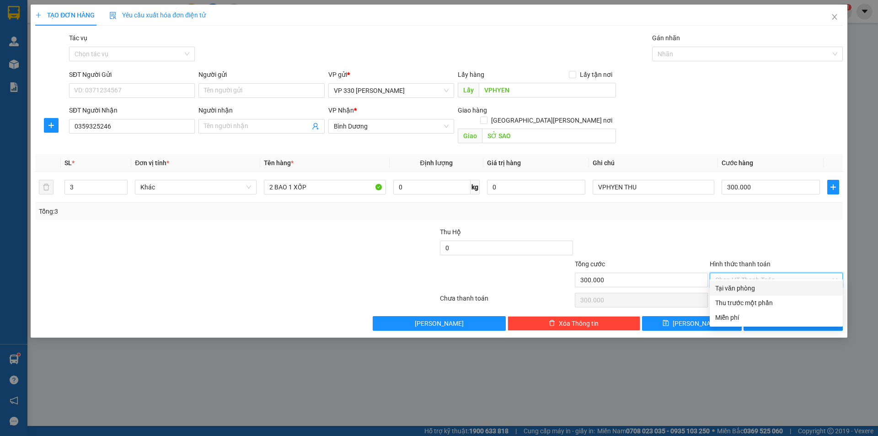
click at [761, 288] on div "Tại văn phòng" at bounding box center [776, 288] width 122 height 10
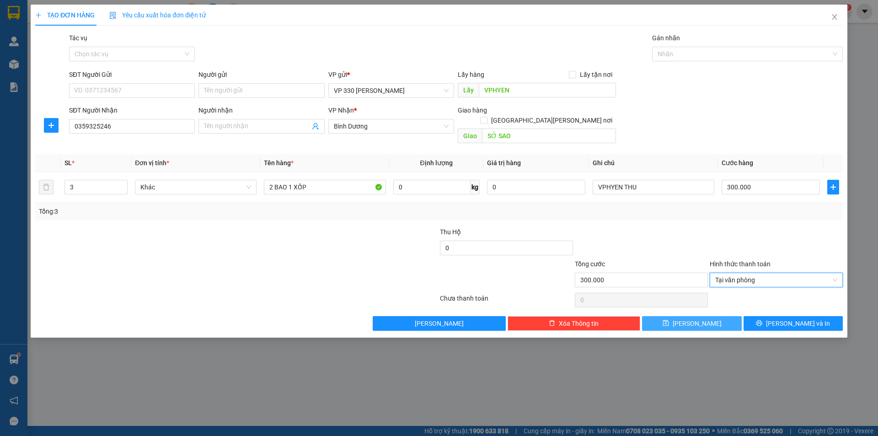
click at [712, 316] on button "Lưu" at bounding box center [691, 323] width 99 height 15
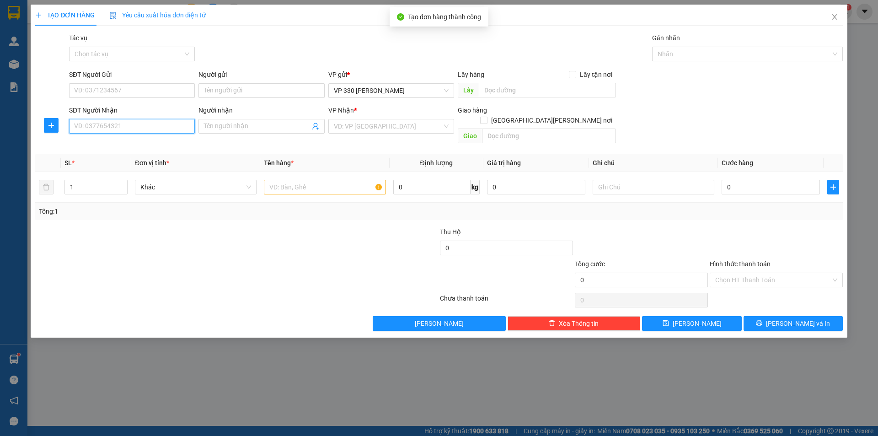
click at [139, 129] on input "SĐT Người Nhận" at bounding box center [132, 126] width 126 height 15
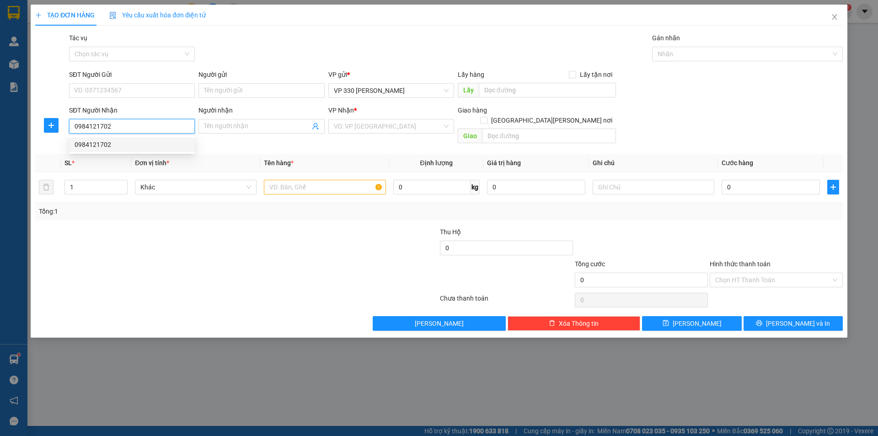
click at [160, 146] on div "0984121702" at bounding box center [132, 144] width 115 height 10
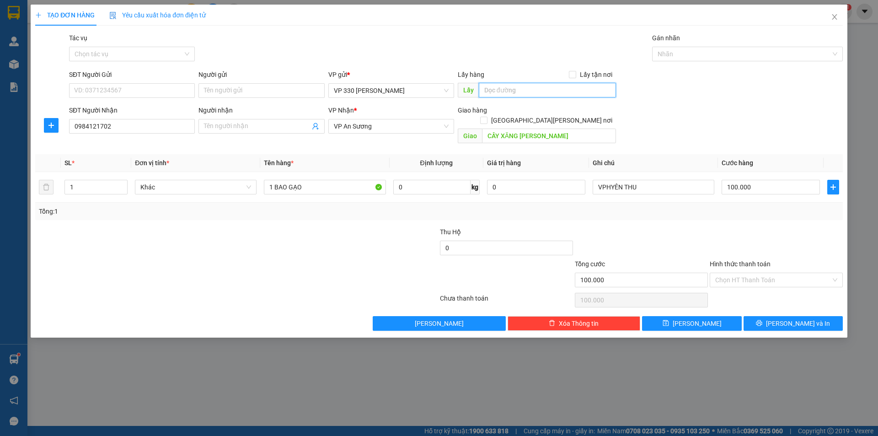
click at [516, 96] on input "text" at bounding box center [547, 90] width 137 height 15
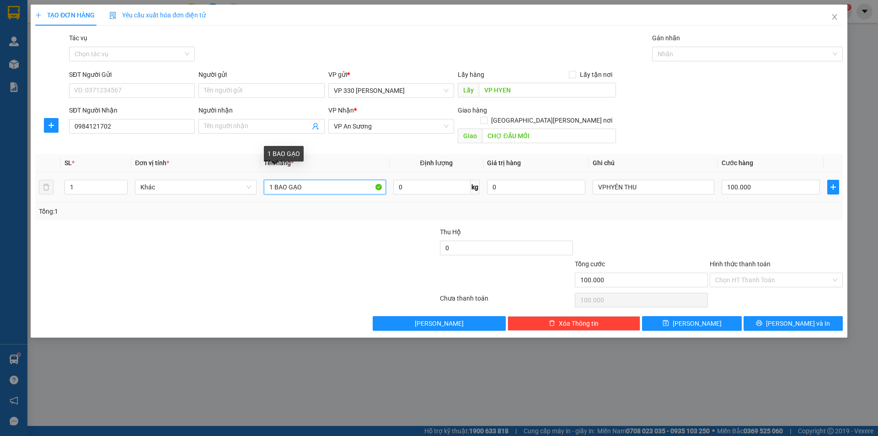
click at [273, 180] on input "1 BAO GẠO" at bounding box center [325, 187] width 122 height 15
click at [123, 183] on icon "up" at bounding box center [122, 184] width 3 height 3
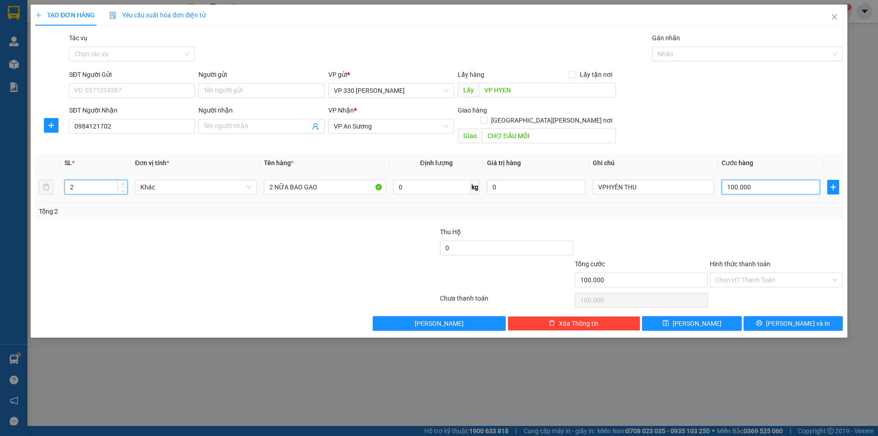
click at [771, 180] on input "100.000" at bounding box center [771, 187] width 98 height 15
click at [833, 273] on div "Chọn HT Thanh Toán" at bounding box center [776, 280] width 133 height 15
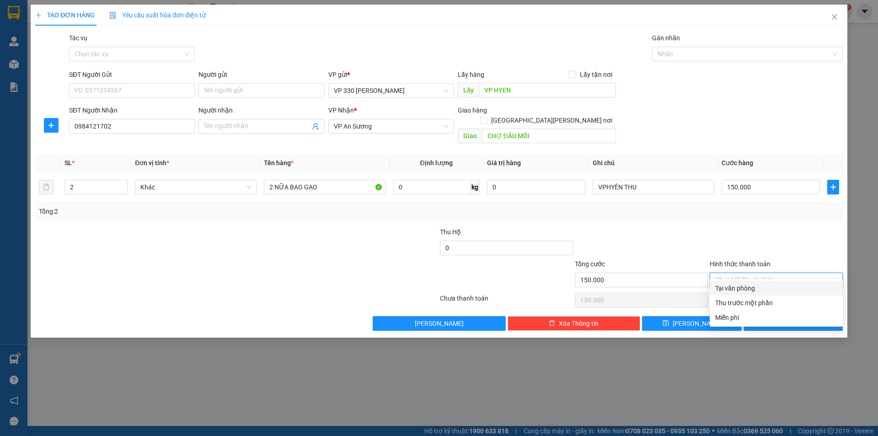
click at [814, 280] on div "Transit Pickup Surcharge Ids Transit Deliver Surcharge Ids Transit Deliver Surc…" at bounding box center [438, 182] width 807 height 298
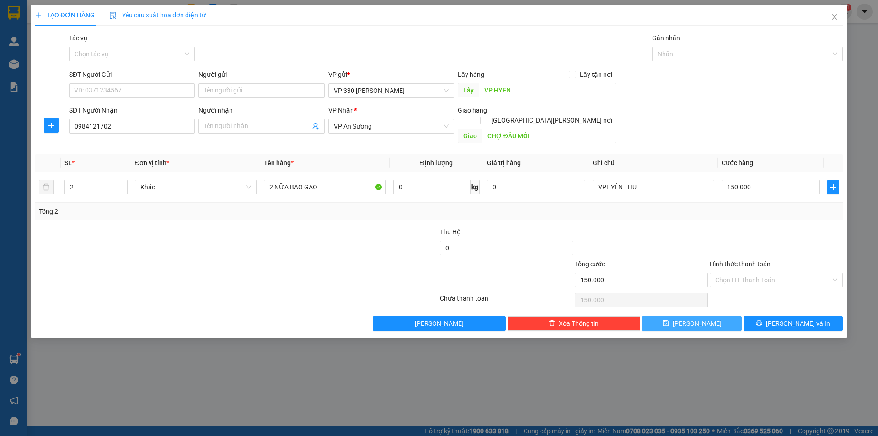
click at [716, 316] on button "Lưu" at bounding box center [691, 323] width 99 height 15
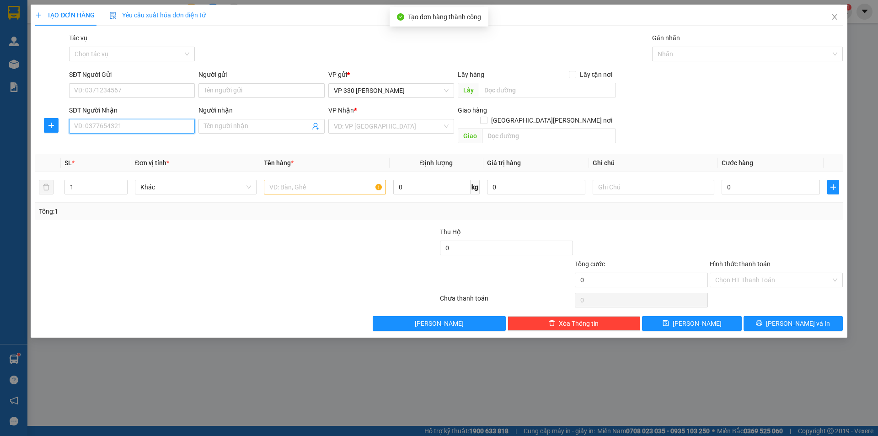
click at [144, 129] on input "SĐT Người Nhận" at bounding box center [132, 126] width 126 height 15
click at [280, 180] on input "text" at bounding box center [325, 187] width 122 height 15
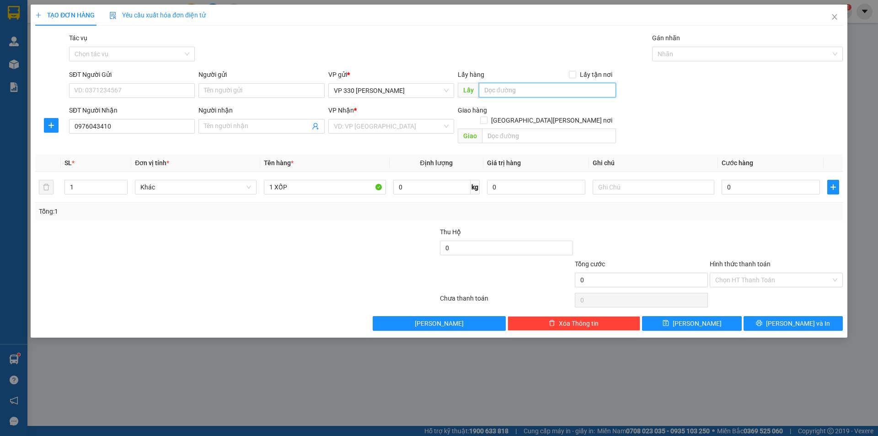
click at [498, 91] on input "text" at bounding box center [547, 90] width 137 height 15
click at [368, 124] on input "search" at bounding box center [388, 126] width 108 height 14
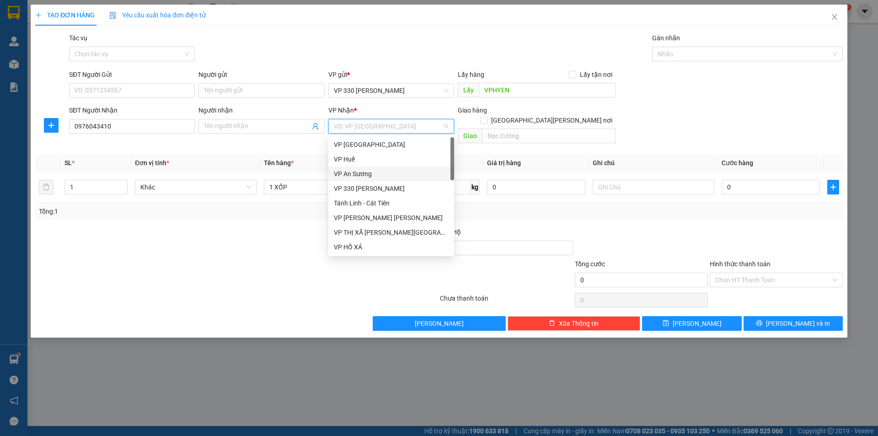
click at [365, 175] on div "VP An Sương" at bounding box center [391, 174] width 115 height 10
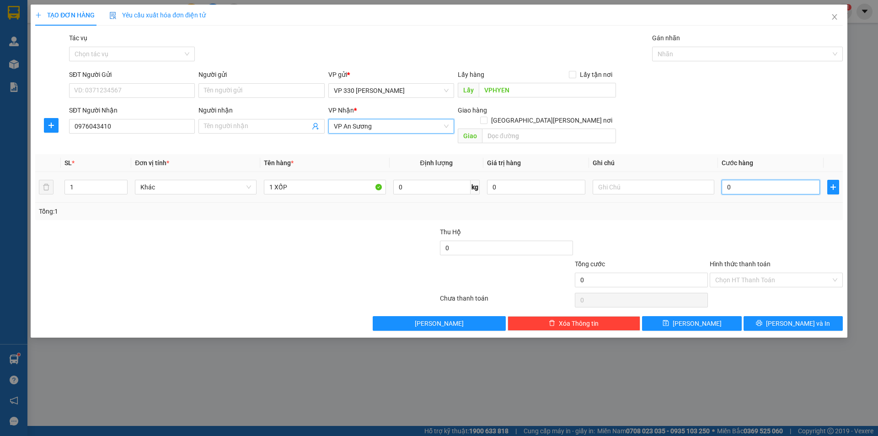
click at [742, 180] on input "0" at bounding box center [771, 187] width 98 height 15
click at [627, 181] on input "text" at bounding box center [654, 187] width 122 height 15
click at [751, 273] on input "Hình thức thanh toán" at bounding box center [773, 280] width 116 height 14
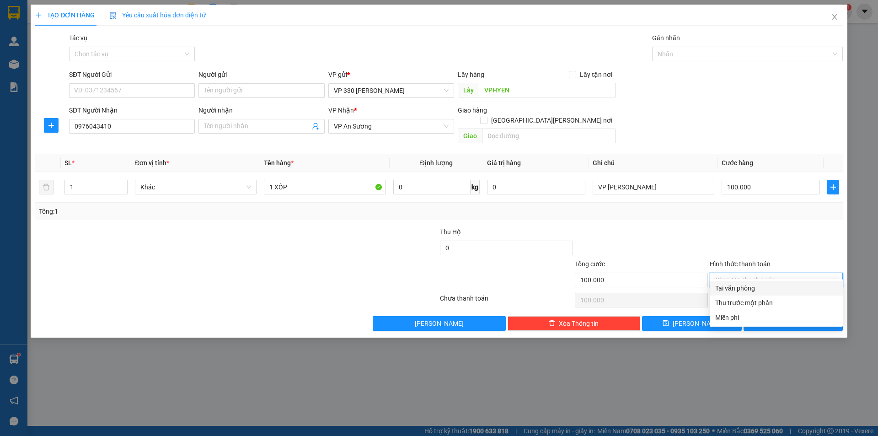
click at [738, 281] on div "Transit Pickup Surcharge Ids Transit Deliver Surcharge Ids Transit Deliver Surc…" at bounding box center [438, 182] width 807 height 298
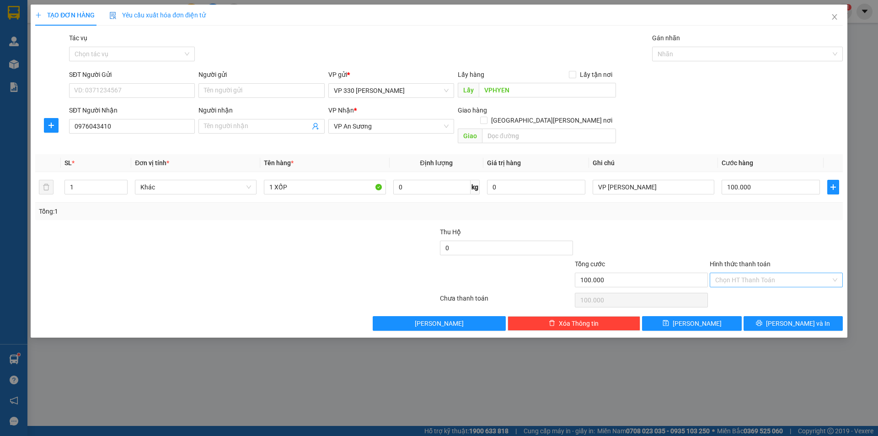
click at [763, 273] on input "Hình thức thanh toán" at bounding box center [773, 280] width 116 height 14
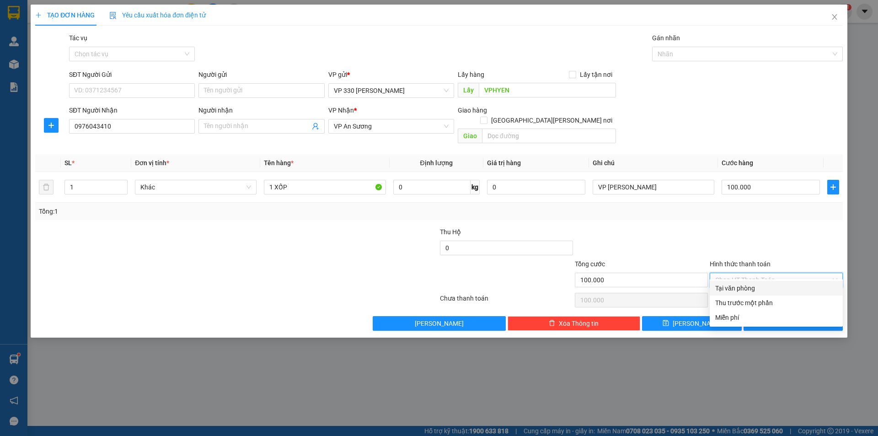
click at [754, 282] on div "Tại văn phòng" at bounding box center [776, 288] width 133 height 15
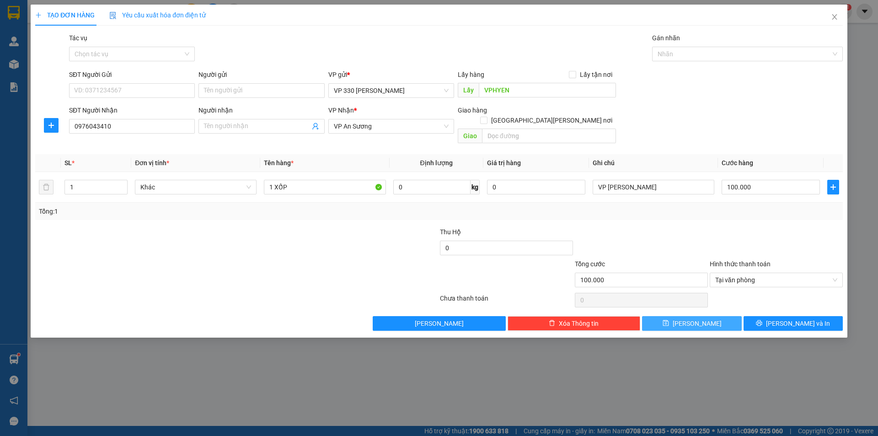
click at [702, 316] on button "Lưu" at bounding box center [691, 323] width 99 height 15
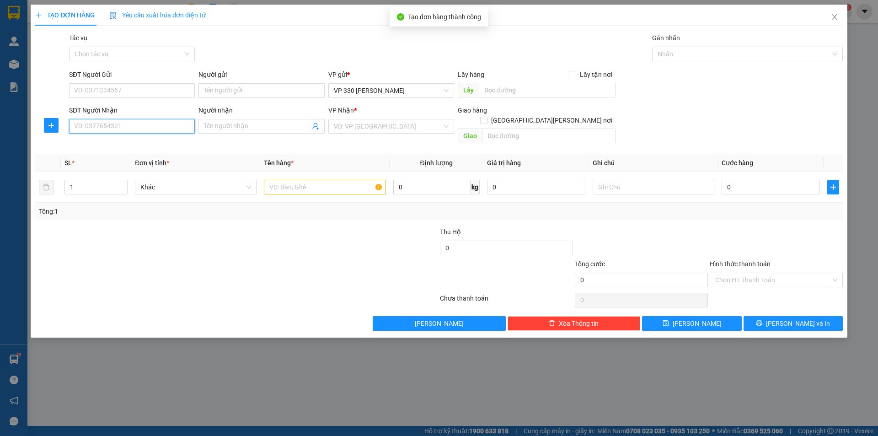
click at [150, 125] on input "SĐT Người Nhận" at bounding box center [132, 126] width 126 height 15
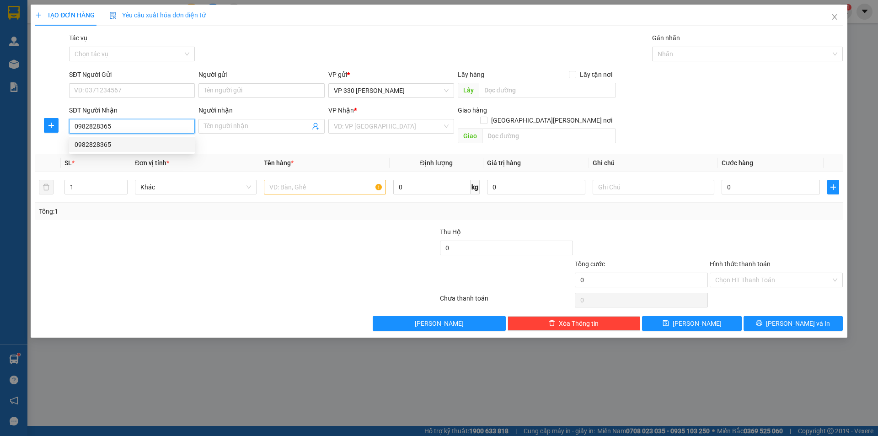
click at [120, 138] on div "0982828365" at bounding box center [132, 144] width 126 height 15
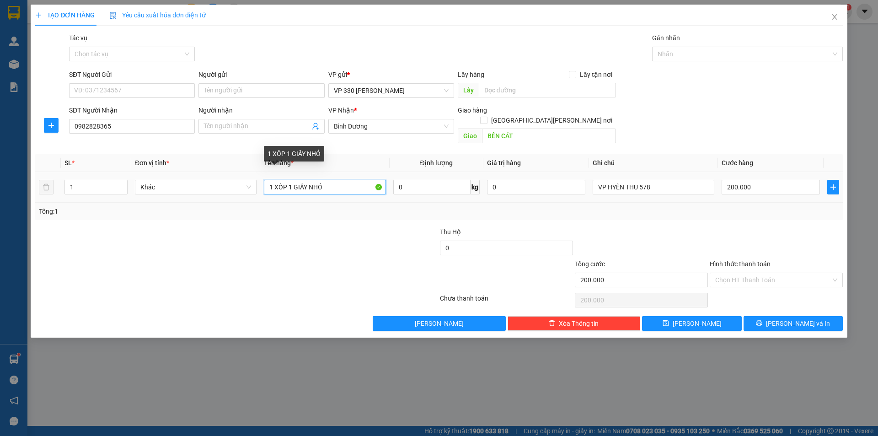
drag, startPoint x: 337, startPoint y: 180, endPoint x: 259, endPoint y: 134, distance: 90.8
click at [261, 181] on td "1 XỐP 1 GIẤY NHỎ" at bounding box center [324, 187] width 129 height 31
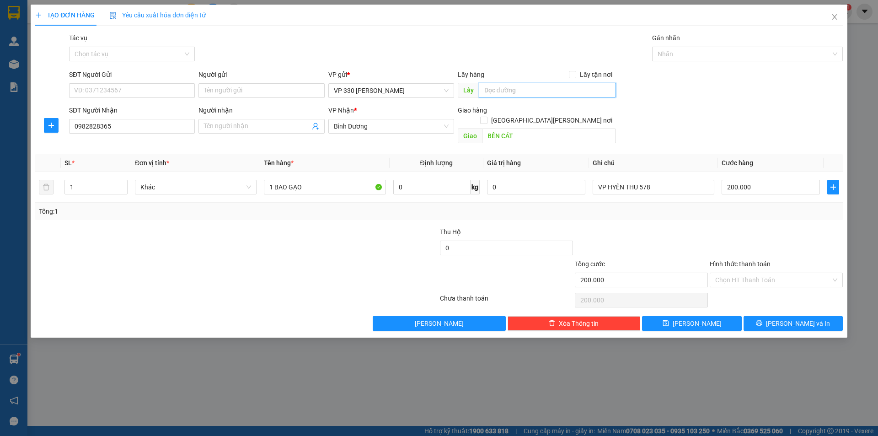
click at [513, 93] on input "text" at bounding box center [547, 90] width 137 height 15
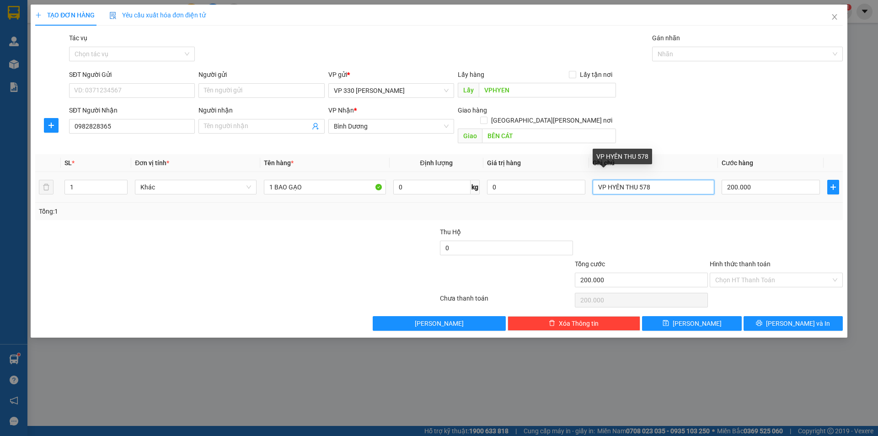
click at [655, 180] on input "VP HYÊN THU 578" at bounding box center [654, 187] width 122 height 15
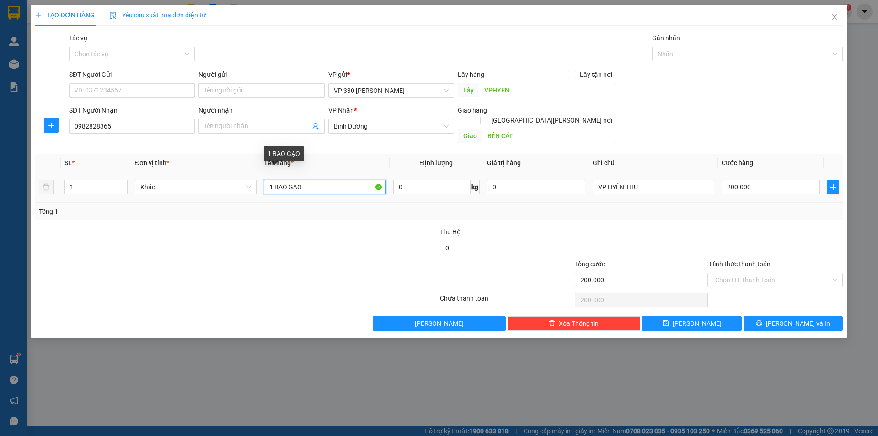
click at [337, 182] on input "1 BAO GẠO" at bounding box center [325, 187] width 122 height 15
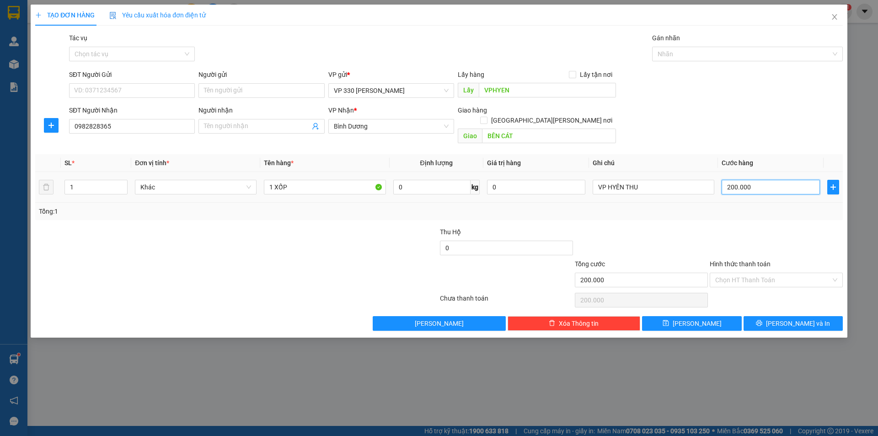
click at [755, 180] on input "200.000" at bounding box center [771, 187] width 98 height 15
click at [321, 180] on input "1 XỐP" at bounding box center [325, 187] width 122 height 15
click at [761, 180] on input "200.000" at bounding box center [771, 187] width 98 height 15
click at [766, 273] on input "Hình thức thanh toán" at bounding box center [773, 280] width 116 height 14
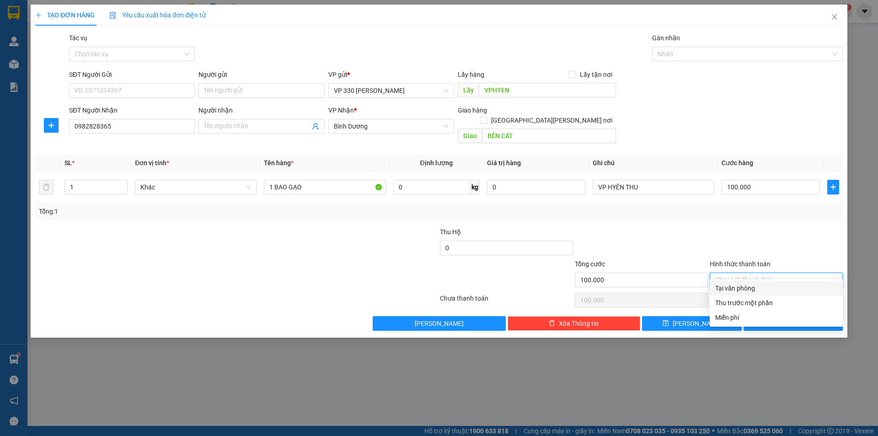
click at [757, 288] on div "Tại văn phòng" at bounding box center [776, 288] width 122 height 10
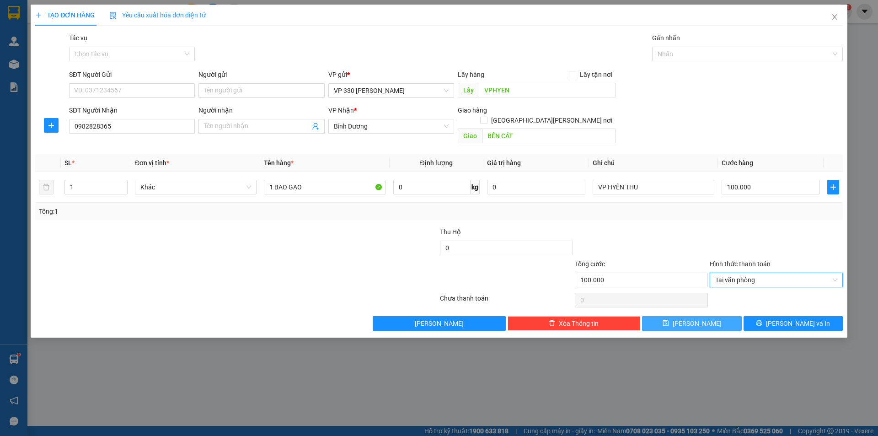
click at [690, 316] on button "Lưu" at bounding box center [691, 323] width 99 height 15
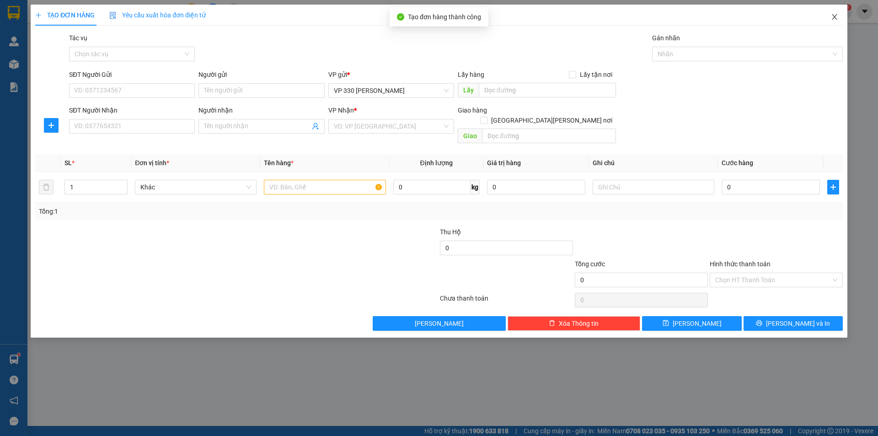
click at [834, 16] on icon "close" at bounding box center [834, 16] width 5 height 5
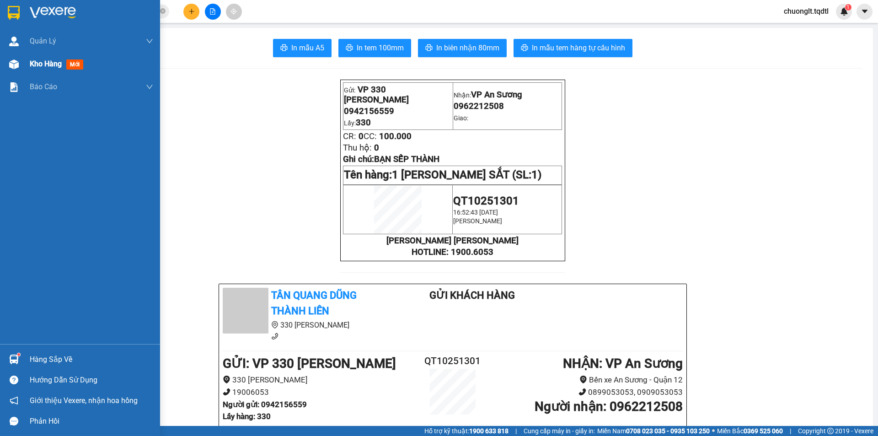
click at [50, 61] on span "Kho hàng" at bounding box center [46, 63] width 32 height 9
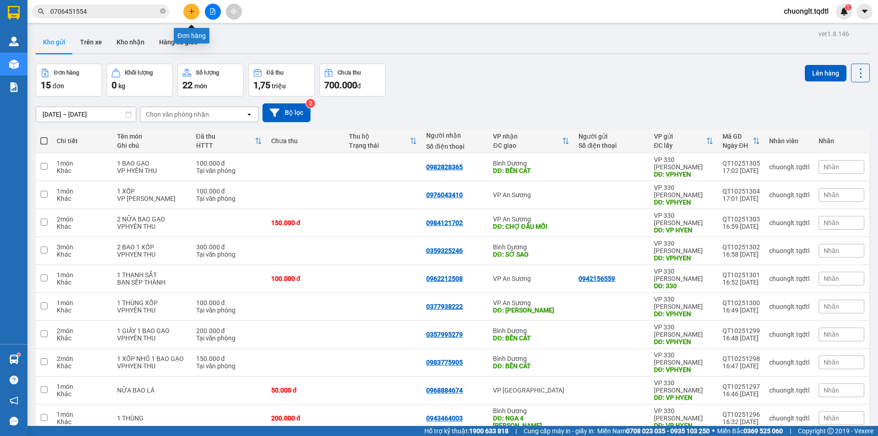
click at [192, 9] on icon "plus" at bounding box center [191, 11] width 6 height 6
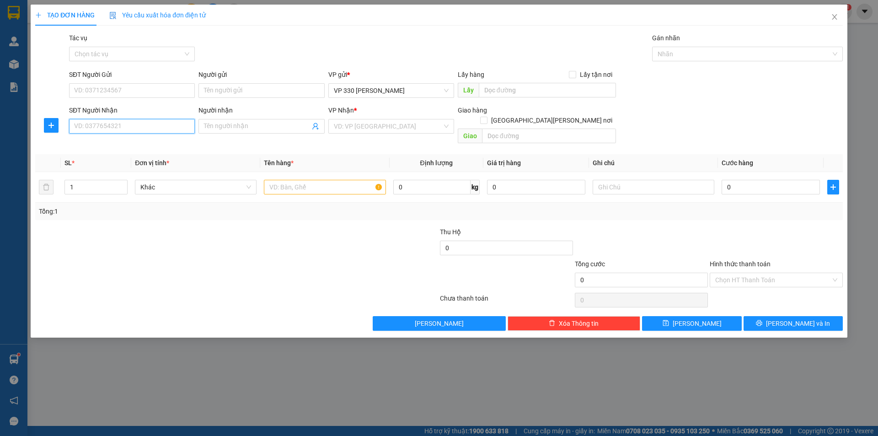
click at [129, 126] on input "SĐT Người Nhận" at bounding box center [132, 126] width 126 height 15
click at [90, 140] on div "0972069425" at bounding box center [132, 144] width 115 height 10
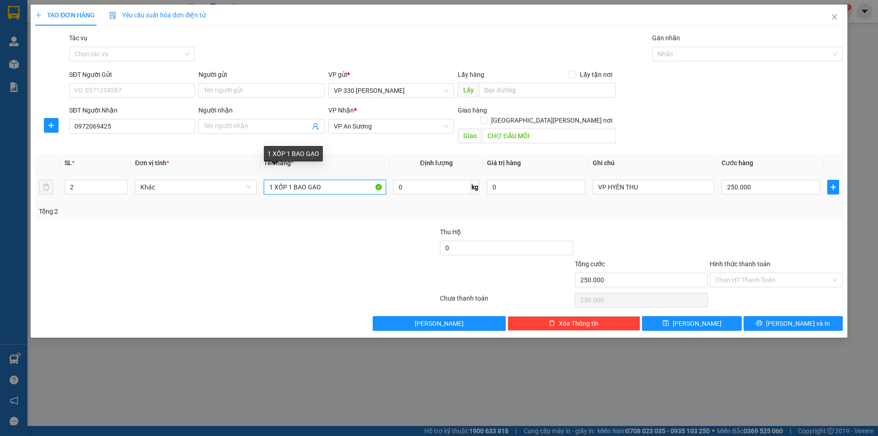
click at [327, 180] on input "1 XỐP 1 BAO GẠO" at bounding box center [325, 187] width 122 height 15
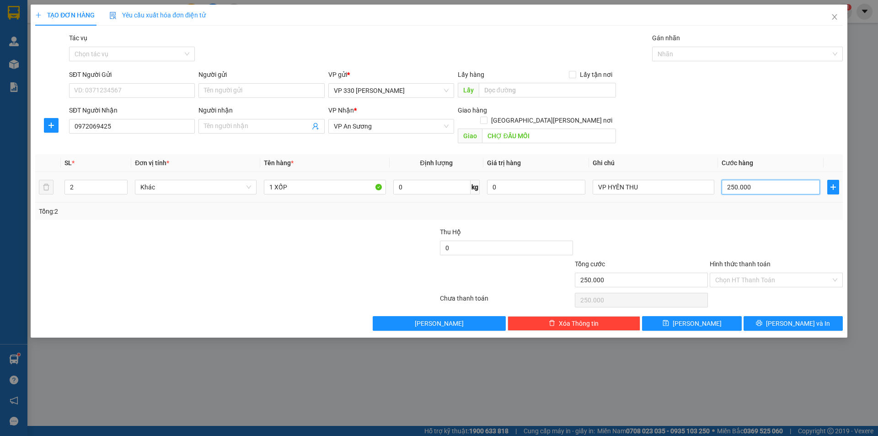
click at [771, 181] on input "250.000" at bounding box center [771, 187] width 98 height 15
click at [522, 93] on input "text" at bounding box center [547, 90] width 137 height 15
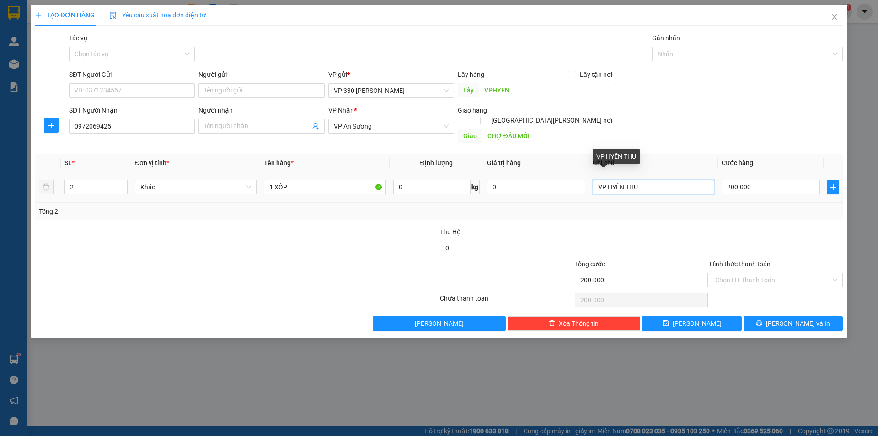
click at [663, 180] on input "VP HYÊN THU" at bounding box center [654, 187] width 122 height 15
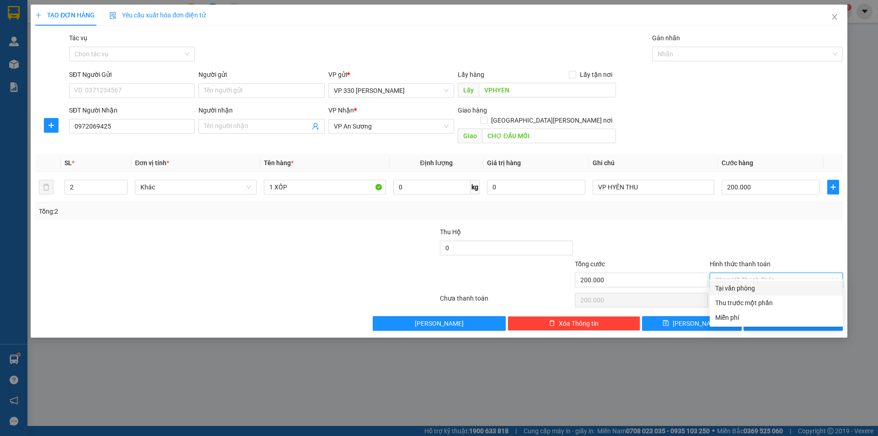
click at [762, 273] on input "Hình thức thanh toán" at bounding box center [773, 280] width 116 height 14
click at [732, 283] on div "Tại văn phòng" at bounding box center [776, 288] width 122 height 10
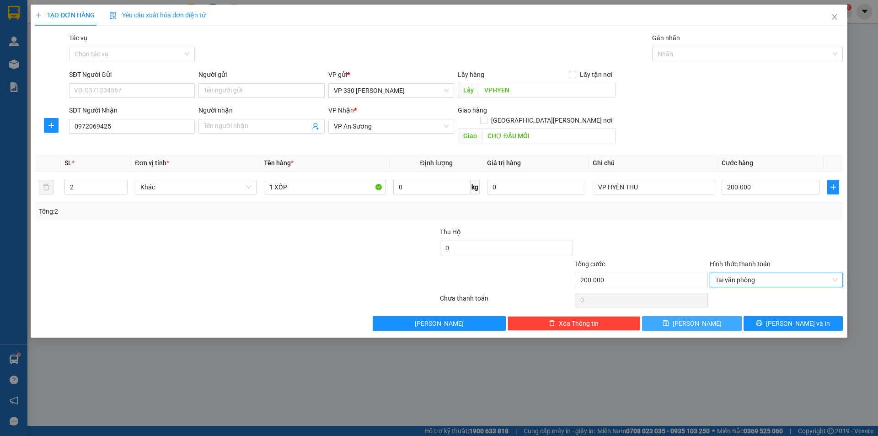
click at [712, 316] on button "Lưu" at bounding box center [691, 323] width 99 height 15
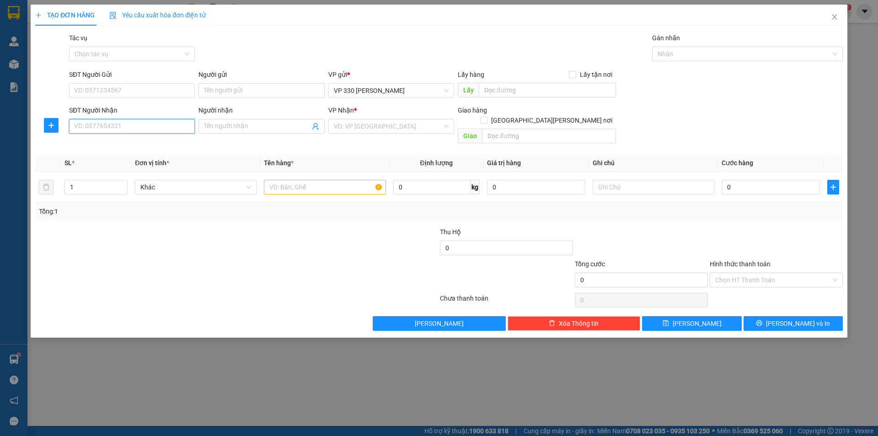
click at [146, 122] on input "SĐT Người Nhận" at bounding box center [132, 126] width 126 height 15
click at [123, 148] on div "0977649910" at bounding box center [132, 144] width 115 height 10
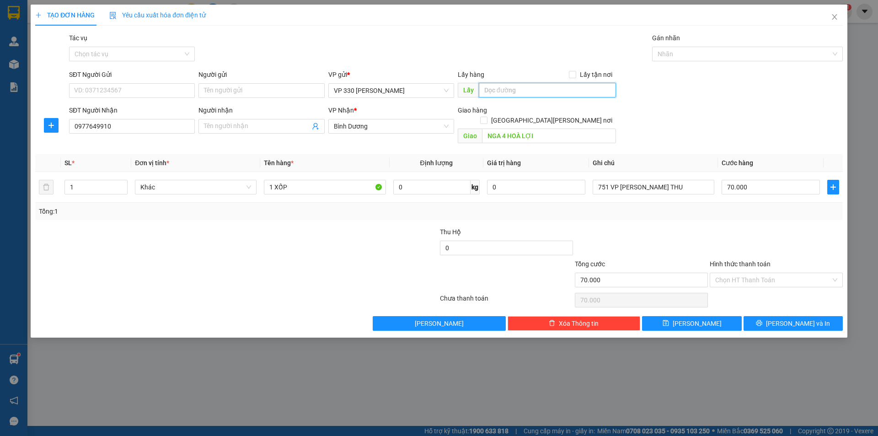
click at [524, 93] on input "text" at bounding box center [547, 90] width 137 height 15
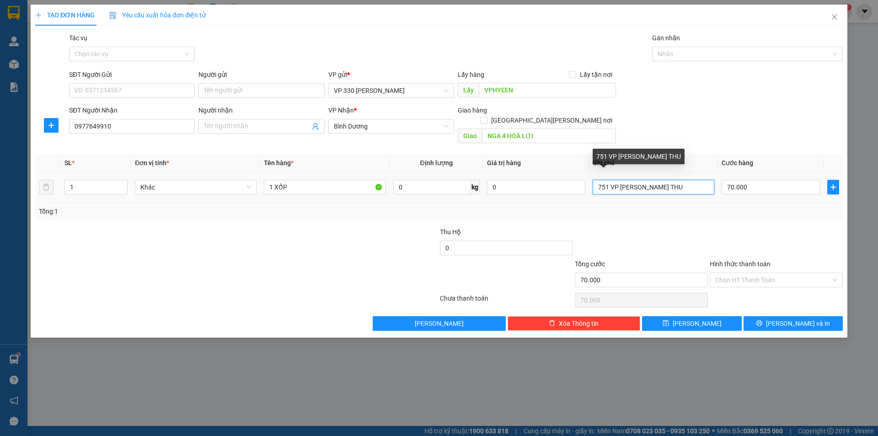
drag, startPoint x: 607, startPoint y: 176, endPoint x: 589, endPoint y: 178, distance: 18.4
click at [589, 178] on td "751 VP HỘI YÊN THU" at bounding box center [653, 187] width 129 height 31
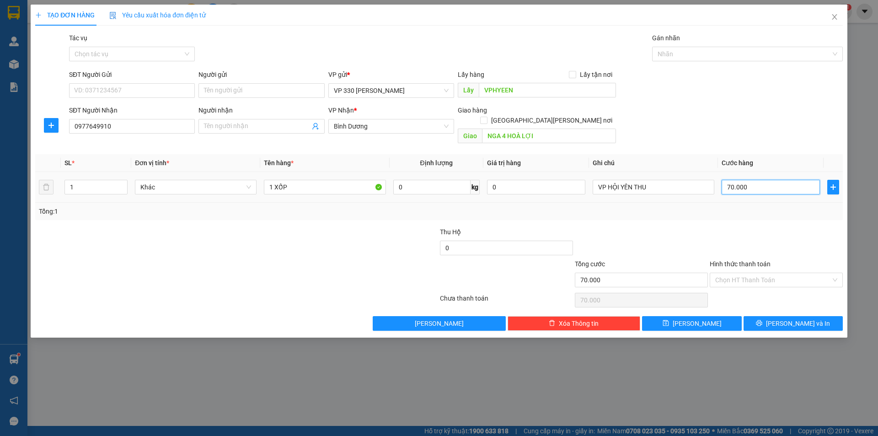
click at [762, 180] on input "70.000" at bounding box center [771, 187] width 98 height 15
click at [782, 273] on input "Hình thức thanh toán" at bounding box center [773, 280] width 116 height 14
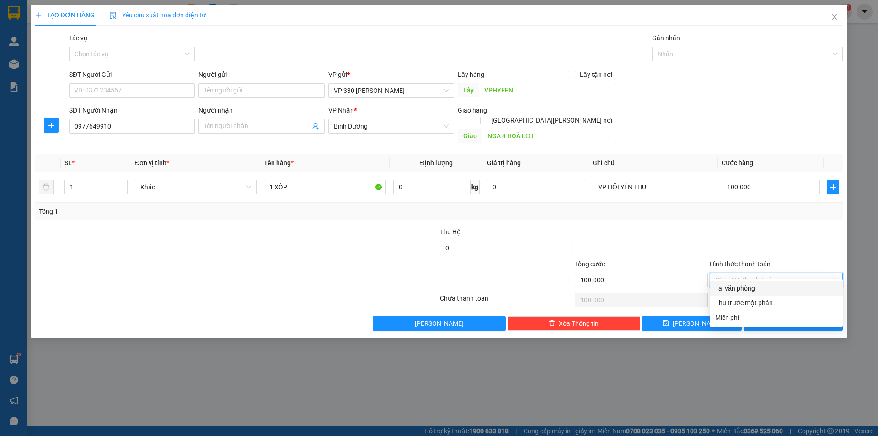
click at [769, 288] on div "Tại văn phòng" at bounding box center [776, 288] width 122 height 10
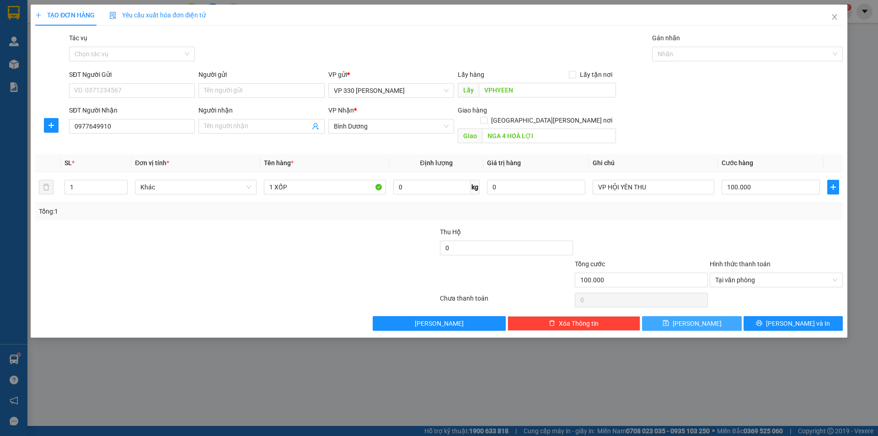
click at [707, 316] on button "Lưu" at bounding box center [691, 323] width 99 height 15
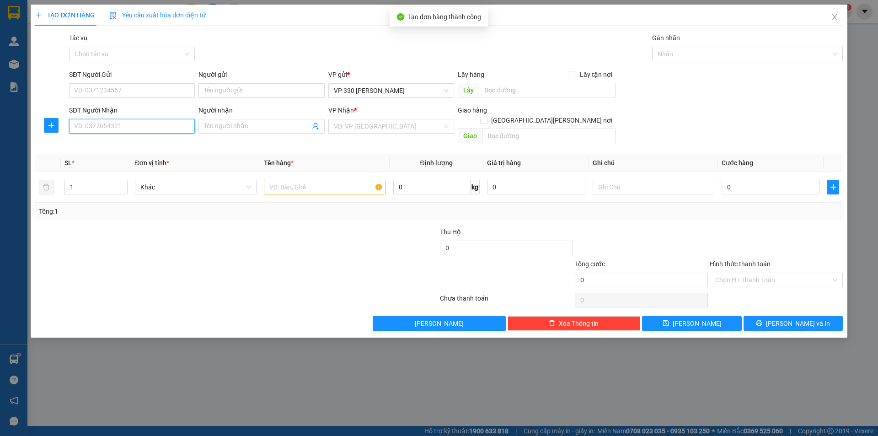
click at [100, 123] on input "SĐT Người Nhận" at bounding box center [132, 126] width 126 height 15
click at [292, 180] on input "text" at bounding box center [325, 187] width 122 height 15
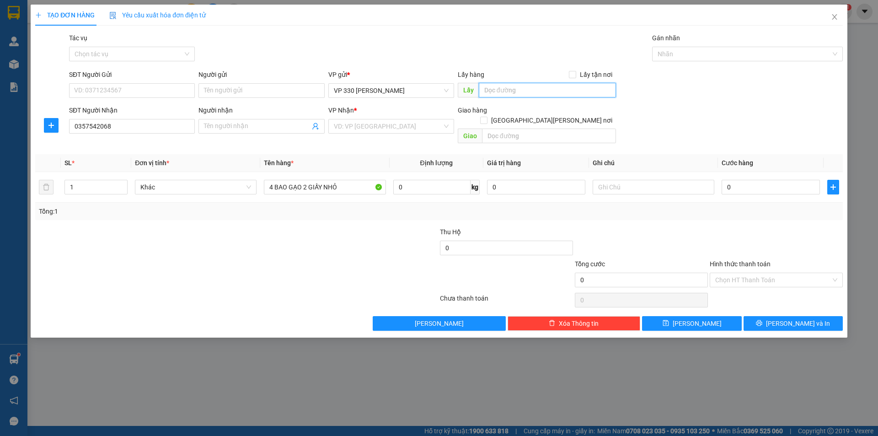
click at [538, 93] on input "text" at bounding box center [547, 90] width 137 height 15
click at [420, 123] on input "search" at bounding box center [388, 126] width 108 height 14
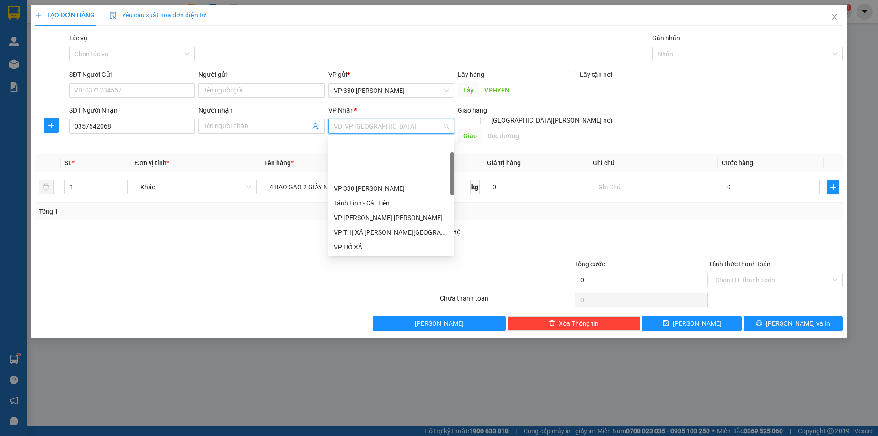
click at [372, 257] on div "BÀ RỊA VŨNG TÀU" at bounding box center [391, 262] width 115 height 10
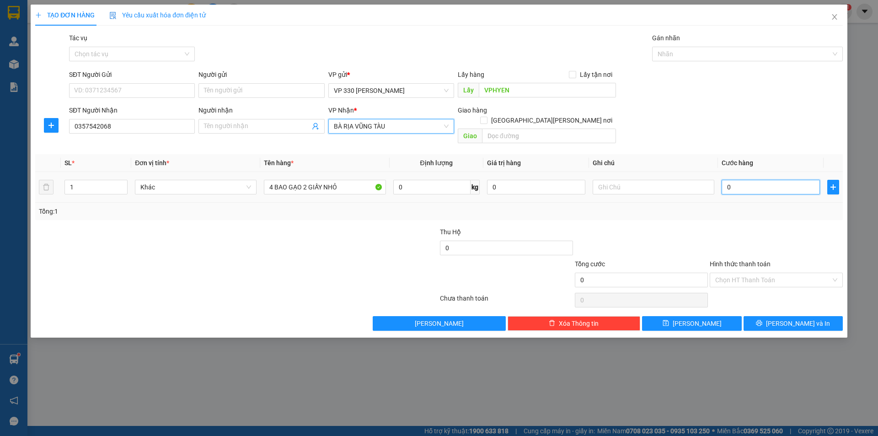
click at [757, 180] on input "0" at bounding box center [771, 187] width 98 height 15
click at [631, 180] on input "text" at bounding box center [654, 187] width 122 height 15
click at [124, 182] on span "up" at bounding box center [122, 184] width 5 height 5
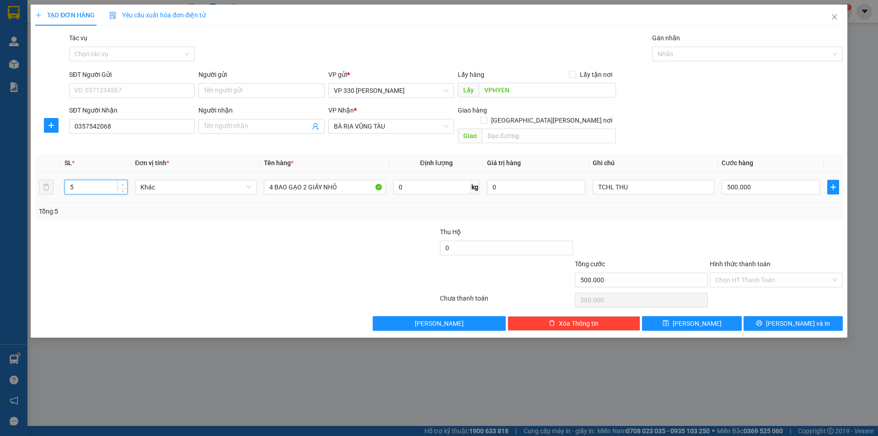
click at [124, 182] on span "up" at bounding box center [122, 184] width 5 height 5
click at [784, 273] on input "Hình thức thanh toán" at bounding box center [773, 280] width 116 height 14
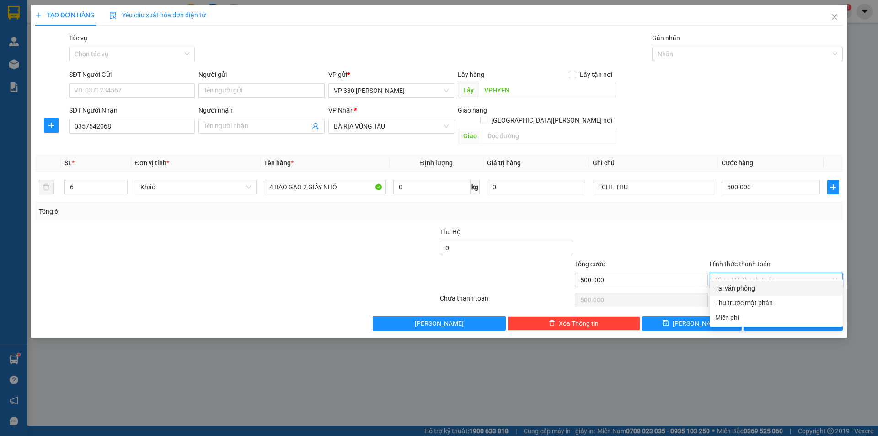
click at [759, 289] on div "Tại văn phòng" at bounding box center [776, 288] width 122 height 10
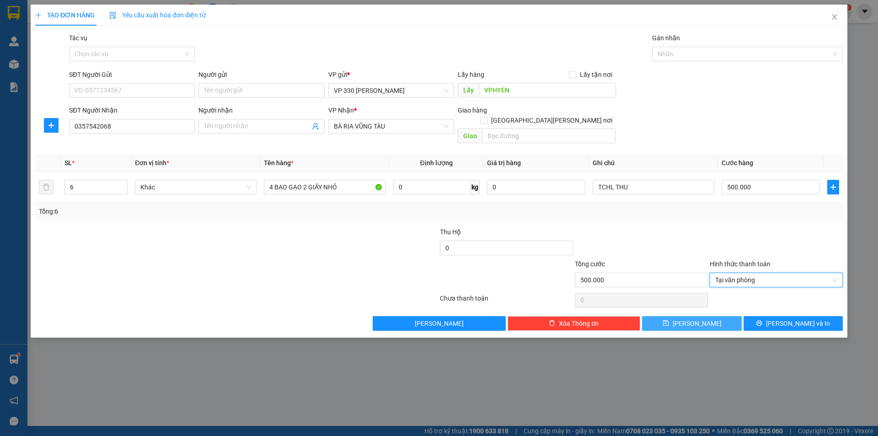
click at [703, 316] on button "Lưu" at bounding box center [691, 323] width 99 height 15
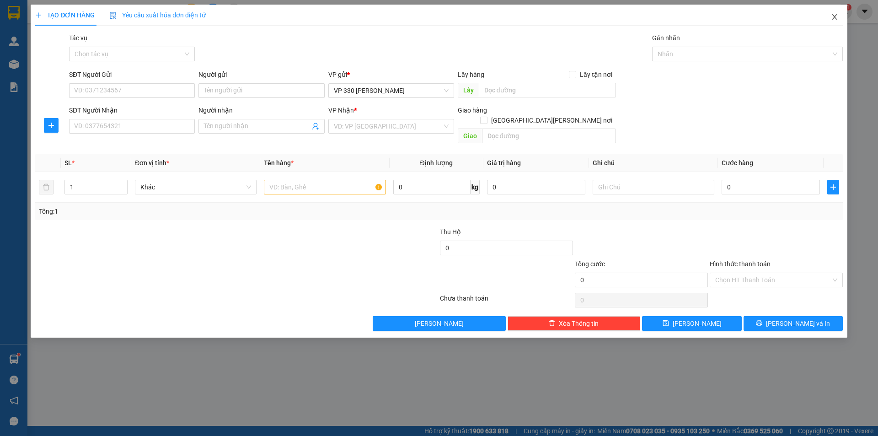
click at [835, 17] on icon "close" at bounding box center [834, 16] width 7 height 7
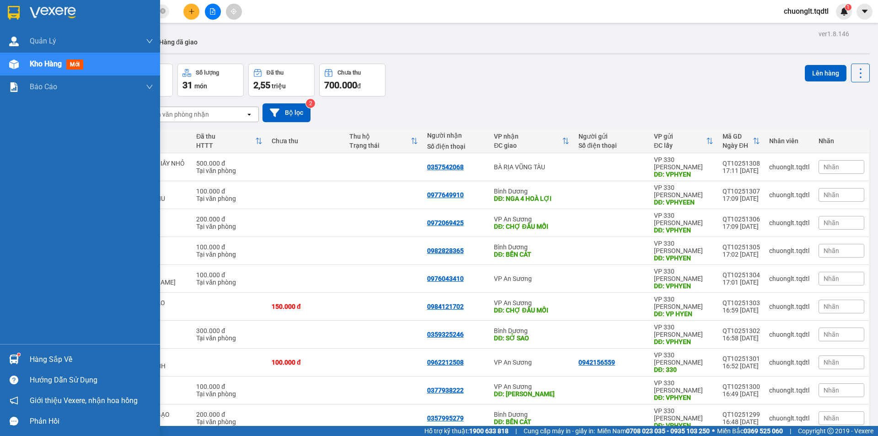
click at [63, 360] on div "Hàng sắp về" at bounding box center [91, 360] width 123 height 14
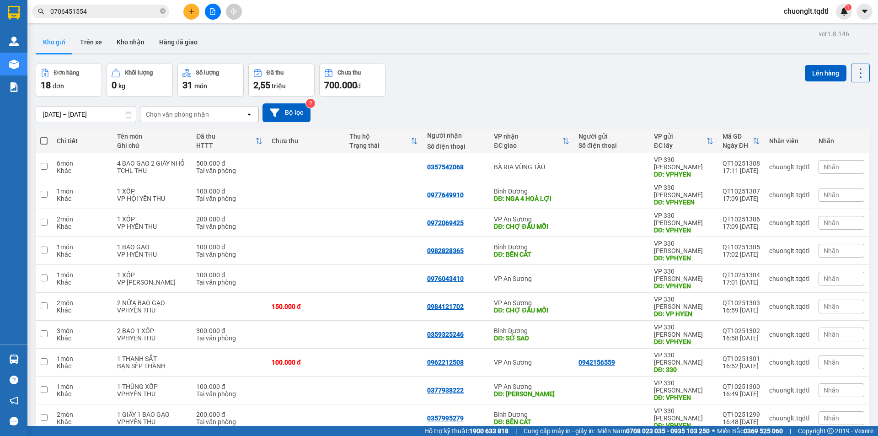
click at [561, 80] on section "Kết quả tìm kiếm ( 1 ) Bộ lọc Mã ĐH Trạng thái Món hàng Thu hộ Tổng cước Chưa c…" at bounding box center [439, 218] width 878 height 436
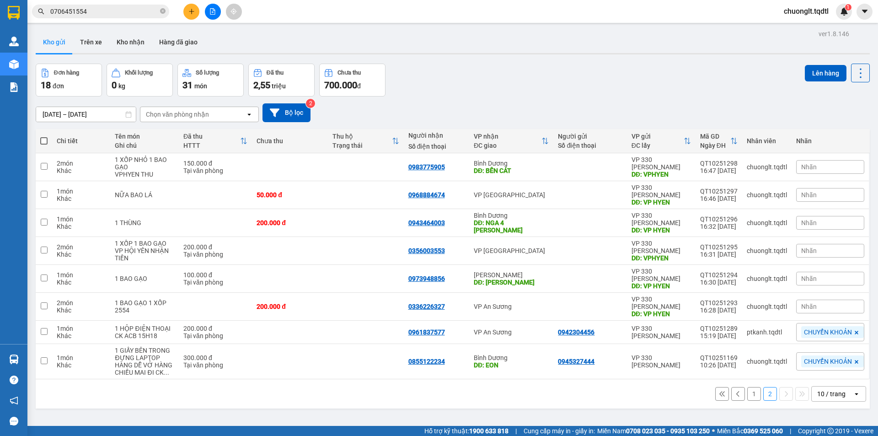
click at [747, 387] on button "1" at bounding box center [754, 394] width 14 height 14
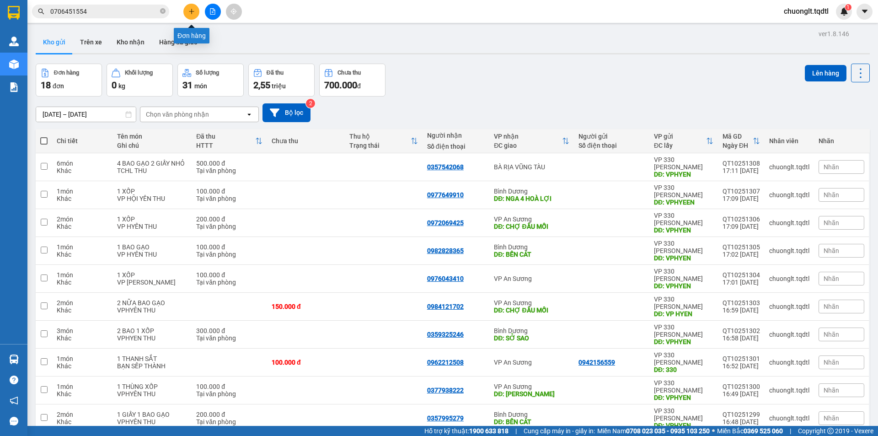
click at [190, 13] on icon "plus" at bounding box center [191, 11] width 6 height 6
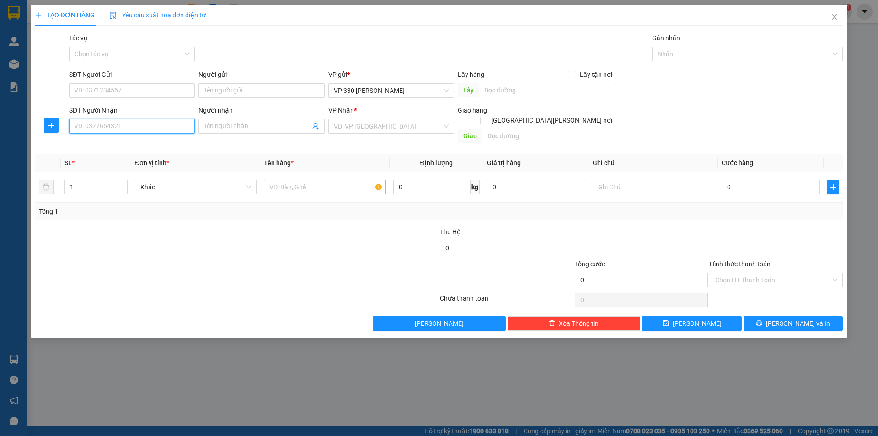
click at [140, 125] on input "SĐT Người Nhận" at bounding box center [132, 126] width 126 height 15
click at [99, 144] on div "0935032811" at bounding box center [132, 144] width 115 height 10
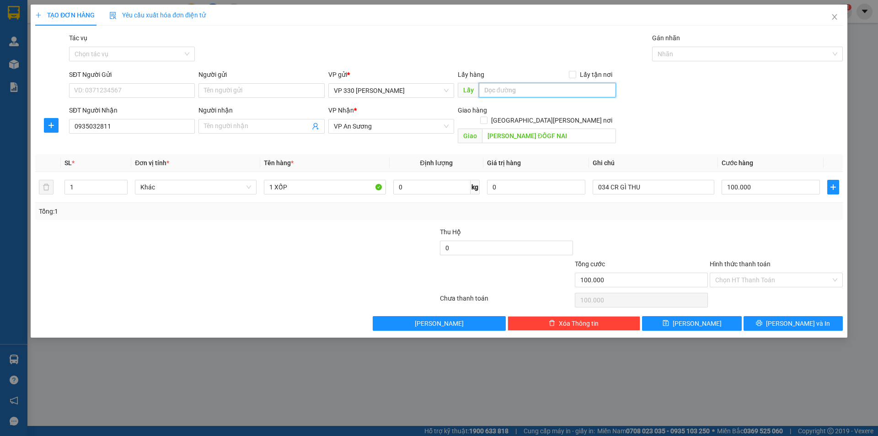
click at [521, 92] on input "text" at bounding box center [547, 90] width 137 height 15
click at [420, 123] on span "VP An Sương" at bounding box center [391, 126] width 115 height 14
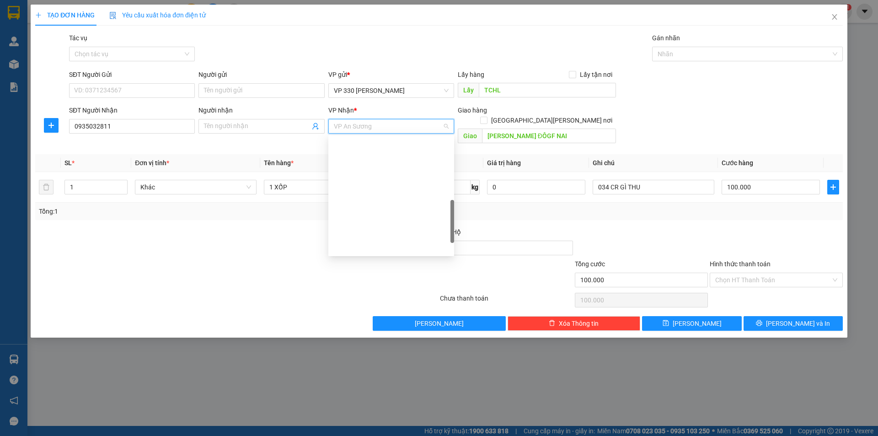
click at [373, 430] on div "Bình Dương" at bounding box center [391, 437] width 126 height 15
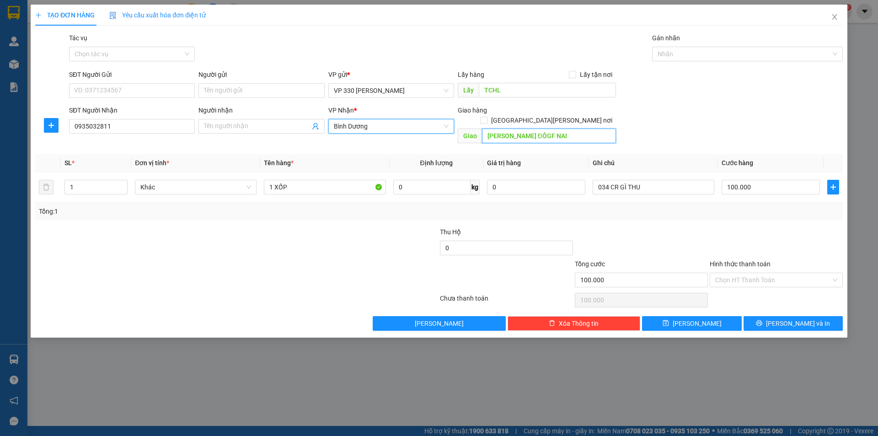
click at [575, 128] on input "BIÊN HOÀ ĐÔGF NAI" at bounding box center [549, 135] width 134 height 15
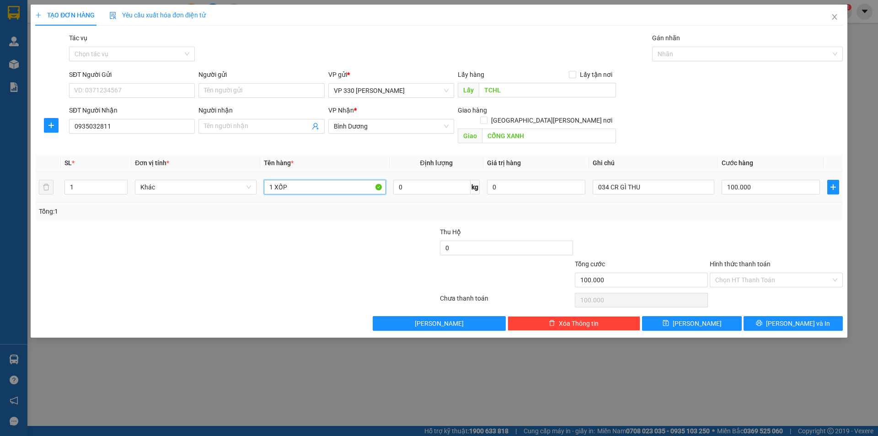
click at [325, 180] on input "1 XỐP" at bounding box center [325, 187] width 122 height 15
click at [124, 183] on icon "up" at bounding box center [122, 184] width 3 height 3
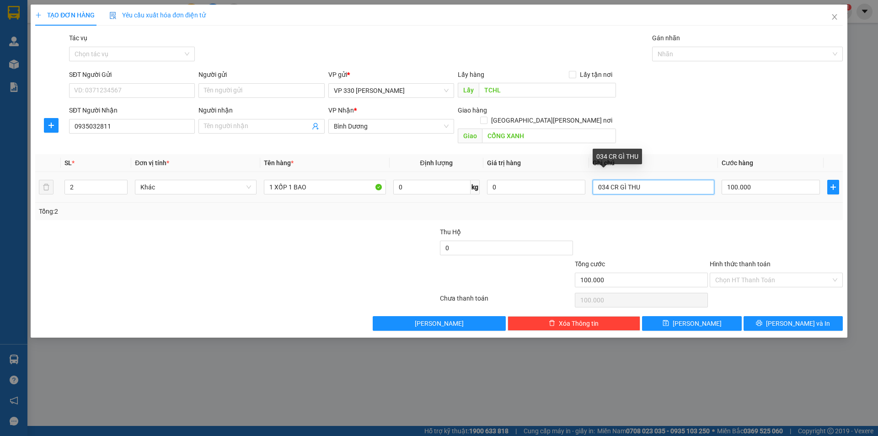
drag, startPoint x: 645, startPoint y: 176, endPoint x: 576, endPoint y: 157, distance: 71.8
click at [591, 181] on td "034 CR GÌ THU" at bounding box center [653, 187] width 129 height 31
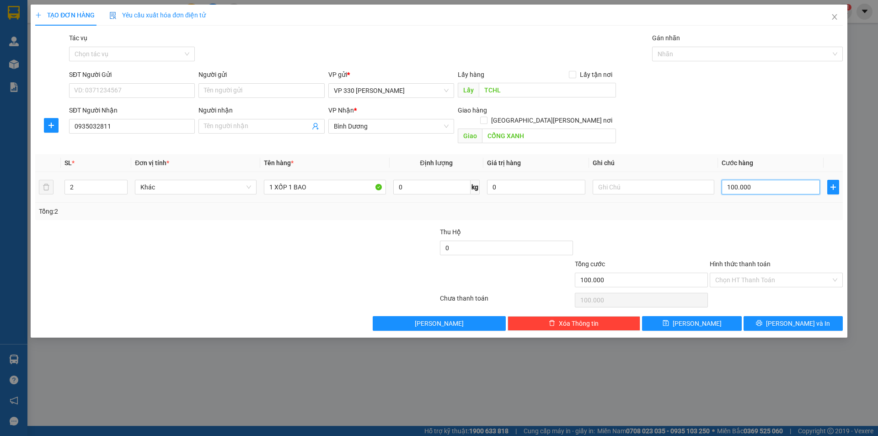
click at [760, 180] on input "100.000" at bounding box center [771, 187] width 98 height 15
click at [656, 180] on input "text" at bounding box center [654, 187] width 122 height 15
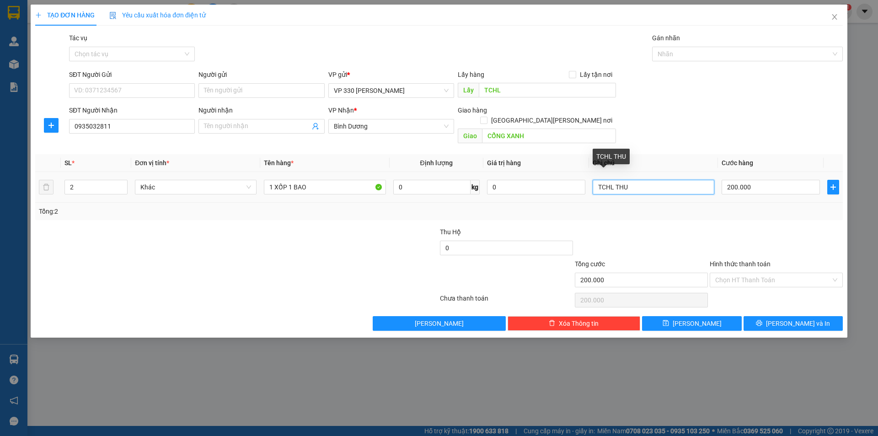
click at [600, 180] on input "TCHL THU" at bounding box center [654, 187] width 122 height 15
click at [597, 180] on input "TCHL THU" at bounding box center [654, 187] width 122 height 15
click at [787, 273] on input "Hình thức thanh toán" at bounding box center [773, 280] width 116 height 14
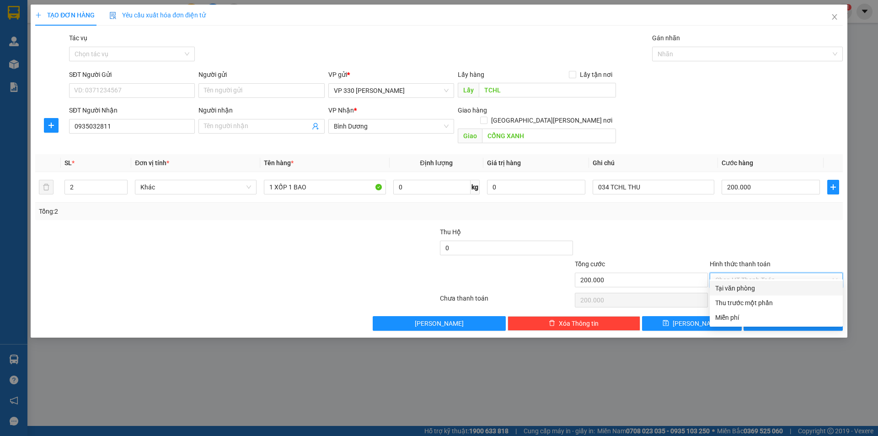
click at [770, 287] on div "Tại văn phòng" at bounding box center [776, 288] width 122 height 10
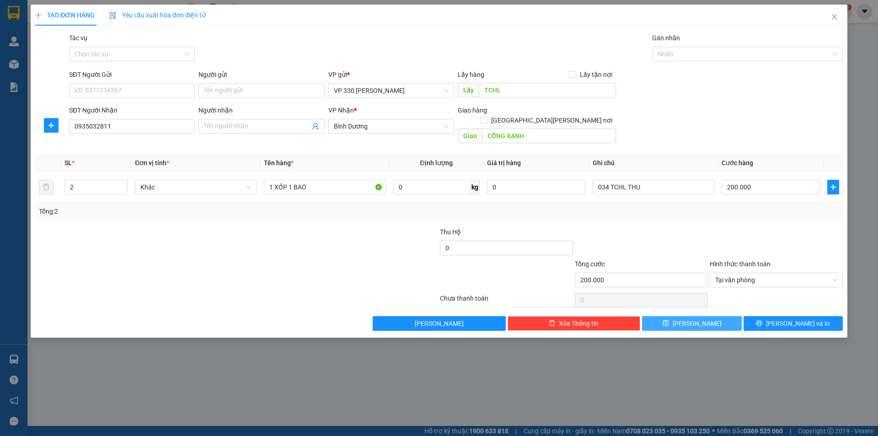
click at [707, 316] on button "Lưu" at bounding box center [691, 323] width 99 height 15
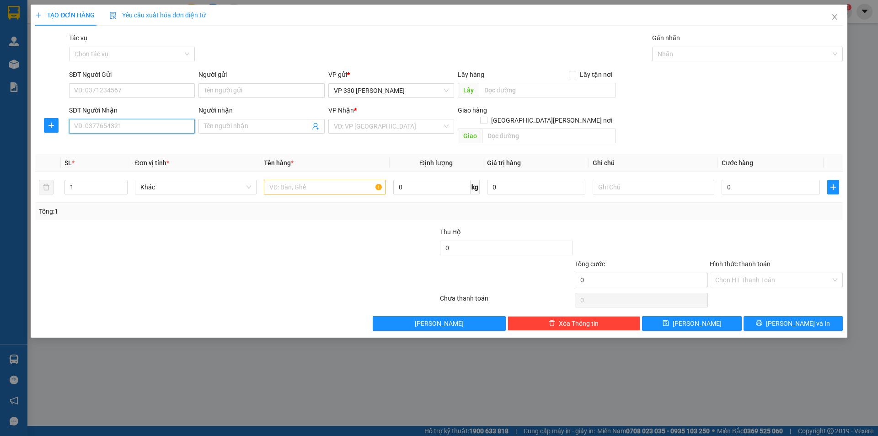
click at [112, 124] on input "SĐT Người Nhận" at bounding box center [132, 126] width 126 height 15
click at [214, 230] on div at bounding box center [169, 243] width 270 height 32
click at [133, 120] on input "0985152" at bounding box center [132, 126] width 126 height 15
click at [133, 170] on div "0985152172" at bounding box center [132, 174] width 115 height 10
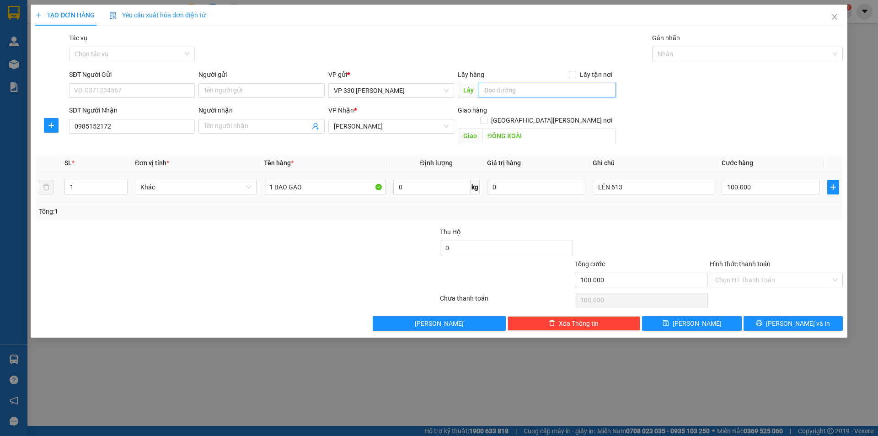
click at [498, 95] on input "text" at bounding box center [547, 90] width 137 height 15
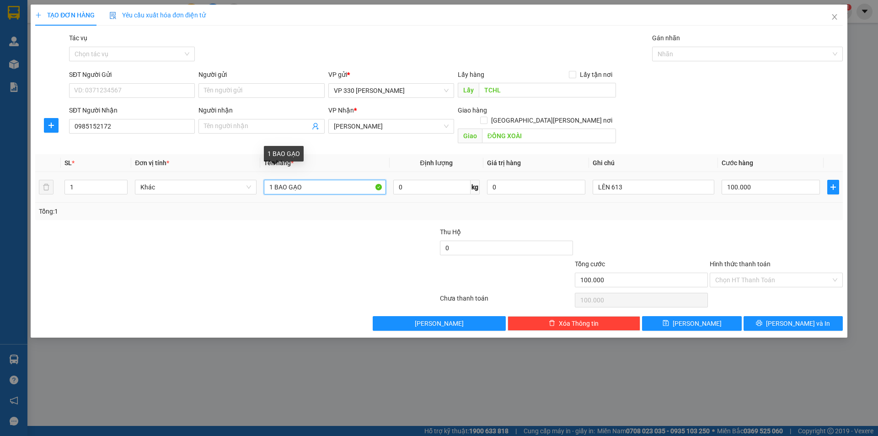
drag, startPoint x: 273, startPoint y: 177, endPoint x: 263, endPoint y: 178, distance: 9.6
click at [263, 178] on td "1 BAO GẠO" at bounding box center [324, 187] width 129 height 31
click at [123, 180] on span "Increase Value" at bounding box center [122, 184] width 10 height 8
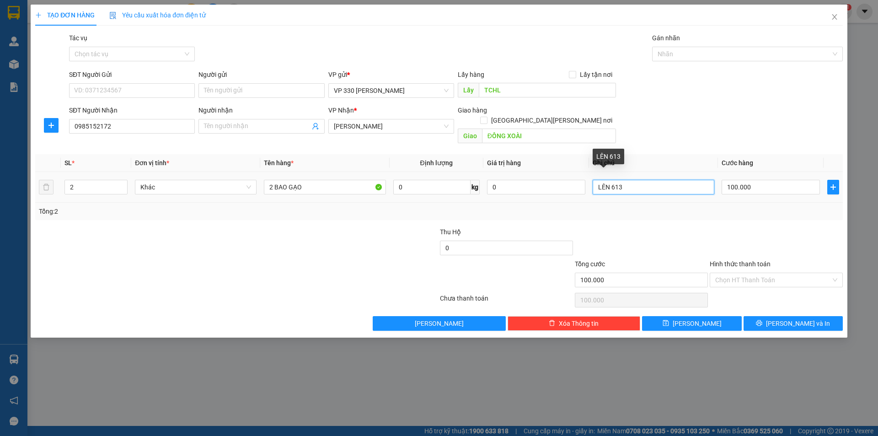
drag, startPoint x: 620, startPoint y: 180, endPoint x: 589, endPoint y: 180, distance: 31.1
click at [589, 180] on td "LÊN 613" at bounding box center [653, 187] width 129 height 31
click at [783, 180] on input "100.000" at bounding box center [771, 187] width 98 height 15
click at [633, 181] on input "text" at bounding box center [654, 187] width 122 height 15
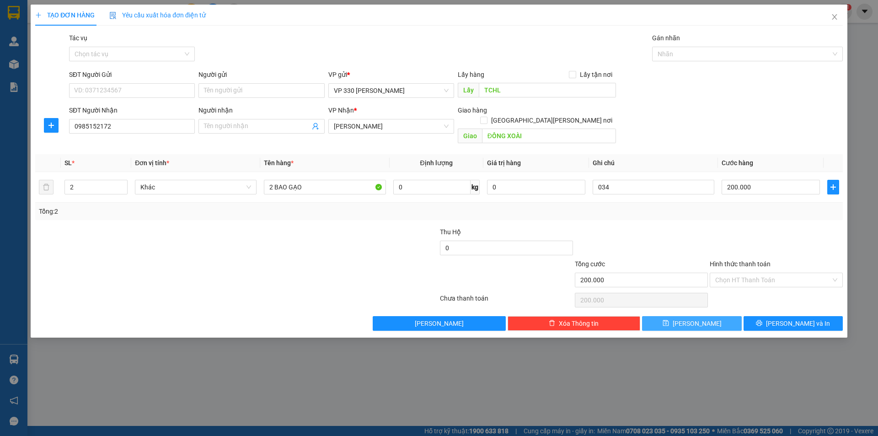
click at [690, 316] on button "Lưu" at bounding box center [691, 323] width 99 height 15
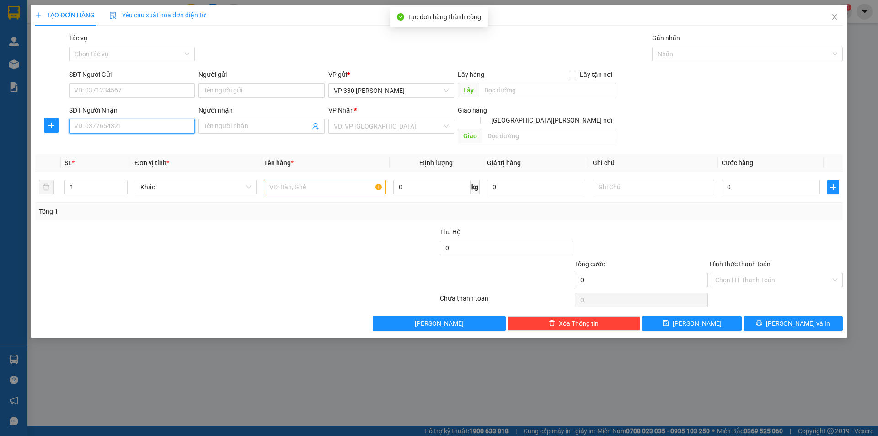
click at [127, 121] on input "SĐT Người Nhận" at bounding box center [132, 126] width 126 height 15
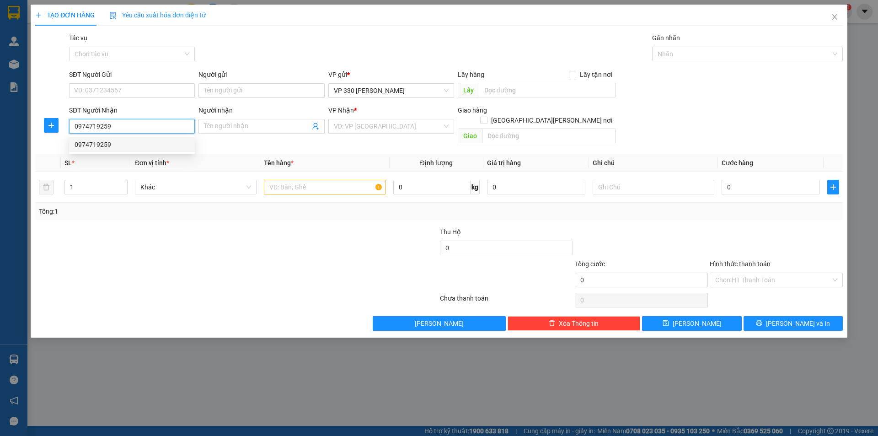
click at [129, 139] on div "0974719259" at bounding box center [132, 144] width 115 height 10
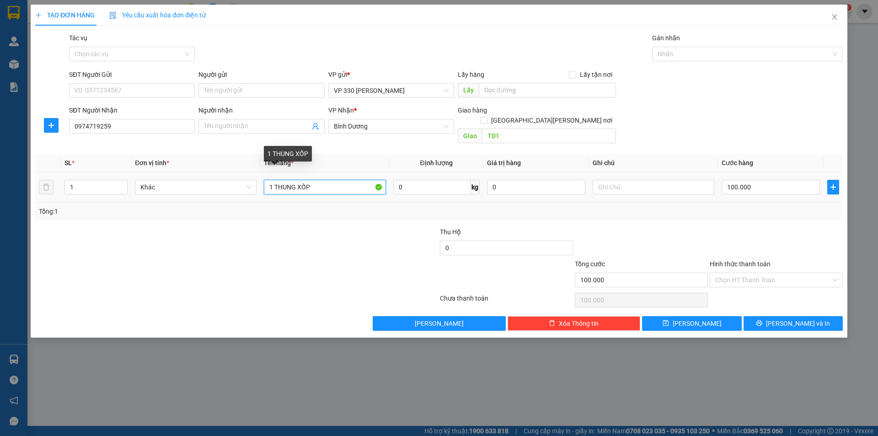
drag, startPoint x: 311, startPoint y: 174, endPoint x: 258, endPoint y: 180, distance: 53.9
click at [258, 180] on tr "1 Khác 1 THUNG XỐP 0 kg 0 100.000" at bounding box center [438, 187] width 807 height 31
click at [122, 183] on icon "up" at bounding box center [122, 184] width 3 height 3
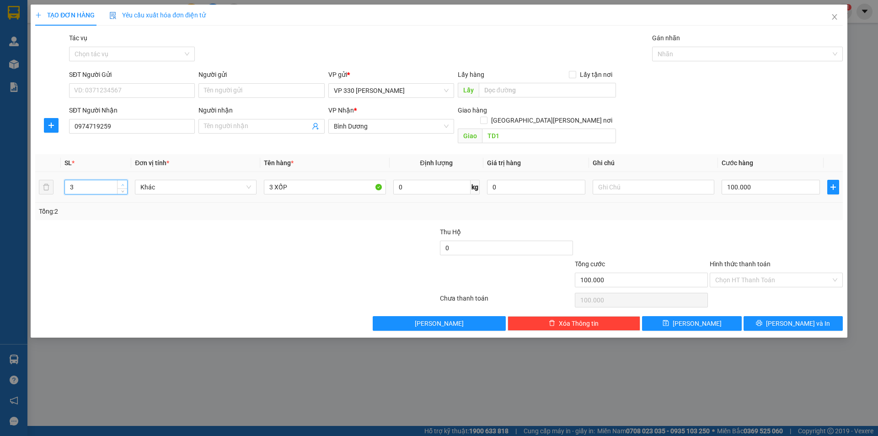
click at [122, 183] on icon "up" at bounding box center [122, 184] width 3 height 3
click at [771, 180] on input "100.000" at bounding box center [771, 187] width 98 height 15
click at [647, 180] on input "text" at bounding box center [654, 187] width 122 height 15
click at [507, 89] on input "text" at bounding box center [547, 90] width 137 height 15
click at [769, 182] on input "100.000" at bounding box center [771, 187] width 98 height 15
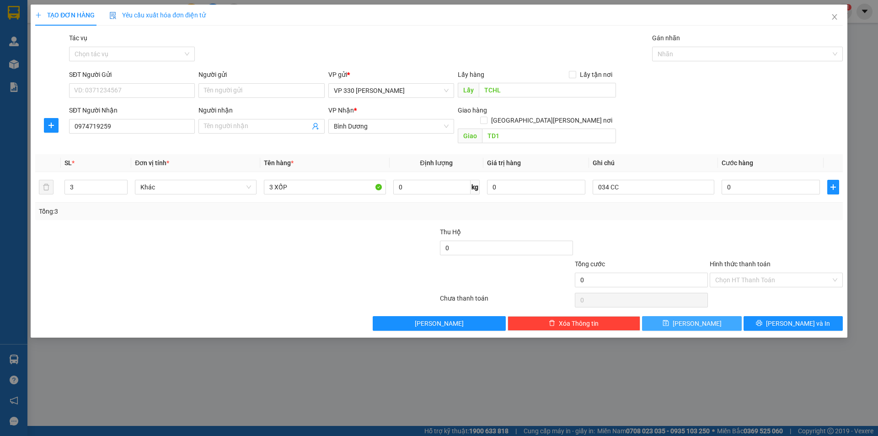
click at [717, 316] on button "Lưu" at bounding box center [691, 323] width 99 height 15
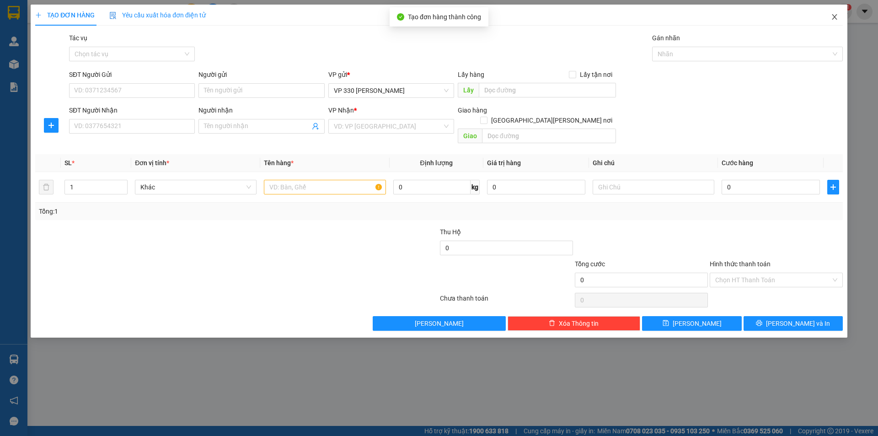
click at [833, 15] on icon "close" at bounding box center [834, 16] width 7 height 7
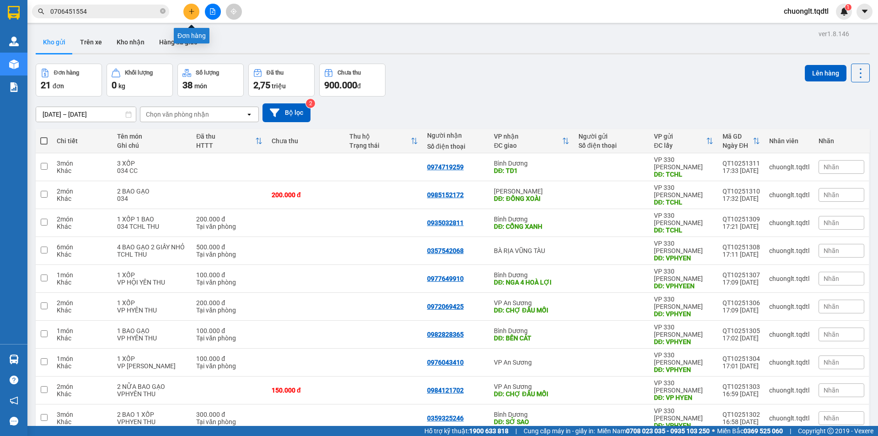
click at [192, 13] on icon "plus" at bounding box center [191, 11] width 0 height 5
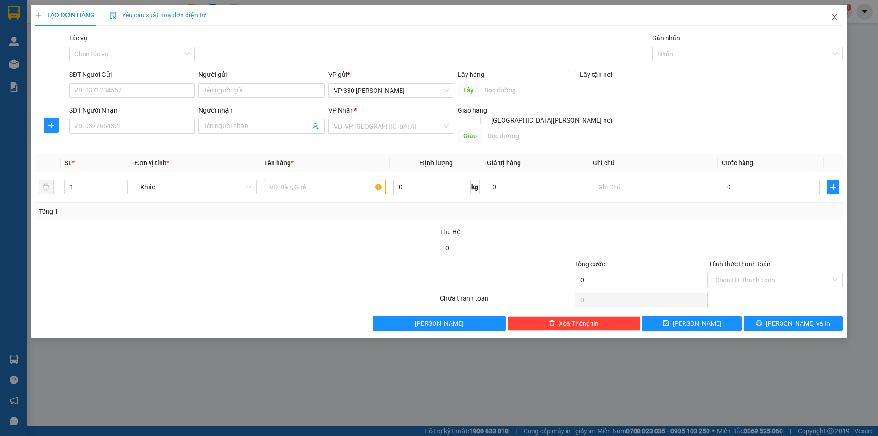
click at [833, 17] on icon "close" at bounding box center [834, 16] width 7 height 7
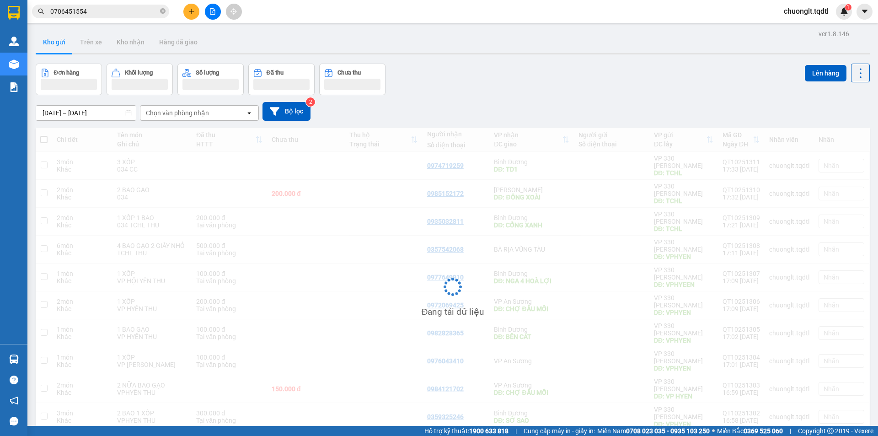
click at [116, 6] on input "0706451554" at bounding box center [104, 11] width 108 height 10
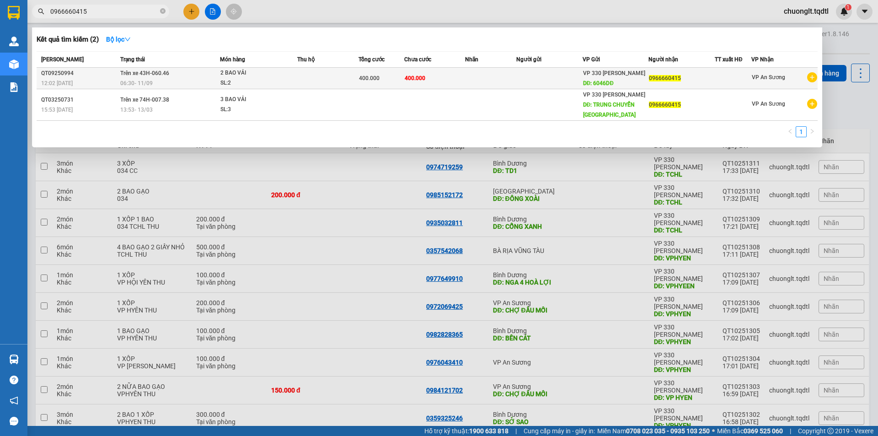
type input "0966660415"
click at [273, 75] on div "2 BAO VẢI" at bounding box center [254, 73] width 69 height 10
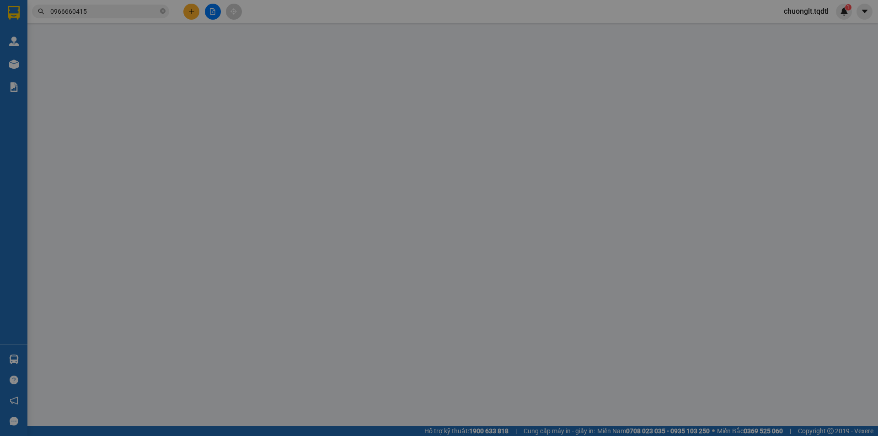
type input "6046DĐ"
type input "0966660415"
type input "400.000"
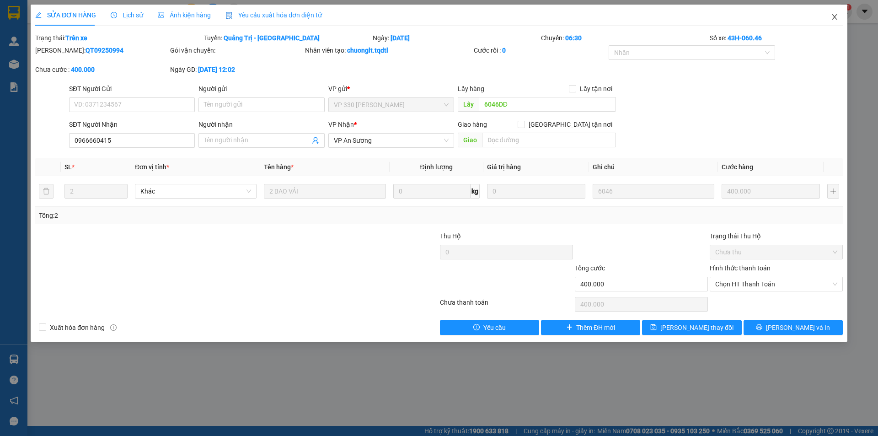
click at [831, 17] on icon "close" at bounding box center [834, 16] width 7 height 7
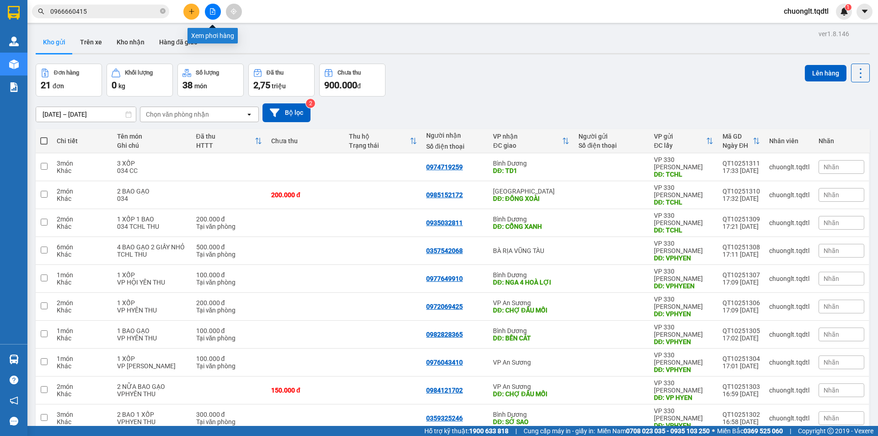
click at [214, 11] on icon "file-add" at bounding box center [212, 11] width 5 height 6
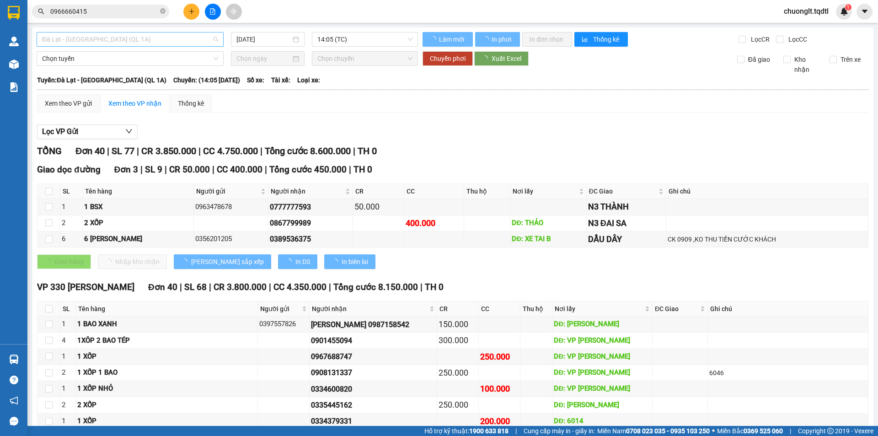
click at [142, 41] on span "Đà Lạt - [GEOGRAPHIC_DATA] (QL 1A)" at bounding box center [130, 39] width 176 height 14
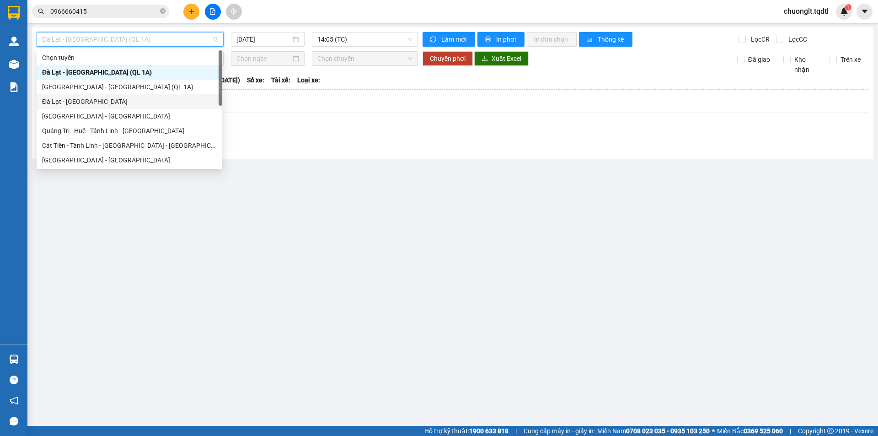
click at [96, 101] on div "Đà Lạt - [GEOGRAPHIC_DATA]" at bounding box center [129, 101] width 175 height 10
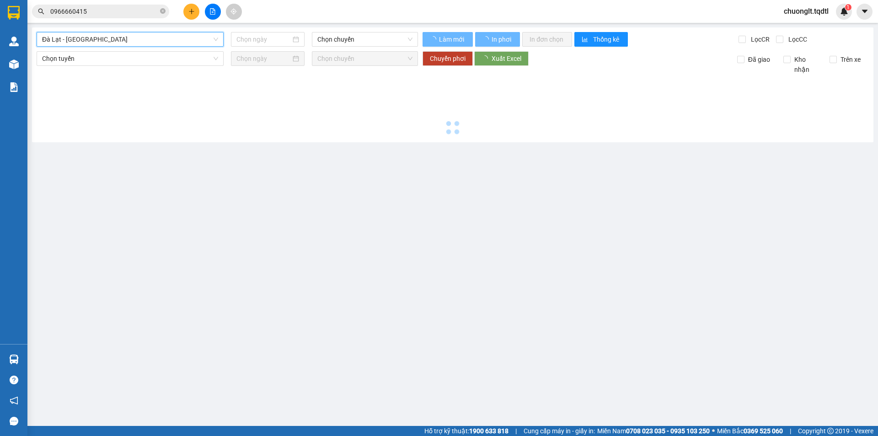
type input "[DATE]"
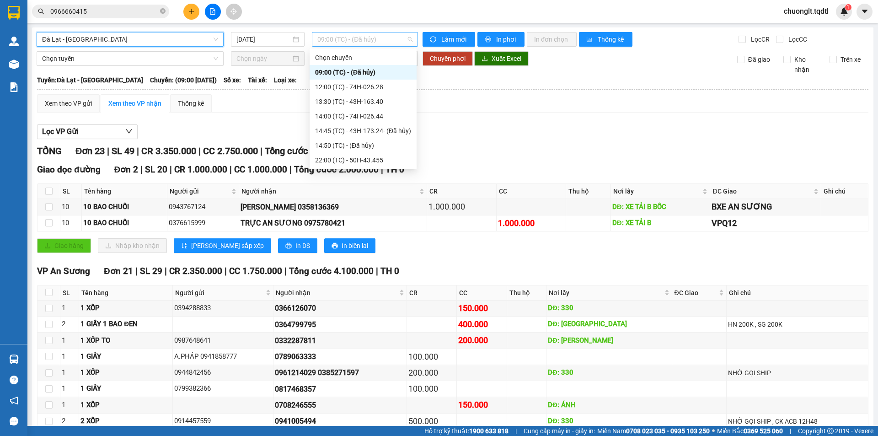
click at [386, 39] on span "09:00 (TC) - (Đã hủy)" at bounding box center [364, 39] width 95 height 14
click at [359, 84] on div "12:00 (TC) - 74H-026.28" at bounding box center [363, 87] width 96 height 10
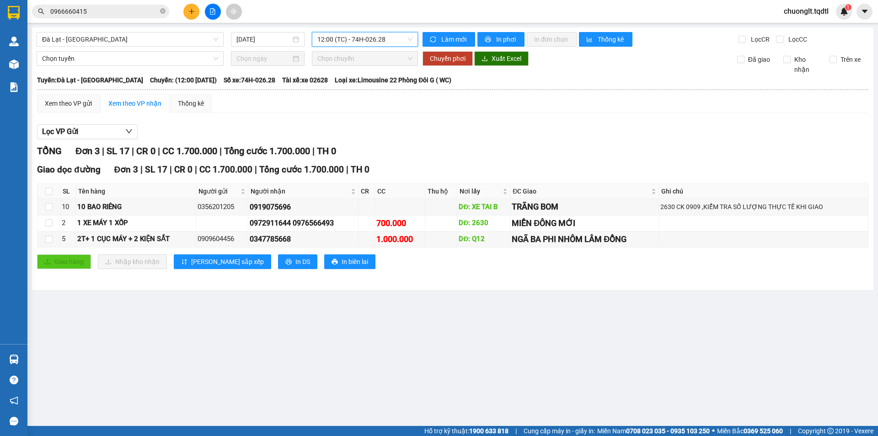
click at [391, 38] on span "12:00 (TC) - 74H-026.28" at bounding box center [364, 39] width 95 height 14
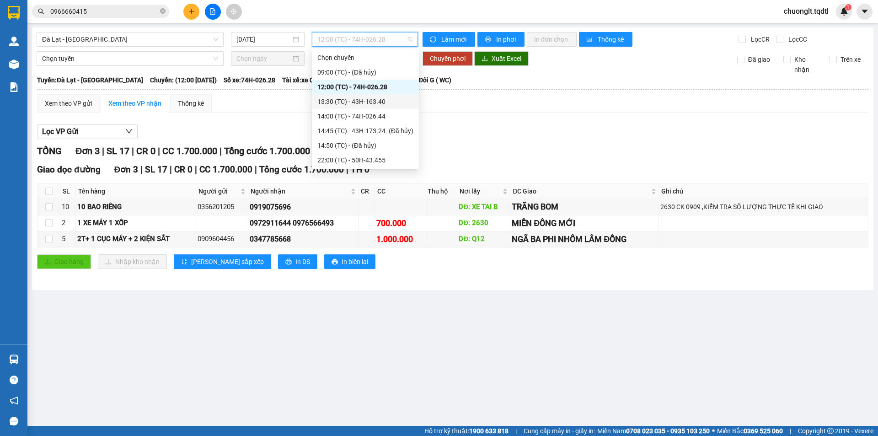
click at [374, 100] on div "13:30 (TC) - 43H-163.40" at bounding box center [365, 101] width 96 height 10
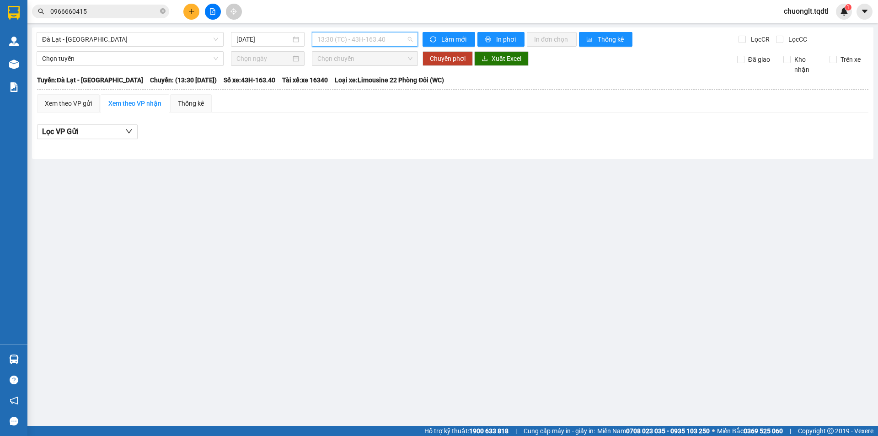
click at [401, 36] on span "13:30 (TC) - 43H-163.40" at bounding box center [364, 39] width 95 height 14
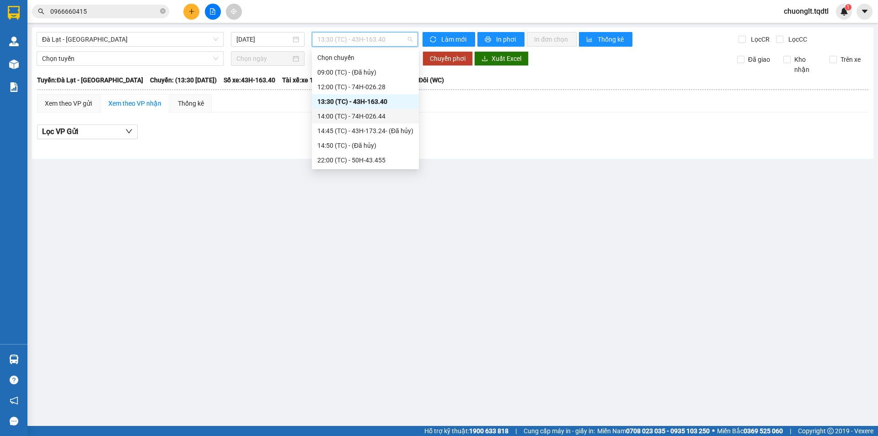
click at [374, 113] on div "14:00 (TC) - 74H-026.44" at bounding box center [365, 116] width 96 height 10
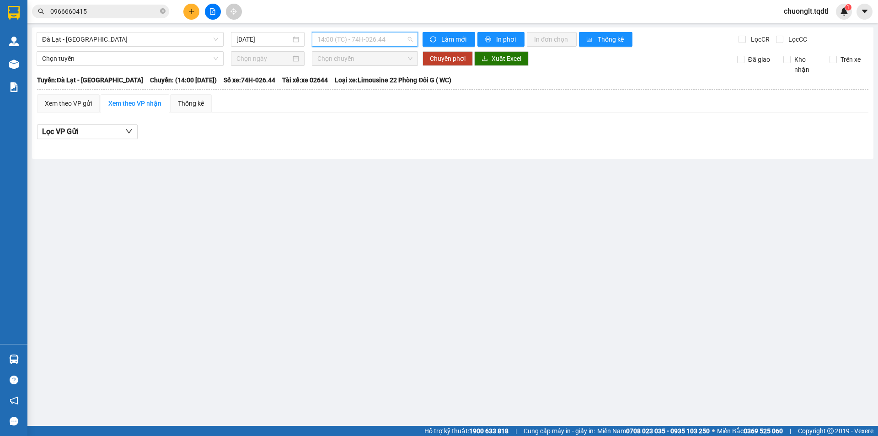
click at [396, 41] on span "14:00 (TC) - 74H-026.44" at bounding box center [364, 39] width 95 height 14
click at [388, 37] on span "14:00 (TC) - 74H-026.44" at bounding box center [364, 39] width 95 height 14
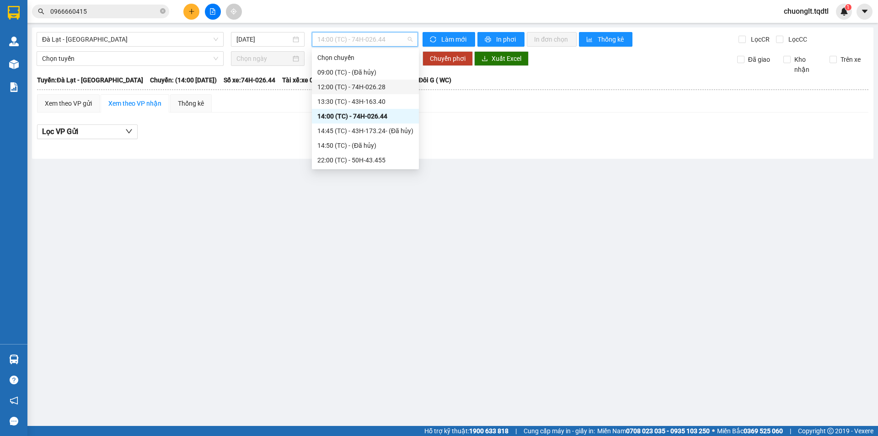
click at [369, 84] on div "12:00 (TC) - 74H-026.28" at bounding box center [365, 87] width 96 height 10
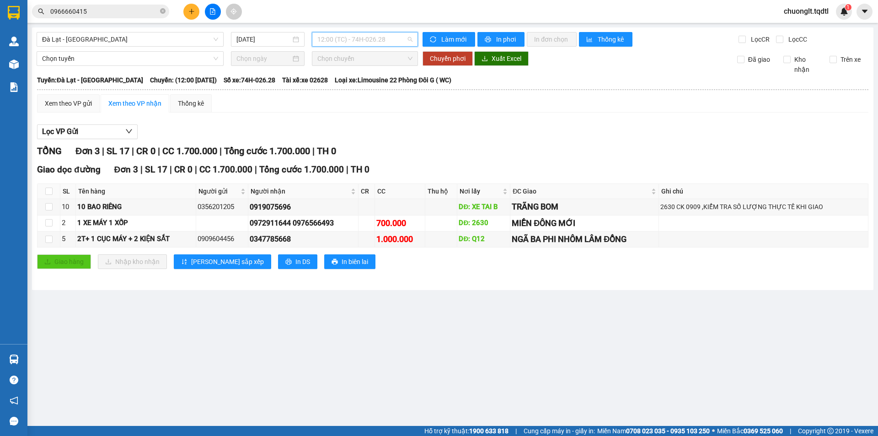
click at [391, 38] on span "12:00 (TC) - 74H-026.28" at bounding box center [364, 39] width 95 height 14
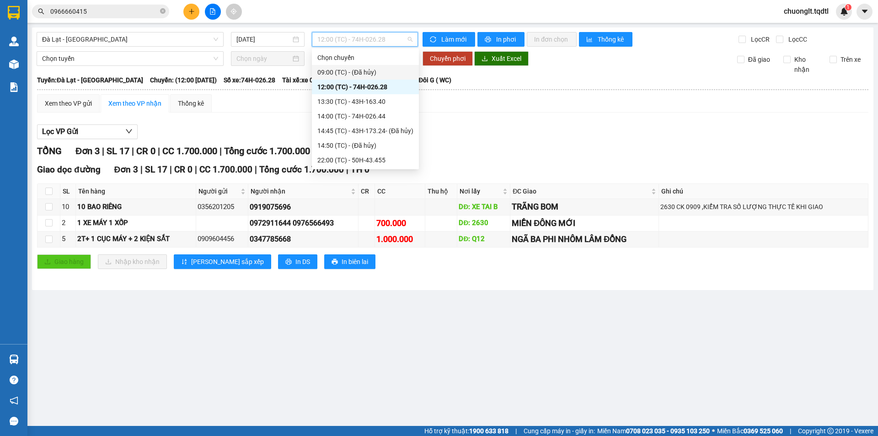
click at [374, 70] on div "09:00 (TC) - (Đã hủy)" at bounding box center [365, 72] width 96 height 10
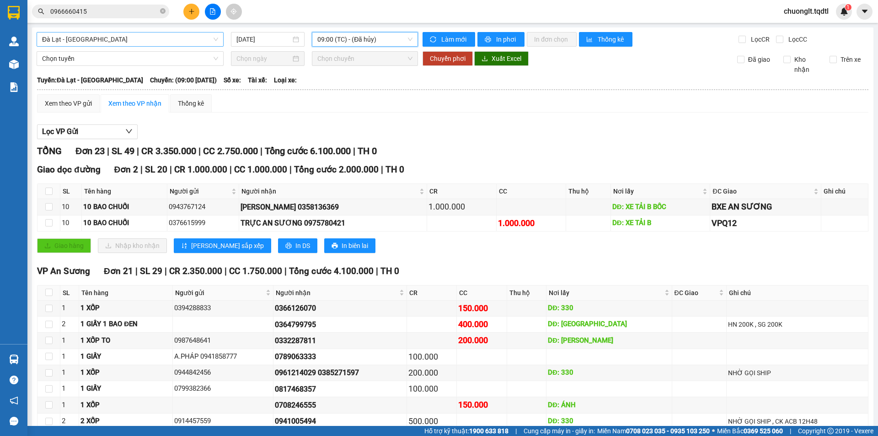
click at [188, 37] on span "Đà Lạt - [GEOGRAPHIC_DATA]" at bounding box center [130, 39] width 176 height 14
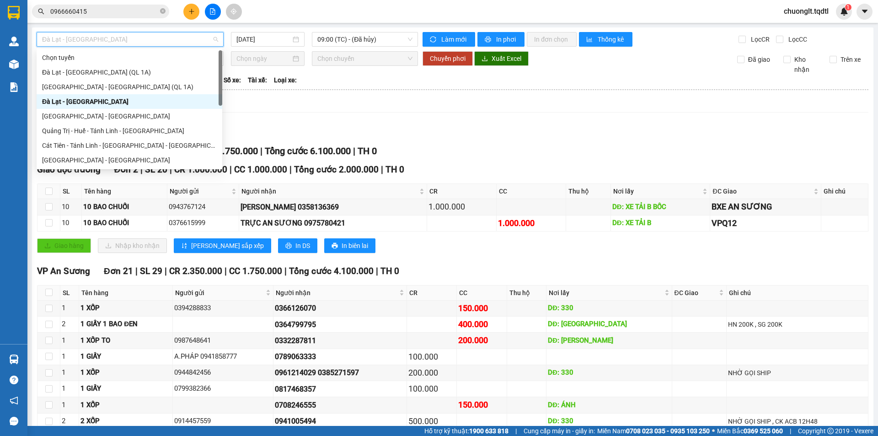
scroll to position [46, 0]
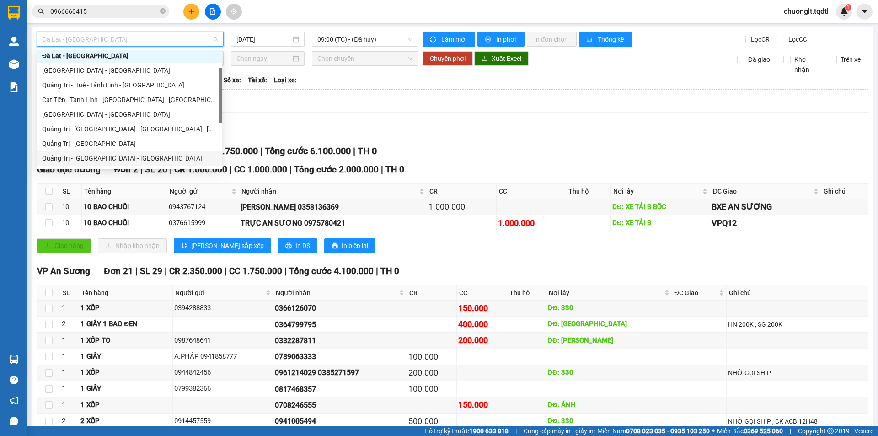
click at [129, 156] on div "Quảng Trị - [GEOGRAPHIC_DATA] - [GEOGRAPHIC_DATA]" at bounding box center [129, 158] width 175 height 10
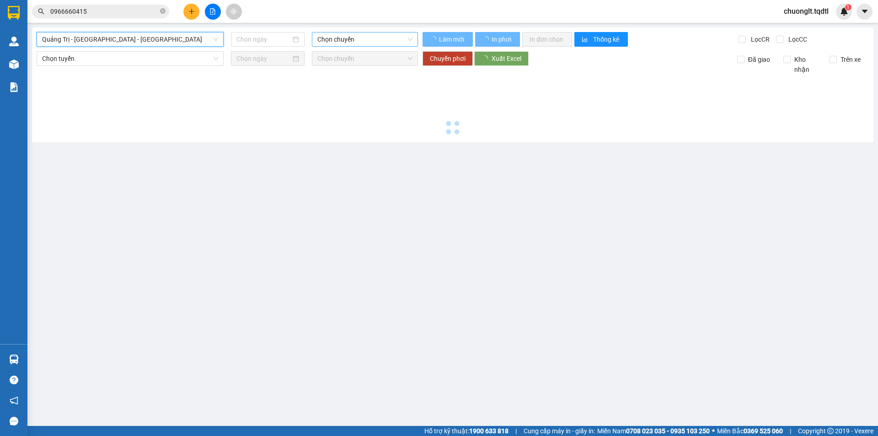
type input "[DATE]"
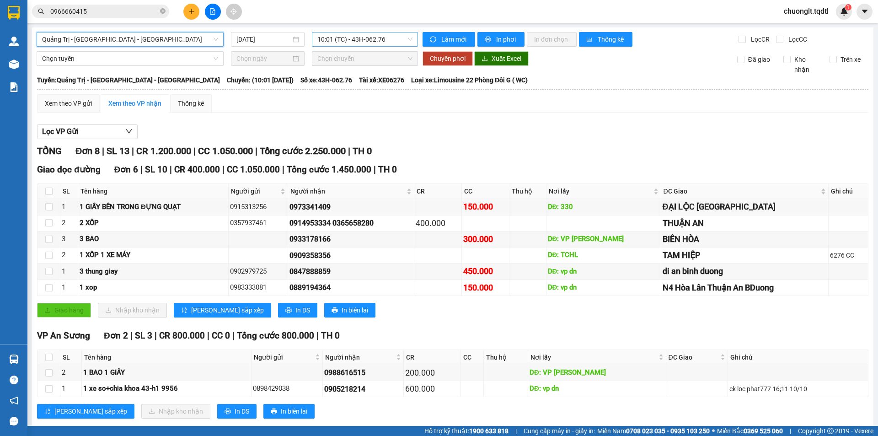
click at [385, 37] on span "10:01 (TC) - 43H-062.76" at bounding box center [364, 39] width 95 height 14
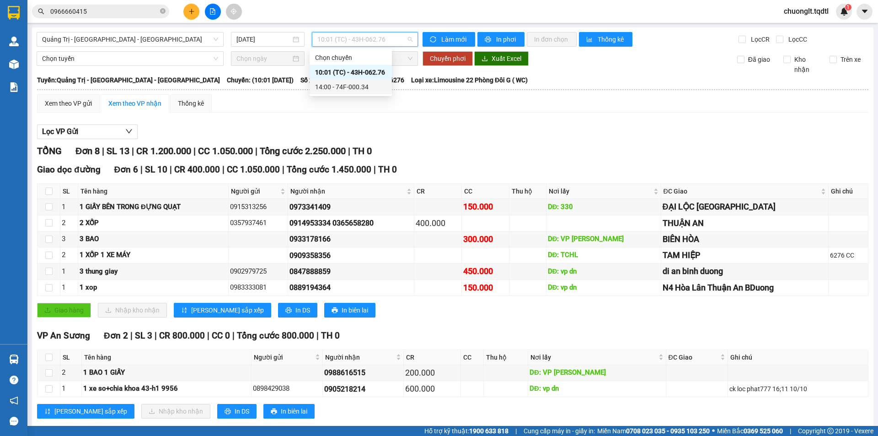
click at [365, 83] on div "14:00 - 74F-000.34" at bounding box center [350, 87] width 71 height 10
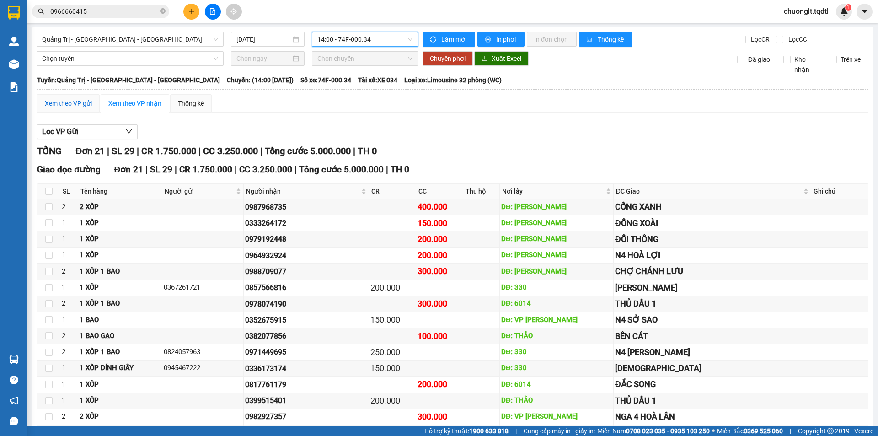
click at [80, 100] on div "Xem theo VP gửi" at bounding box center [68, 103] width 47 height 10
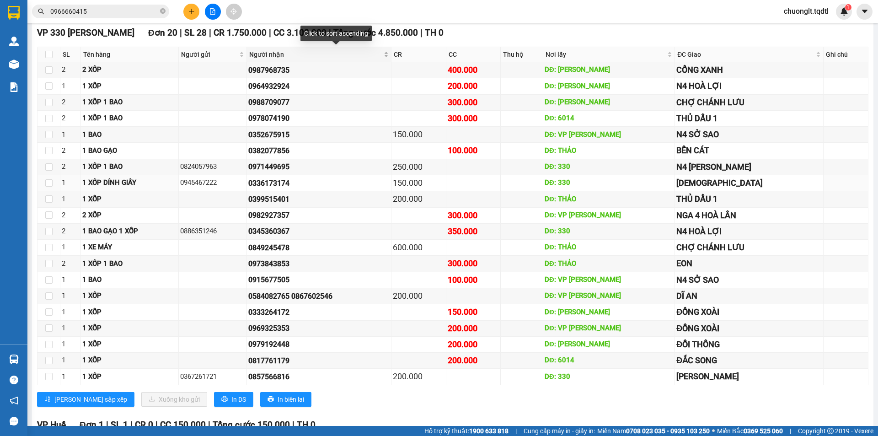
scroll to position [640, 0]
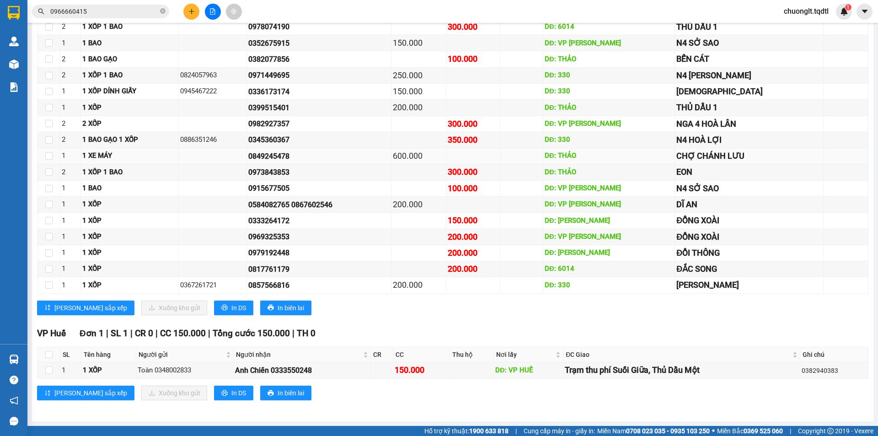
click at [124, 155] on div "1 XE MÁY" at bounding box center [129, 155] width 95 height 11
click at [45, 156] on input "checkbox" at bounding box center [48, 155] width 7 height 7
checkbox input "true"
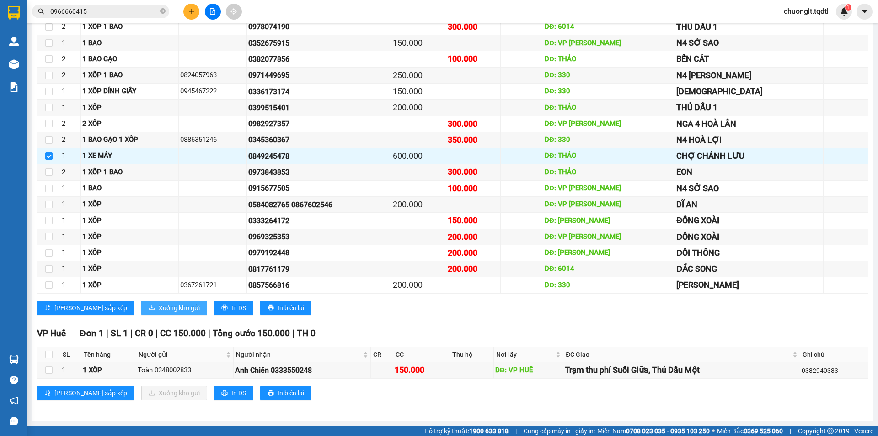
click at [159, 304] on span "Xuống kho gửi" at bounding box center [179, 308] width 41 height 10
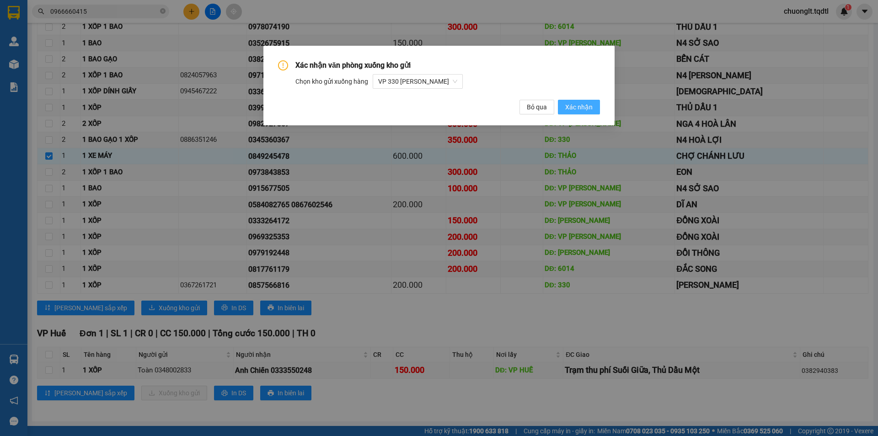
click at [574, 105] on span "Xác nhận" at bounding box center [578, 107] width 27 height 10
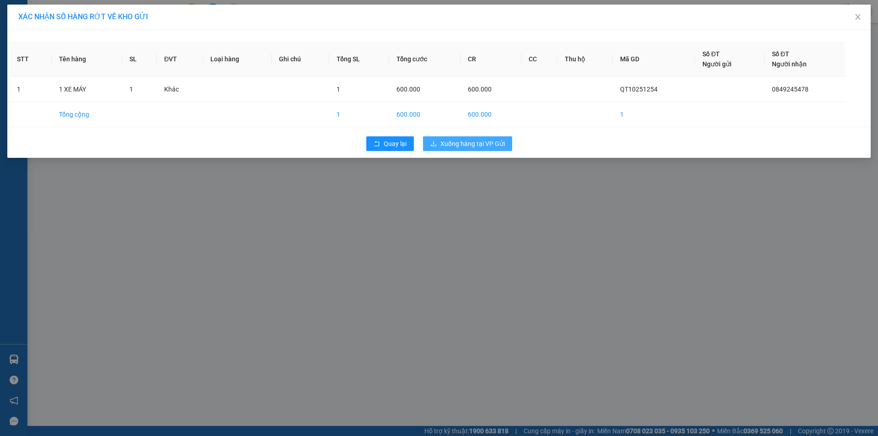
click at [470, 143] on span "Xuống hàng tại VP Gửi" at bounding box center [472, 144] width 64 height 10
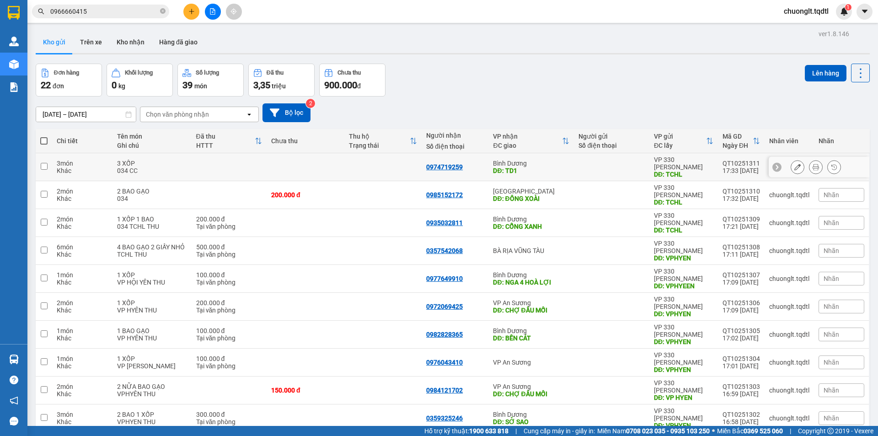
click at [225, 163] on td at bounding box center [229, 167] width 75 height 28
checkbox input "true"
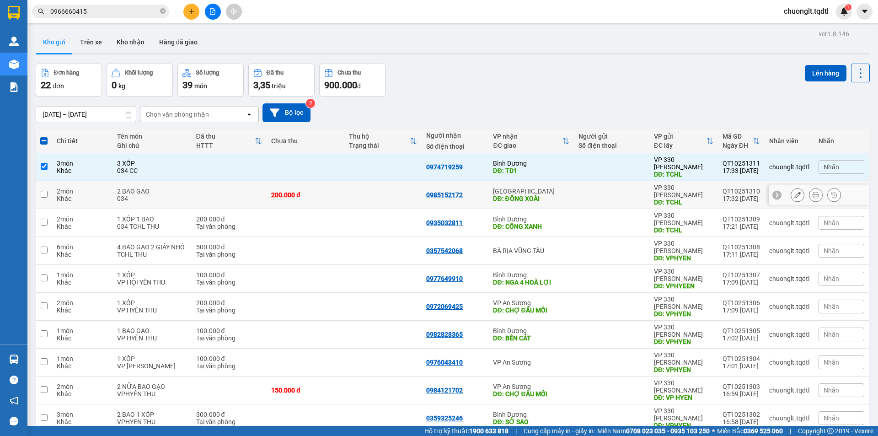
click at [195, 181] on td at bounding box center [229, 195] width 75 height 28
checkbox input "true"
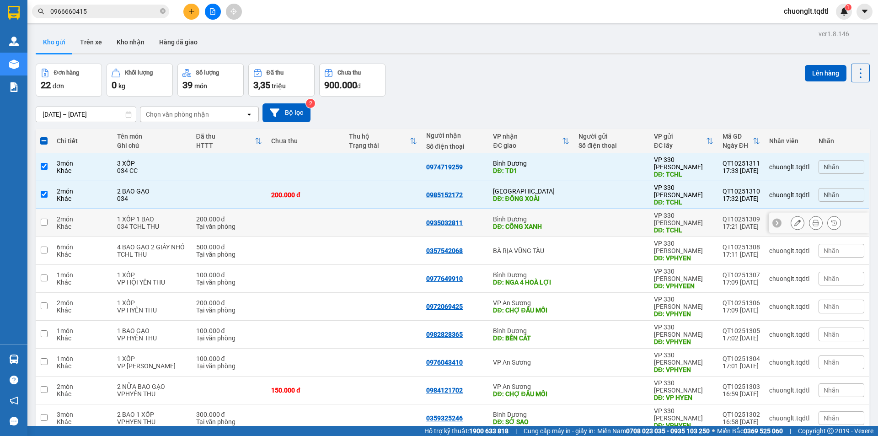
click at [169, 223] on div "034 TCHL THU" at bounding box center [152, 226] width 70 height 7
checkbox input "true"
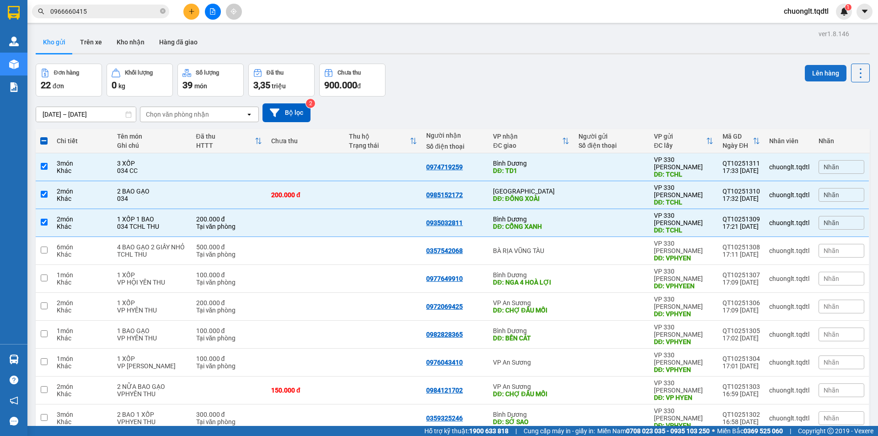
click at [813, 69] on button "Lên hàng" at bounding box center [826, 73] width 42 height 16
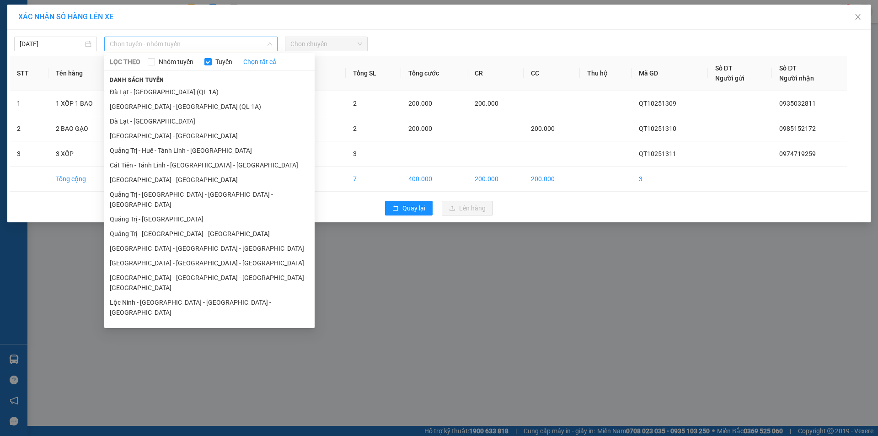
click at [230, 39] on span "Chọn tuyến - nhóm tuyến" at bounding box center [191, 44] width 162 height 14
click at [400, 203] on button "Quay lại" at bounding box center [409, 208] width 48 height 15
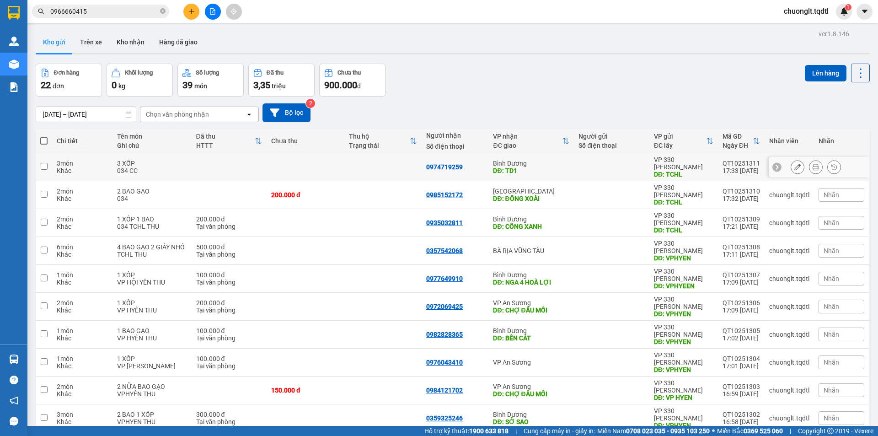
click at [161, 160] on div "3 XỐP" at bounding box center [152, 163] width 70 height 7
checkbox input "true"
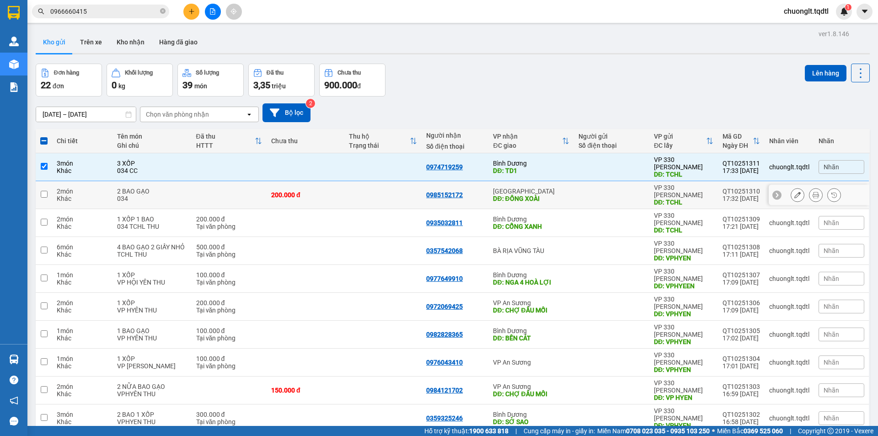
click at [160, 195] on div "034" at bounding box center [152, 198] width 70 height 7
checkbox input "true"
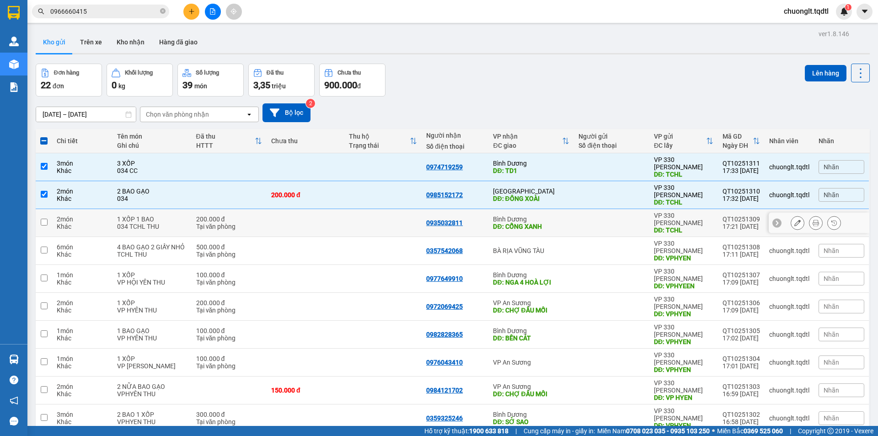
click at [150, 215] on div "1 XỐP 1 BAO" at bounding box center [152, 218] width 70 height 7
checkbox input "true"
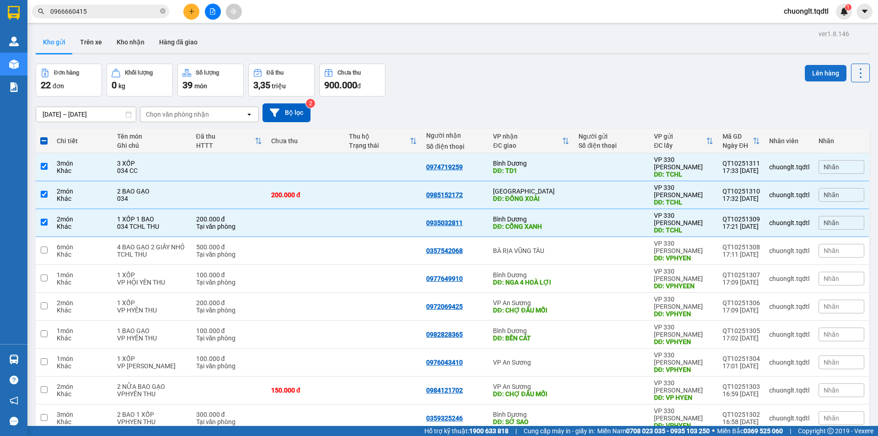
click at [822, 69] on button "Lên hàng" at bounding box center [826, 73] width 42 height 16
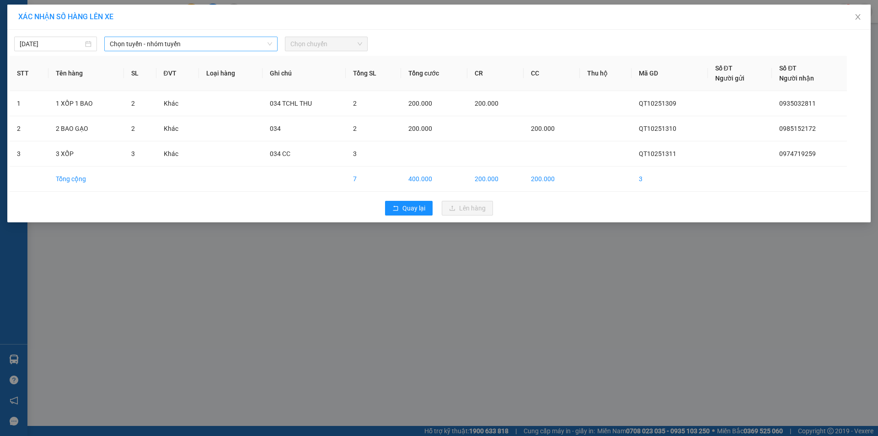
click at [225, 42] on span "Chọn tuyến - nhóm tuyến" at bounding box center [191, 44] width 162 height 14
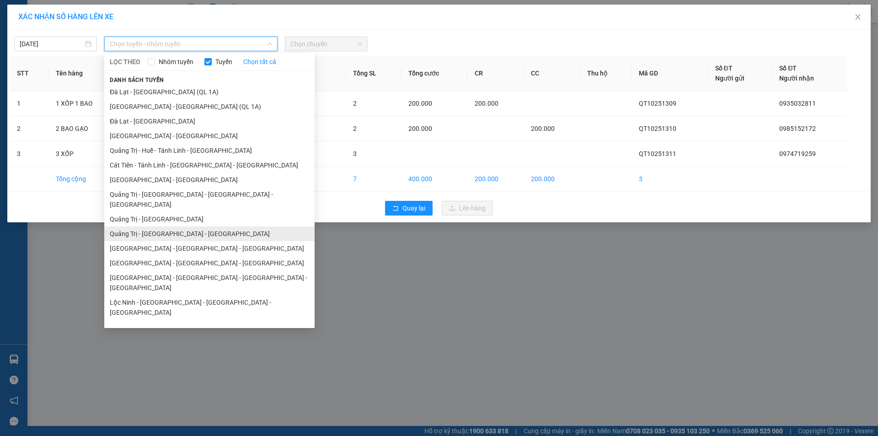
click at [178, 226] on li "Quảng Trị - [GEOGRAPHIC_DATA] - [GEOGRAPHIC_DATA]" at bounding box center [209, 233] width 210 height 15
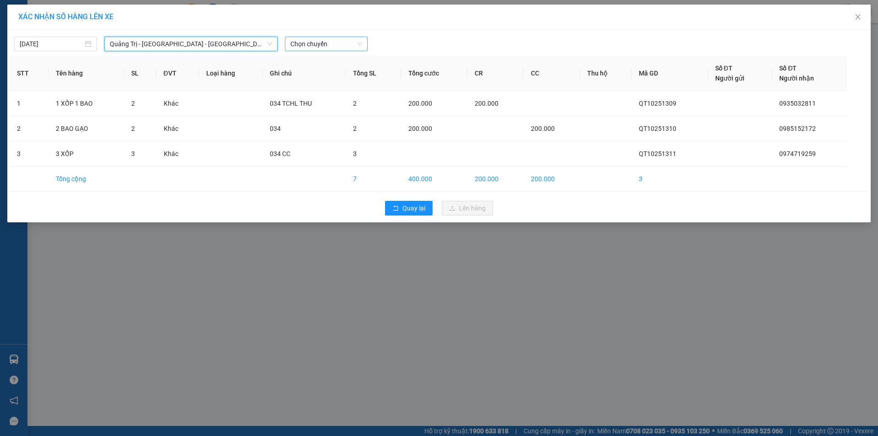
click at [335, 45] on span "Chọn chuyến" at bounding box center [326, 44] width 72 height 14
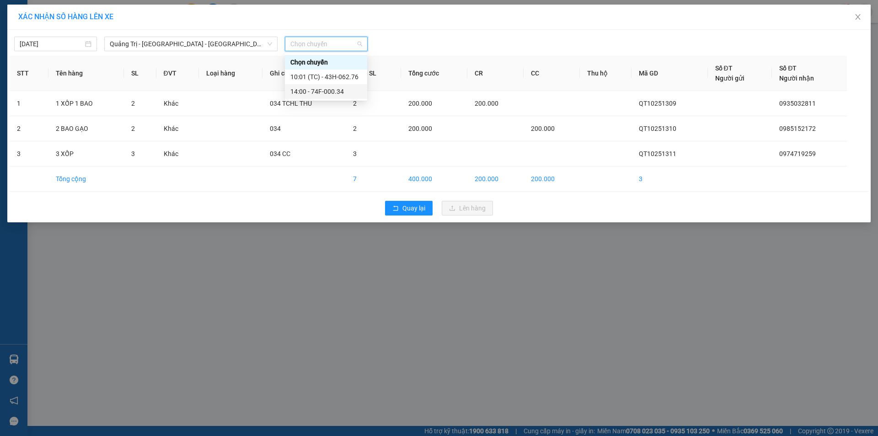
click at [325, 92] on div "14:00 - 74F-000.34" at bounding box center [325, 91] width 71 height 10
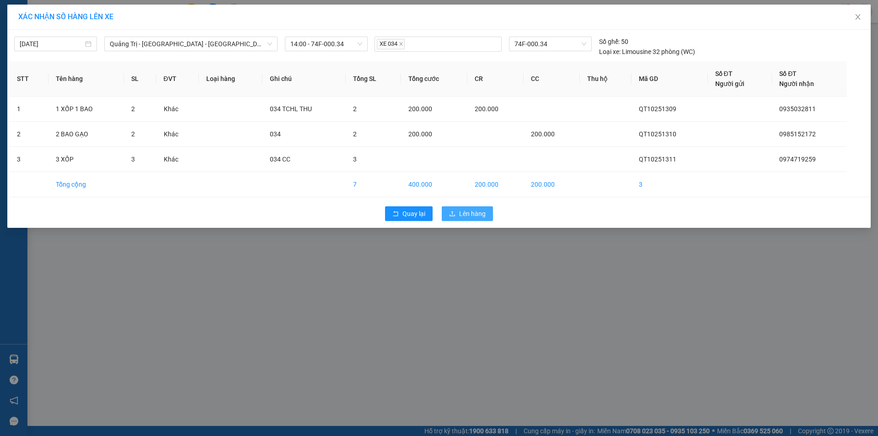
click at [464, 210] on span "Lên hàng" at bounding box center [472, 213] width 27 height 10
